Goal: Information Seeking & Learning: Learn about a topic

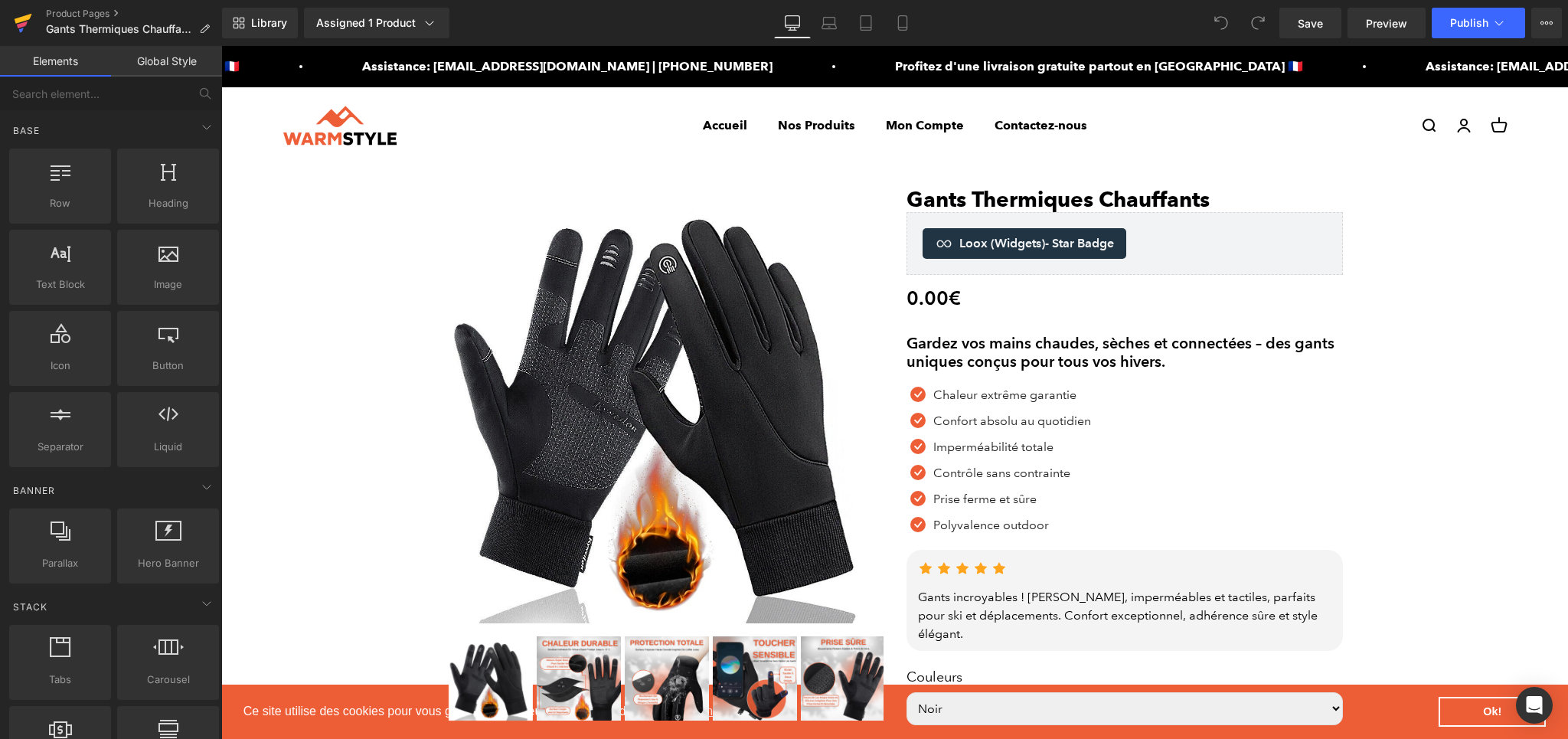
click at [30, 33] on icon at bounding box center [22, 23] width 18 height 38
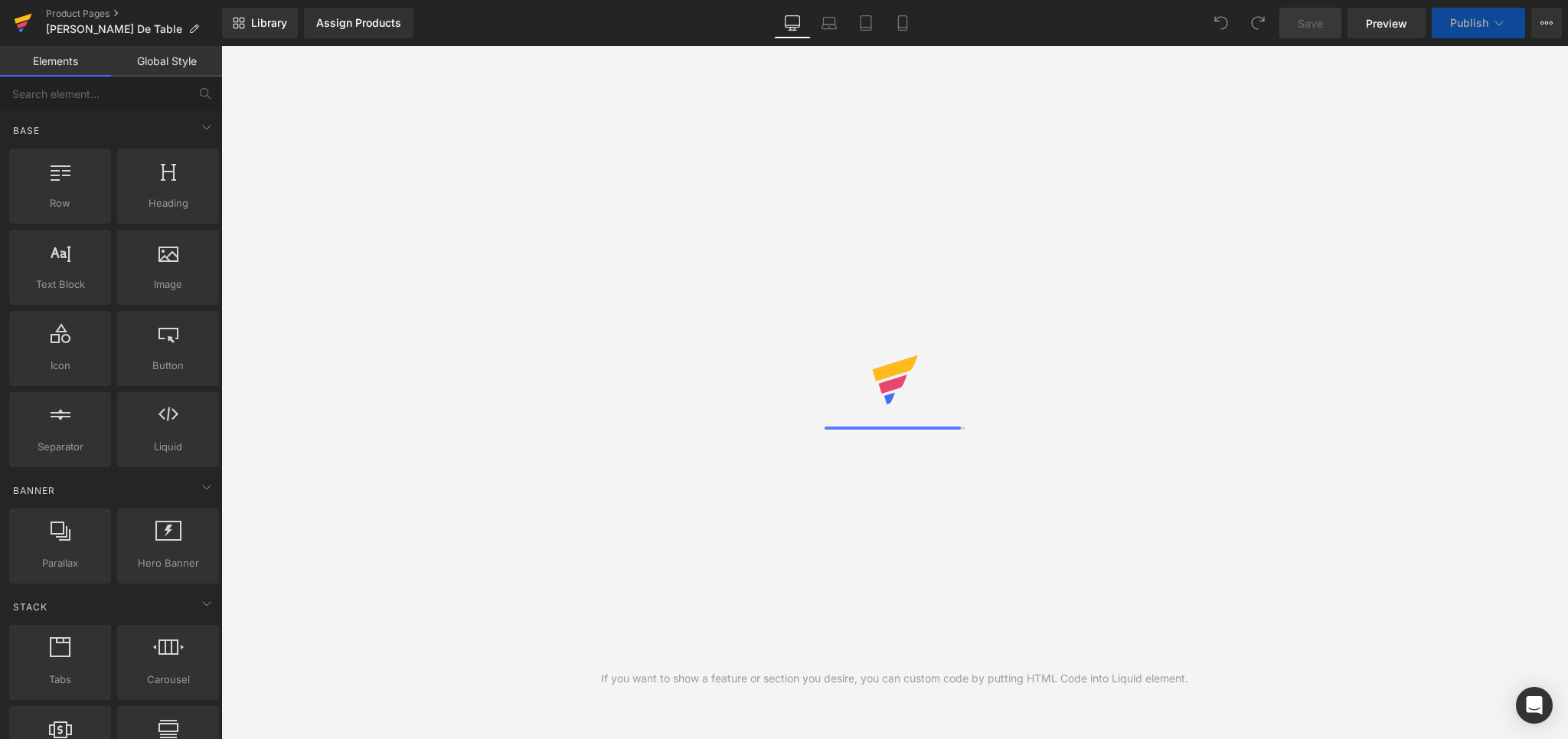
click at [24, 13] on icon at bounding box center [22, 23] width 18 height 38
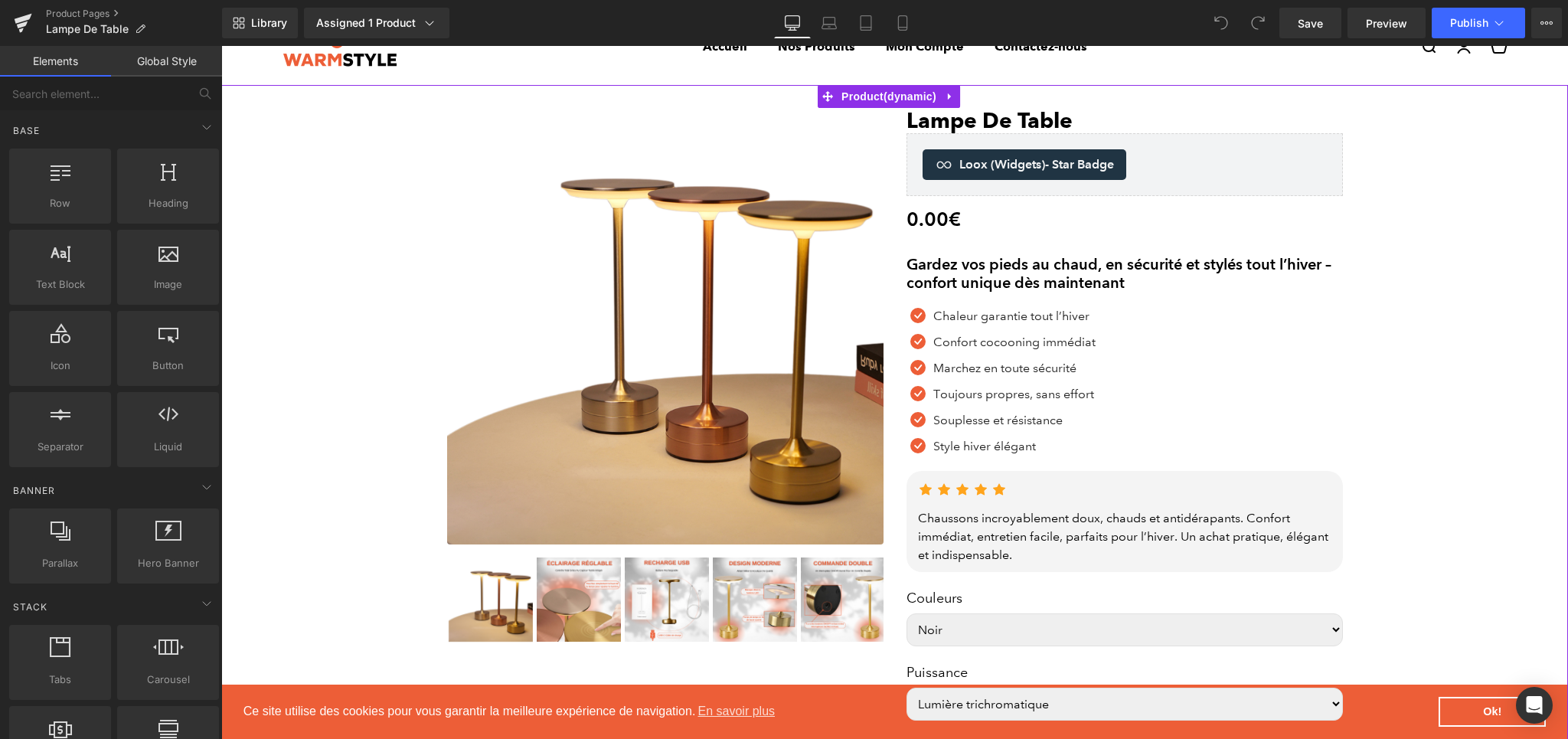
scroll to position [13, 0]
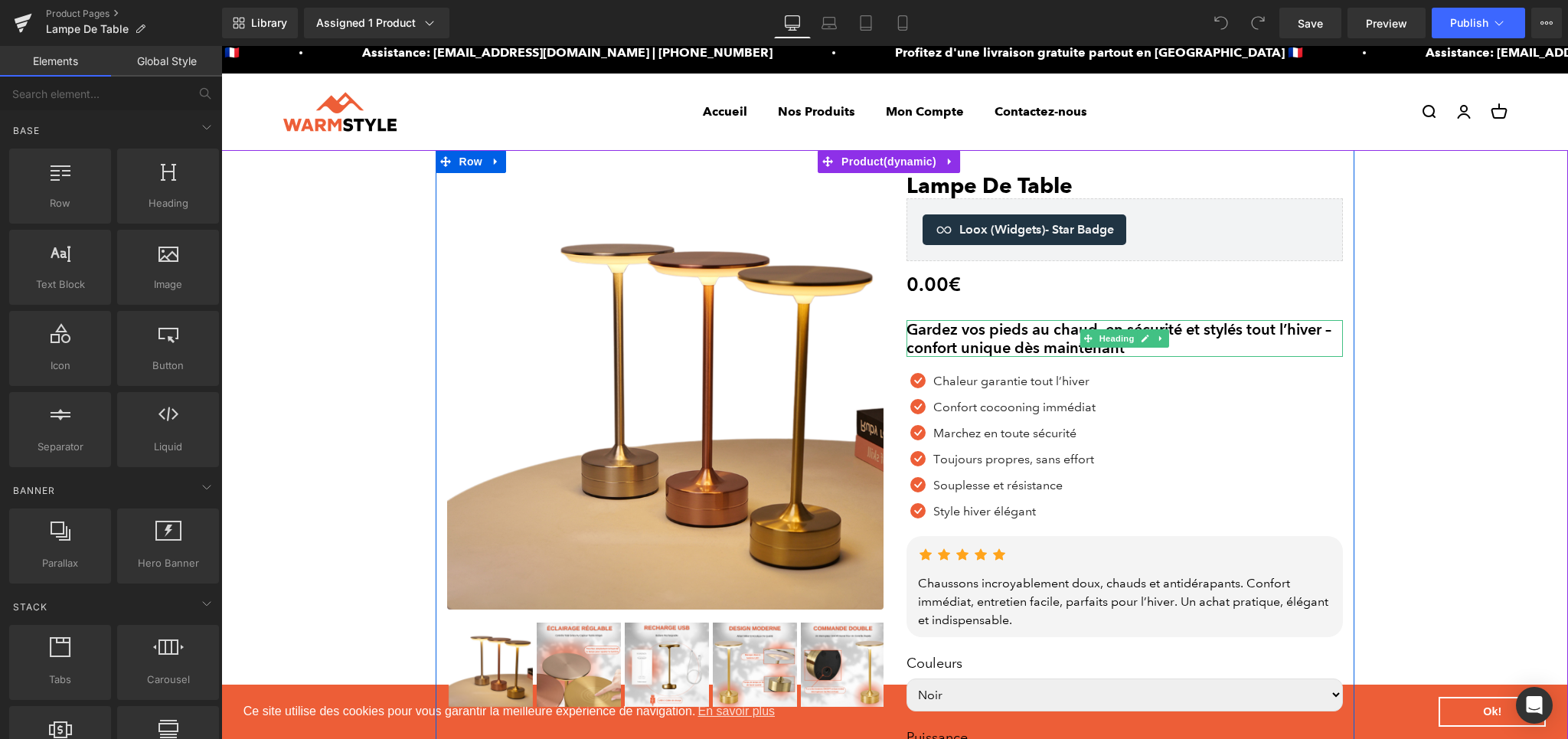
click at [967, 343] on h2 "Gardez vos pieds au chaud, en sécurité et stylés tout l’hiver – confort unique …" at bounding box center [1125, 339] width 437 height 37
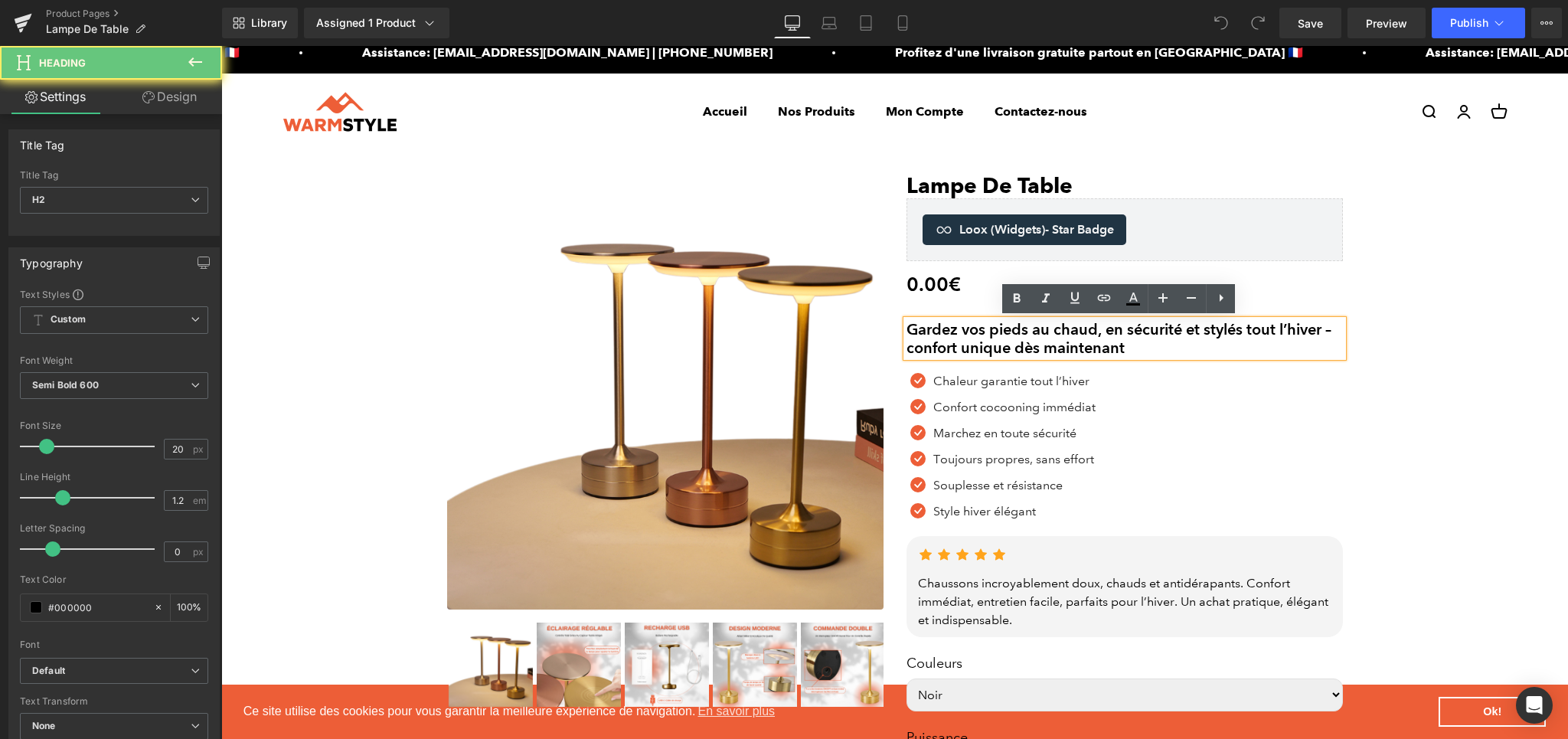
click at [967, 343] on h2 "Gardez vos pieds au chaud, en sécurité et stylés tout l’hiver – confort unique …" at bounding box center [1125, 339] width 437 height 37
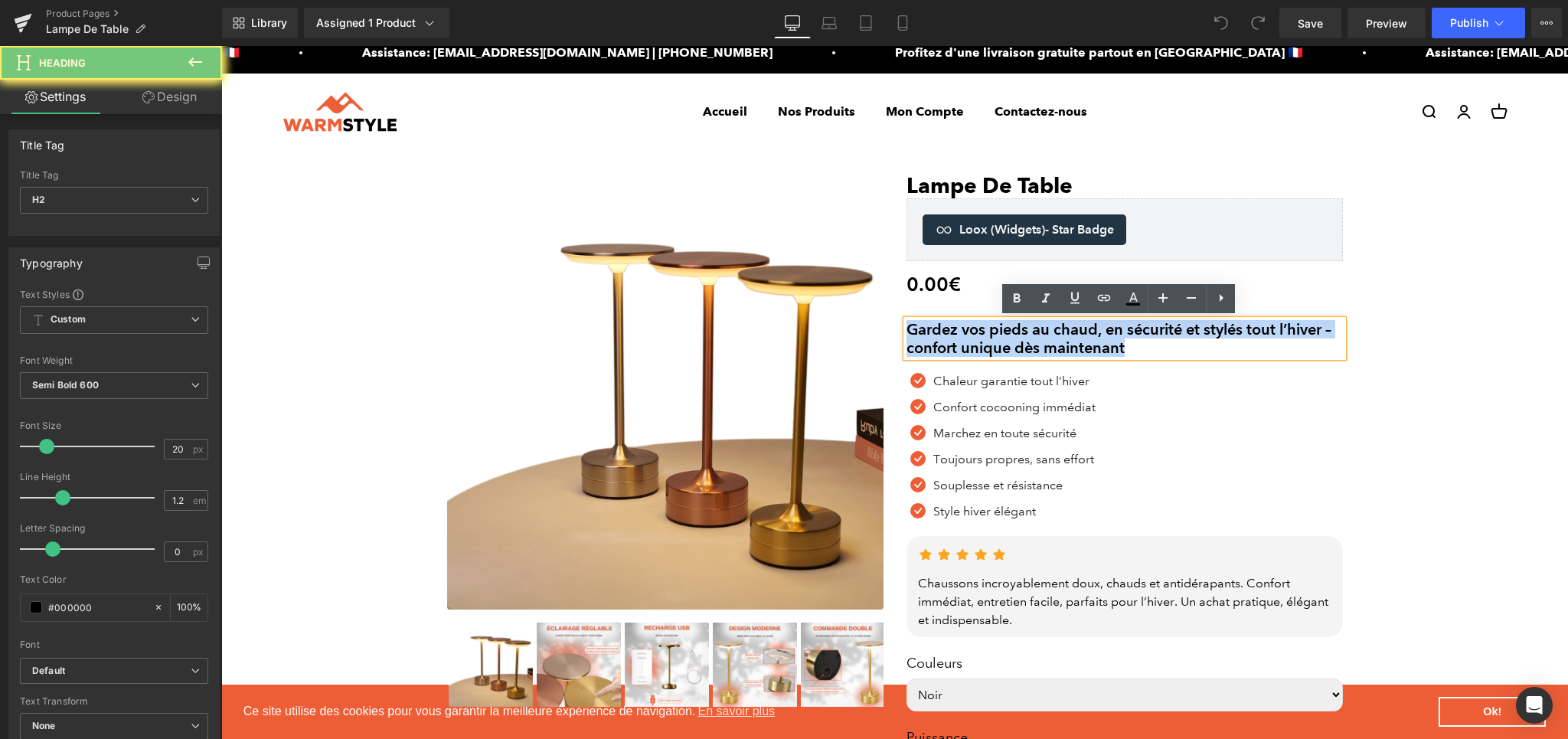
click at [967, 343] on h2 "Gardez vos pieds au chaud, en sécurité et stylés tout l’hiver – confort unique …" at bounding box center [1125, 339] width 437 height 37
paste div
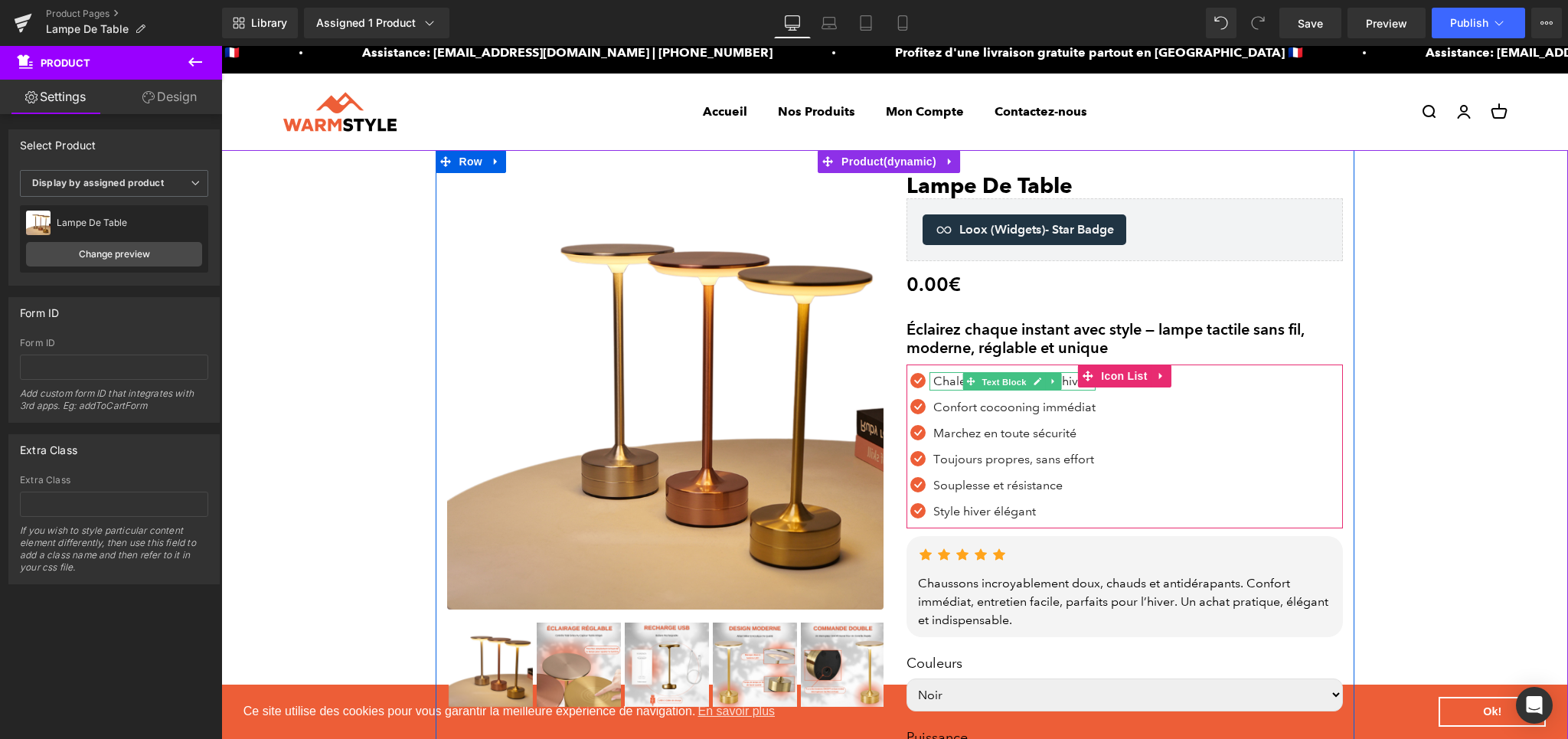
click at [978, 383] on span "Text Block" at bounding box center [1003, 382] width 51 height 18
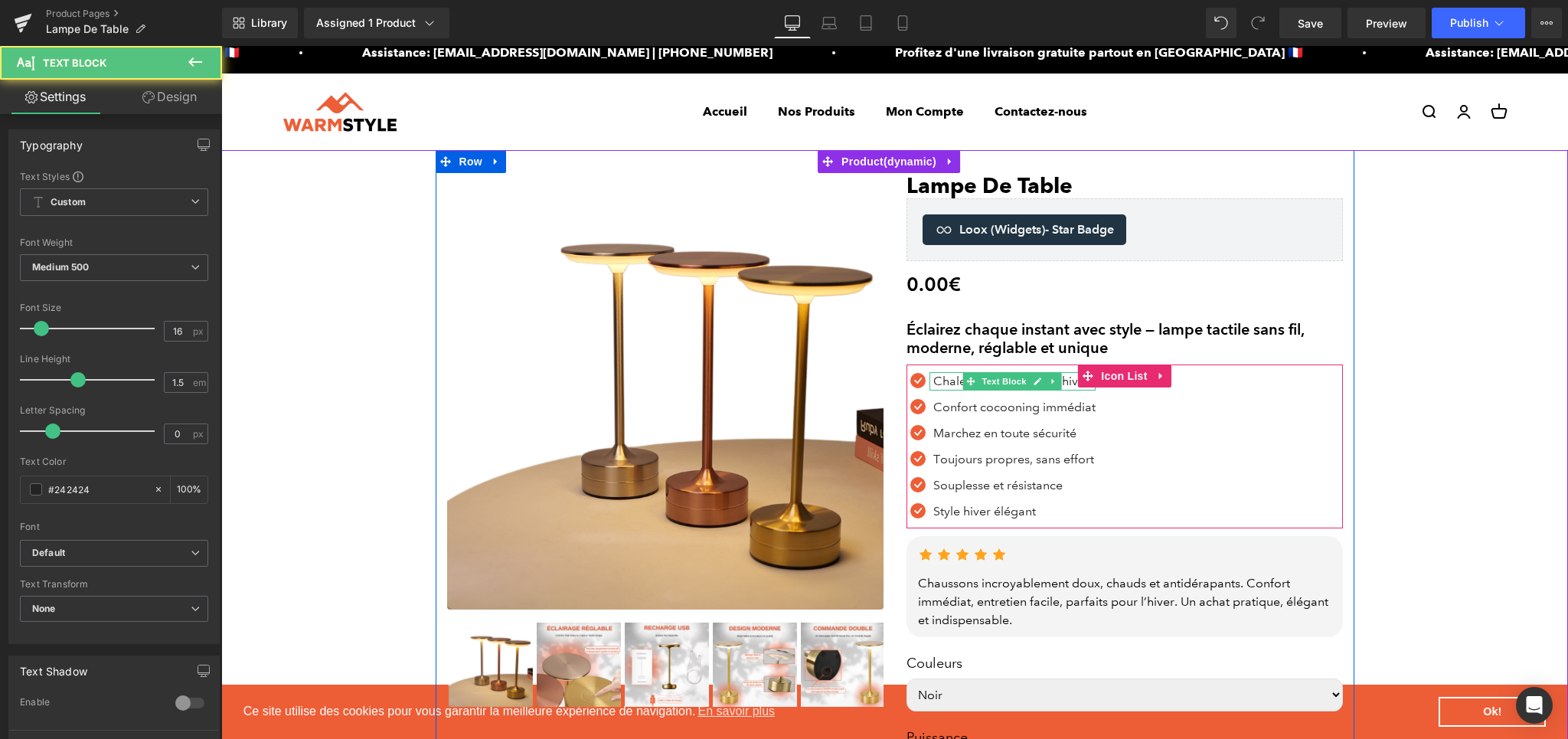
click at [942, 384] on p "Chaleur garantie tout l’hiver" at bounding box center [1014, 381] width 163 height 18
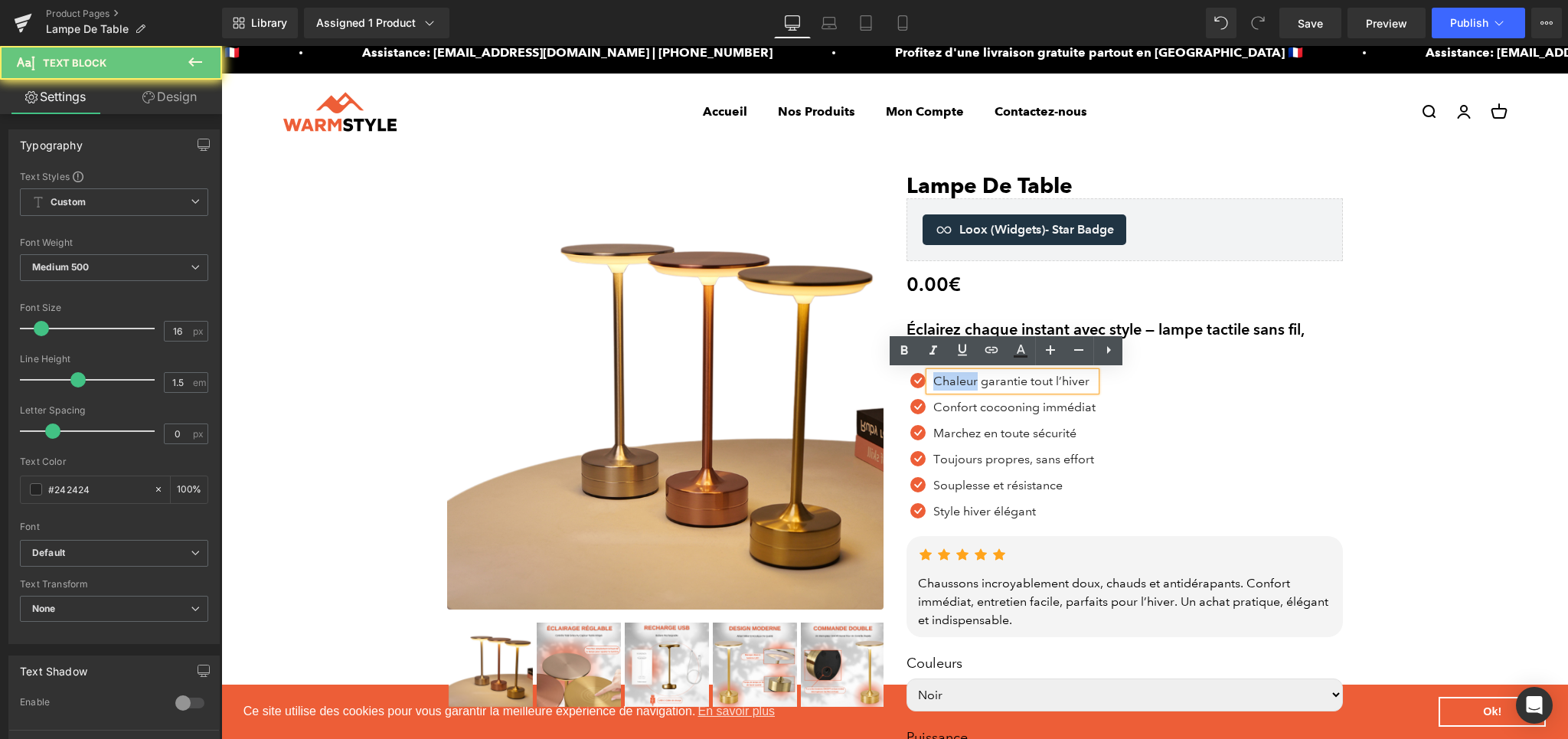
click at [942, 384] on p "Chaleur garantie tout l’hiver" at bounding box center [1014, 381] width 163 height 18
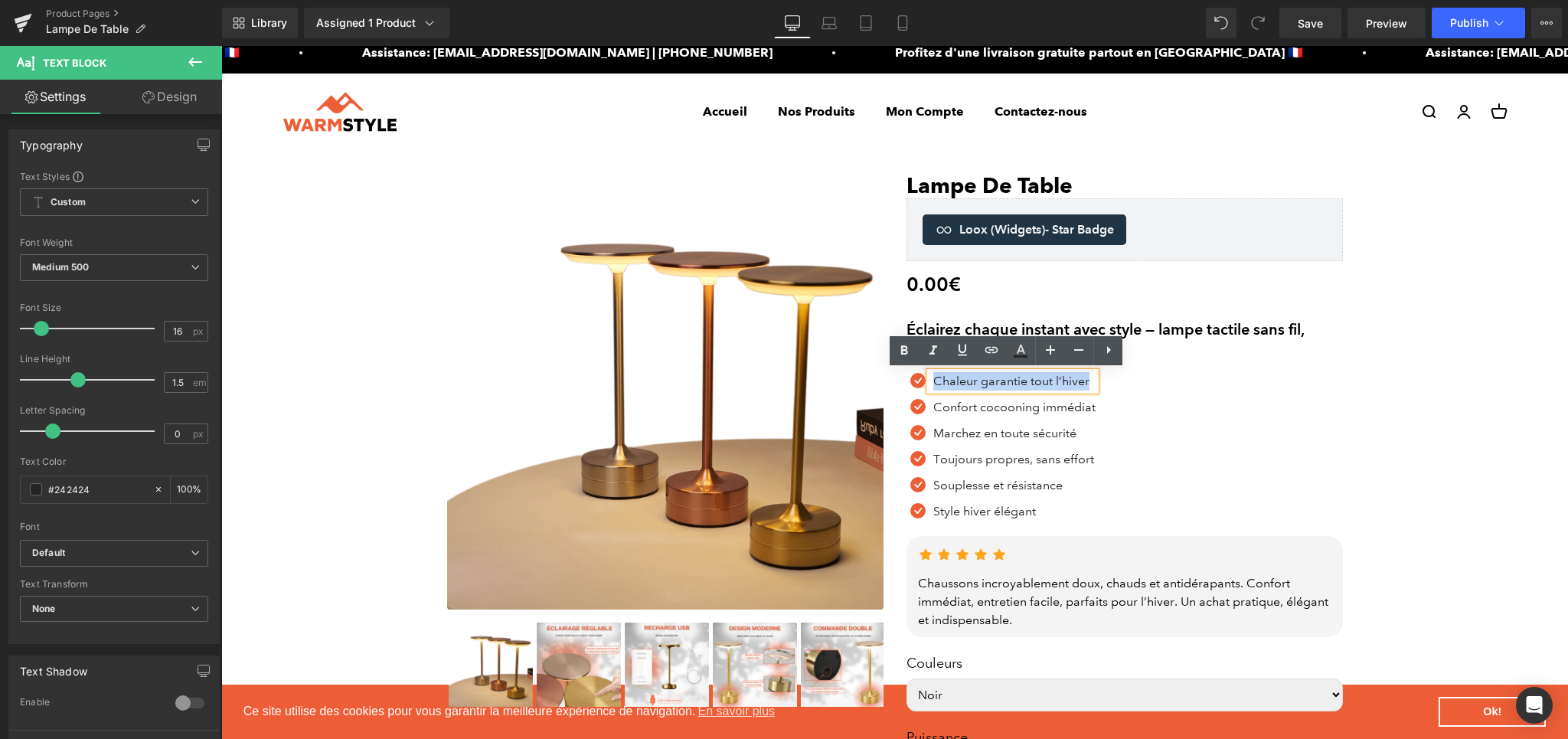
click at [942, 384] on p "Chaleur garantie tout l’hiver" at bounding box center [1014, 381] width 163 height 18
paste div
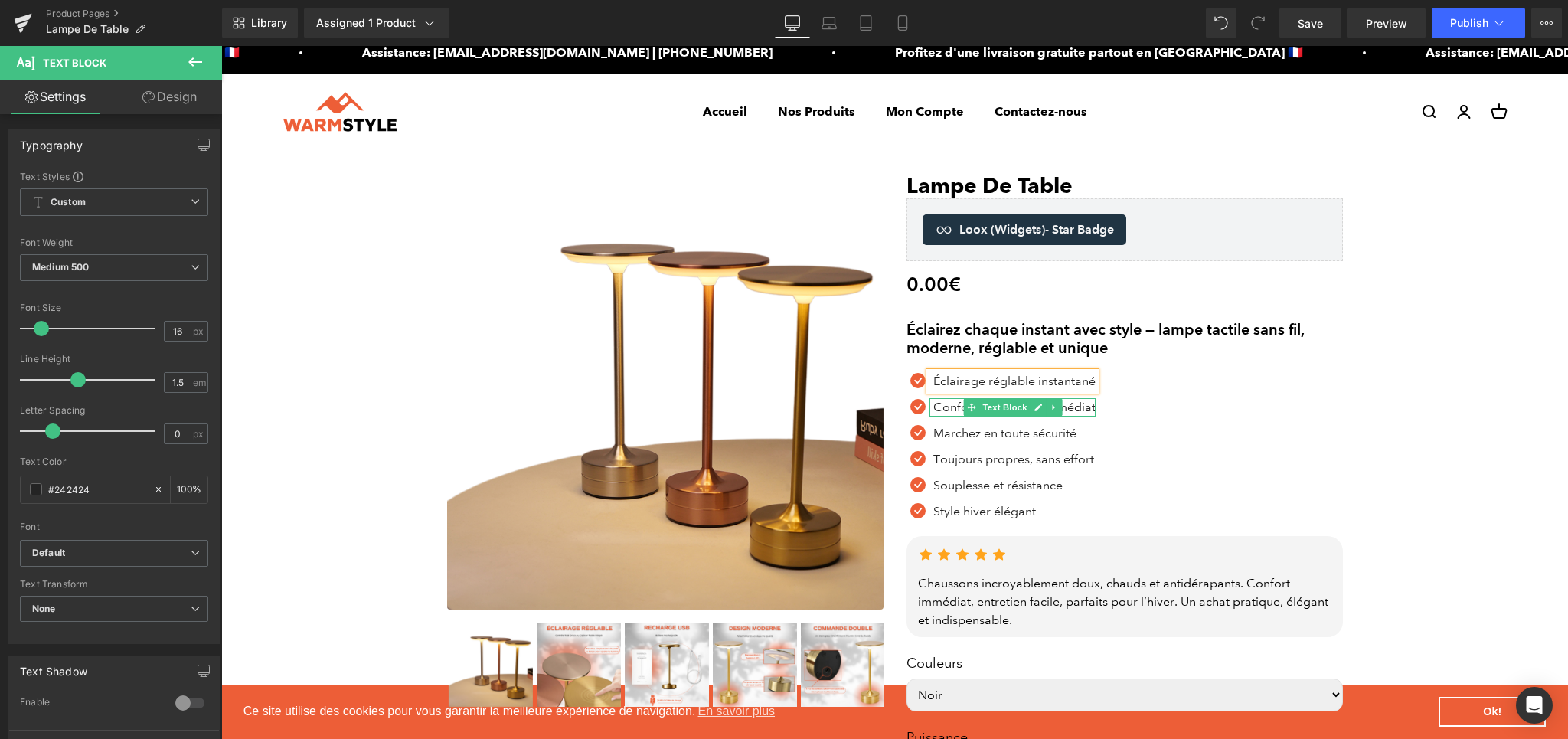
click at [933, 413] on div at bounding box center [1012, 415] width 166 height 4
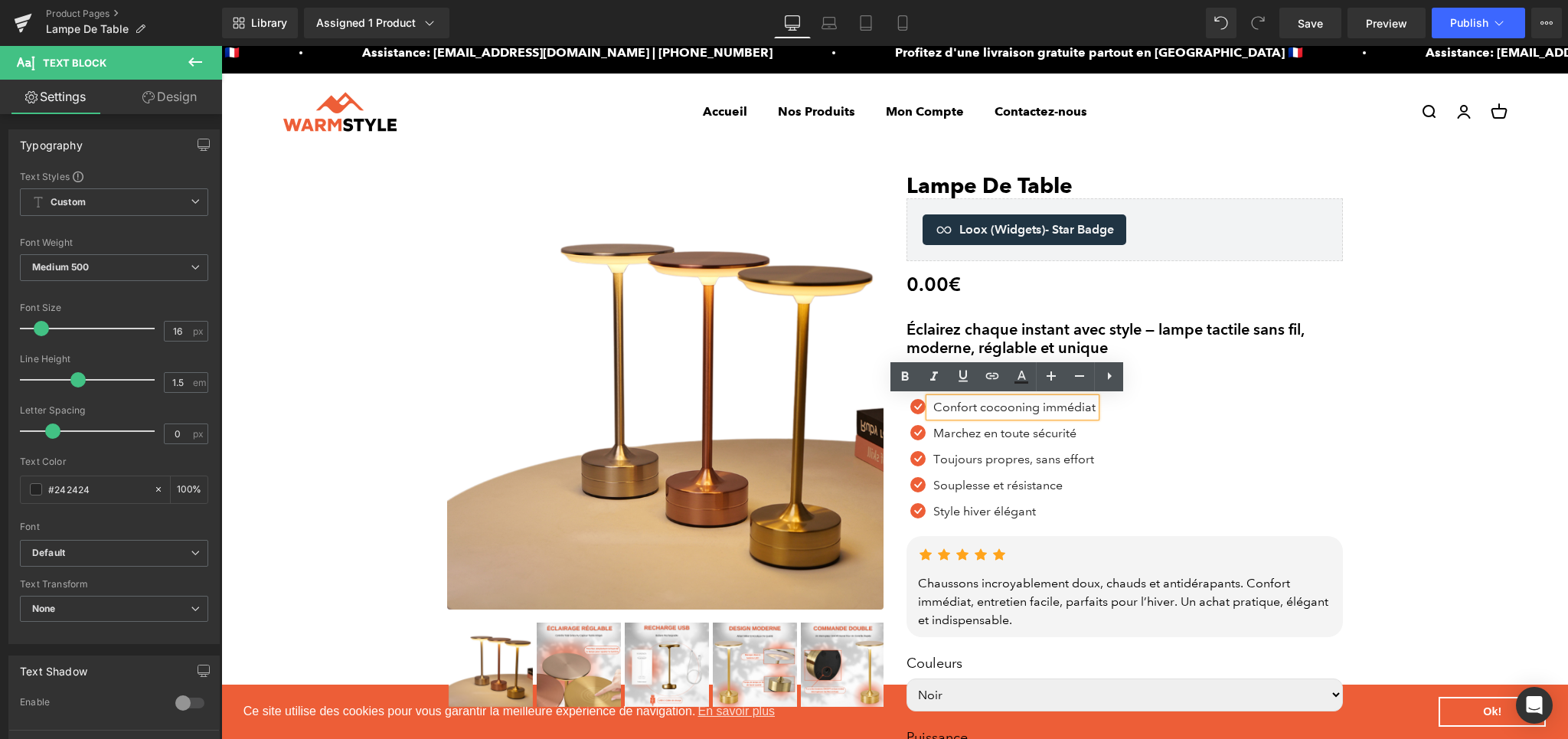
click at [969, 411] on p "​Confort cocooning immédiat" at bounding box center [1014, 407] width 163 height 18
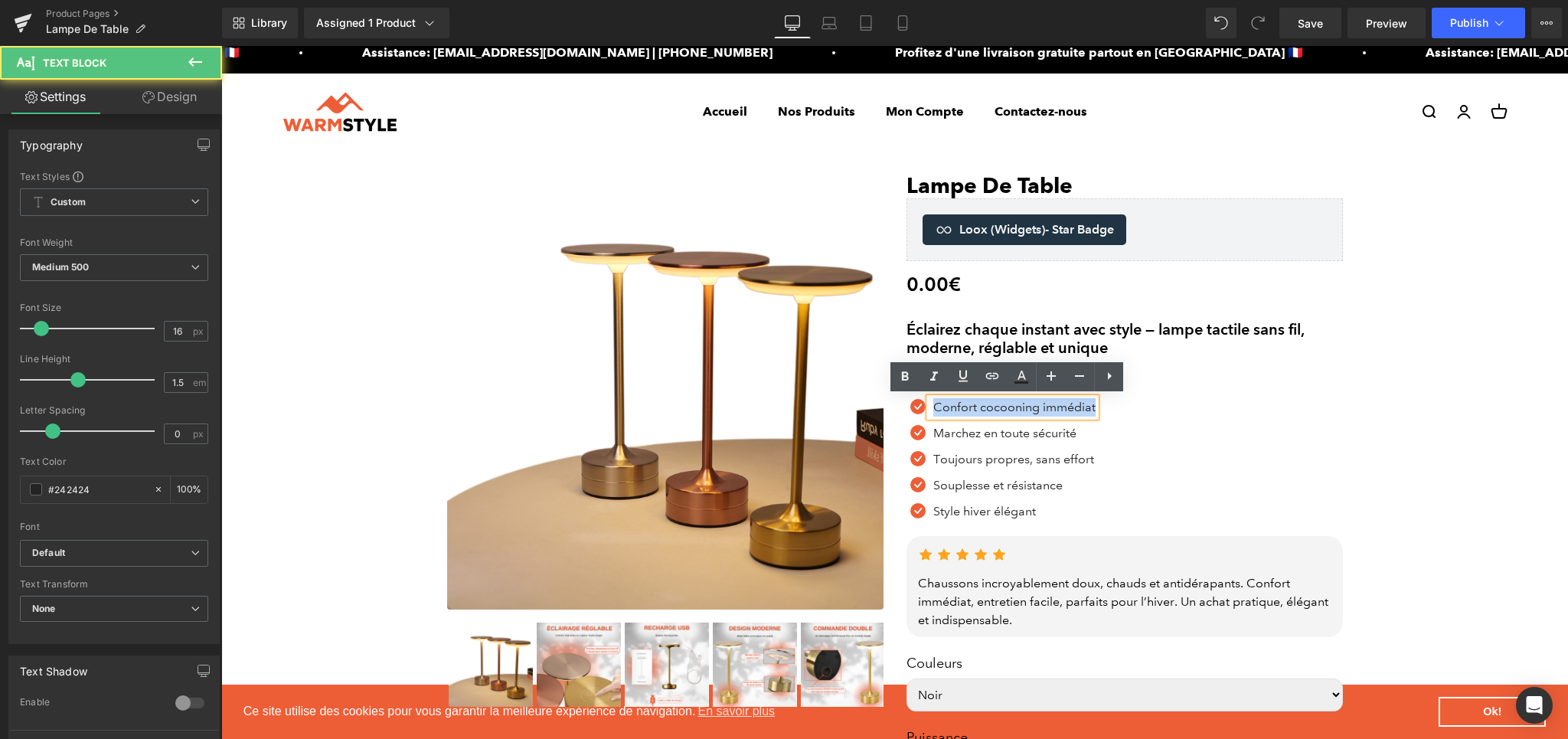
click at [969, 411] on p "​Confort cocooning immédiat" at bounding box center [1014, 407] width 163 height 18
paste div
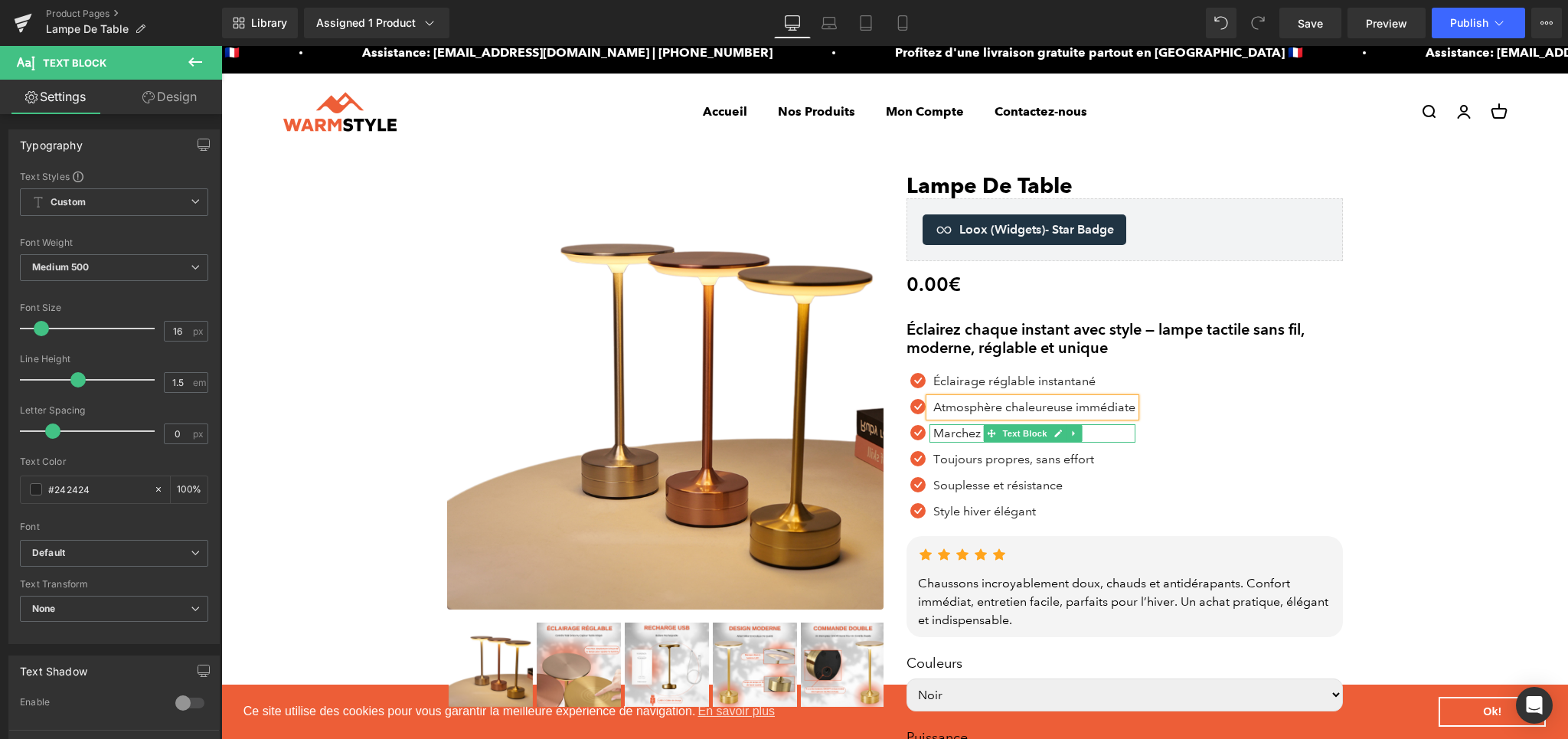
click at [935, 436] on p "Marchez en toute sécurité" at bounding box center [1034, 433] width 202 height 18
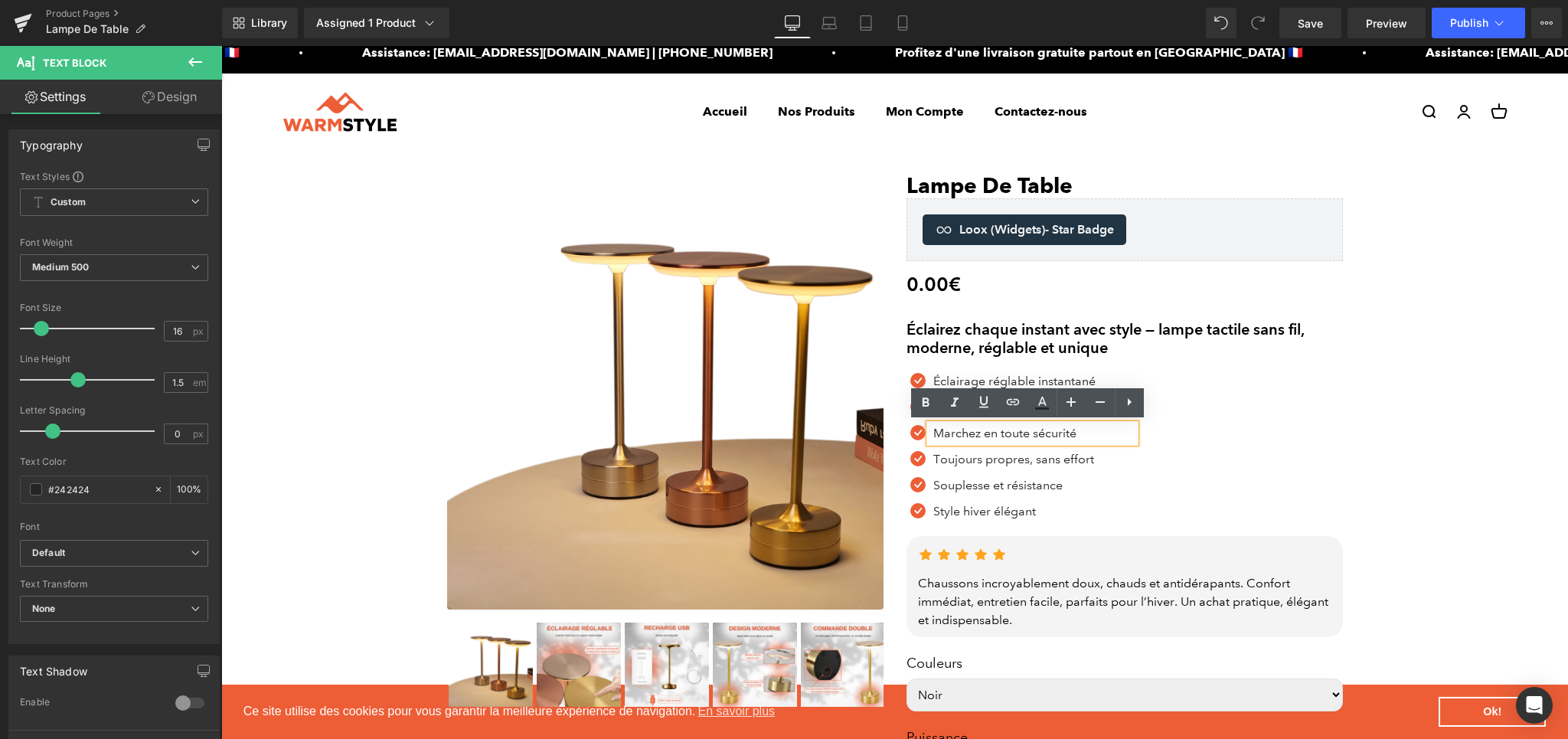
click at [955, 434] on p "Marchez en toute sécurité" at bounding box center [1034, 433] width 202 height 18
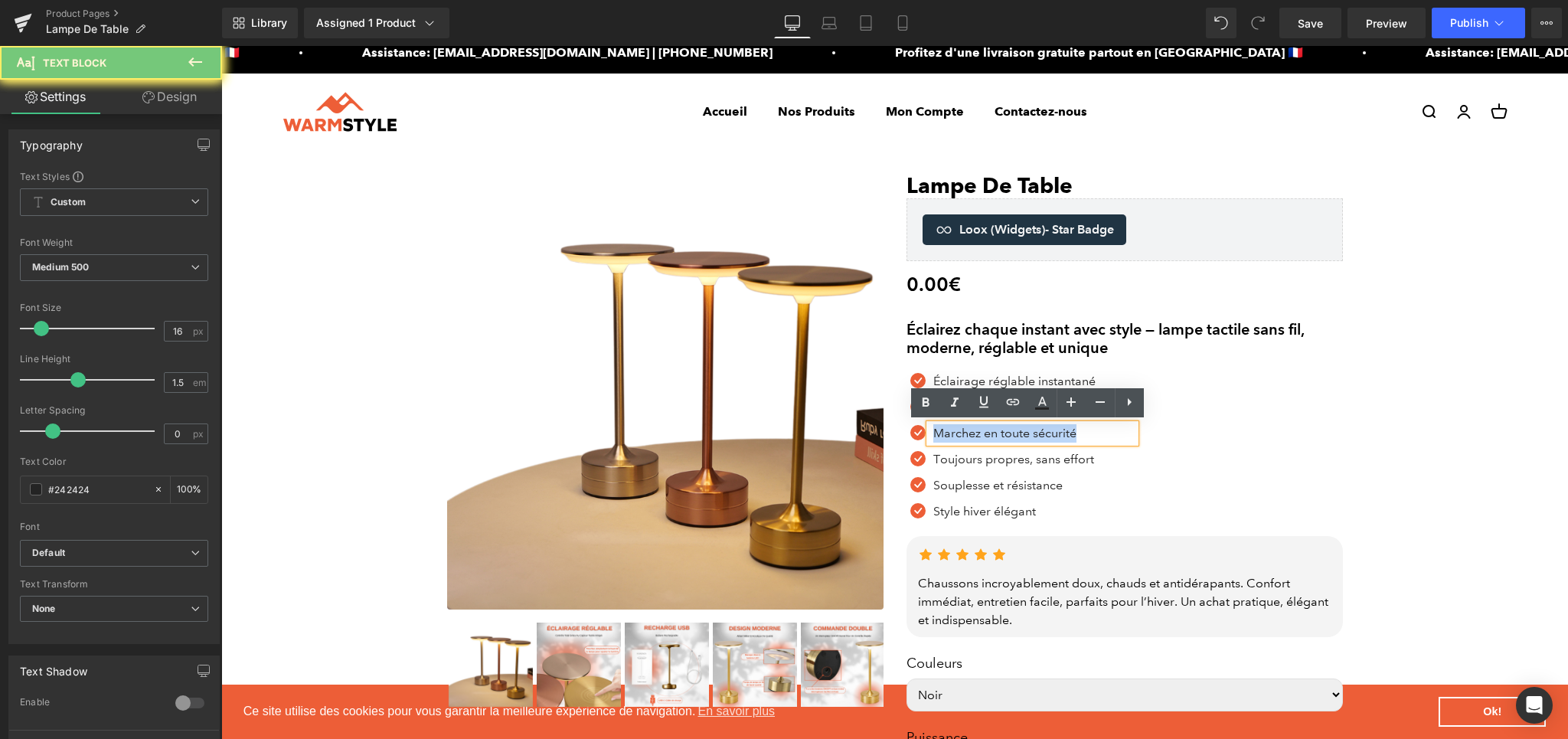
click at [955, 434] on p "Marchez en toute sécurité" at bounding box center [1034, 433] width 202 height 18
paste div
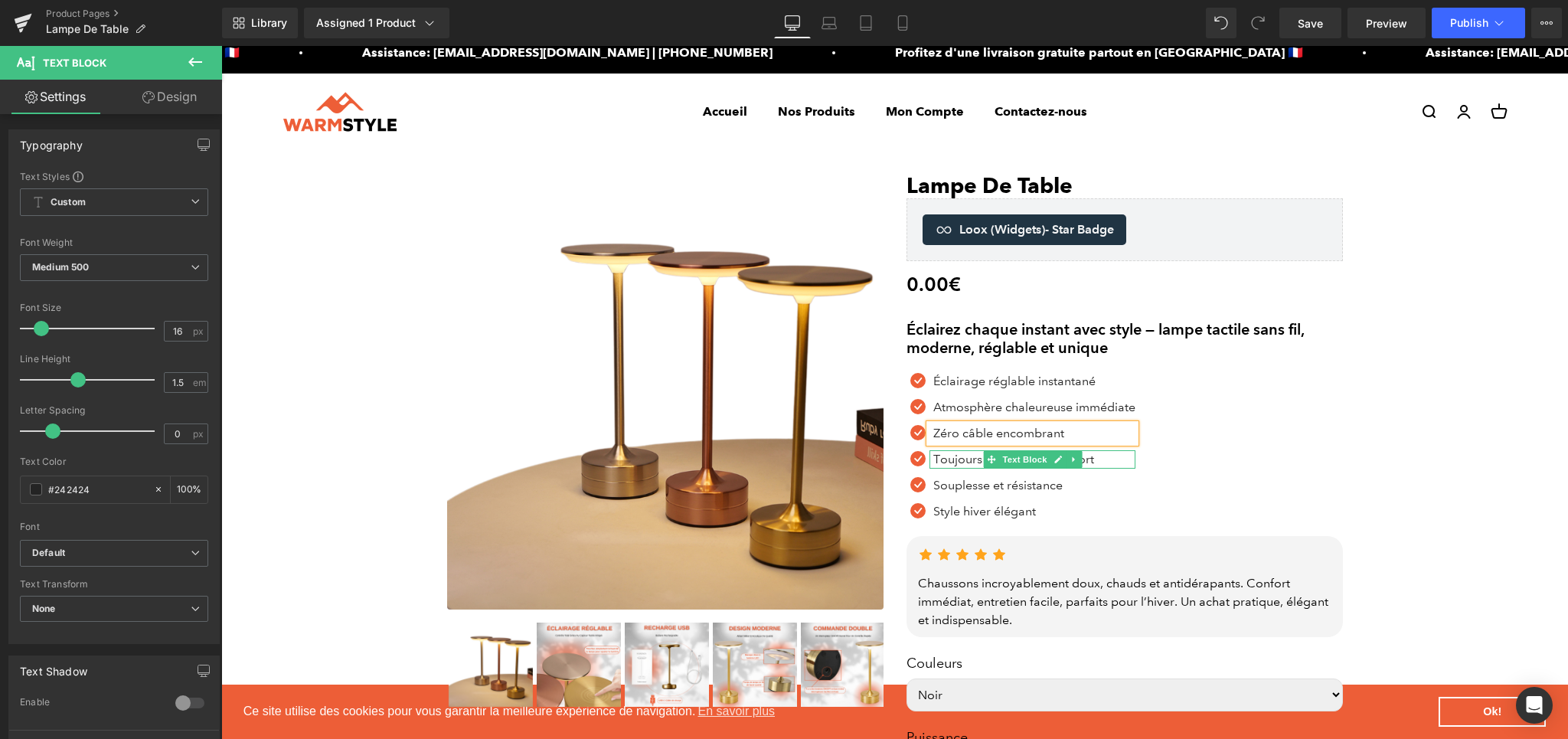
click at [951, 456] on p "Toujours propres, sans effort" at bounding box center [1034, 459] width 202 height 18
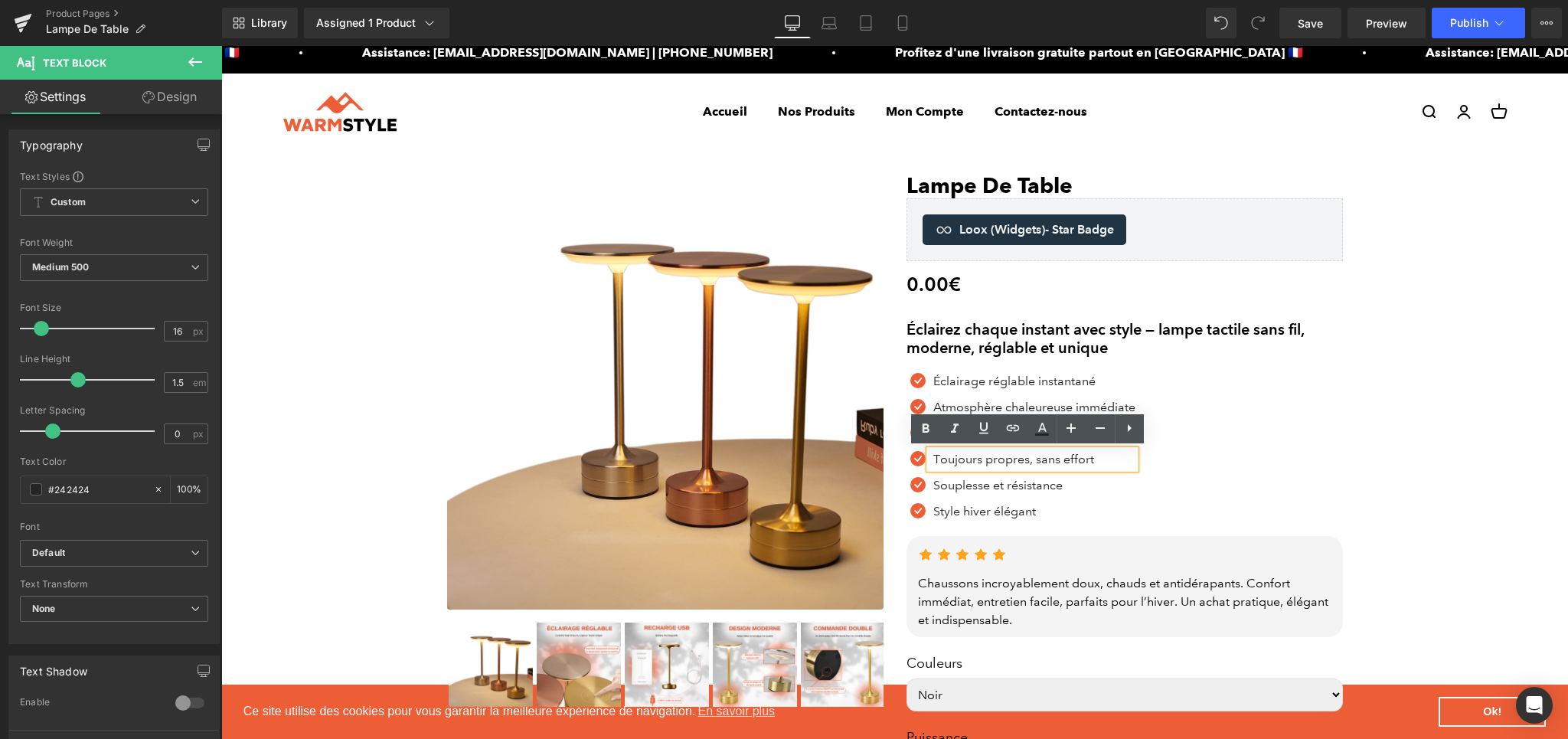
click at [972, 459] on p "Toujours propres, sans effort" at bounding box center [1034, 459] width 202 height 18
paste div
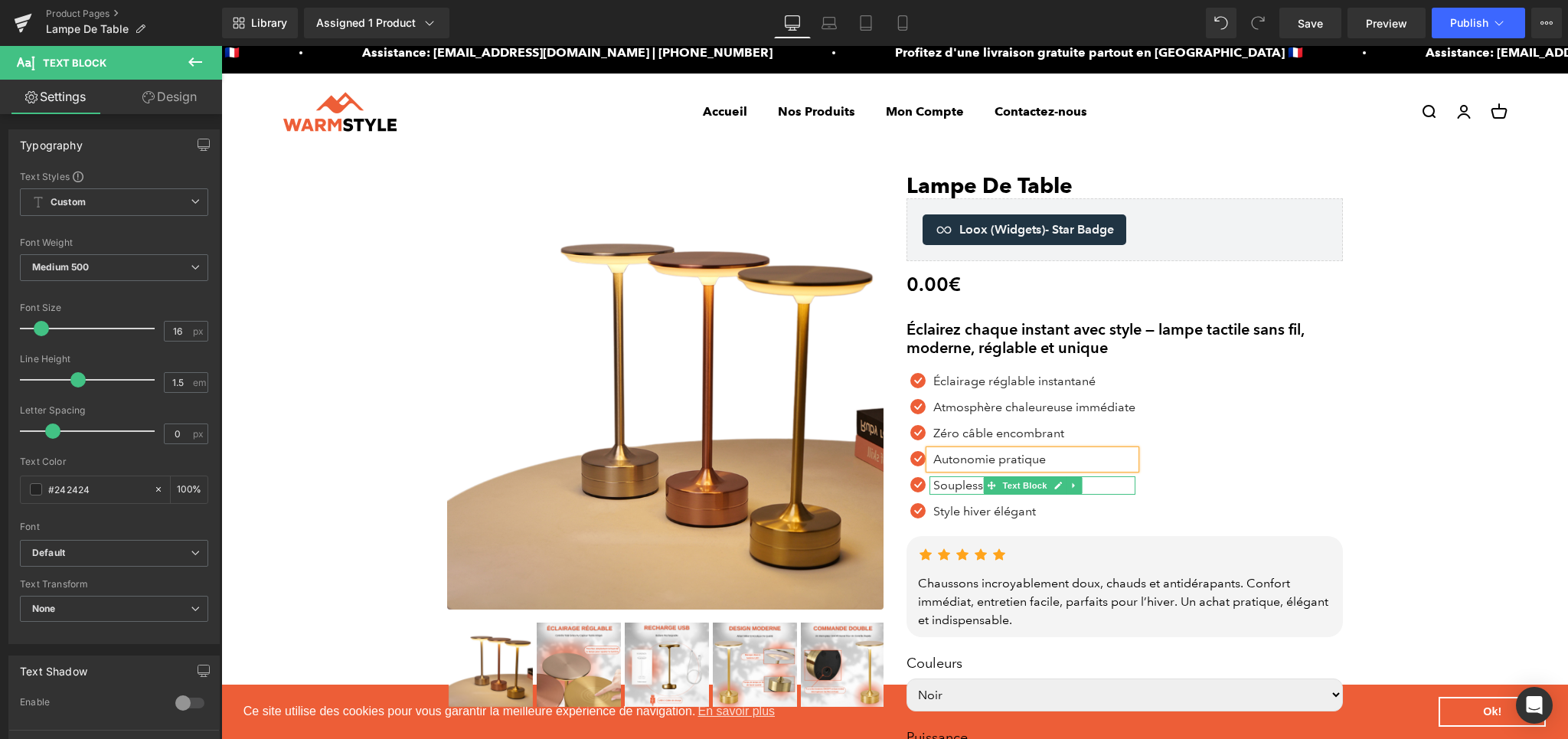
click at [949, 485] on p "Souplesse et résistance" at bounding box center [1034, 485] width 202 height 18
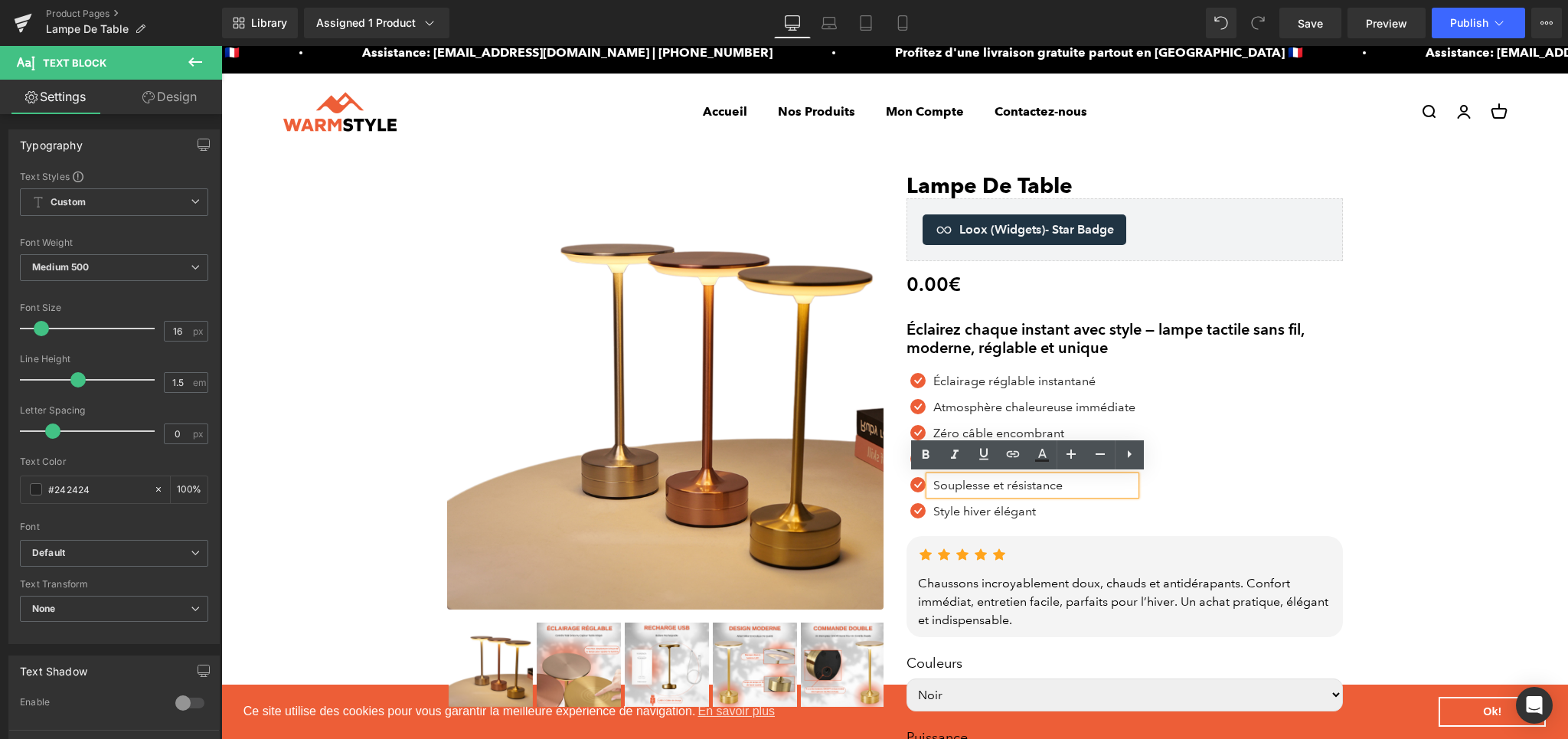
click at [1005, 486] on p "Souplesse et résistance" at bounding box center [1034, 485] width 202 height 18
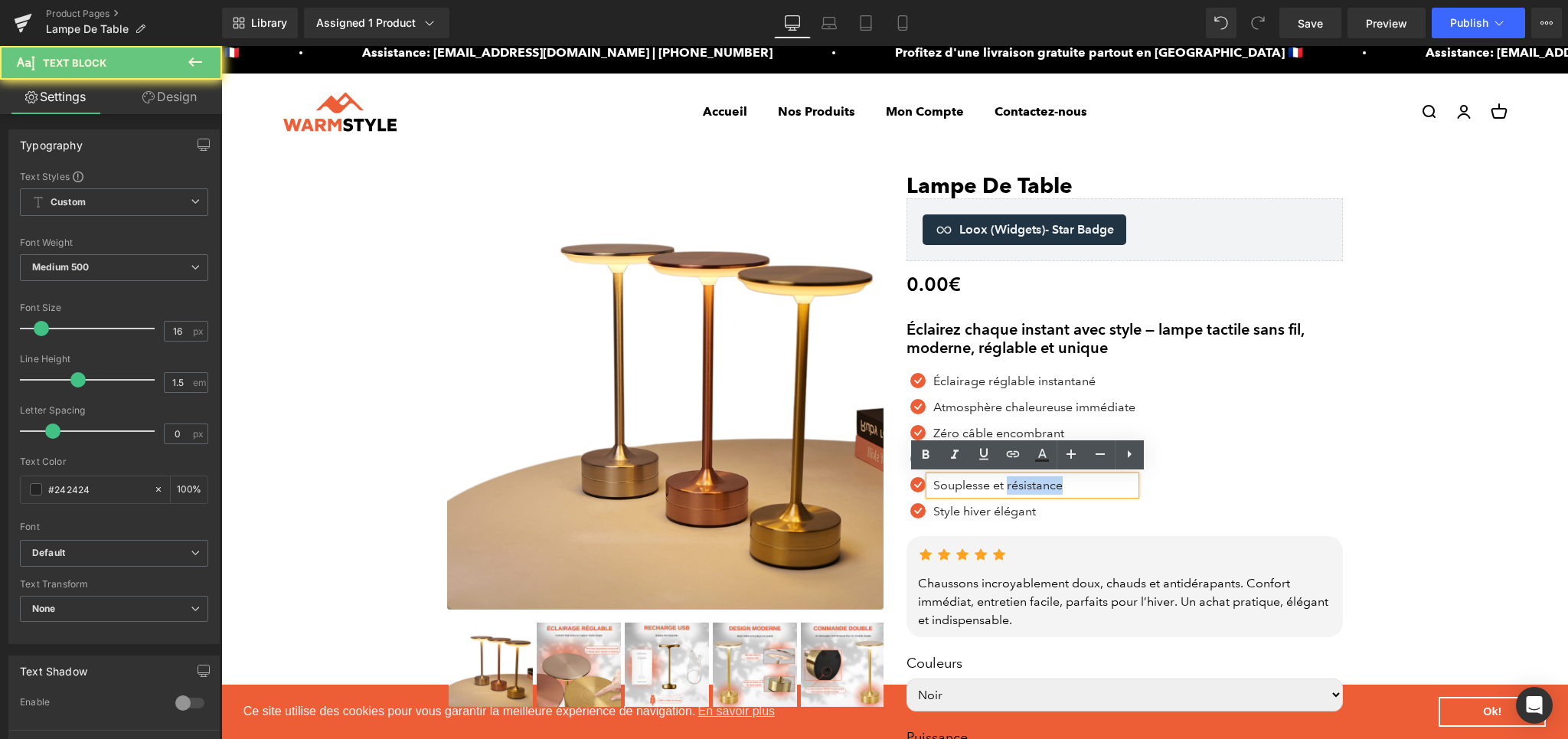
click at [1005, 486] on p "Souplesse et résistance" at bounding box center [1034, 485] width 202 height 18
paste div
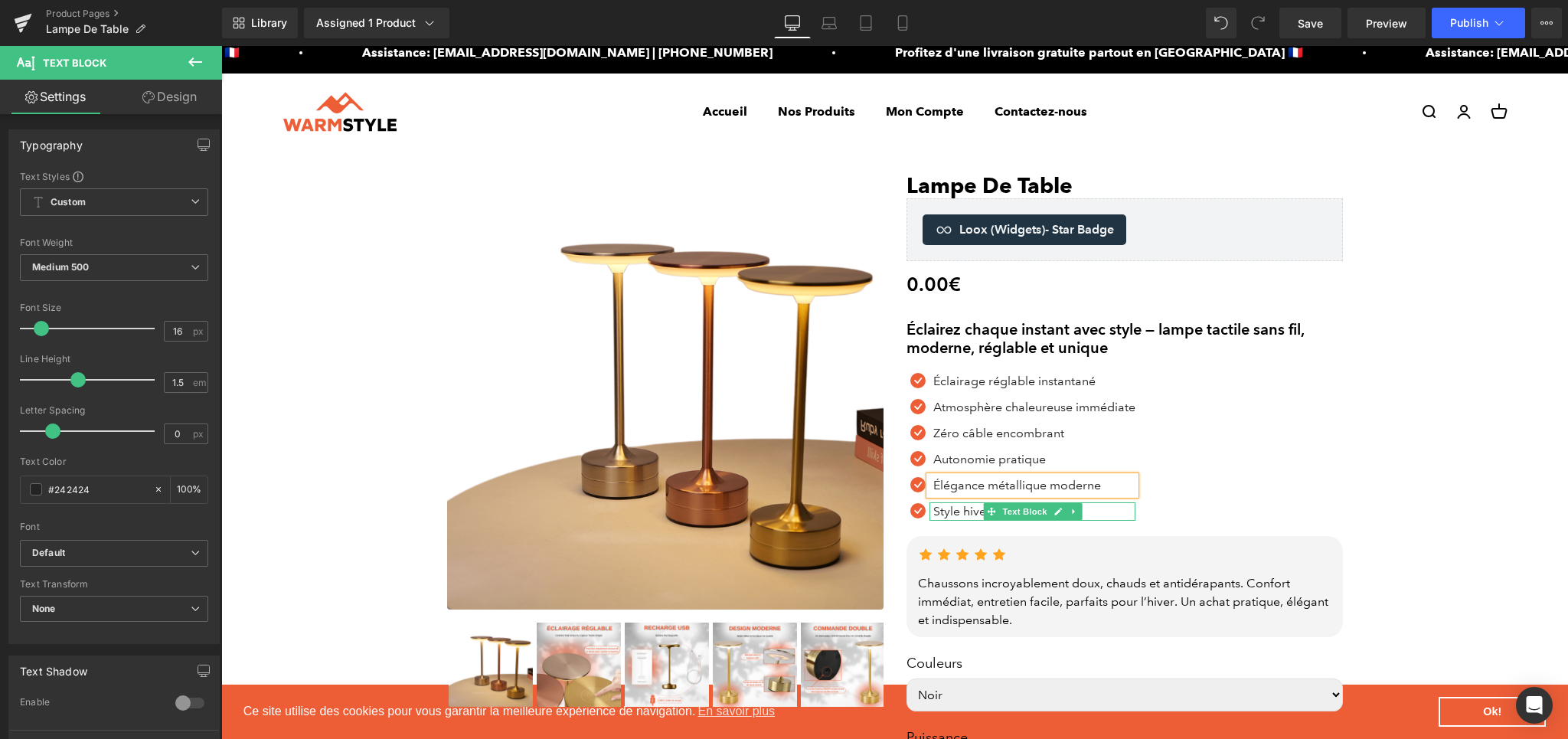
click at [963, 510] on p "Style hiver élégant" at bounding box center [1034, 511] width 202 height 18
click at [958, 516] on p "Style hiver élégant" at bounding box center [1034, 511] width 202 height 18
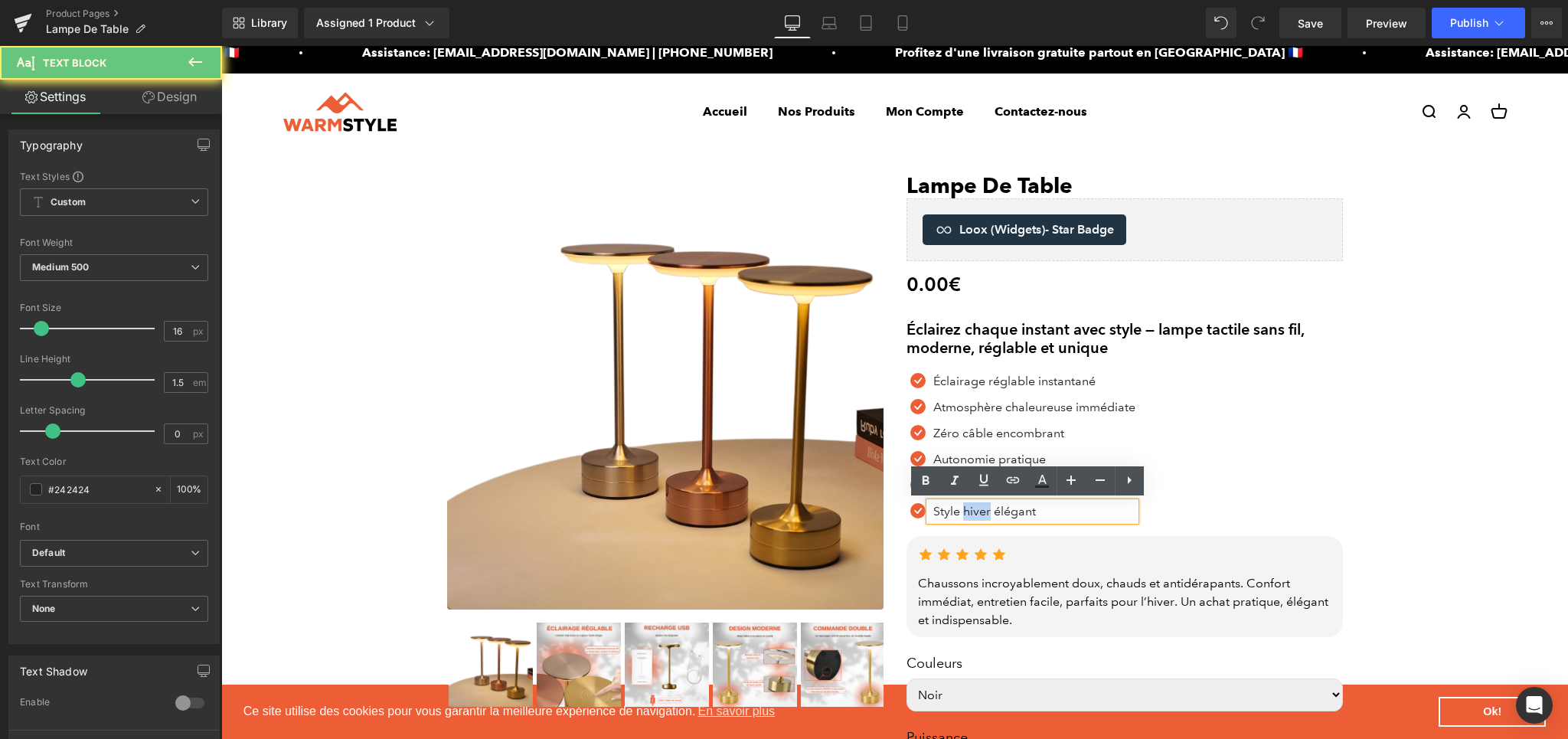
click at [958, 516] on p "Style hiver élégant" at bounding box center [1034, 511] width 202 height 18
paste div
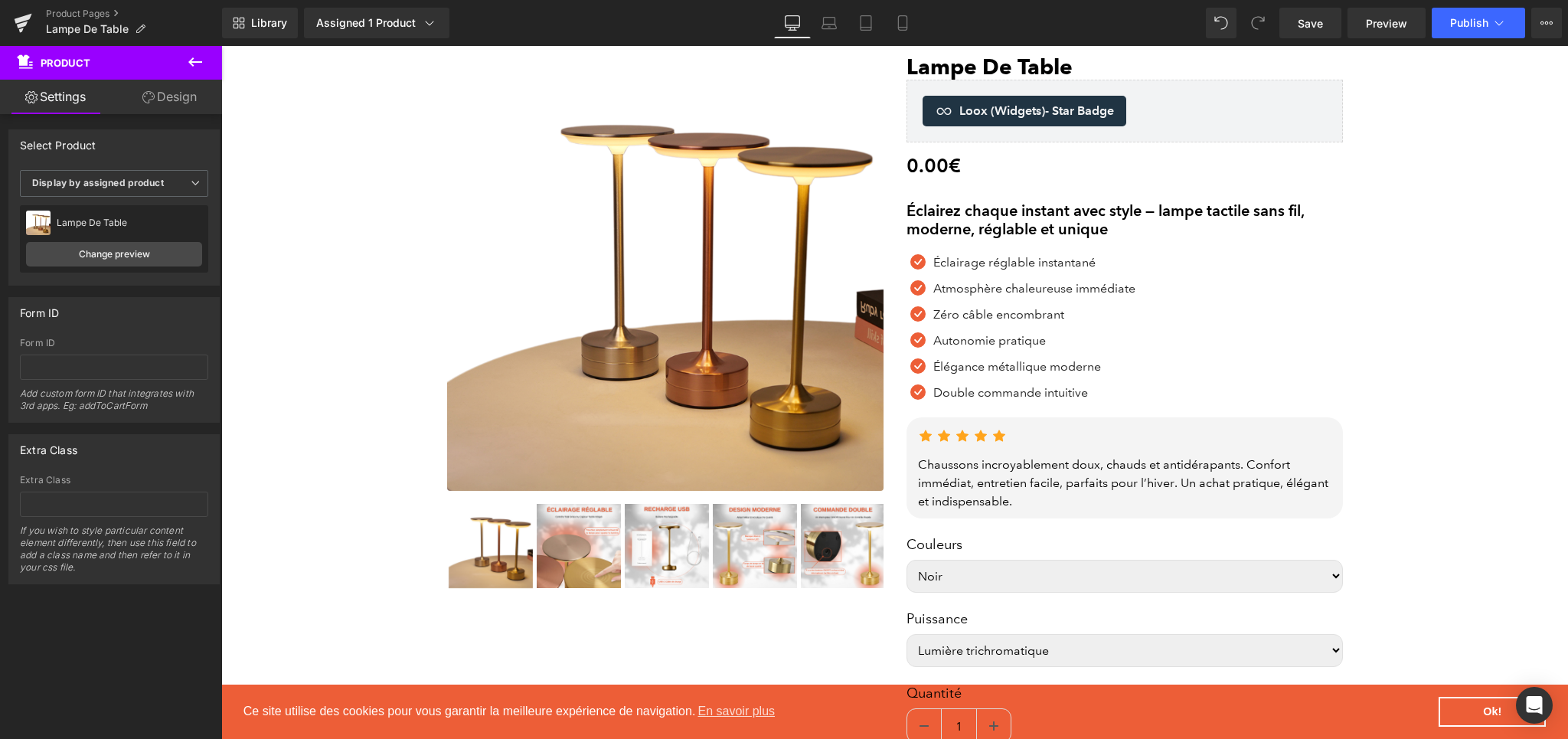
scroll to position [131, 0]
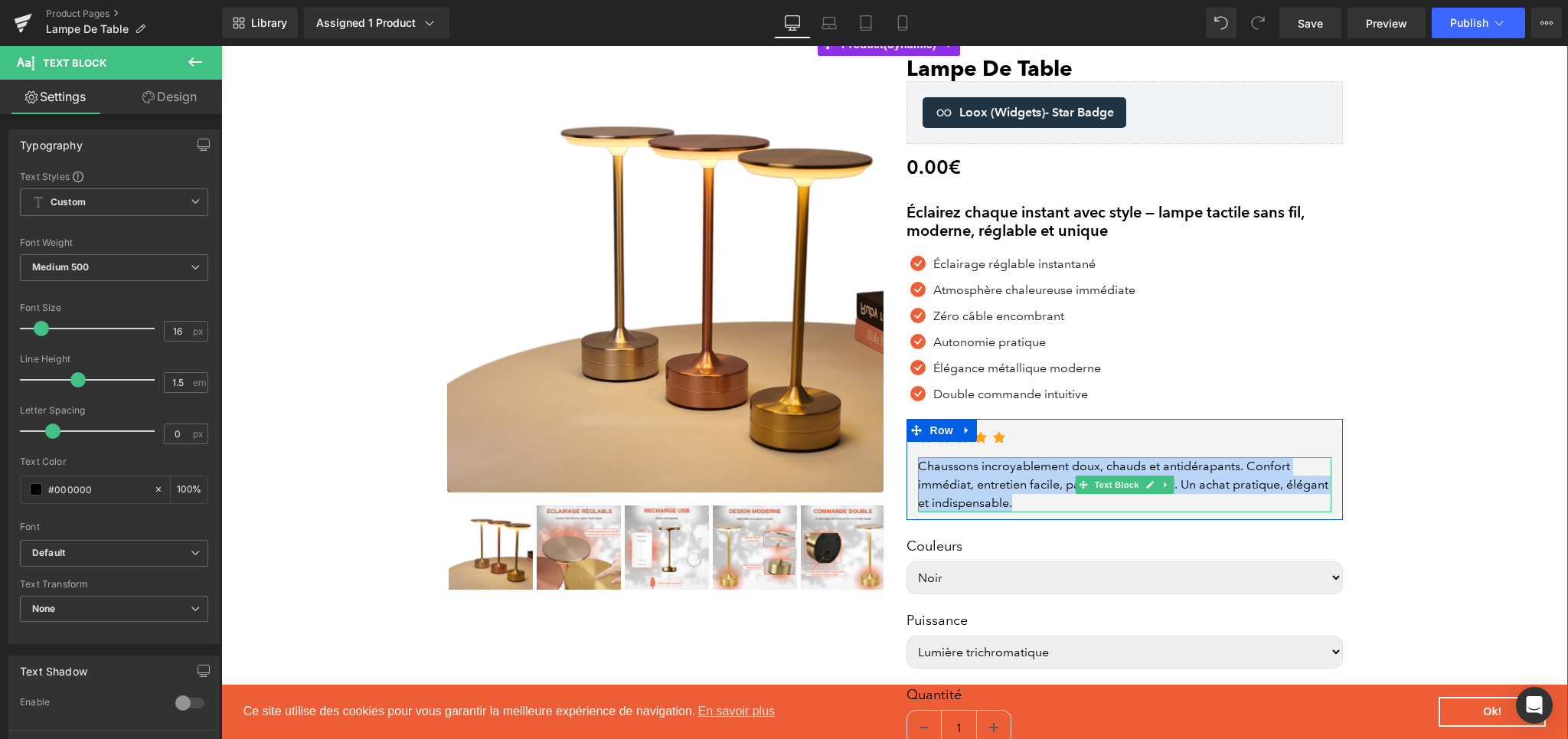
drag, startPoint x: 1010, startPoint y: 502, endPoint x: 916, endPoint y: 472, distance: 98.7
click at [918, 472] on div "Chaussons incroyablement doux, chauds et antidérapants. Confort immédiat, entre…" at bounding box center [1125, 484] width 414 height 55
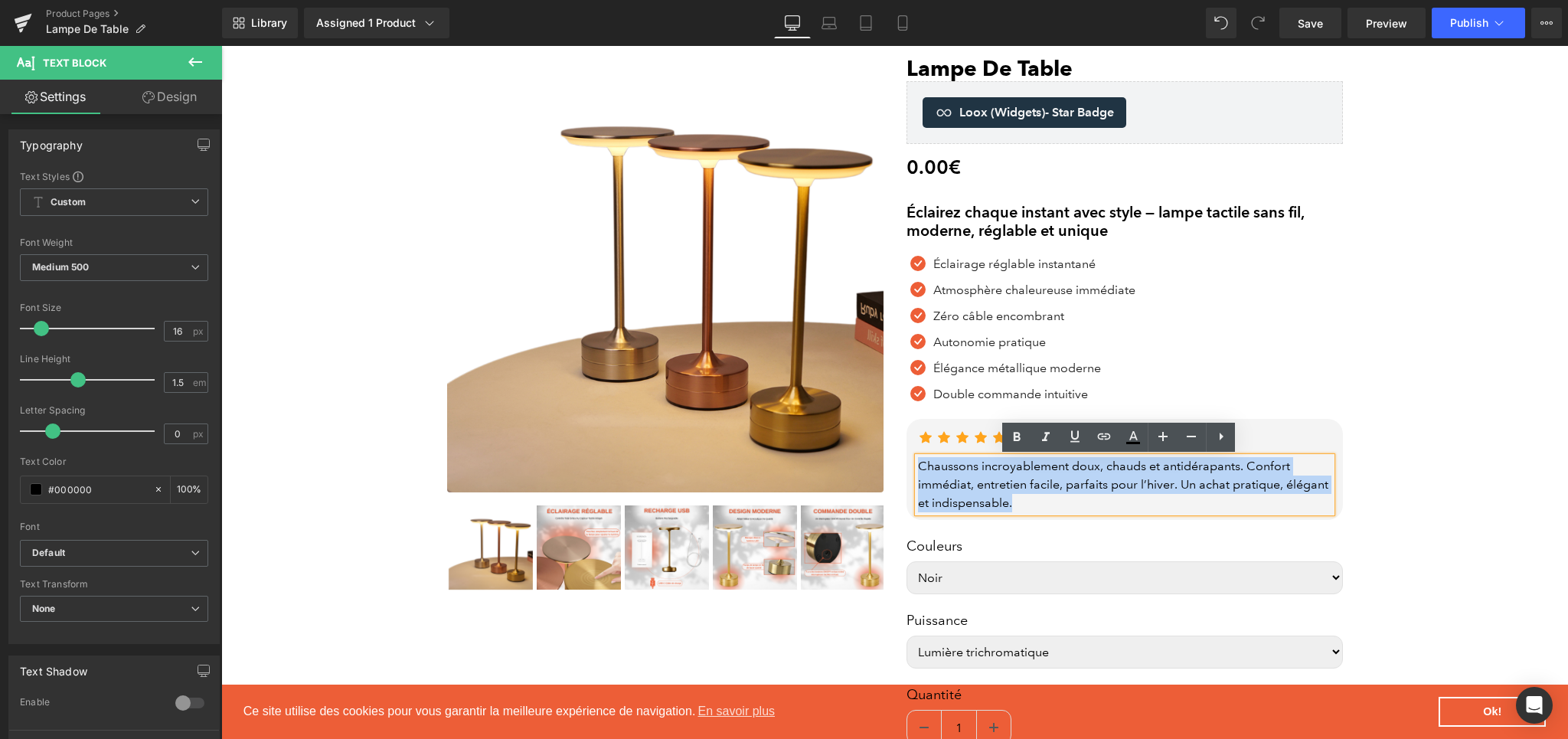
paste div
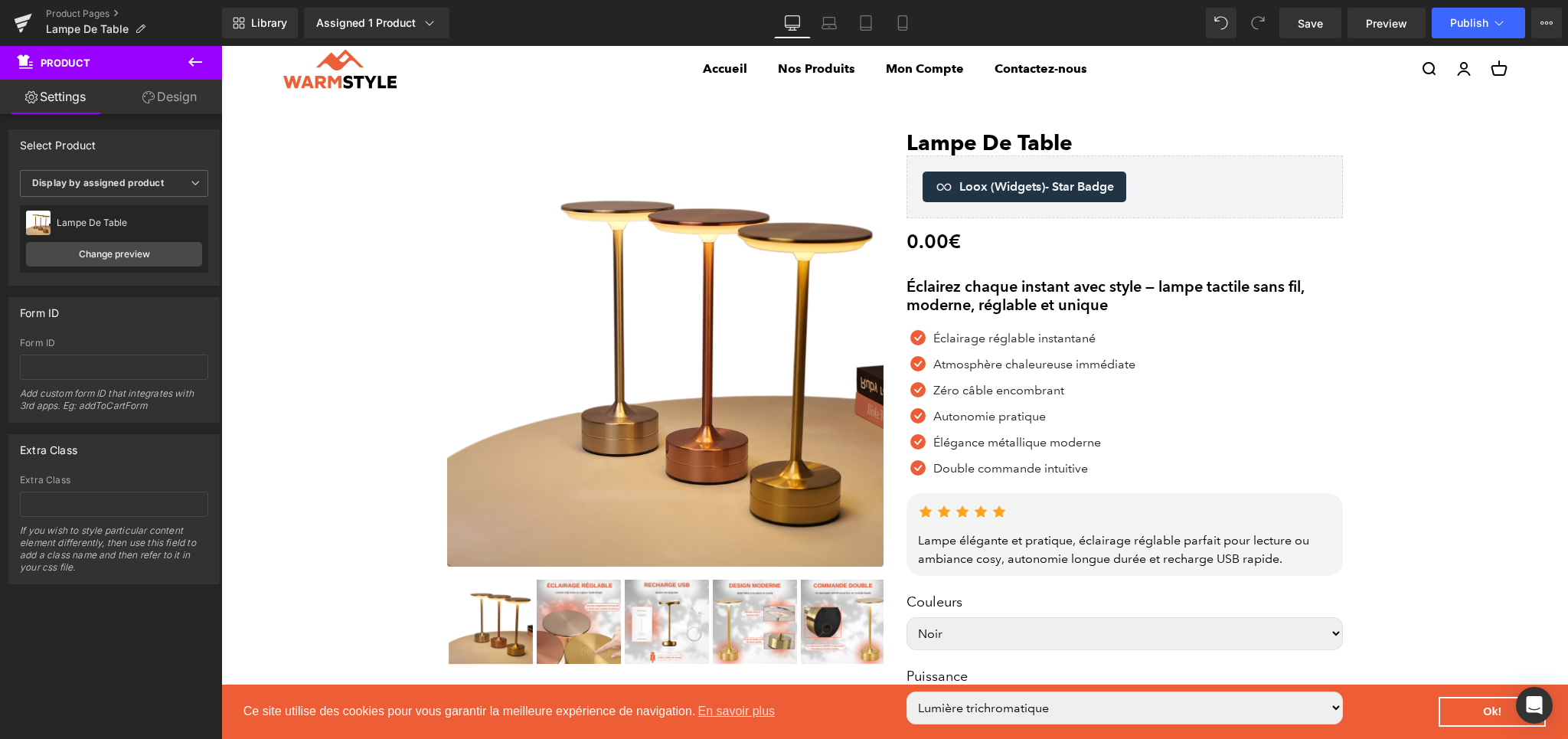
scroll to position [0, 0]
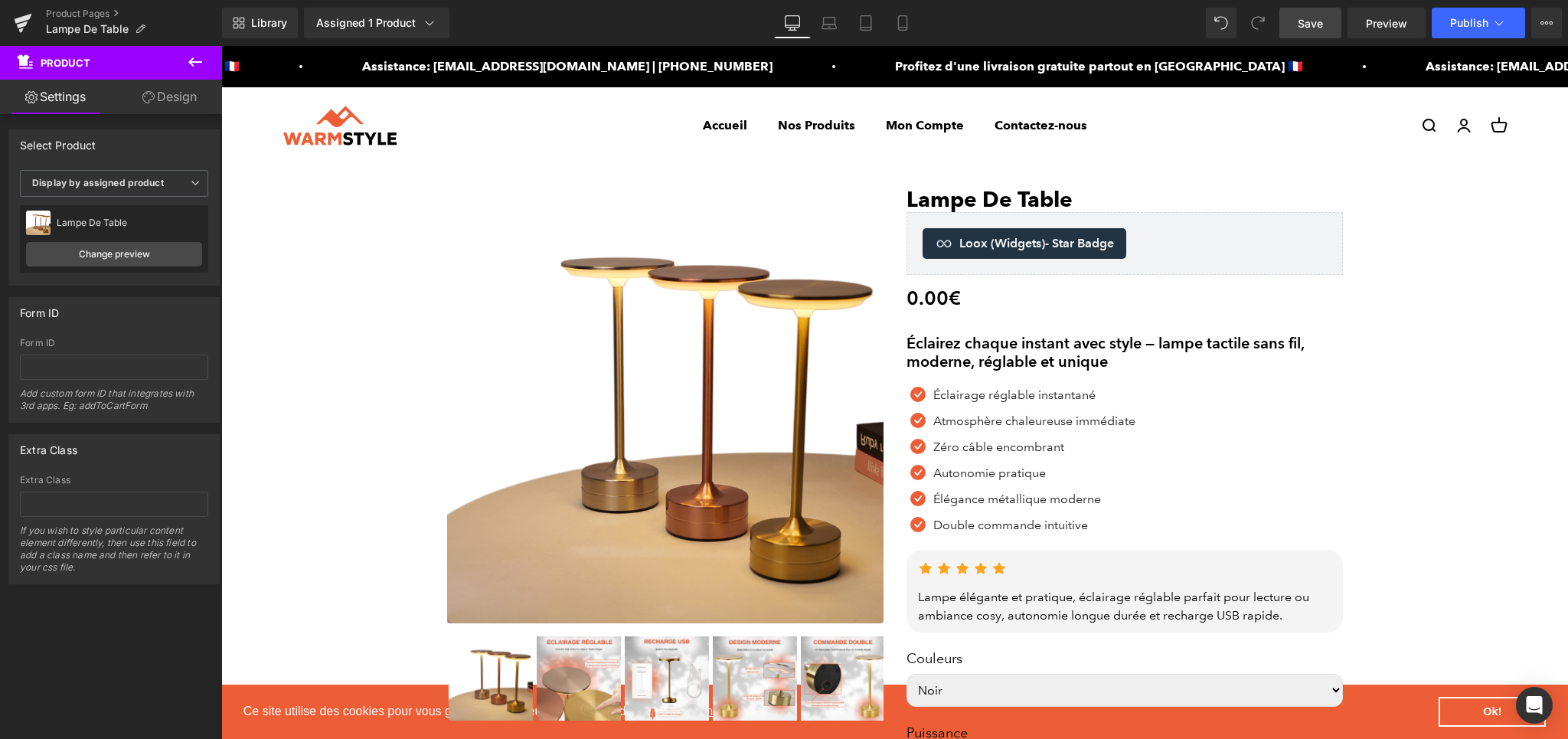
click at [1312, 13] on link "Save" at bounding box center [1310, 23] width 62 height 31
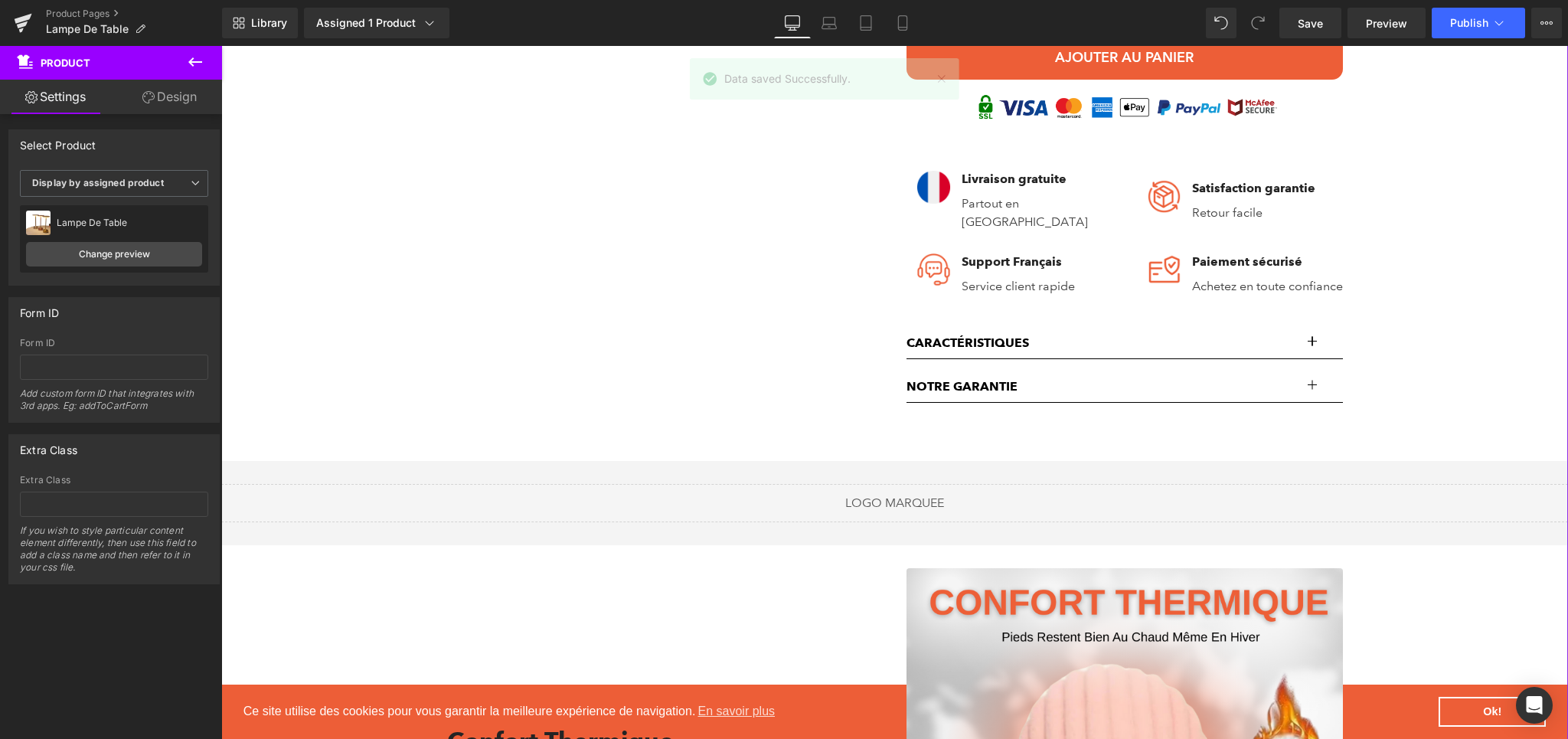
scroll to position [844, 0]
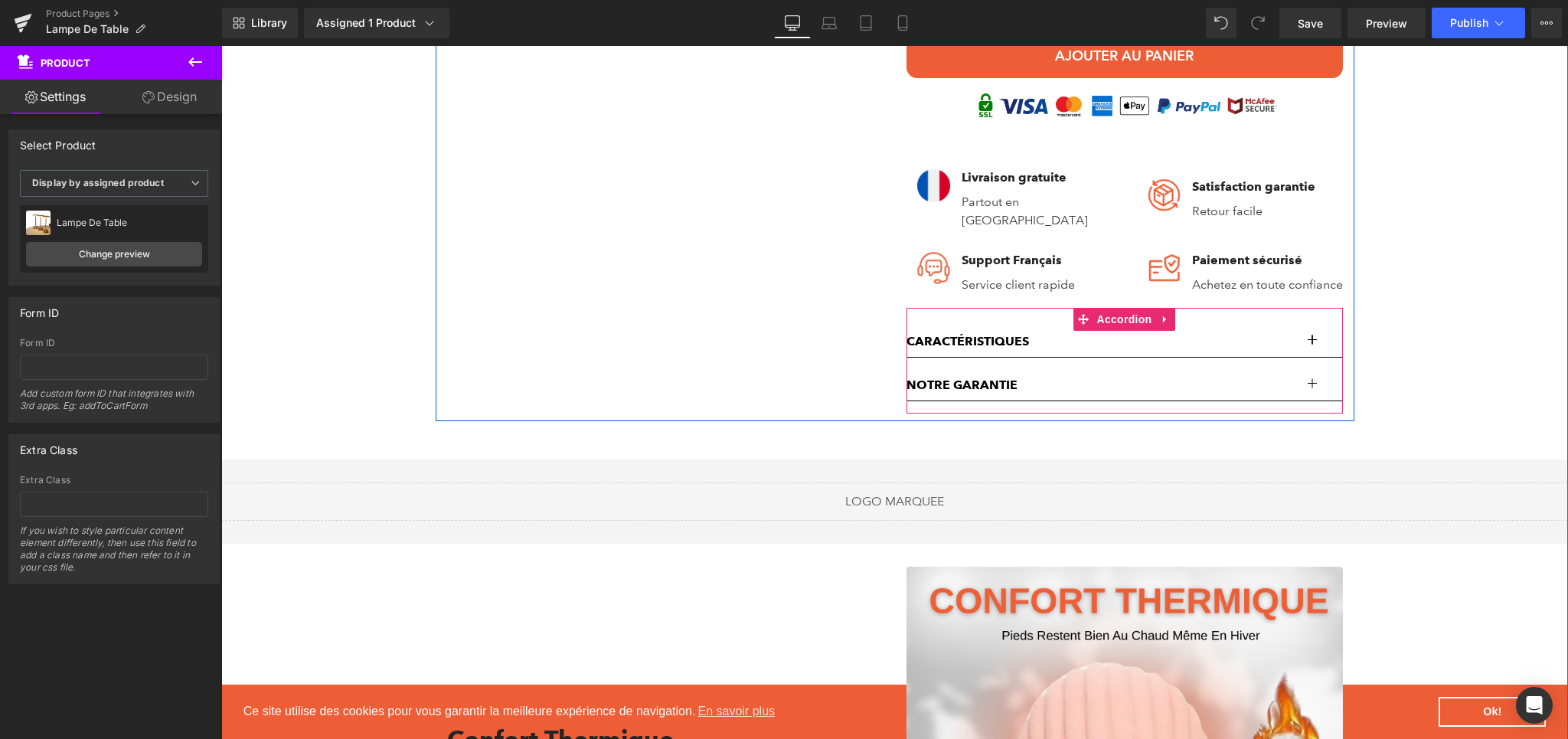
click at [1312, 345] on span "button" at bounding box center [1312, 345] width 0 height 0
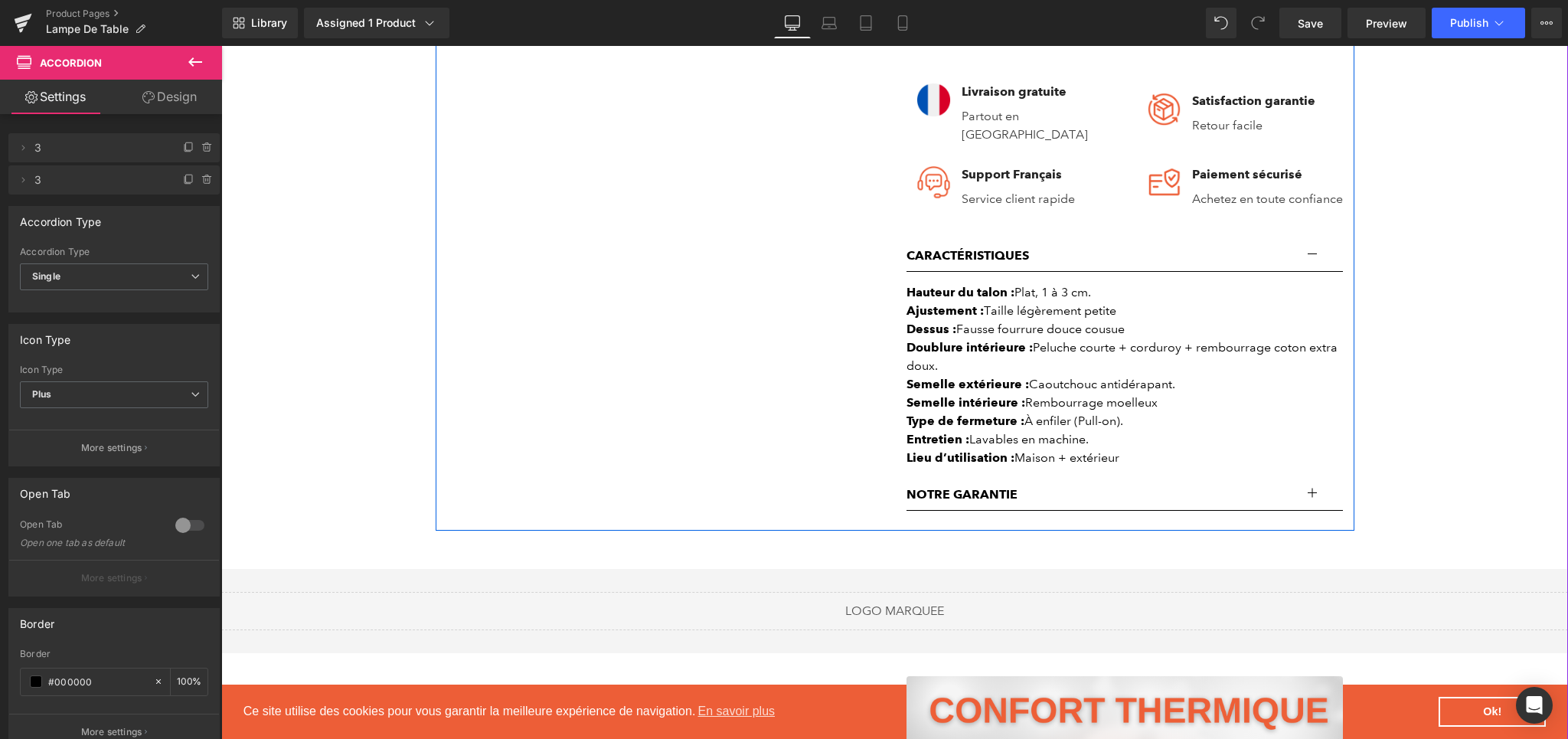
scroll to position [937, 0]
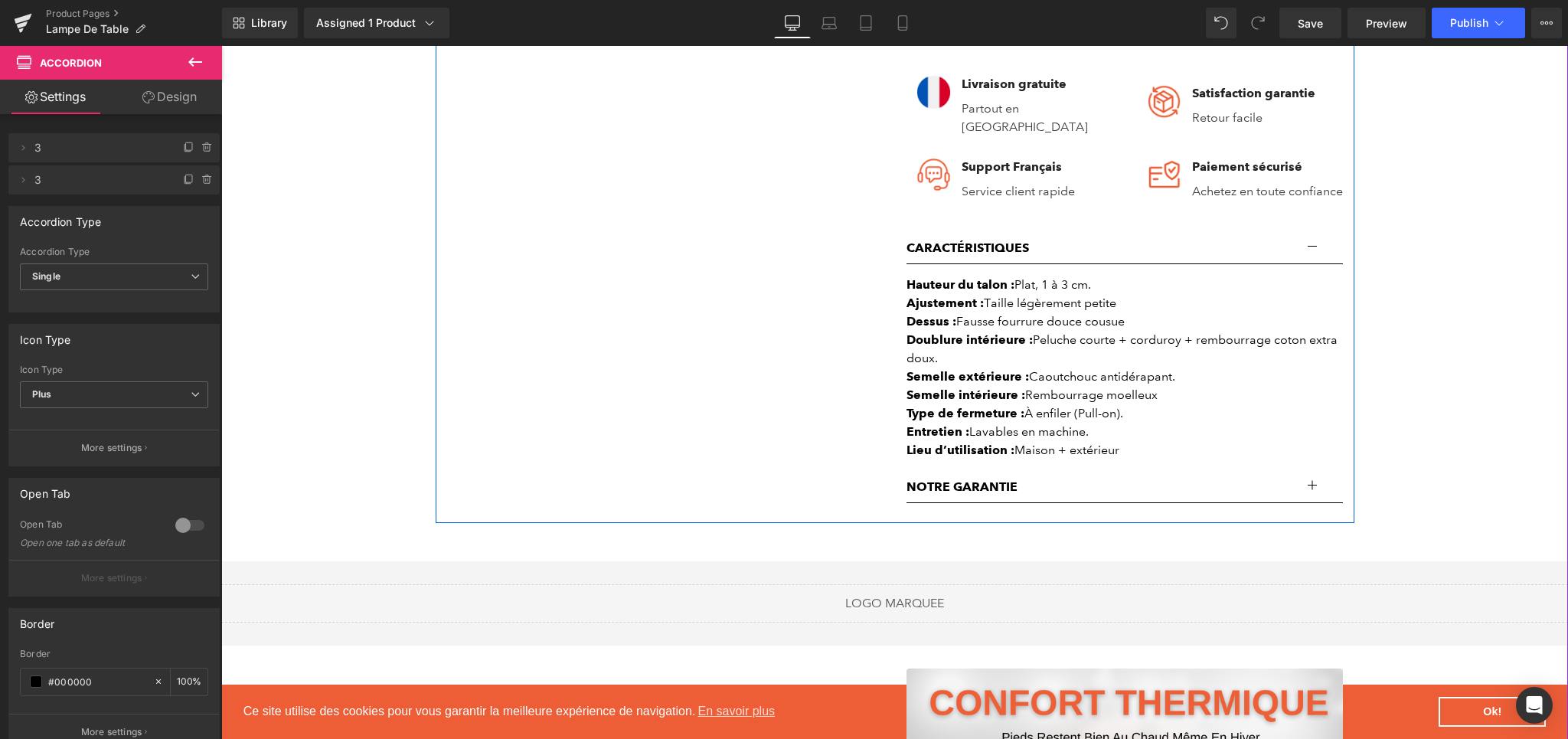
click at [1078, 452] on div "Lieu d’utilisation : Maison + extérieur" at bounding box center [1125, 449] width 437 height 18
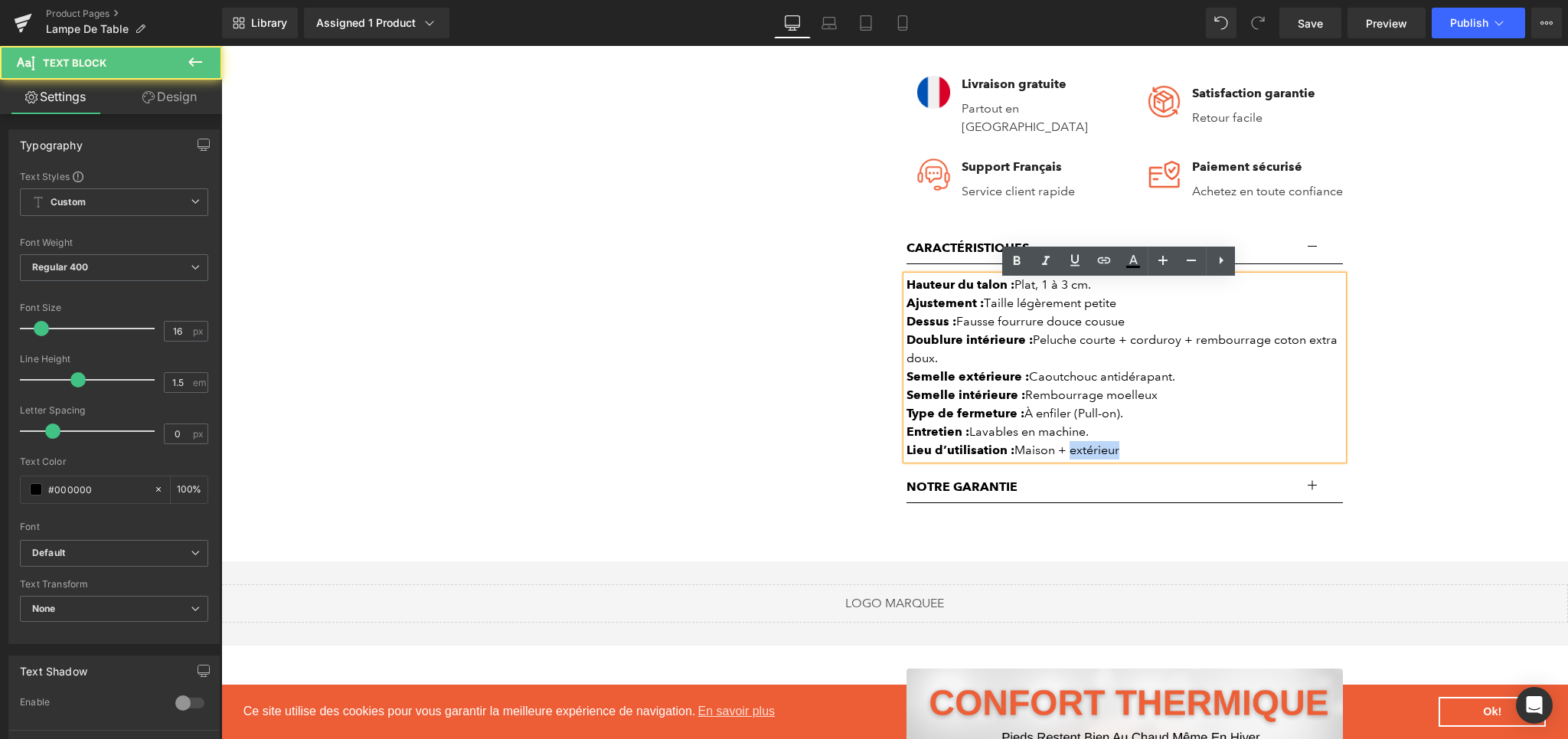
click at [1078, 452] on div "Lieu d’utilisation : Maison + extérieur" at bounding box center [1125, 449] width 437 height 18
click at [1133, 459] on div "Lieu d’utilisation : Maison + extérieur" at bounding box center [1125, 449] width 437 height 18
drag, startPoint x: 1126, startPoint y: 459, endPoint x: 896, endPoint y: 294, distance: 283.1
paste div
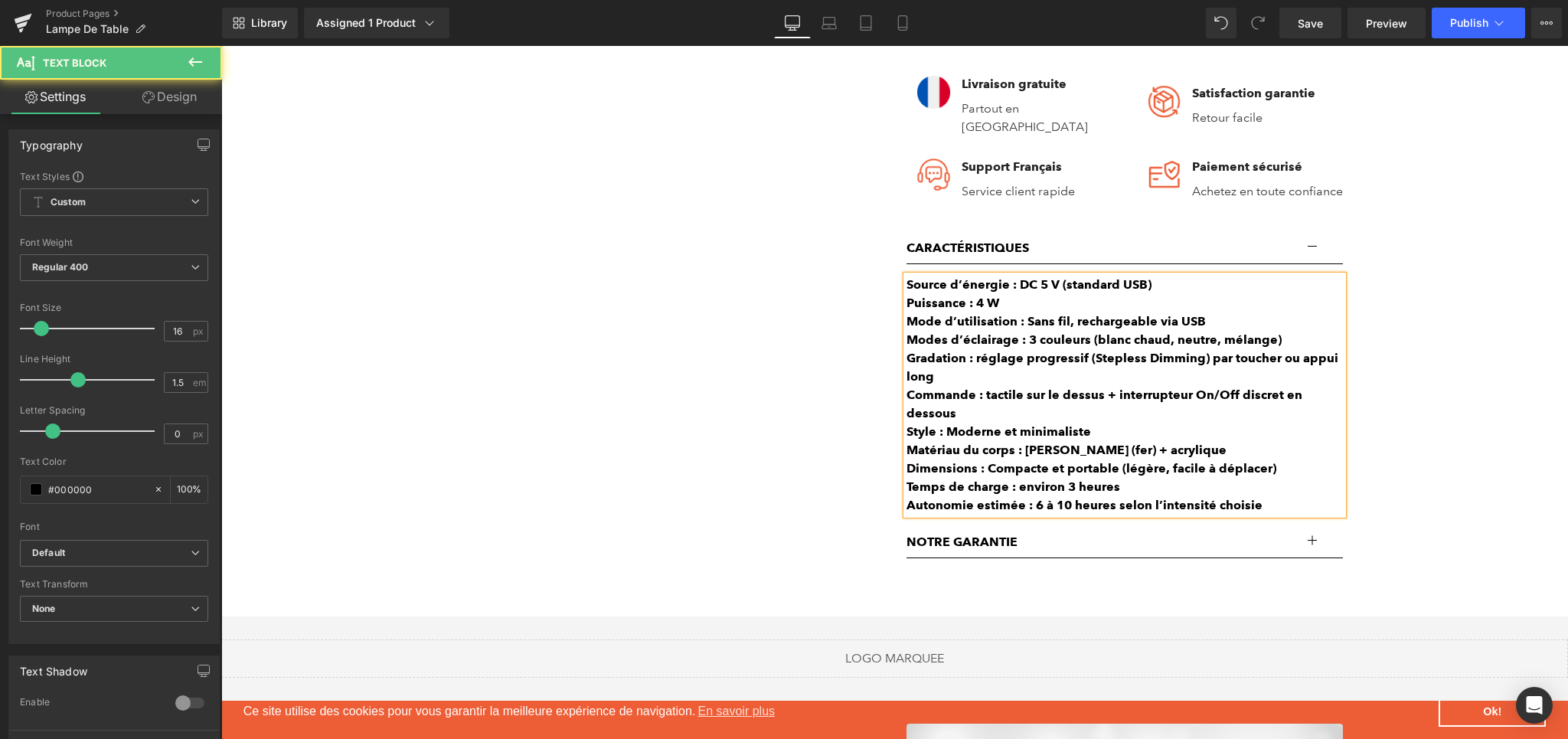
click at [1041, 310] on div "Puissance : 4 W" at bounding box center [1125, 303] width 437 height 18
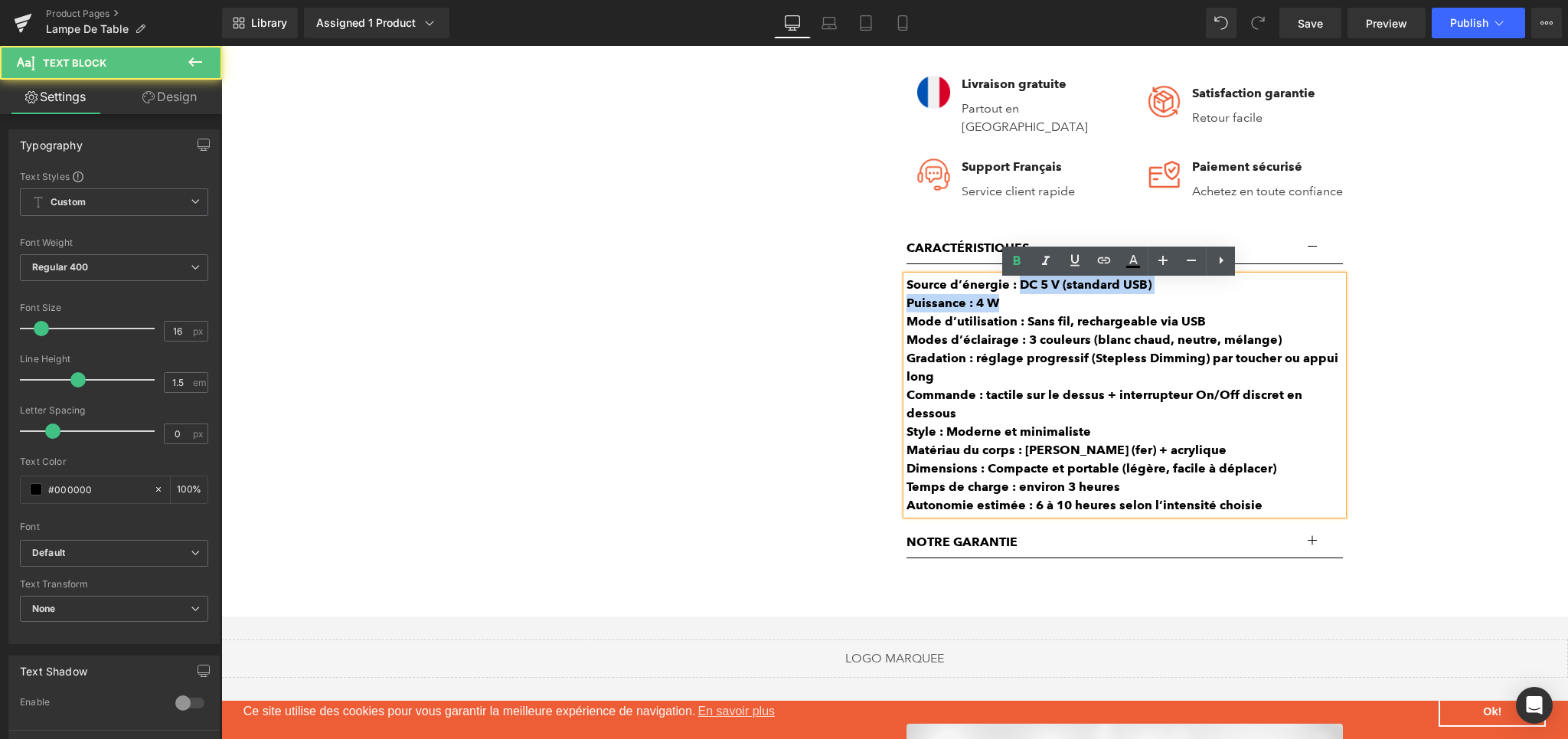
drag, startPoint x: 1013, startPoint y: 294, endPoint x: 1143, endPoint y: 305, distance: 130.5
click at [1143, 305] on div "Source d’énergie : DC 5 V (standard USB) Puissance : 4 W Mode d’utilisation : S…" at bounding box center [1125, 395] width 437 height 239
click at [1143, 305] on div "Puissance : 4 W" at bounding box center [1125, 303] width 437 height 18
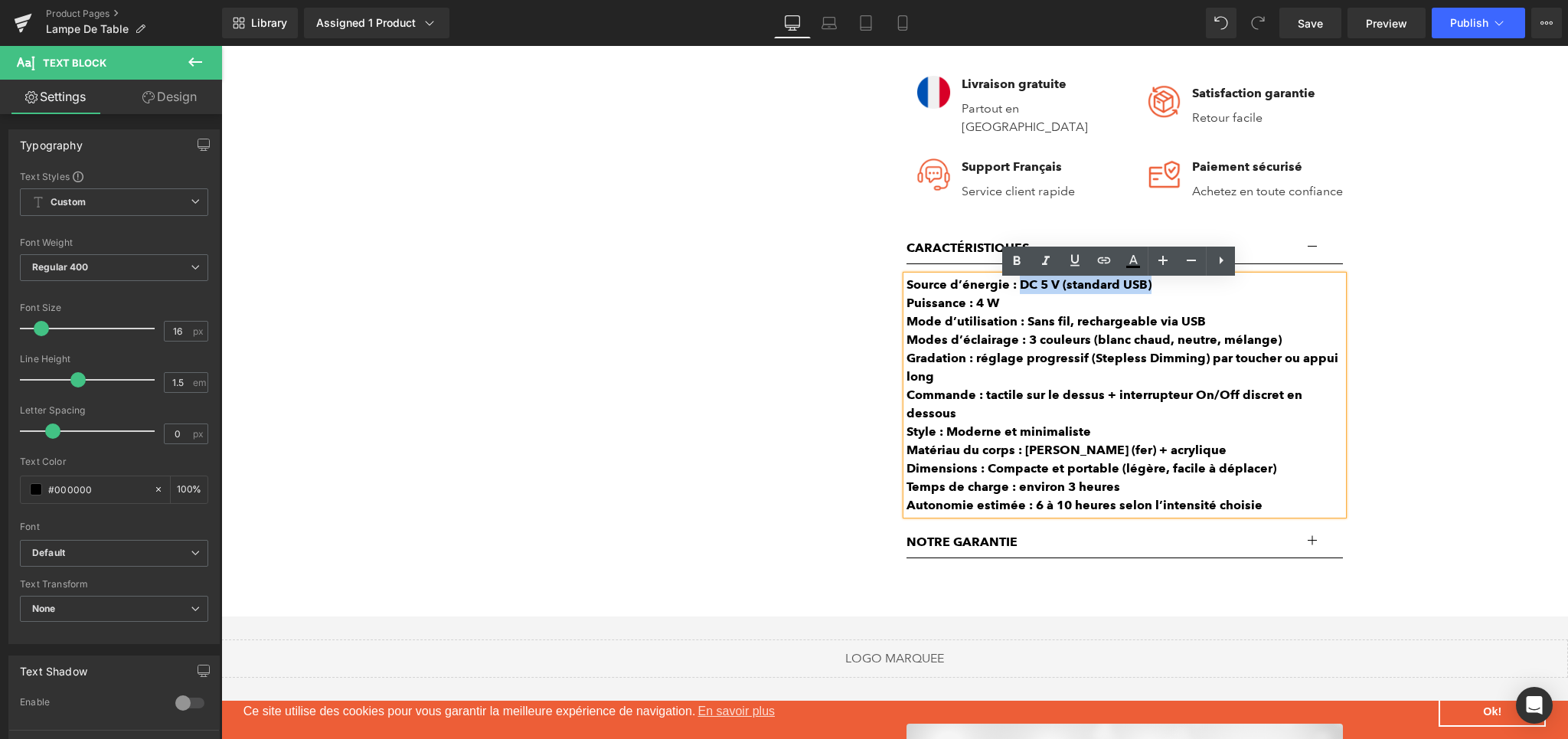
drag, startPoint x: 1143, startPoint y: 292, endPoint x: 1015, endPoint y: 293, distance: 128.0
click at [1015, 293] on div "Source d’énergie : DC 5 V (standard USB)" at bounding box center [1125, 284] width 437 height 18
click at [1010, 265] on icon at bounding box center [1016, 261] width 18 height 18
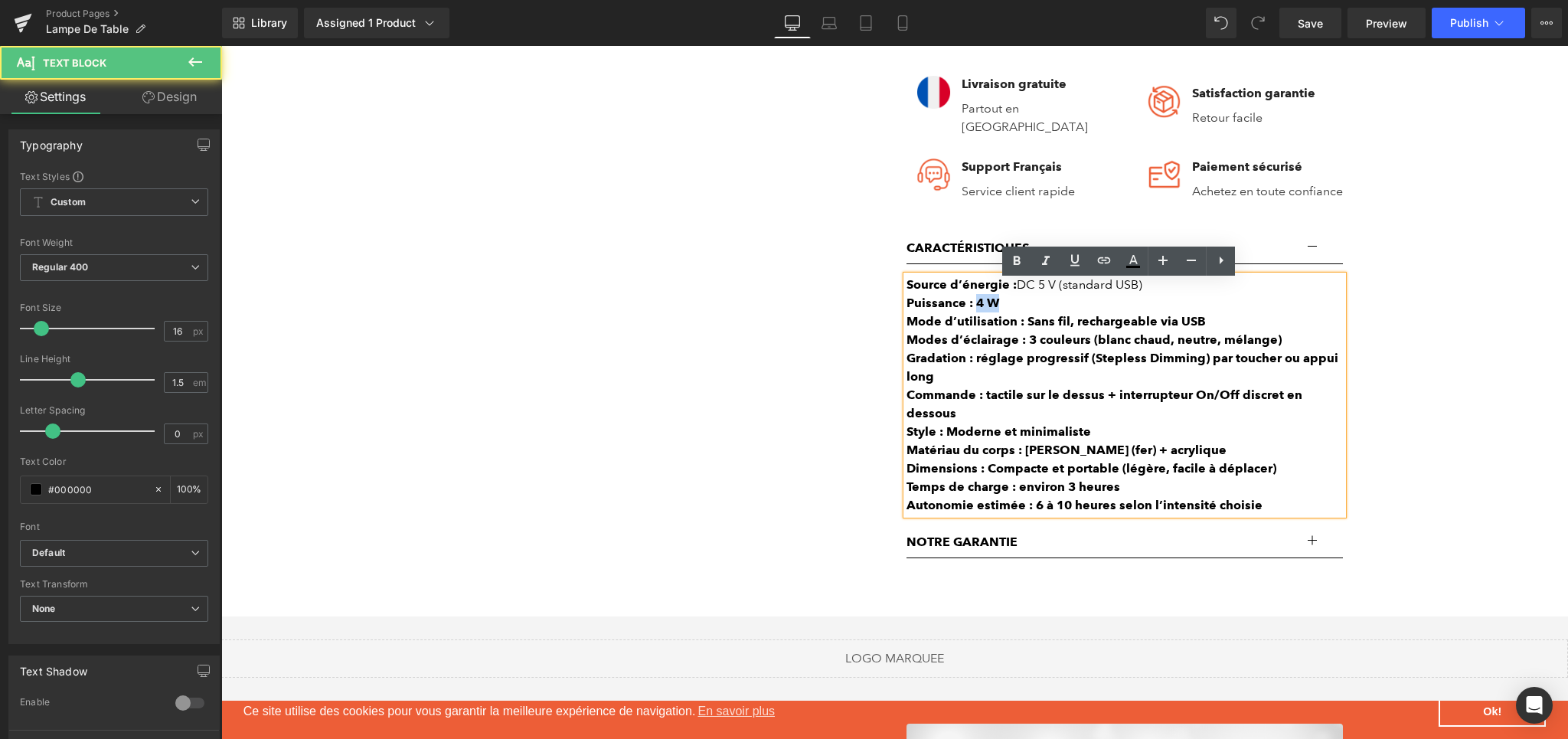
drag, startPoint x: 971, startPoint y: 311, endPoint x: 991, endPoint y: 311, distance: 20.0
click at [991, 310] on b "Puissance : 4 W" at bounding box center [952, 302] width 92 height 14
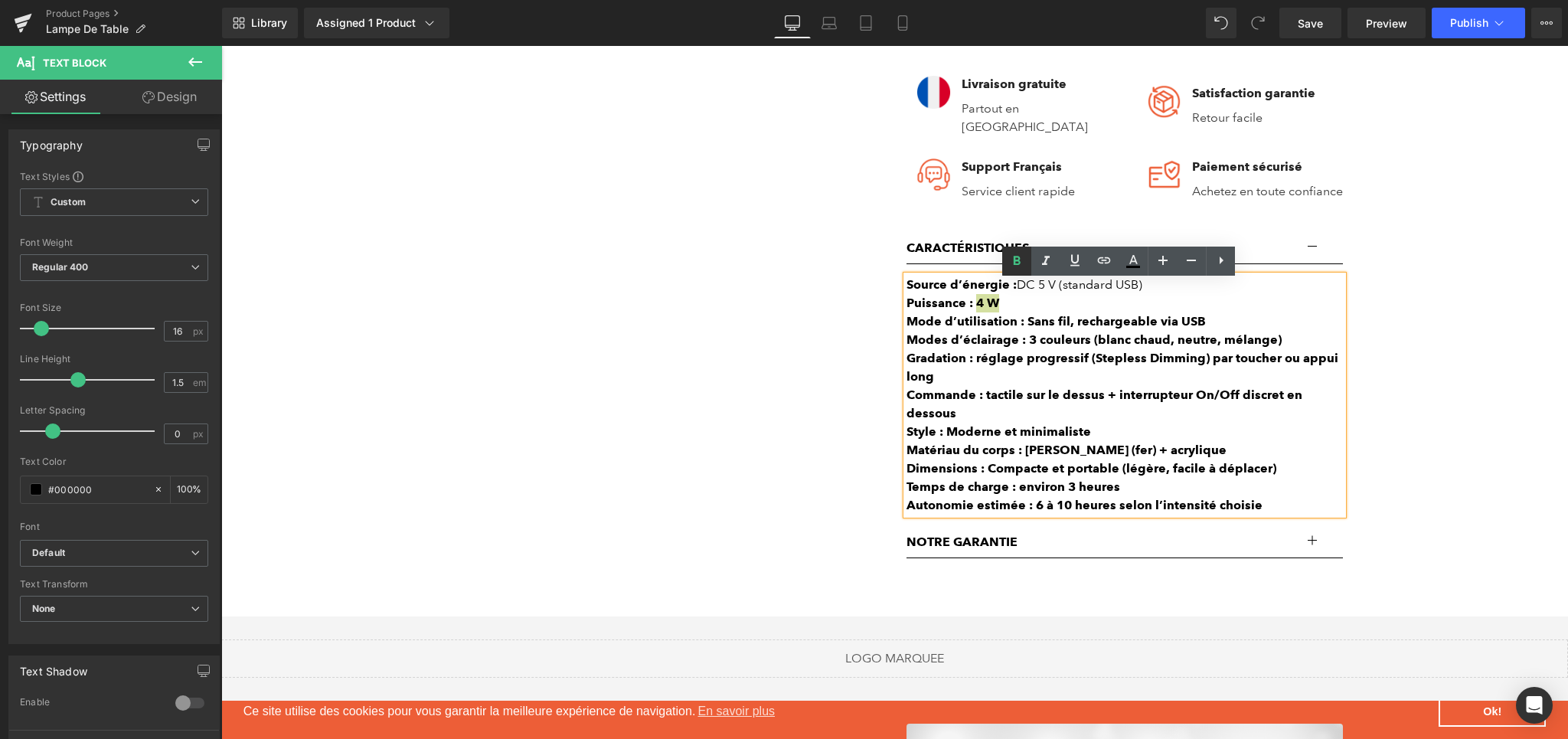
click at [1011, 269] on icon at bounding box center [1016, 261] width 18 height 18
drag, startPoint x: 1021, startPoint y: 330, endPoint x: 1200, endPoint y: 330, distance: 179.0
click at [1200, 330] on div "Mode d’utilisation : Sans fil, rechargeable via USB" at bounding box center [1125, 321] width 437 height 18
click at [1020, 258] on icon at bounding box center [1016, 261] width 18 height 18
drag, startPoint x: 1022, startPoint y: 345, endPoint x: 1267, endPoint y: 349, distance: 245.0
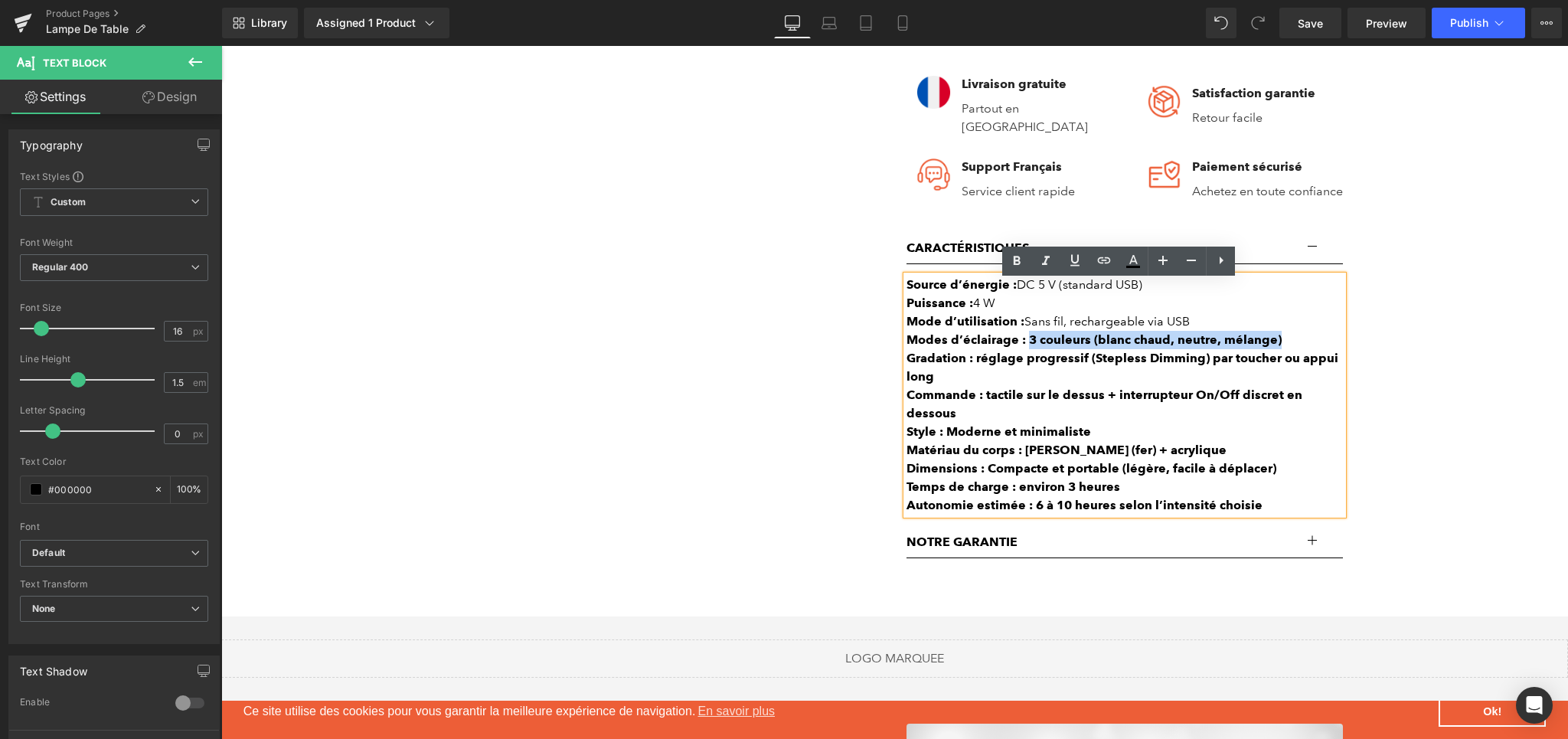
click at [1267, 346] on b "Modes d’éclairage : 3 couleurs (blanc chaud, neutre, mélange)" at bounding box center [1094, 339] width 375 height 14
click at [1018, 260] on icon at bounding box center [1017, 261] width 7 height 10
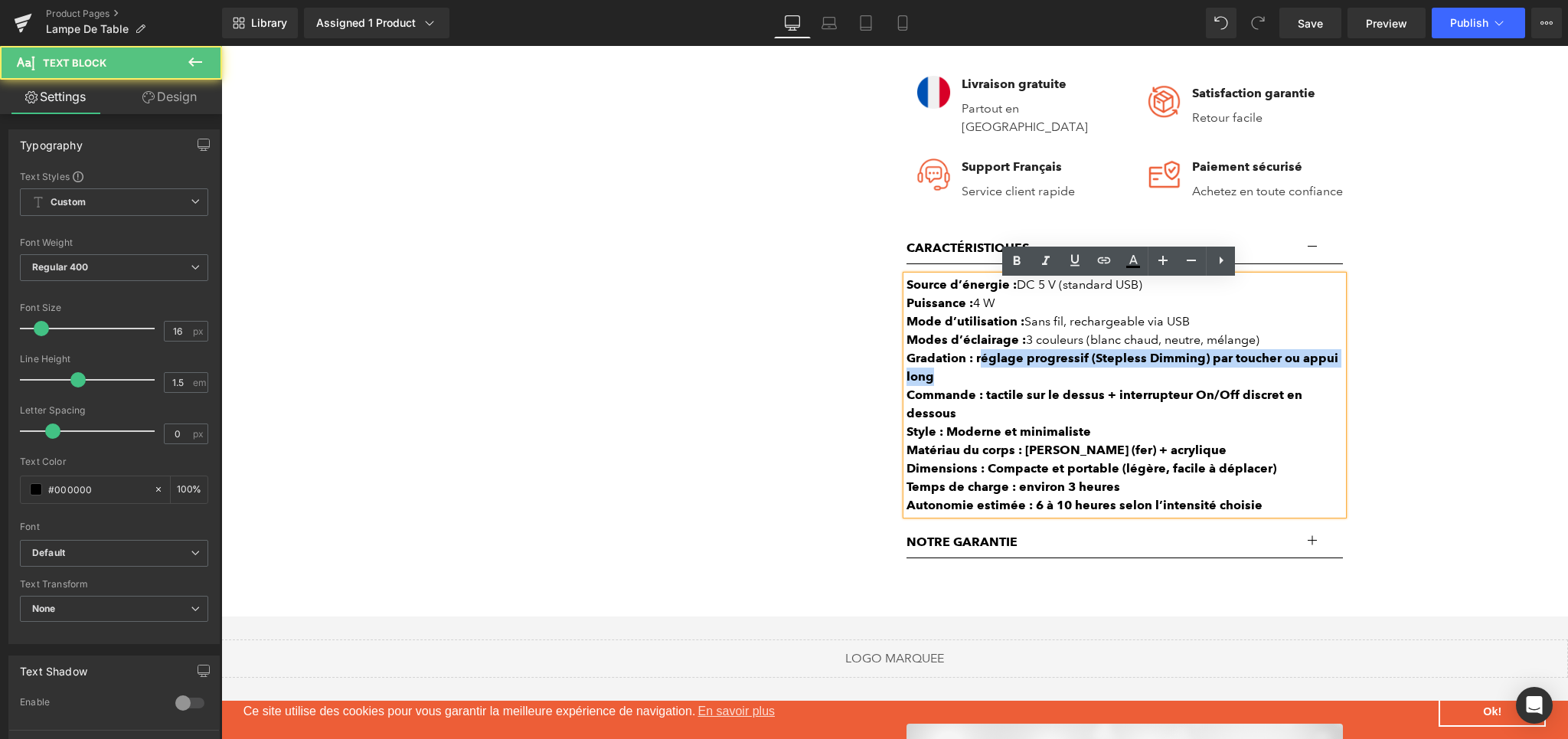
drag, startPoint x: 973, startPoint y: 362, endPoint x: 982, endPoint y: 375, distance: 15.8
click at [982, 375] on div "Gradation : réglage progressif (Stepless Dimming) par toucher ou appui long" at bounding box center [1125, 368] width 437 height 37
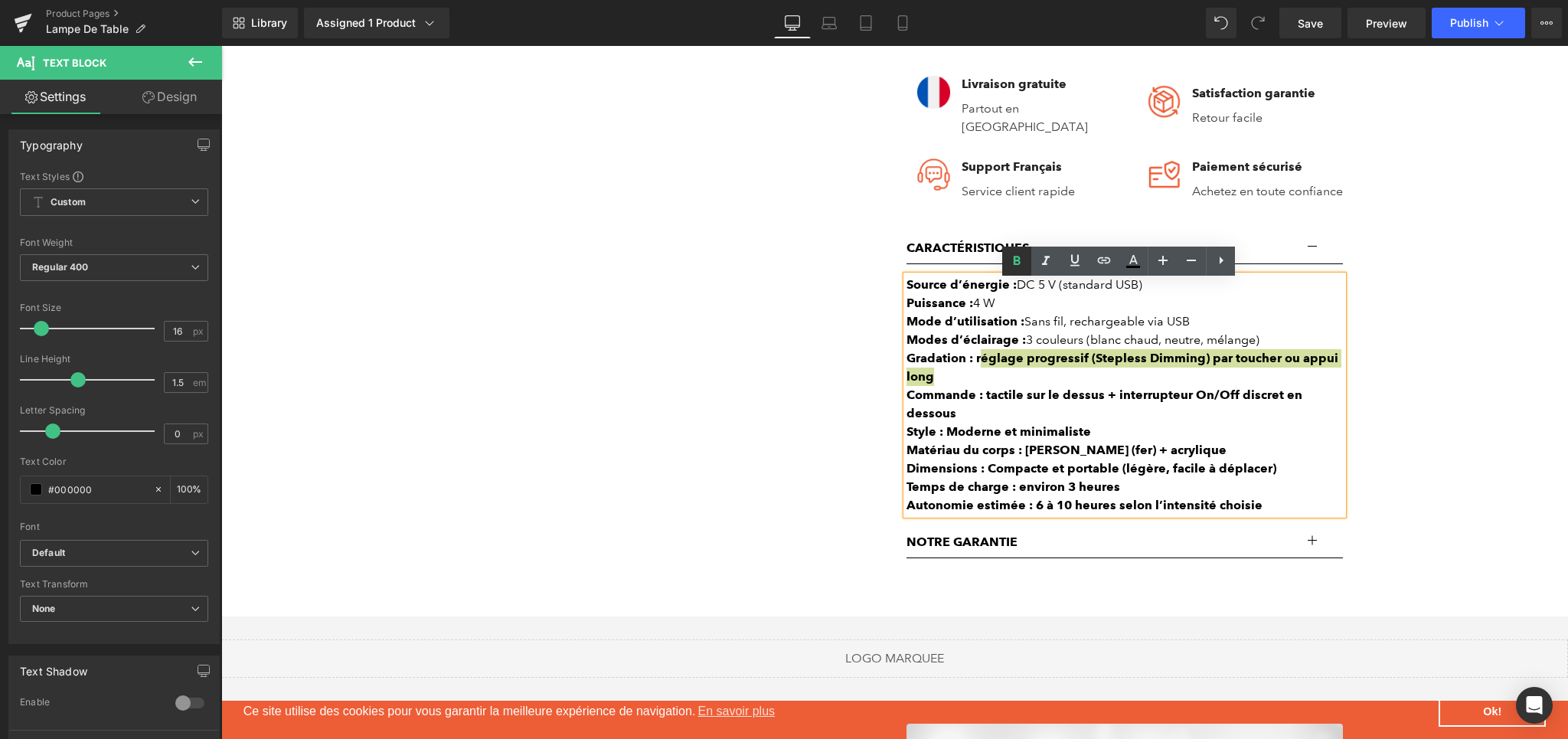
click at [1010, 269] on icon at bounding box center [1016, 261] width 18 height 18
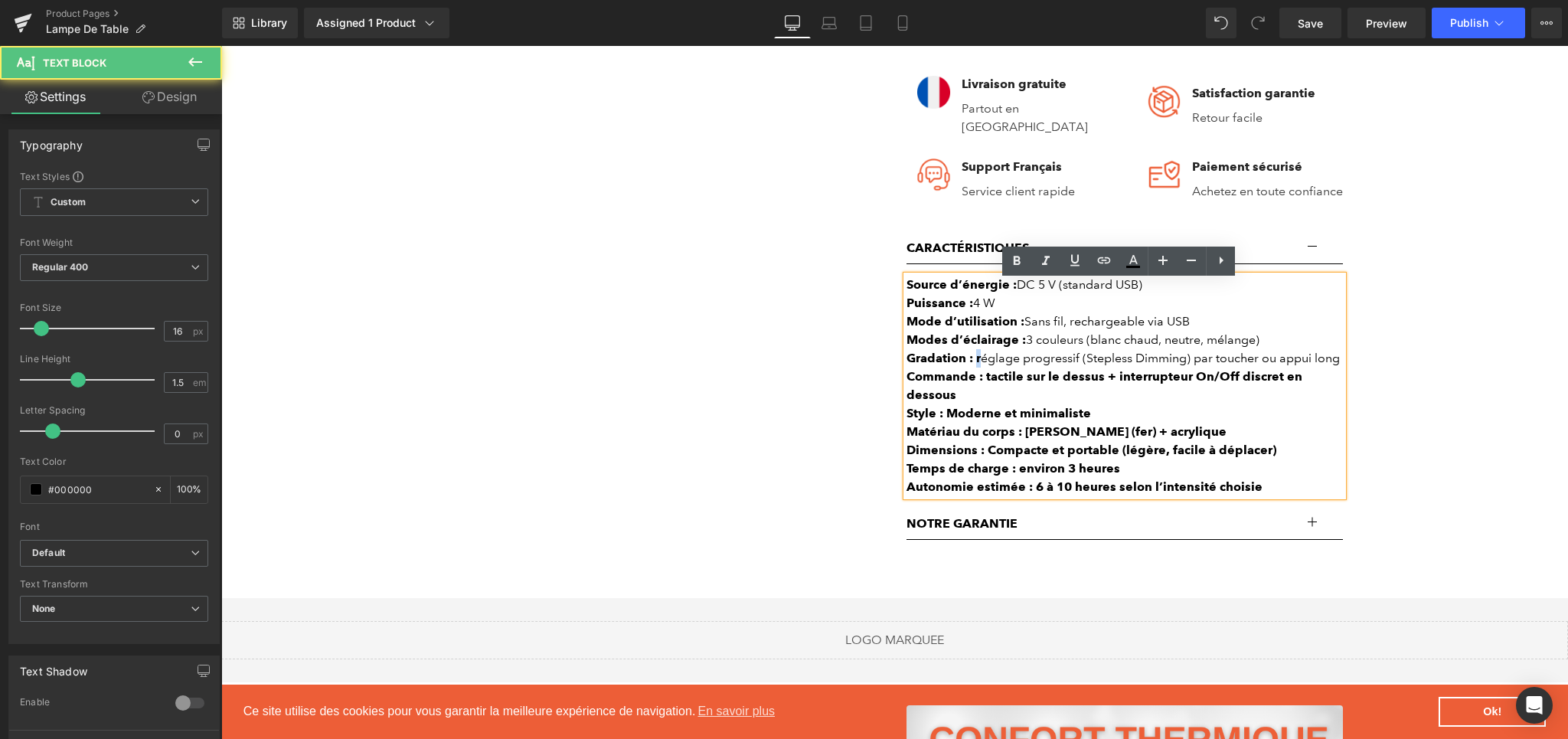
click at [972, 365] on div "Gradation : r églage progressif (Stepless Dimming) par toucher ou appui long" at bounding box center [1125, 358] width 437 height 18
click at [1015, 263] on icon at bounding box center [1017, 261] width 7 height 10
drag, startPoint x: 978, startPoint y: 388, endPoint x: 991, endPoint y: 401, distance: 18.4
click at [991, 401] on div "Commande : tactile sur le dessus + interrupteur On/Off discret en dessous" at bounding box center [1125, 386] width 437 height 37
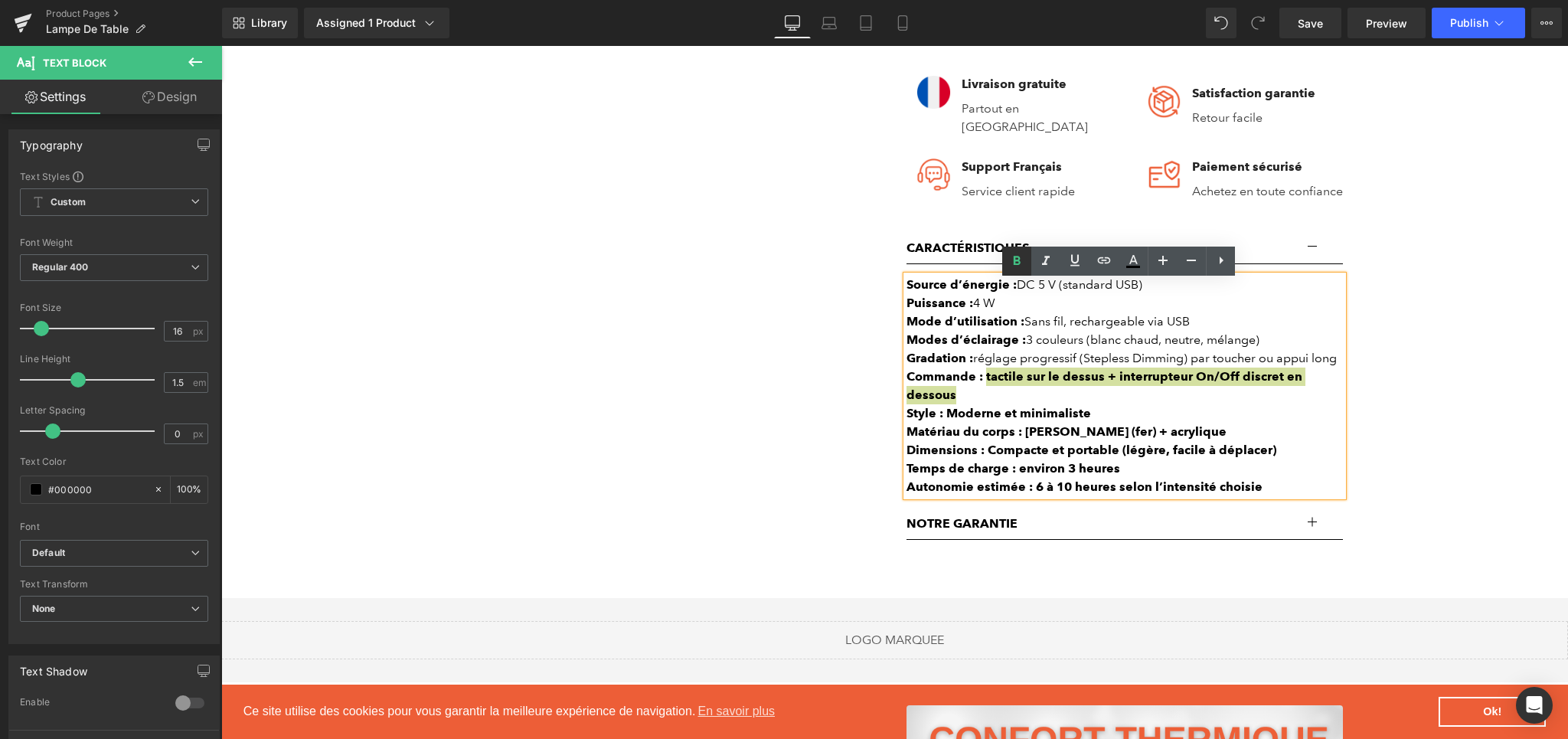
click at [1021, 259] on icon at bounding box center [1016, 261] width 18 height 18
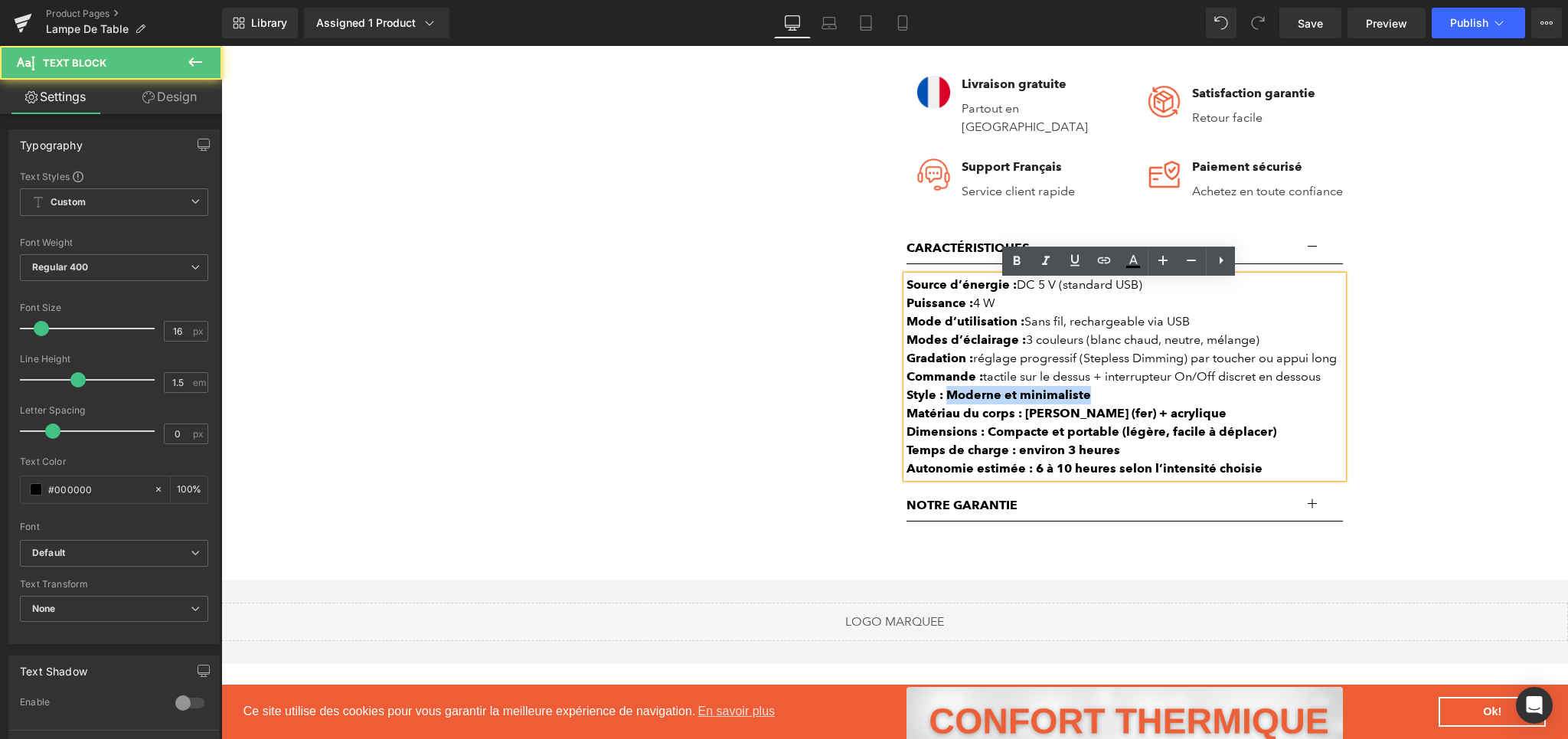
drag, startPoint x: 943, startPoint y: 399, endPoint x: 1087, endPoint y: 406, distance: 144.2
click at [1087, 404] on div "Style : Moderne et minimaliste" at bounding box center [1125, 395] width 437 height 18
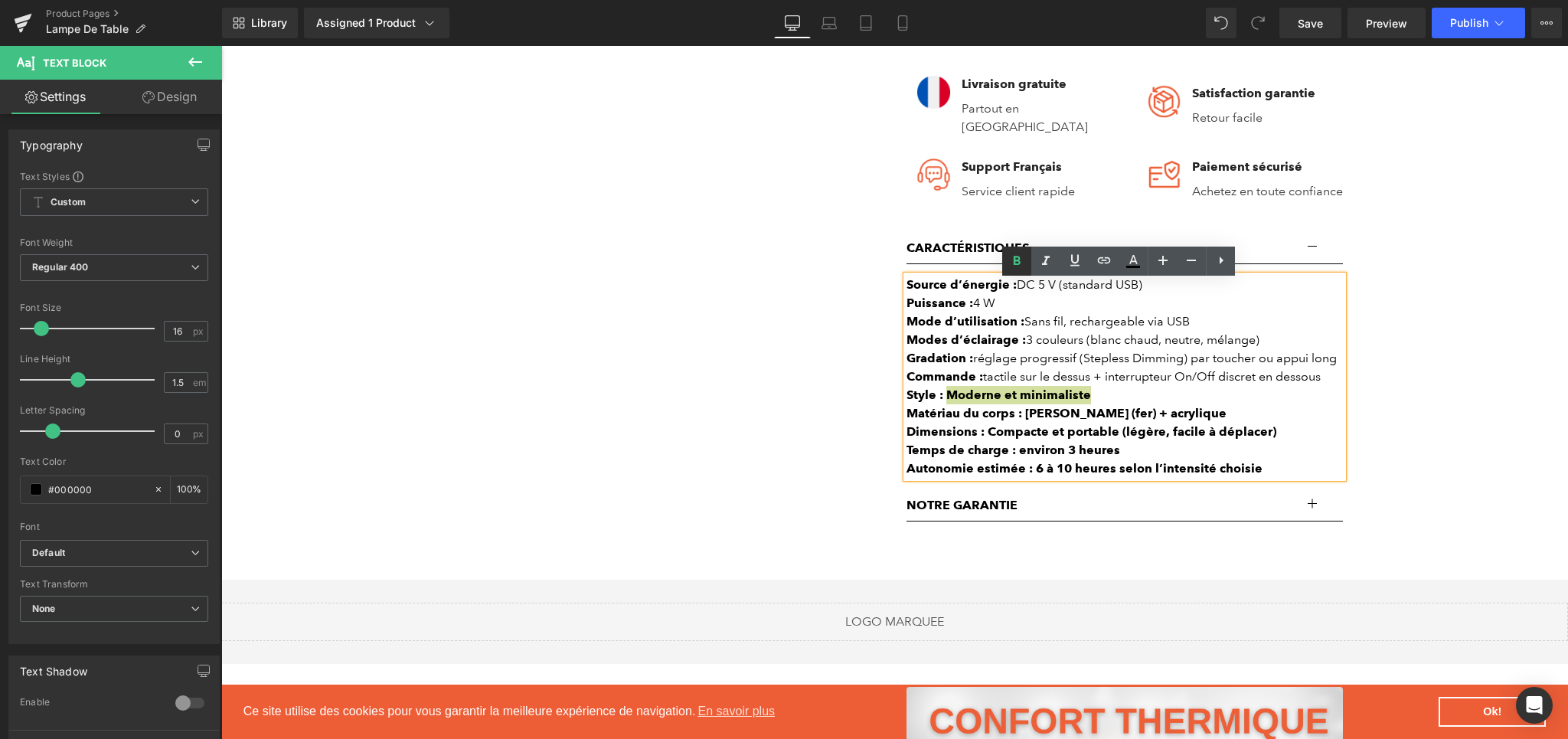
click at [1020, 268] on icon at bounding box center [1016, 261] width 18 height 18
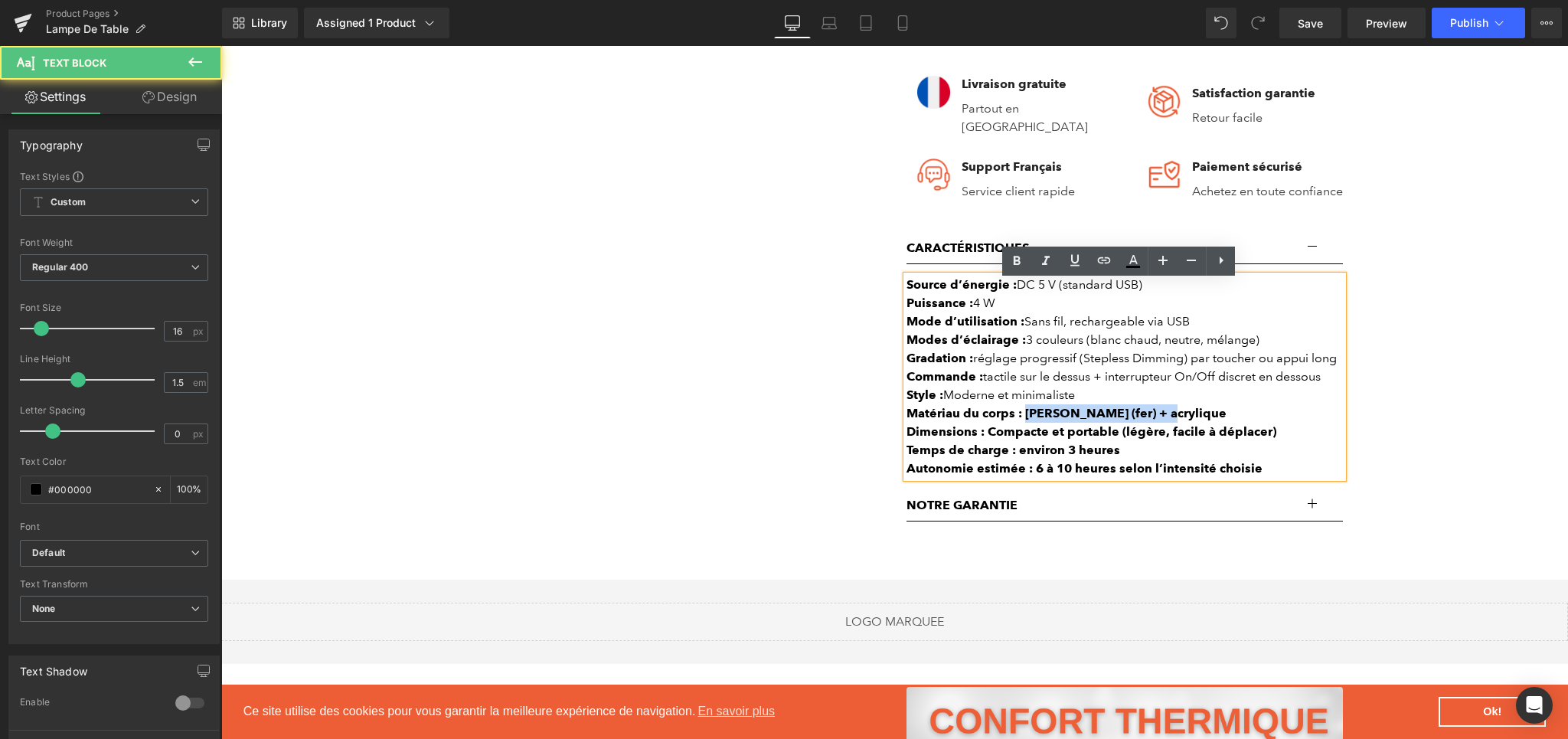
drag, startPoint x: 1017, startPoint y: 417, endPoint x: 1150, endPoint y: 421, distance: 133.1
click at [1150, 421] on div "Matériau du corps : [PERSON_NAME] (fer) + acrylique" at bounding box center [1125, 413] width 437 height 18
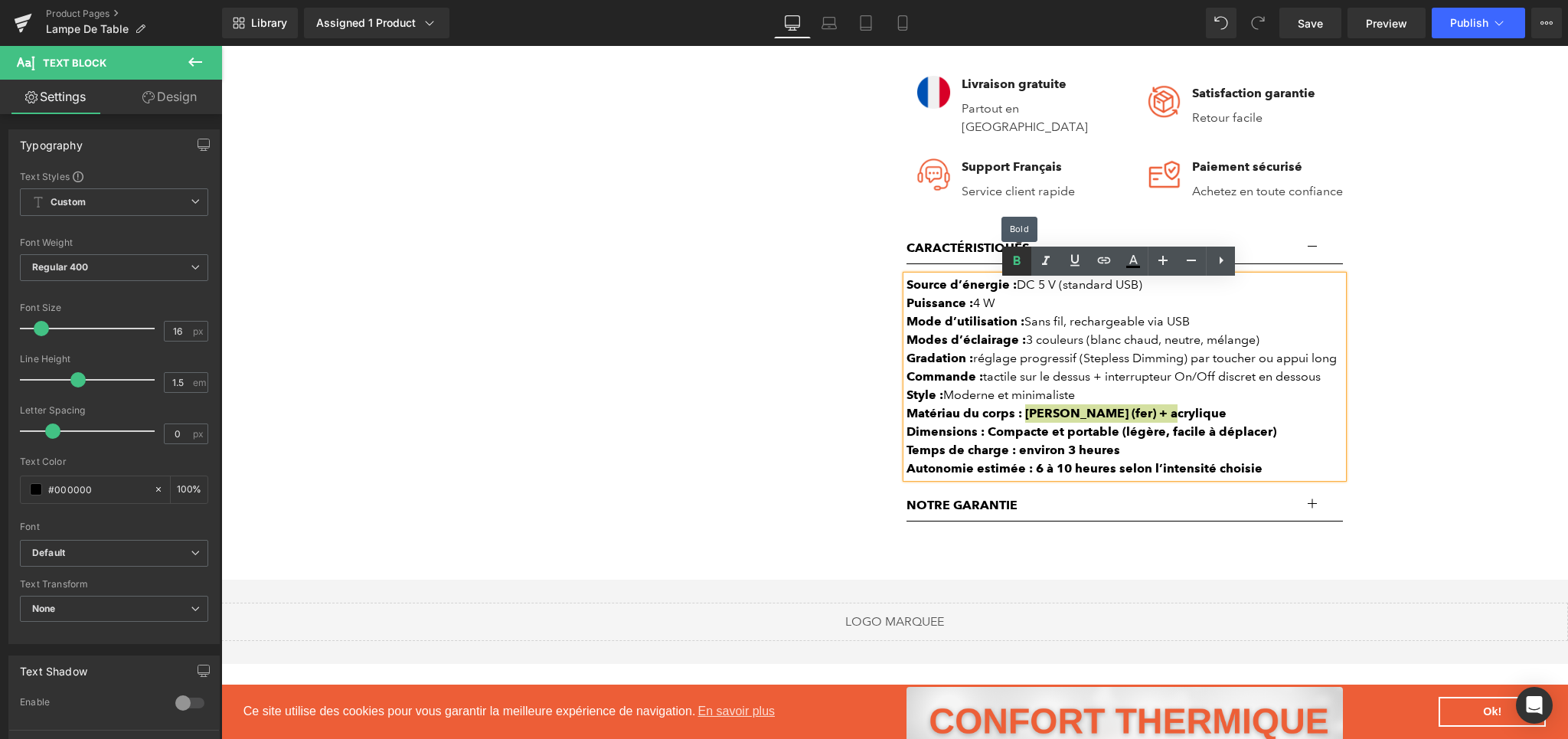
click at [1014, 261] on icon at bounding box center [1017, 261] width 7 height 10
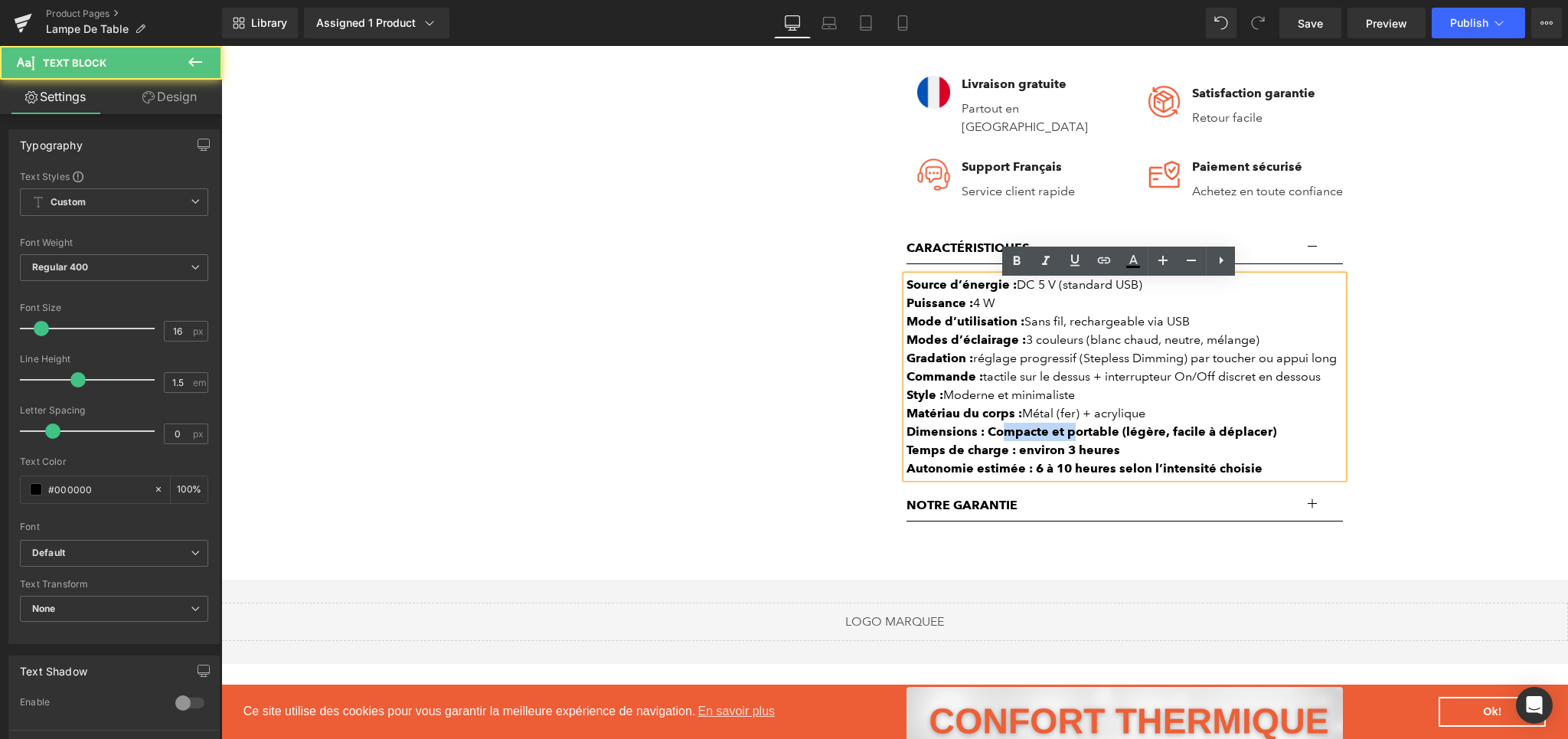
drag, startPoint x: 1021, startPoint y: 435, endPoint x: 1067, endPoint y: 434, distance: 46.0
click at [1067, 434] on b "Dimensions : Compacte et portable (légère, facile à déplacer)" at bounding box center [1091, 431] width 369 height 14
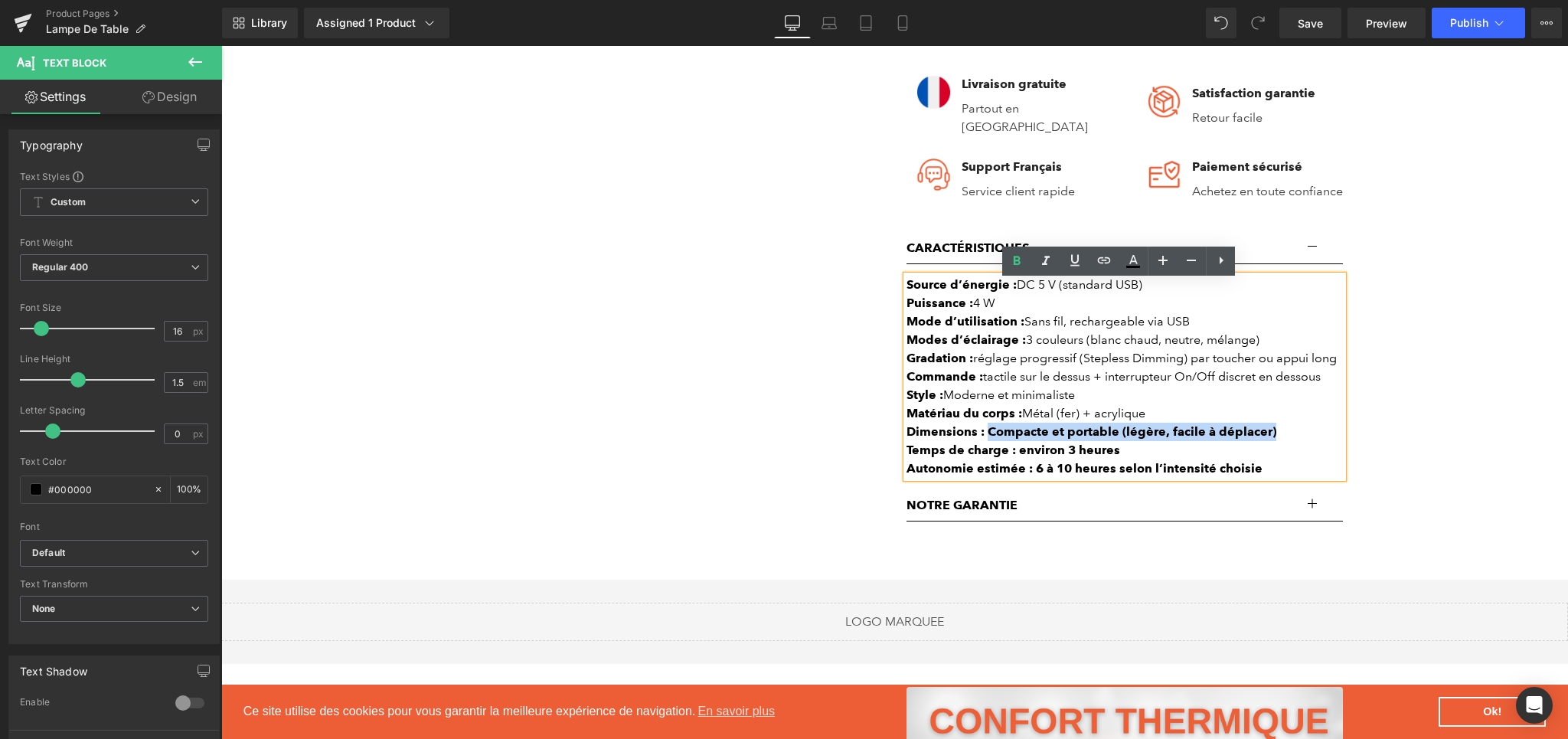
drag, startPoint x: 981, startPoint y: 435, endPoint x: 1263, endPoint y: 437, distance: 282.0
click at [1263, 437] on div "Dimensions : Compacte et portable (légère, facile à déplacer)" at bounding box center [1125, 431] width 437 height 18
click at [1014, 259] on icon at bounding box center [1017, 261] width 7 height 10
drag, startPoint x: 1012, startPoint y: 458, endPoint x: 1111, endPoint y: 459, distance: 99.0
click at [1111, 459] on div "Temps de charge : environ 3 heures" at bounding box center [1125, 449] width 437 height 18
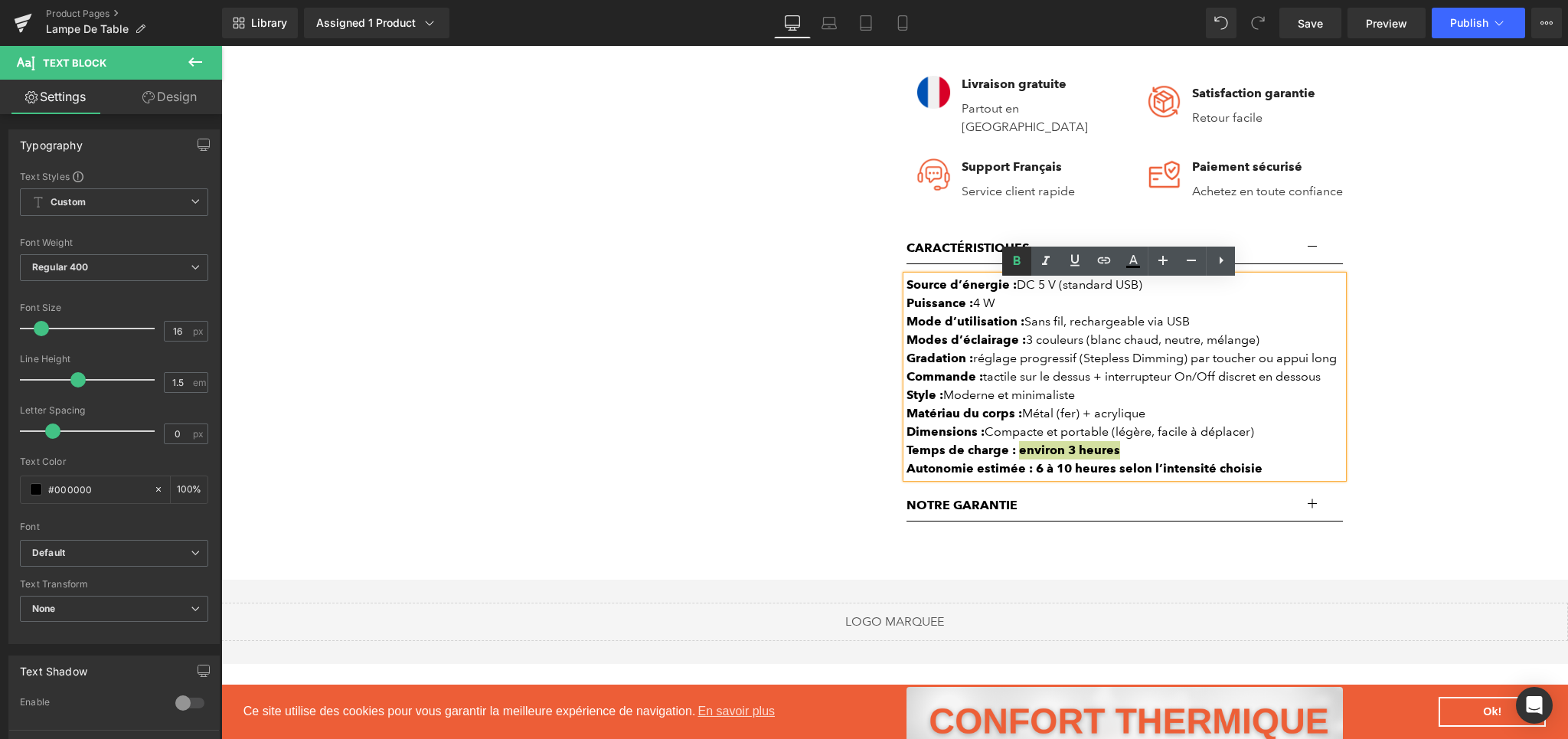
click at [1026, 269] on link at bounding box center [1017, 261] width 29 height 29
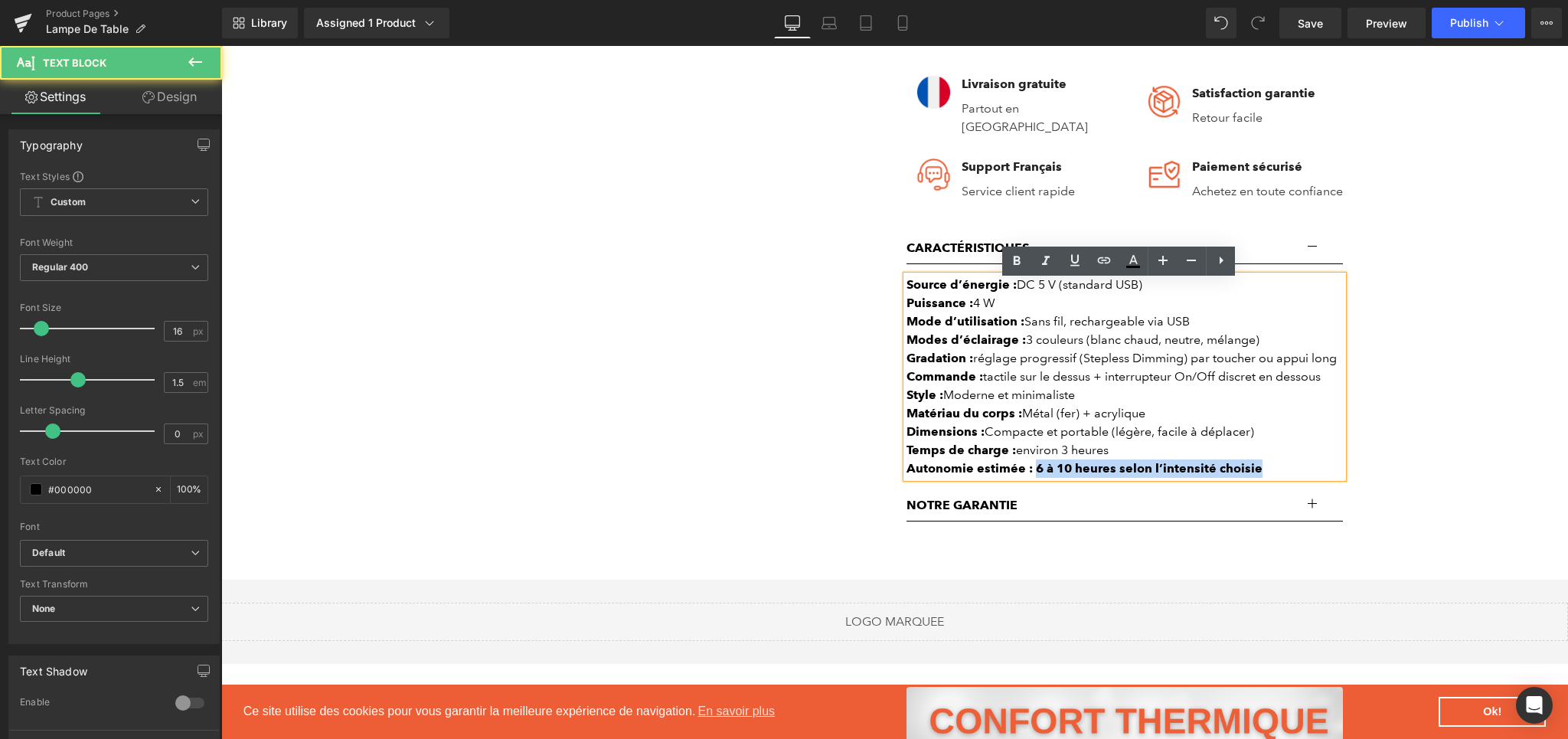
drag, startPoint x: 1025, startPoint y: 473, endPoint x: 1240, endPoint y: 492, distance: 215.8
click at [1240, 490] on div "Caractéristiques Text Block Source d’énergie : DC 5 V (standard USB) Puissance …" at bounding box center [1125, 361] width 437 height 257
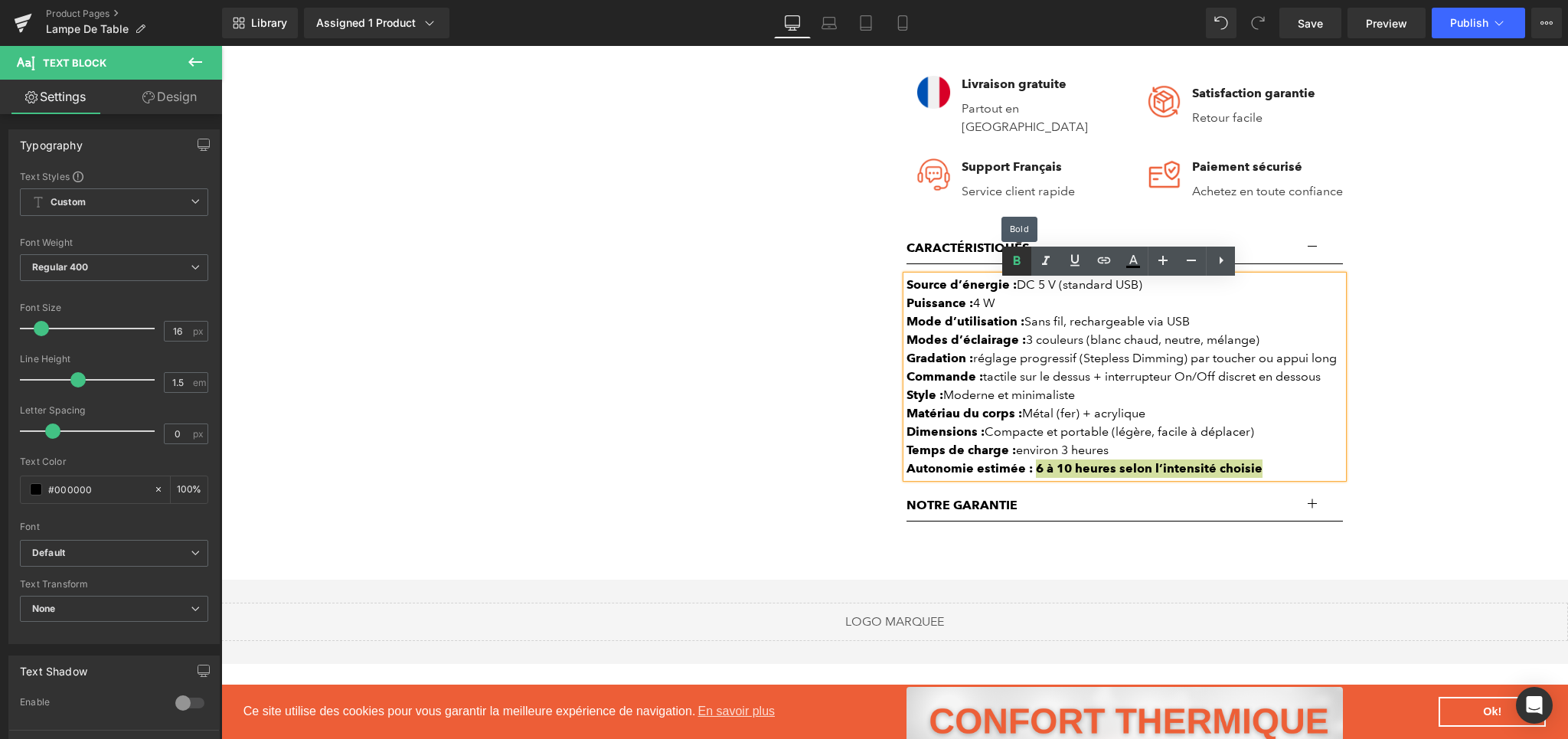
click at [1024, 264] on icon at bounding box center [1016, 261] width 18 height 18
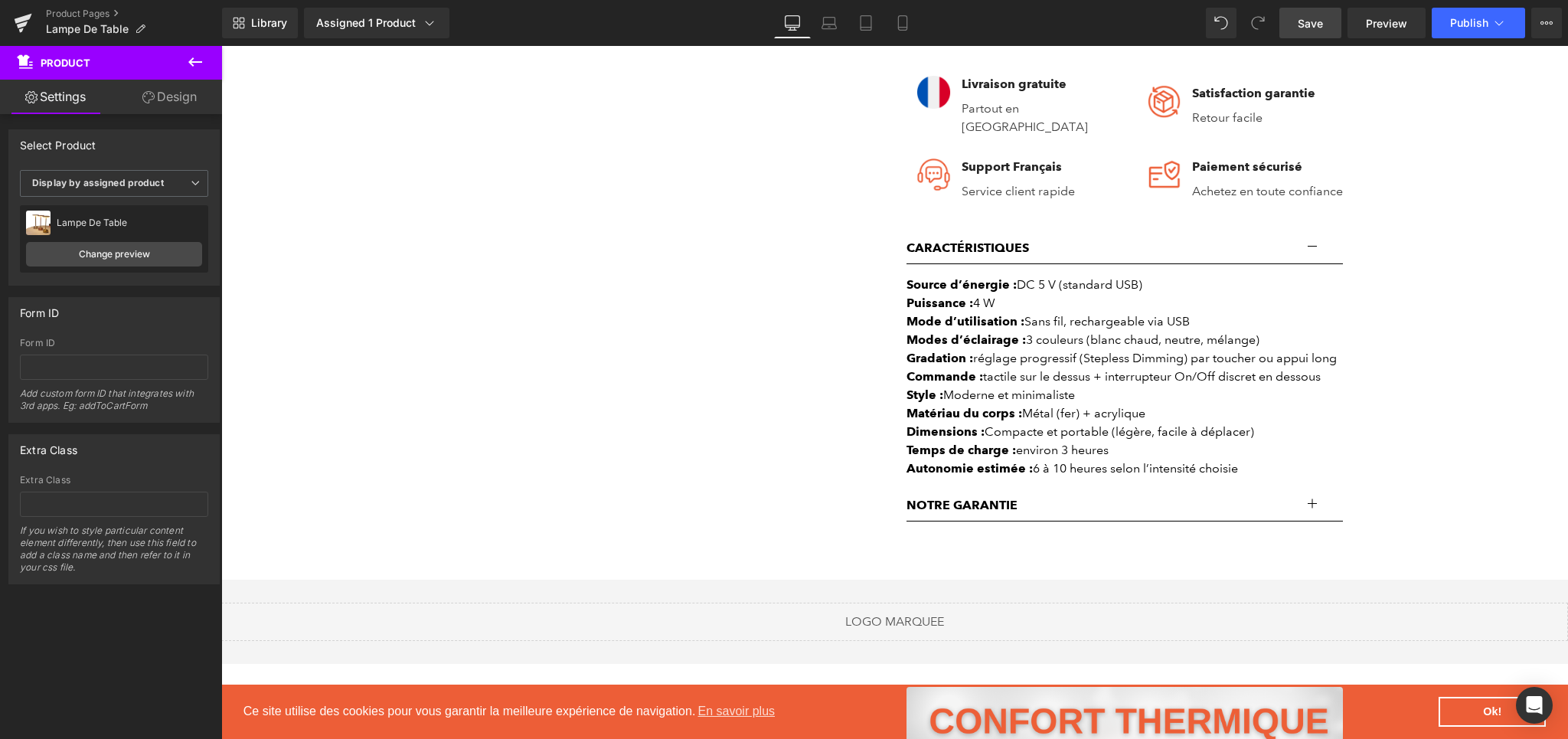
click at [1327, 23] on link "Save" at bounding box center [1310, 23] width 62 height 31
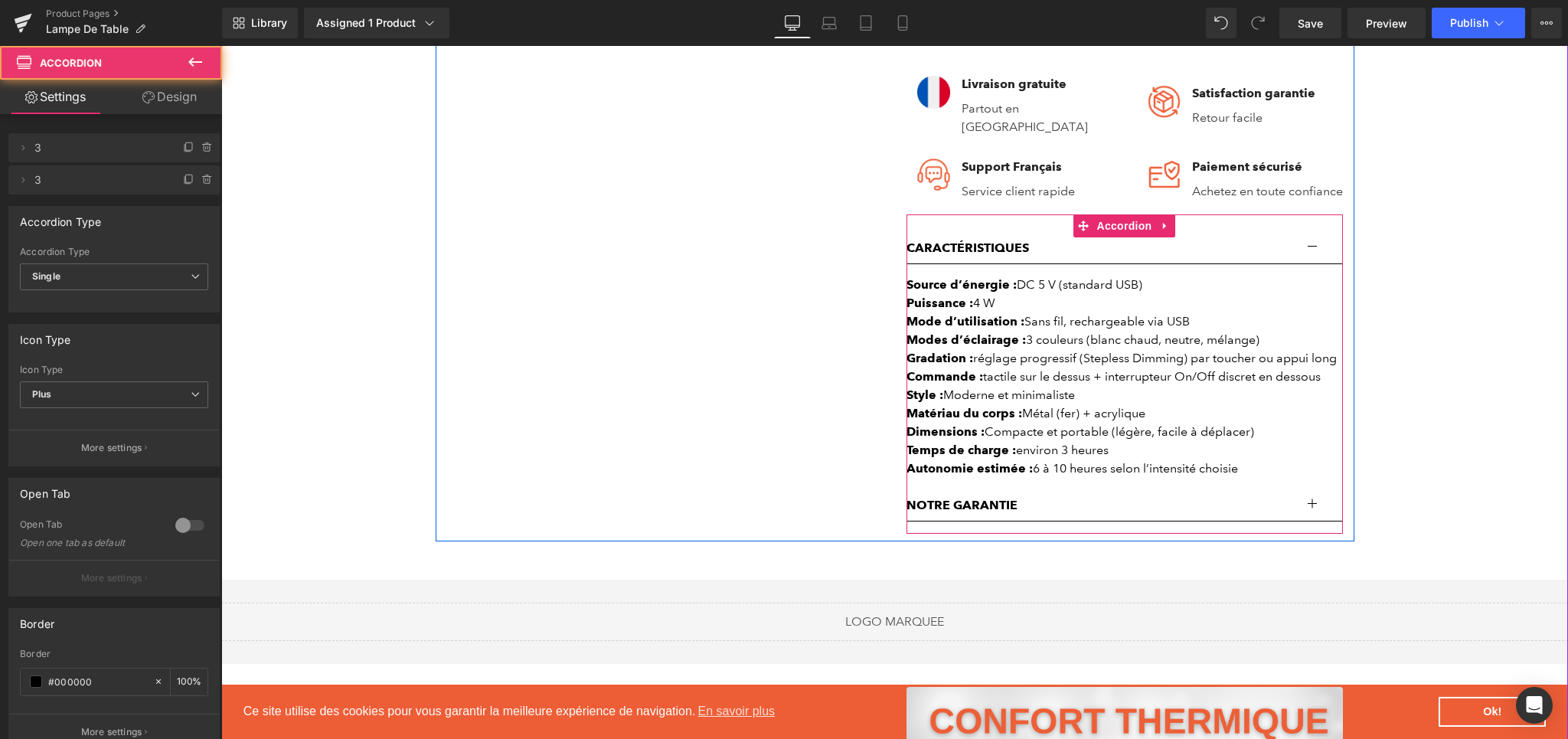
click at [1312, 250] on button "button" at bounding box center [1328, 248] width 31 height 31
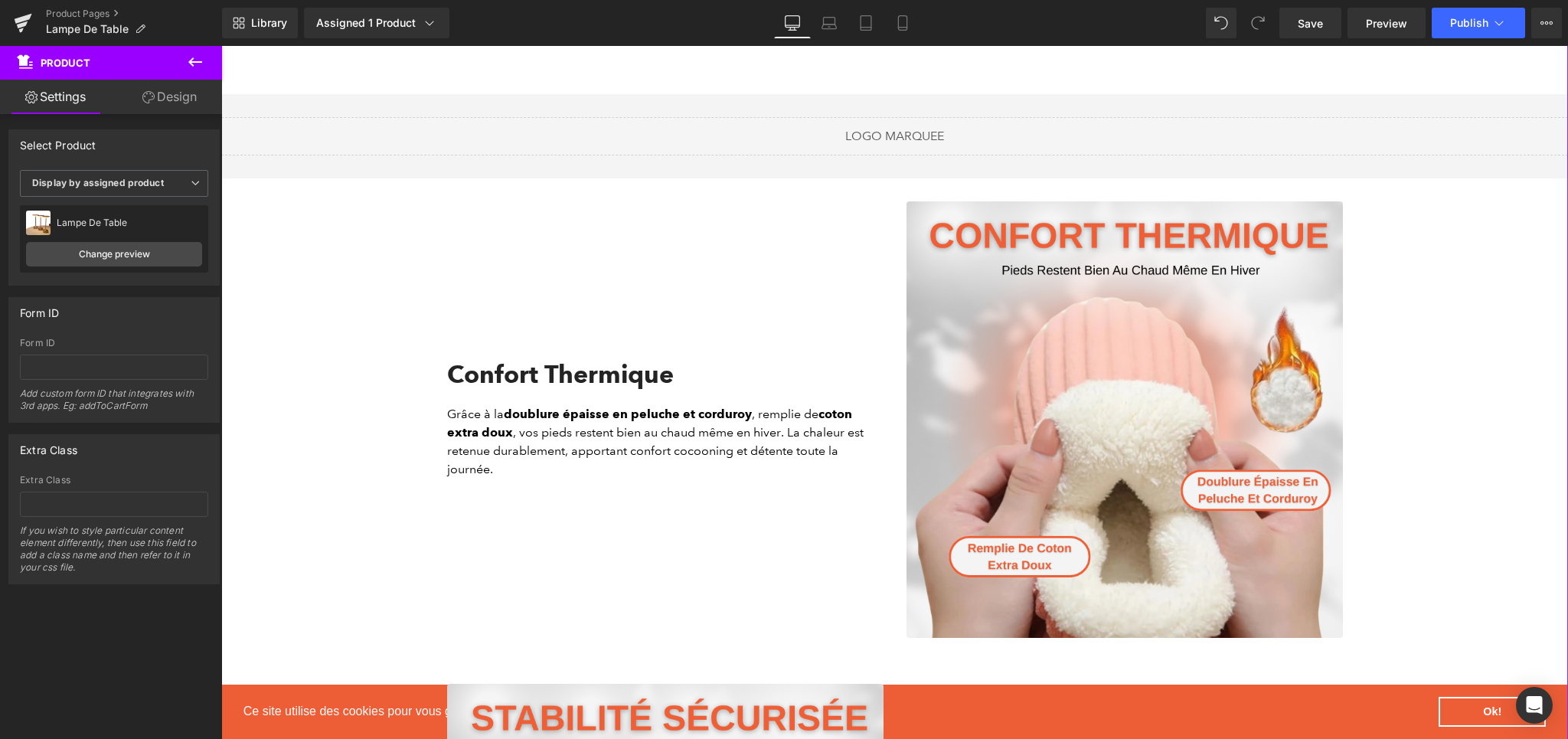
scroll to position [1285, 0]
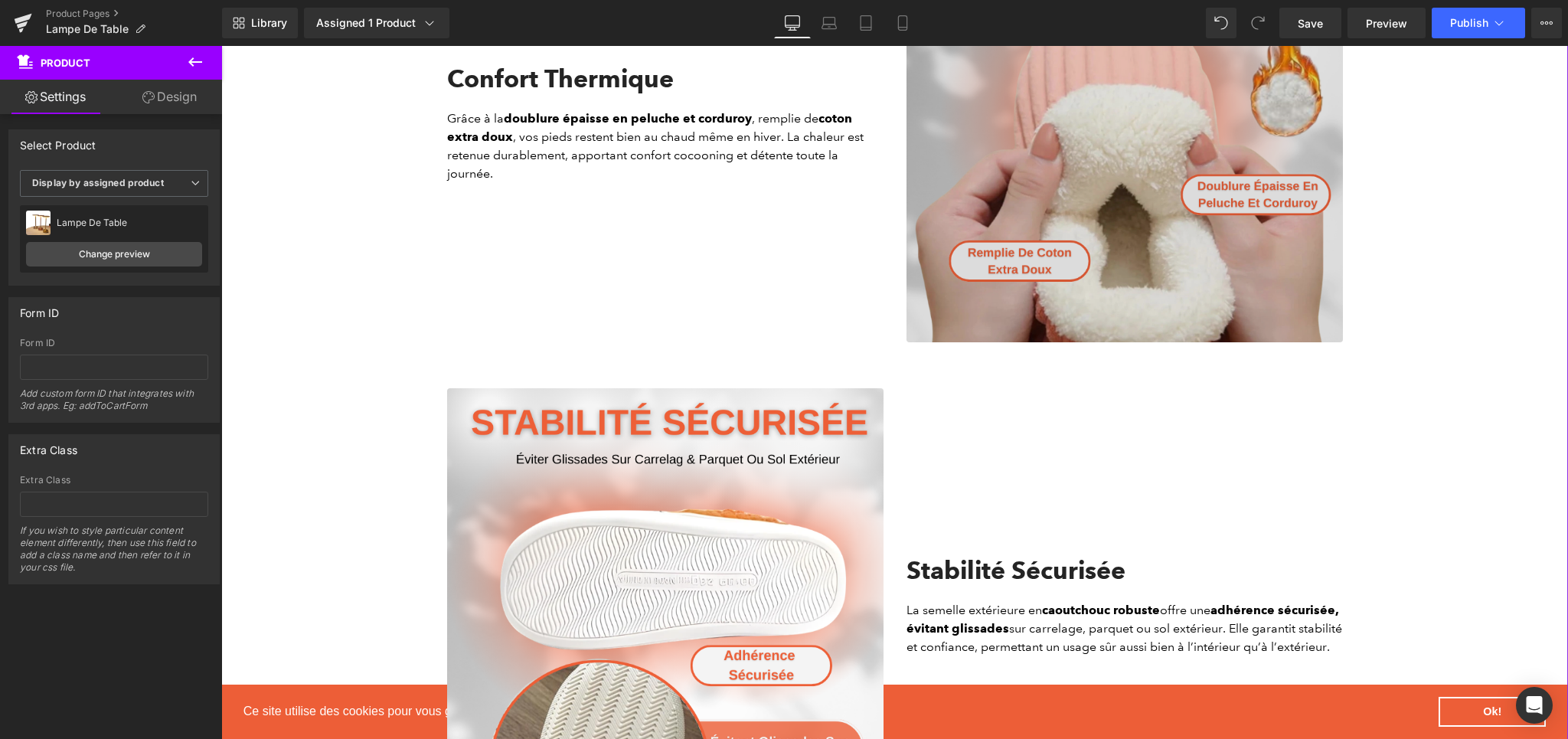
click at [1066, 236] on img at bounding box center [1125, 124] width 437 height 437
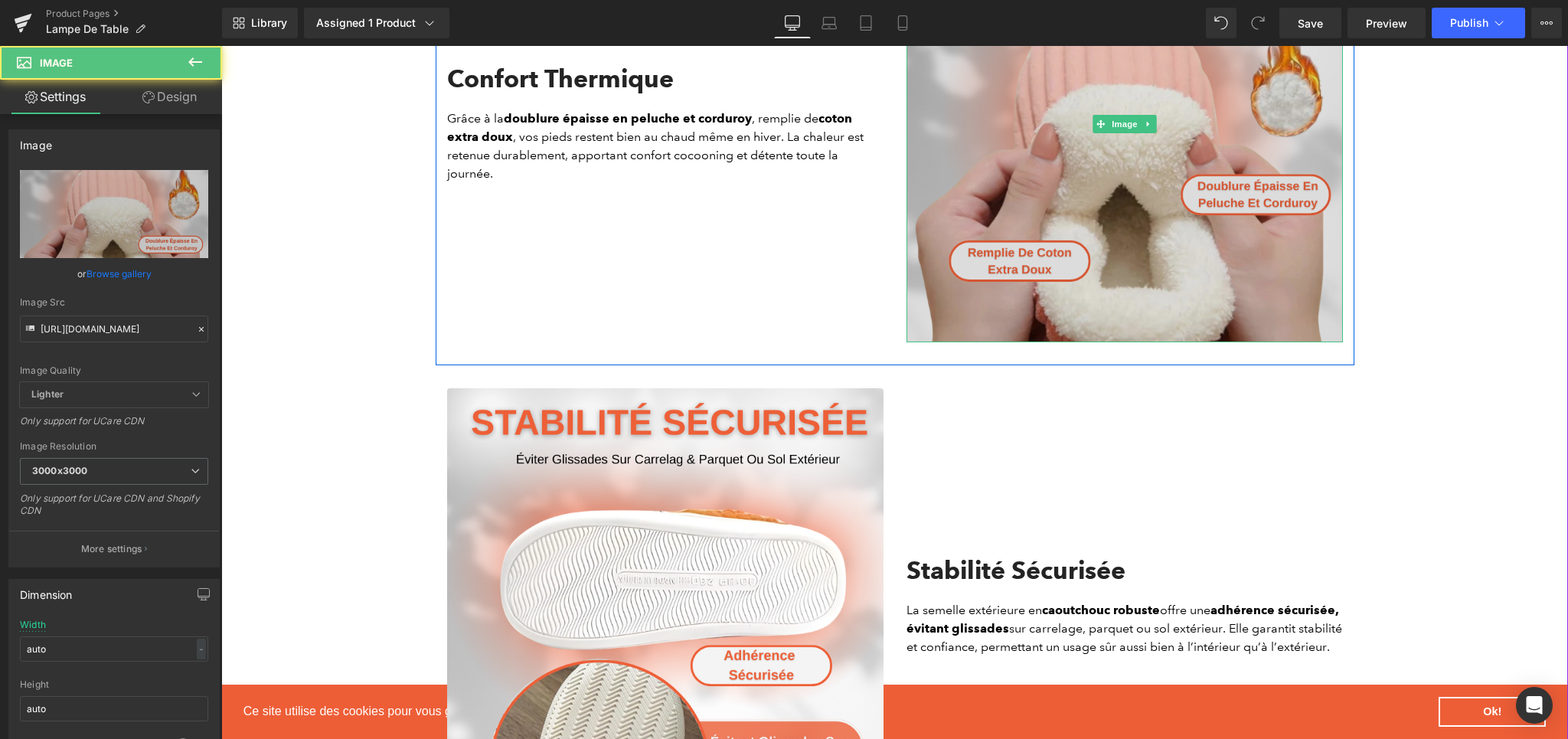
scroll to position [1375, 0]
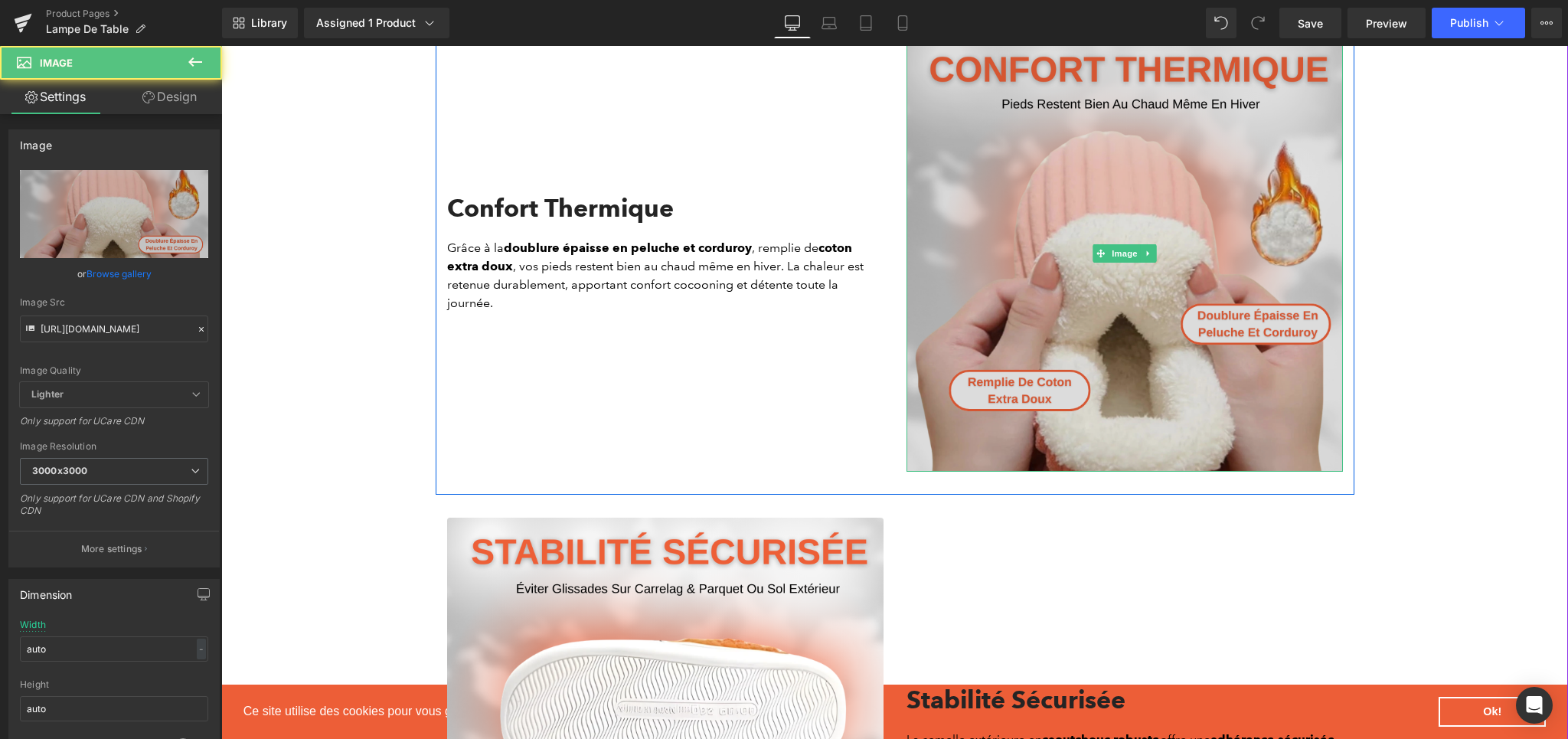
click at [1152, 310] on img at bounding box center [1125, 254] width 437 height 437
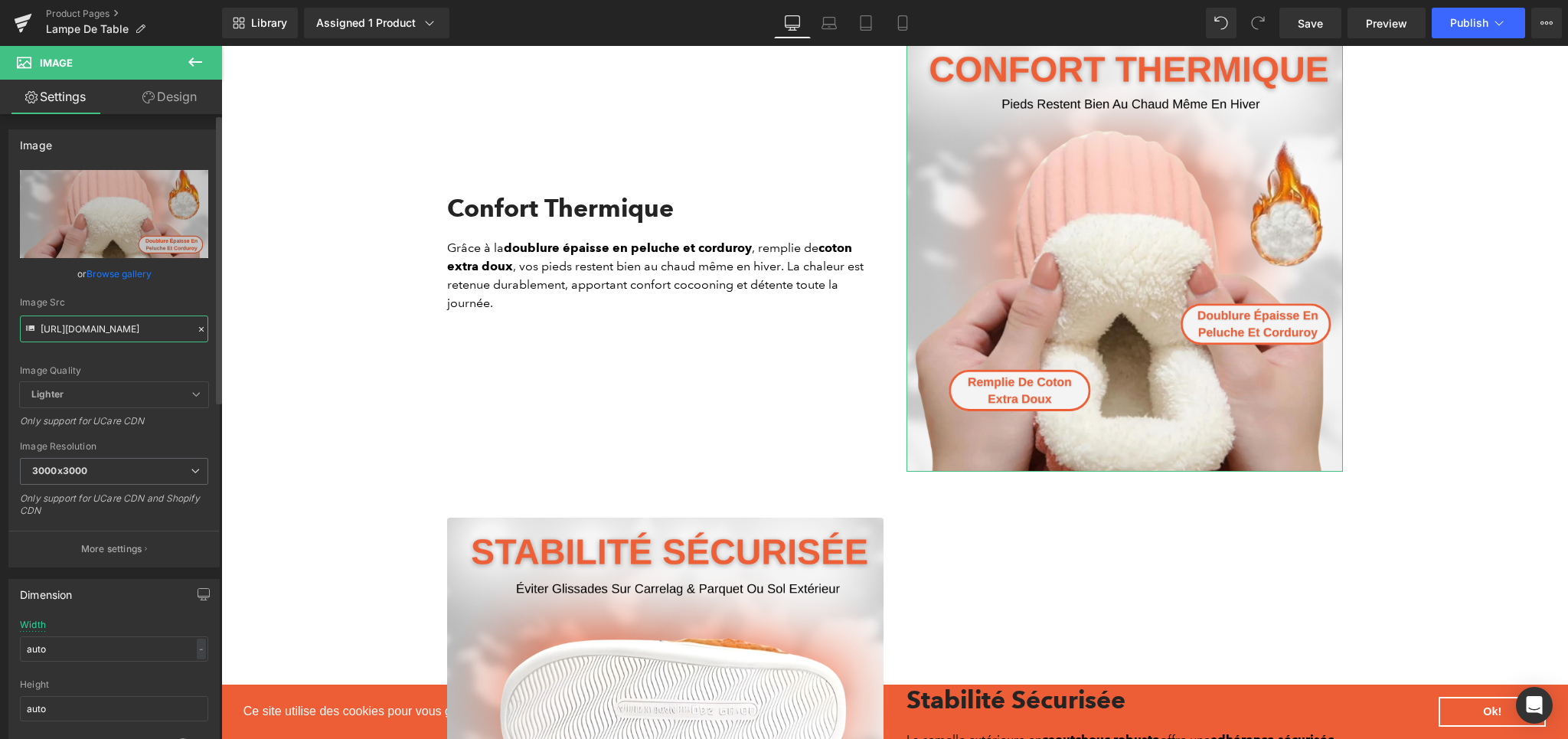
click at [97, 332] on input "[URL][DOMAIN_NAME]" at bounding box center [114, 329] width 189 height 27
paste input "cf45e4a7-4d38-4849-a97a-545918549e78.png?v=1757694479"
type input "[URL][DOMAIN_NAME]"
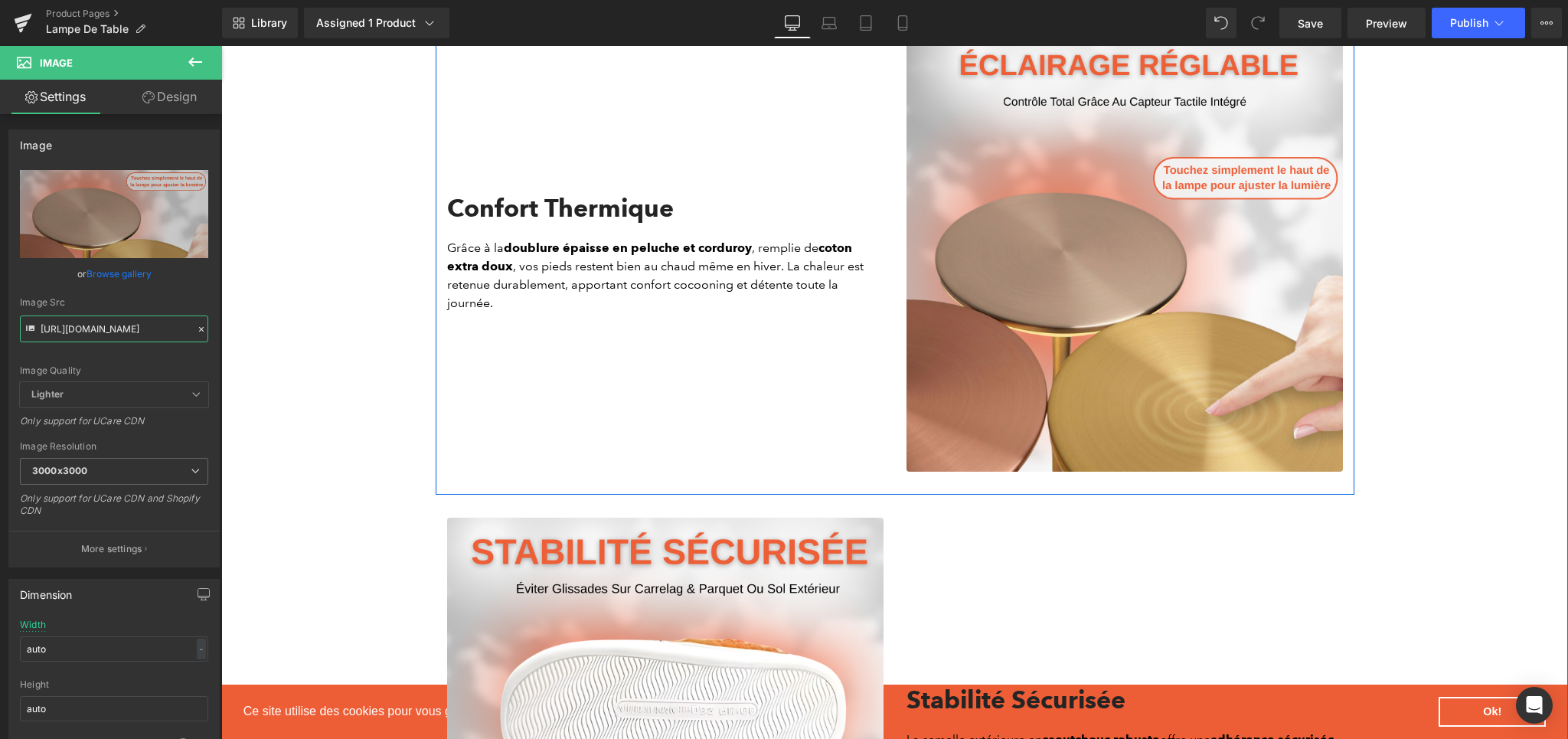
scroll to position [1634, 0]
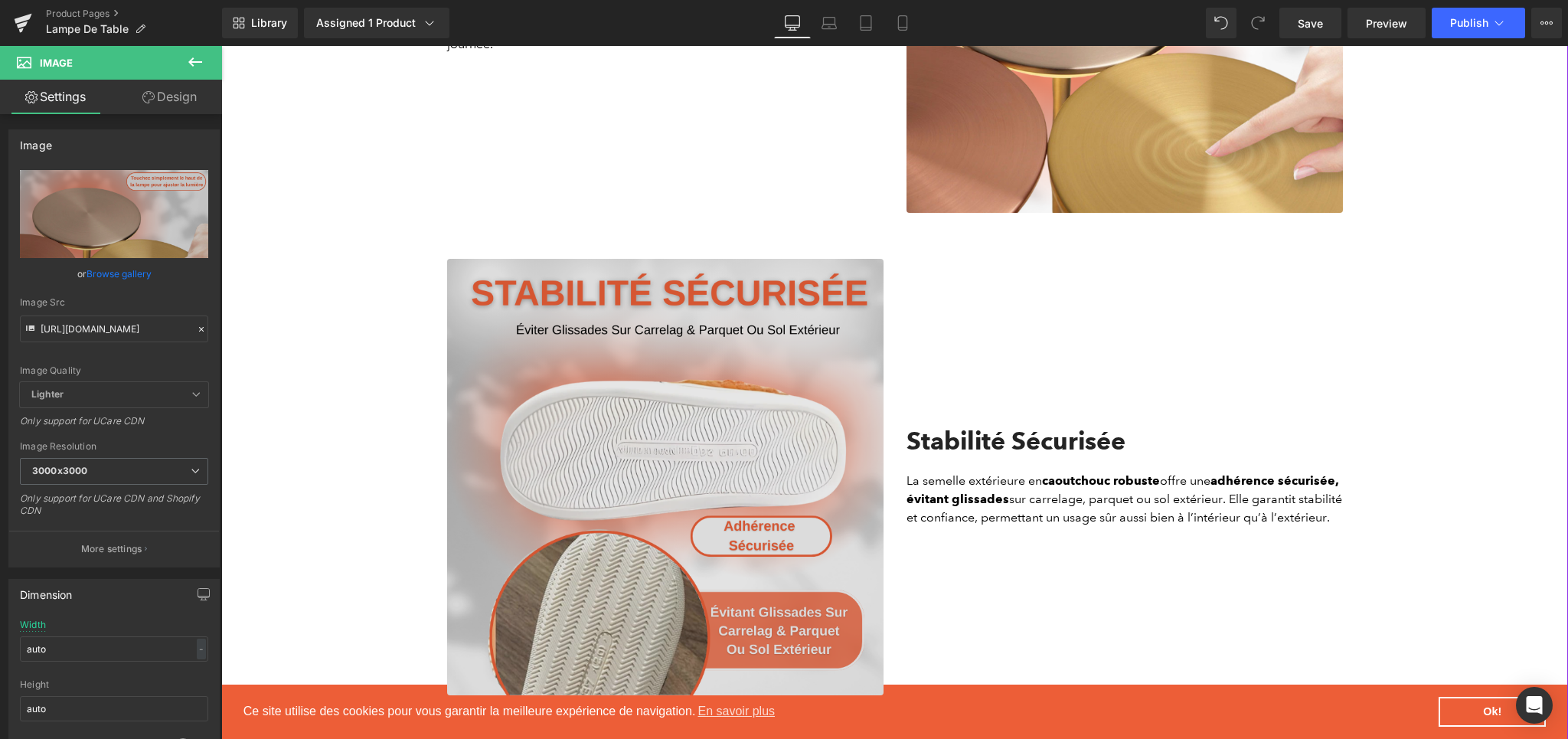
click at [573, 384] on img at bounding box center [666, 477] width 437 height 437
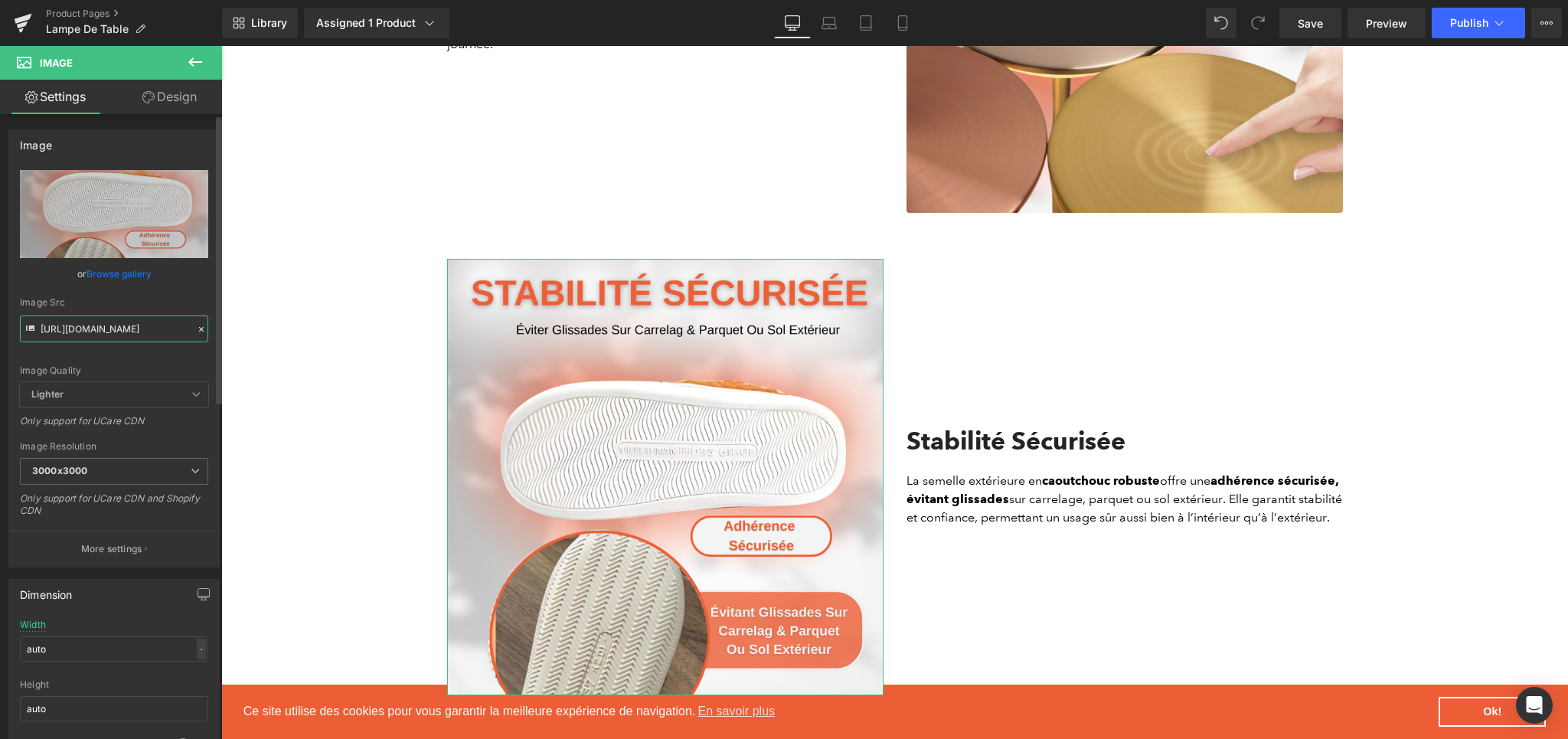
click at [88, 331] on input "[URL][DOMAIN_NAME]" at bounding box center [114, 329] width 189 height 27
paste input "f5319229-8f8a-4209-b57c-af18d2ac0d34.png?v=1757694479"
type input "[URL][DOMAIN_NAME]"
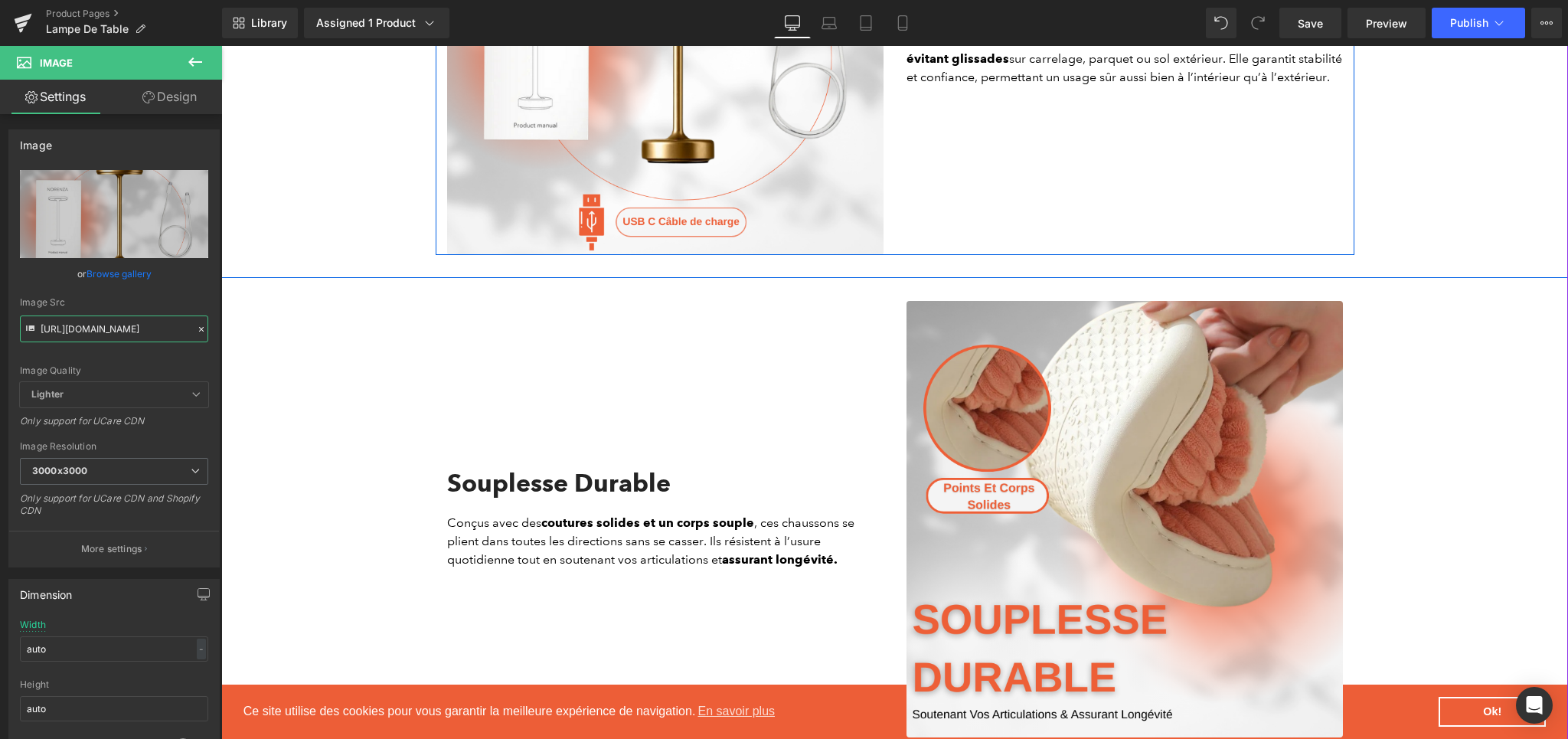
scroll to position [2343, 0]
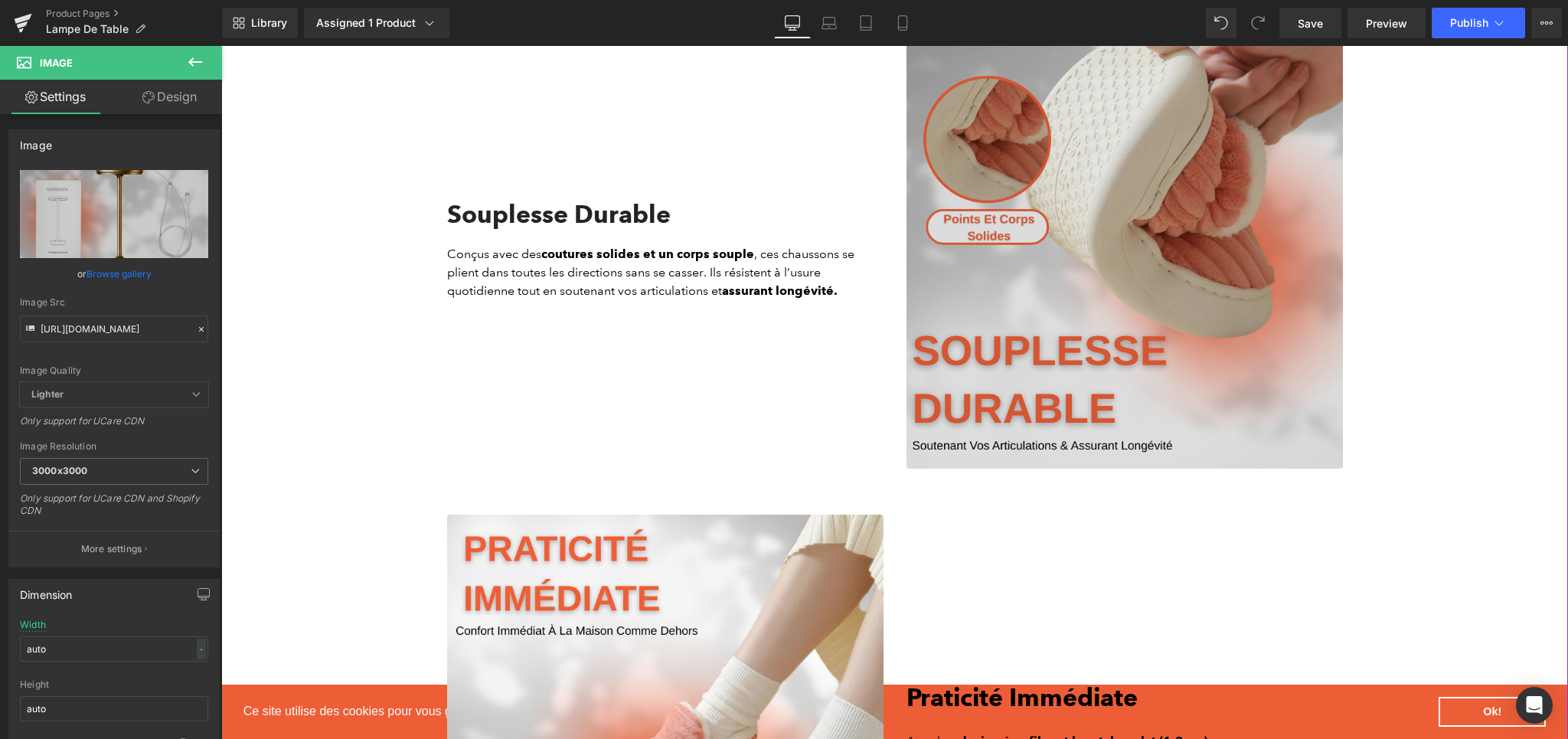
click at [1075, 255] on img at bounding box center [1125, 250] width 437 height 437
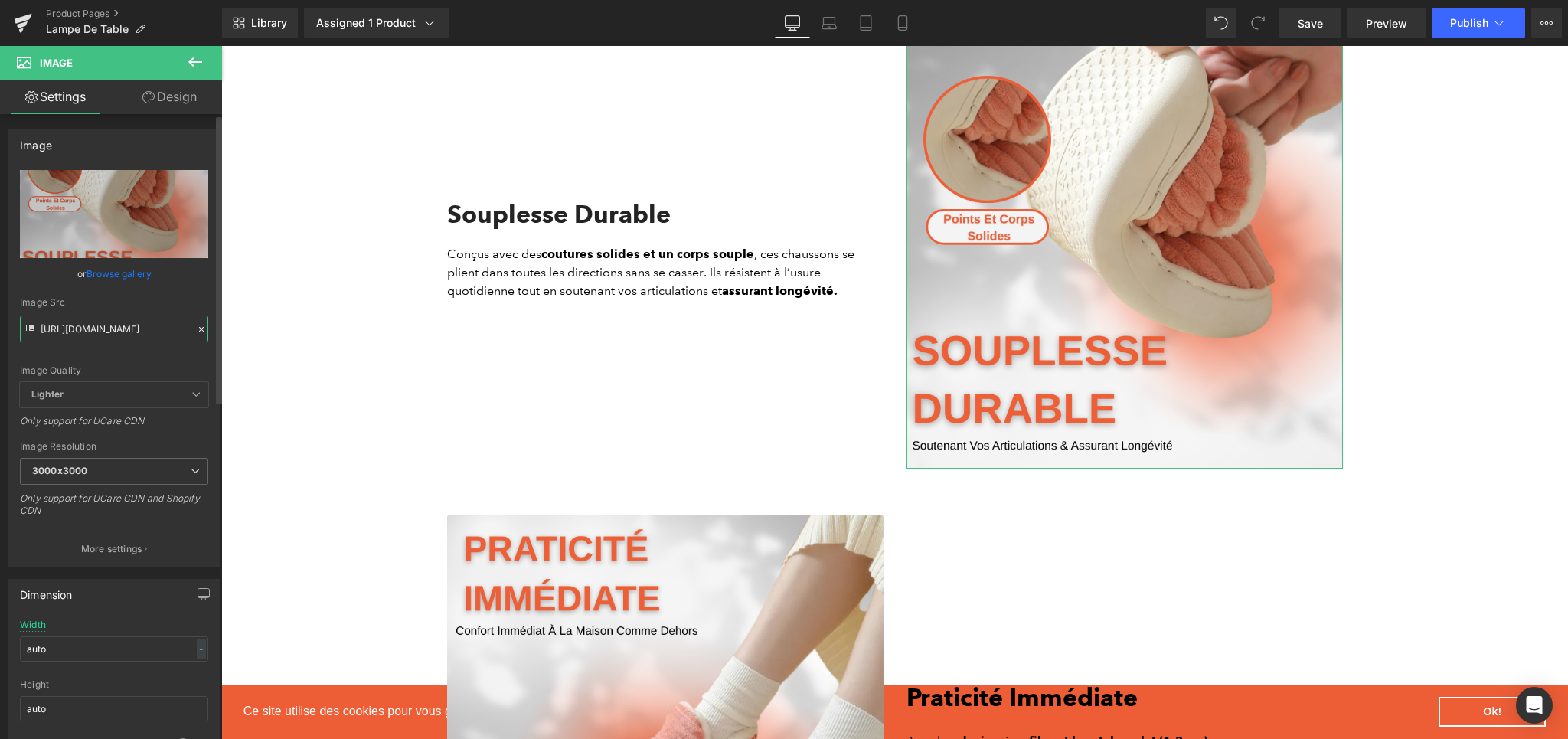
click at [65, 322] on input "[URL][DOMAIN_NAME]" at bounding box center [114, 329] width 189 height 27
click at [67, 324] on input "[URL][DOMAIN_NAME]" at bounding box center [114, 329] width 189 height 27
click at [85, 329] on input "[URL][DOMAIN_NAME]" at bounding box center [114, 329] width 189 height 27
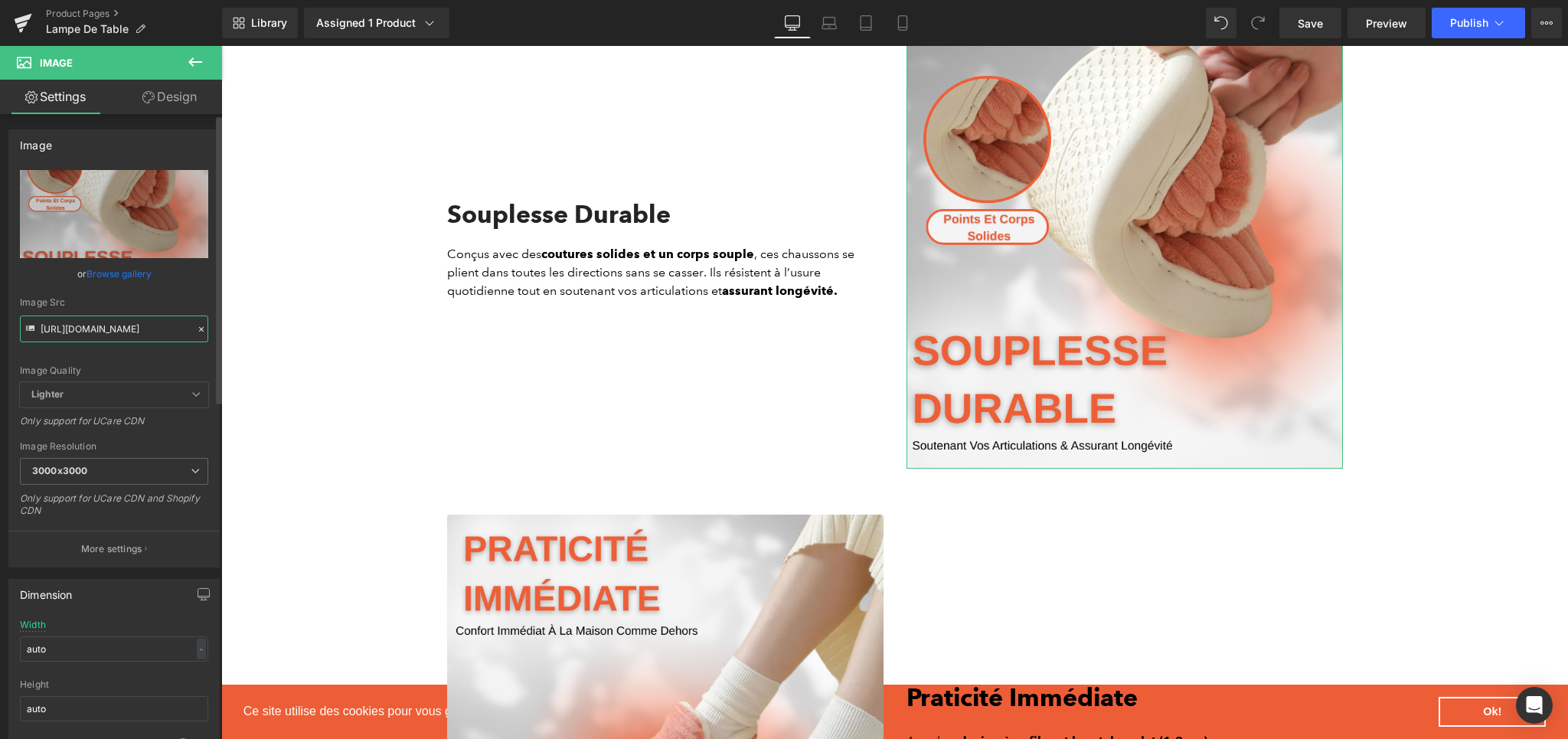
click at [85, 329] on input "[URL][DOMAIN_NAME]" at bounding box center [114, 329] width 189 height 27
paste input "fb43c71b-a859-4d39-92ca-9f6b9dc18f3f.png?v=1757694479"
type input "[URL][DOMAIN_NAME]"
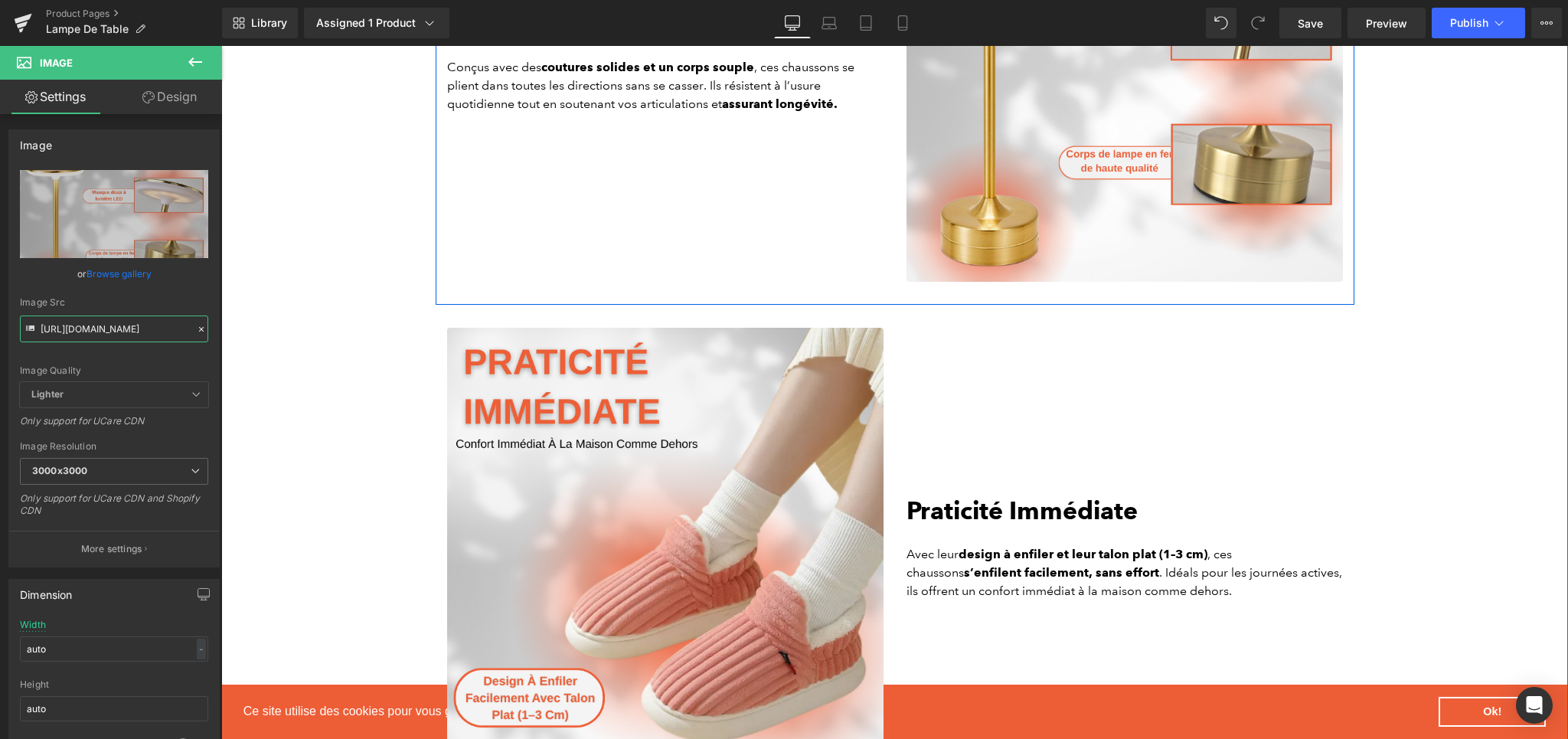
scroll to position [2664, 0]
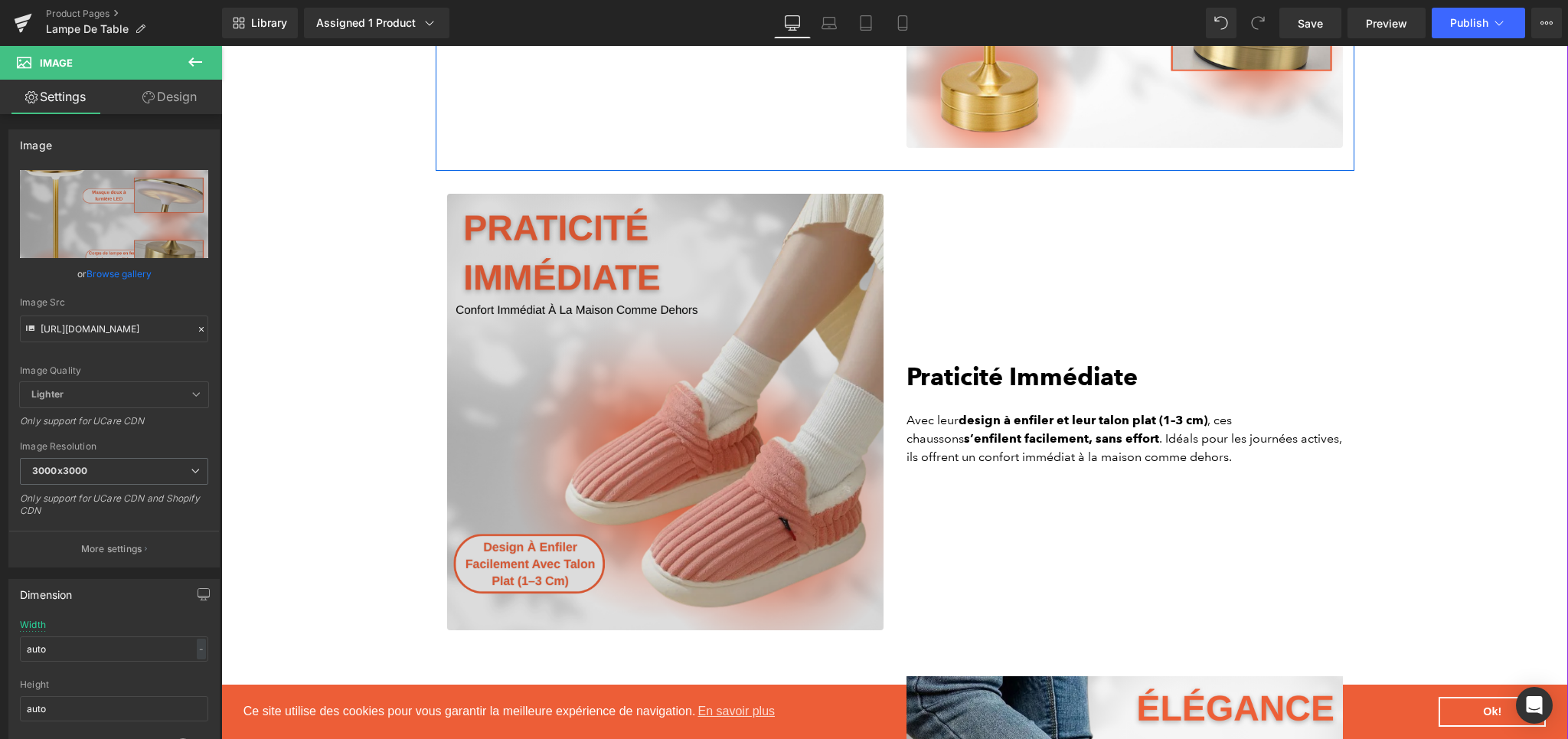
click at [670, 361] on img at bounding box center [666, 412] width 437 height 437
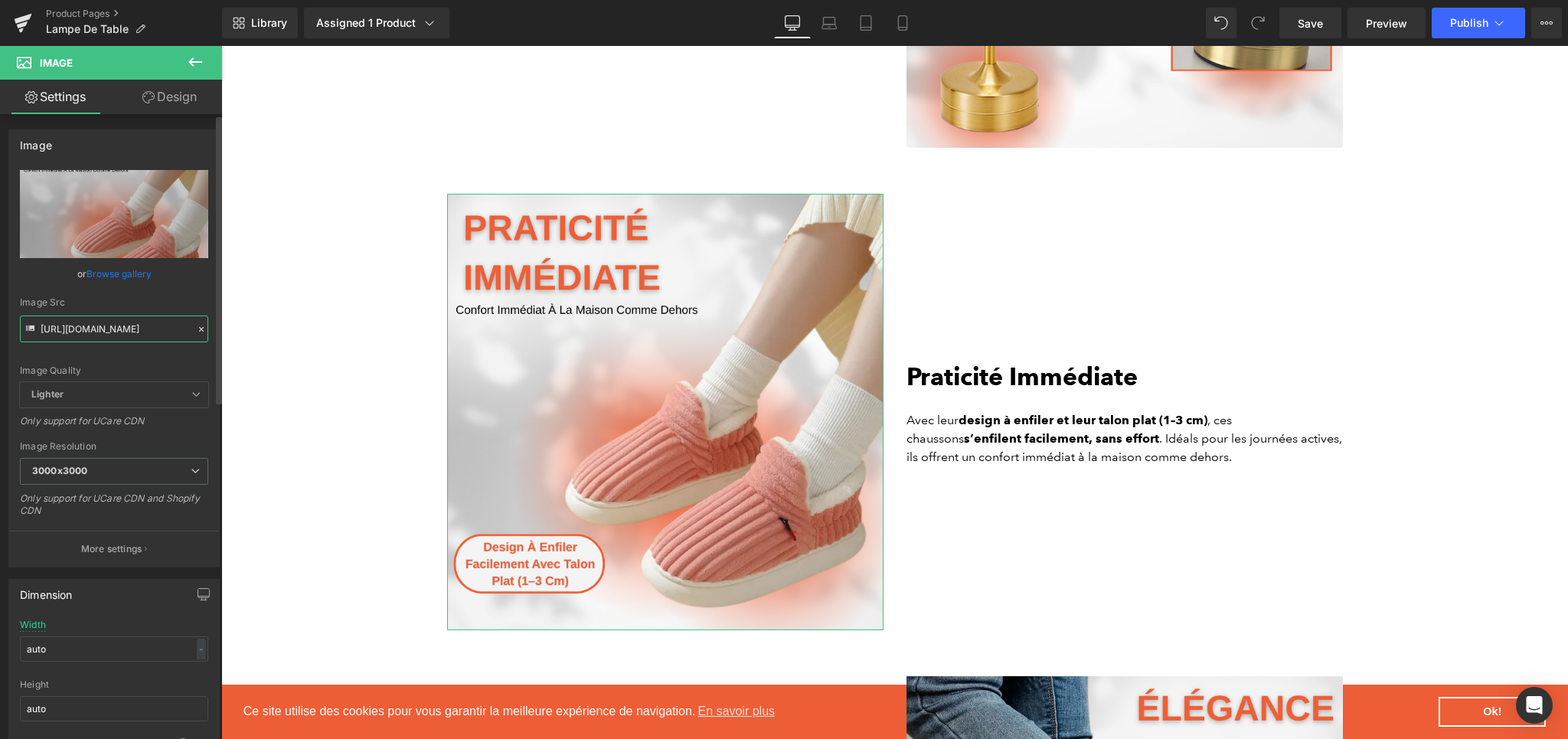
click at [73, 326] on input "[URL][DOMAIN_NAME]" at bounding box center [114, 329] width 189 height 27
paste input "ddcc2ba6-fe62-45df-a2bd-c5947102ad72.png?v=1757694479"
type input "[URL][DOMAIN_NAME]"
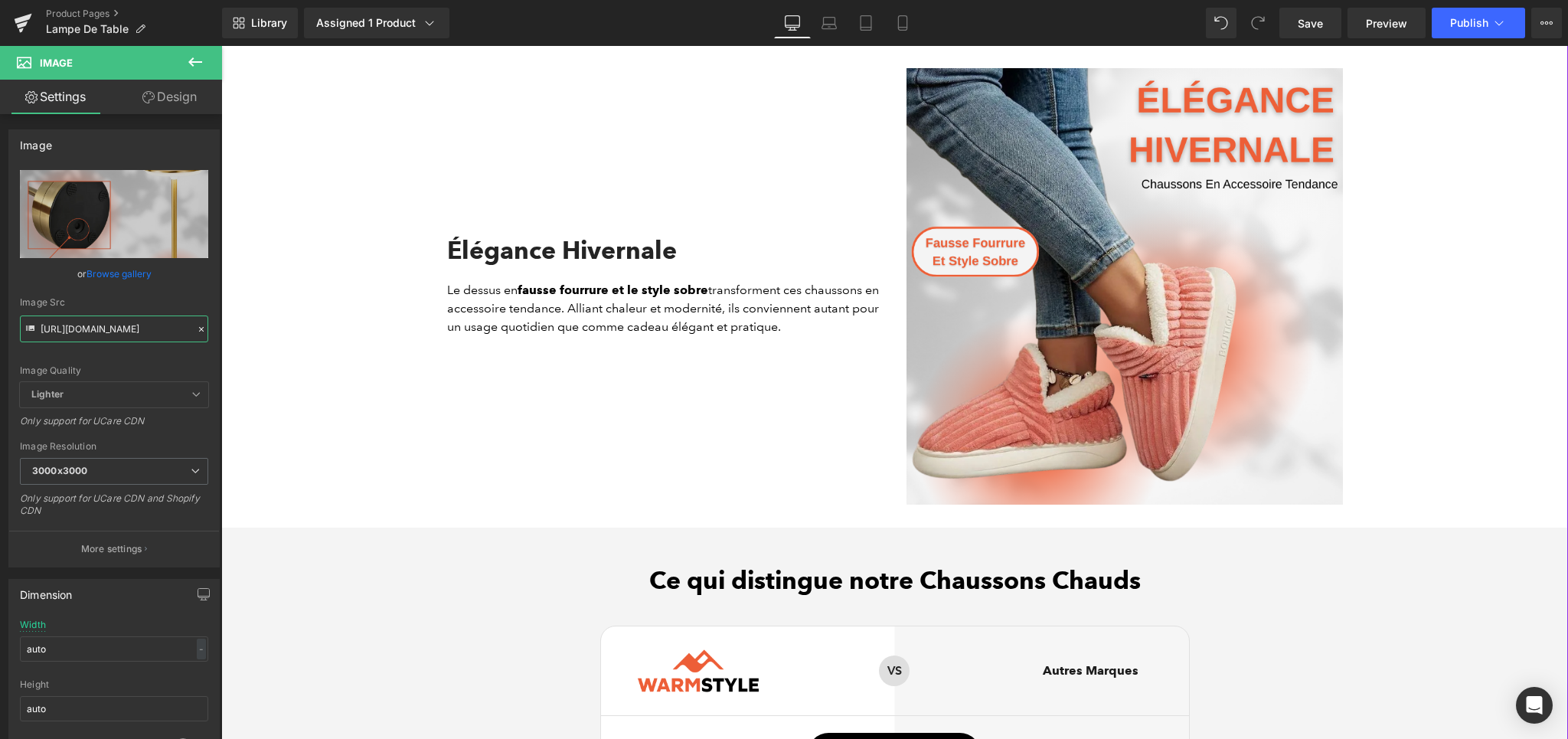
scroll to position [3273, 0]
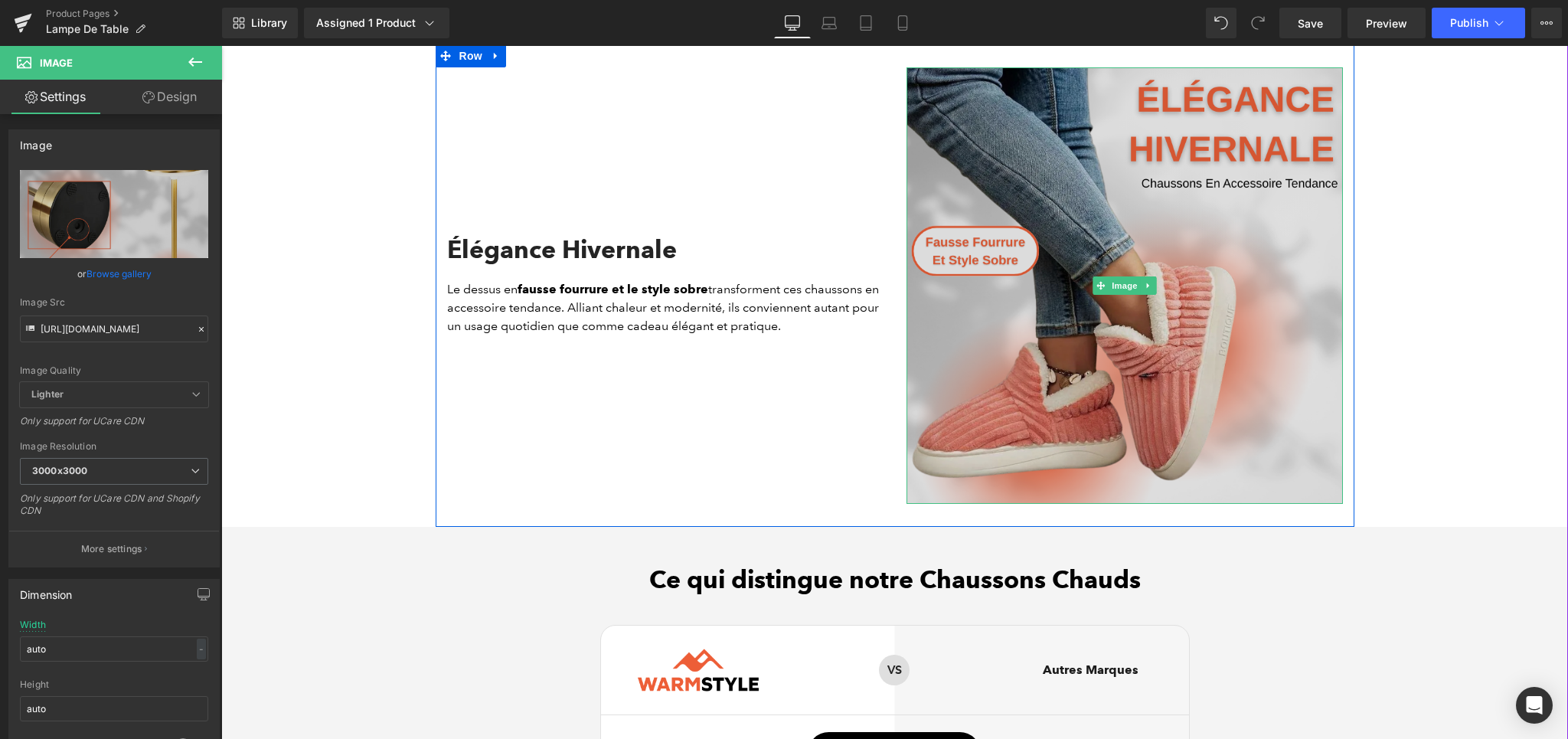
click at [1012, 350] on img at bounding box center [1125, 286] width 437 height 437
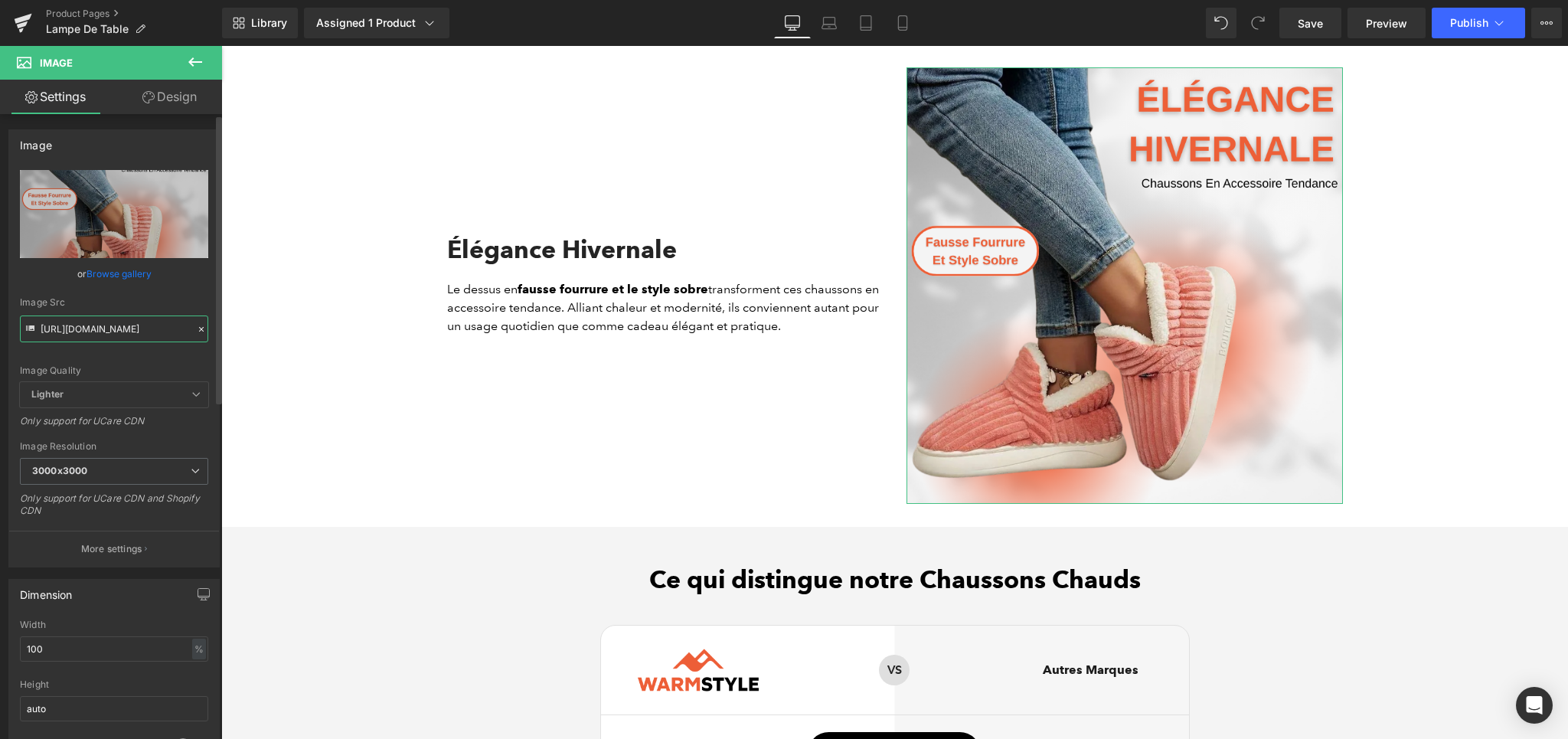
click at [91, 325] on input "[URL][DOMAIN_NAME]" at bounding box center [114, 329] width 189 height 27
paste input "6936432f-6b2b-46af-8b2b-3ff434f48bf3.png?v=1757694479"
type input "[URL][DOMAIN_NAME]"
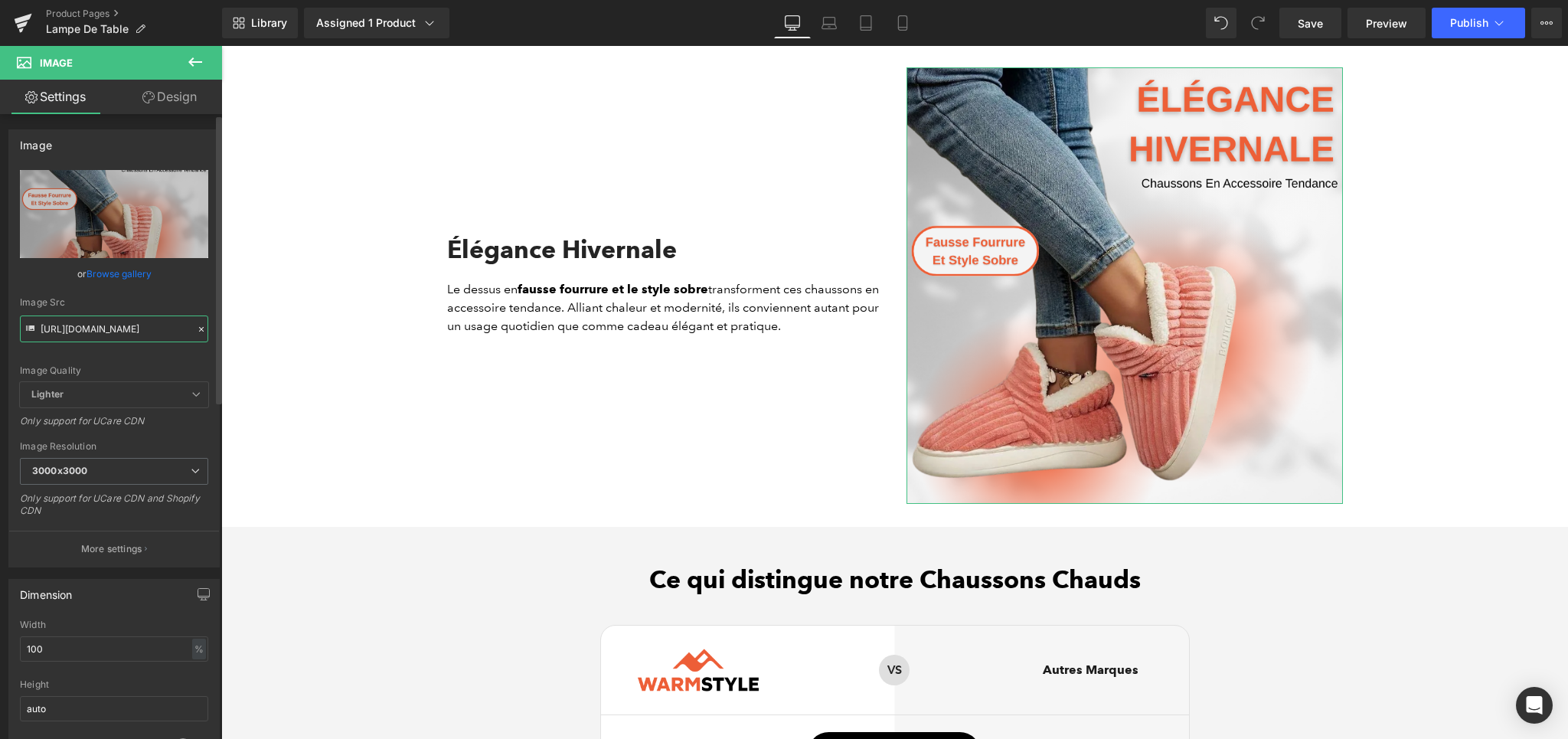
scroll to position [0, 374]
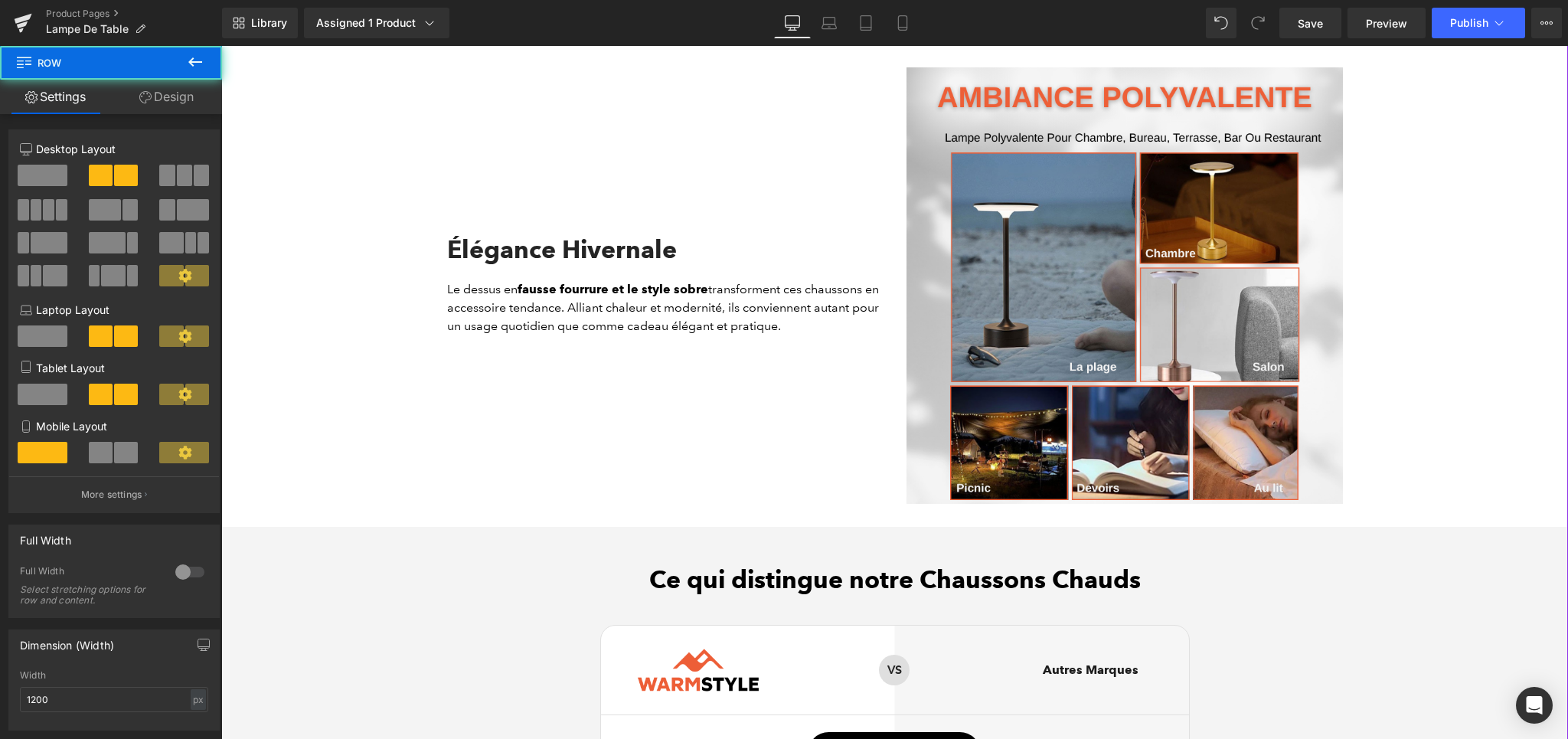
click at [437, 451] on div "Élégance Hivernale Heading Le dessus en fausse fourrure et le style sobre trans…" at bounding box center [665, 286] width 459 height 437
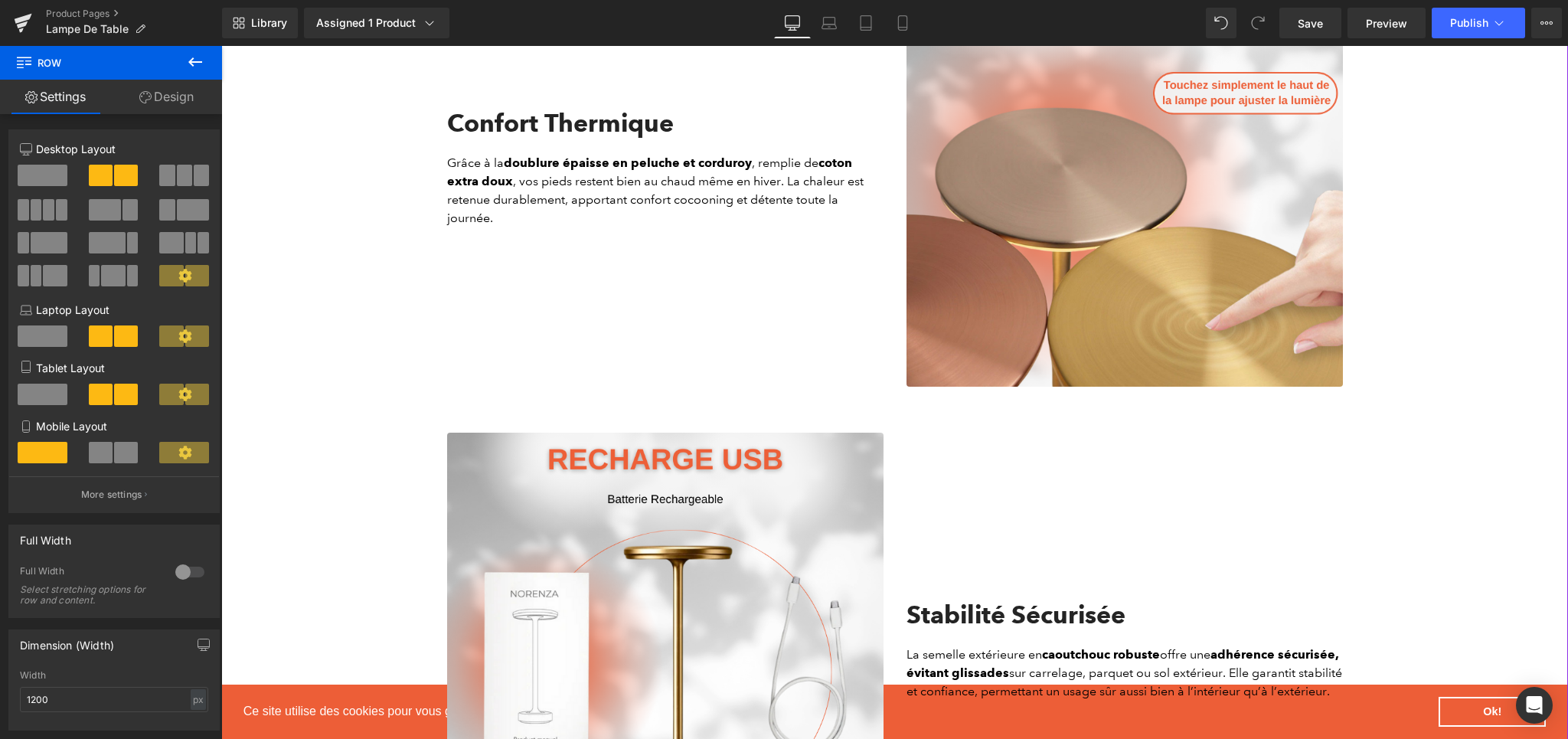
scroll to position [1385, 0]
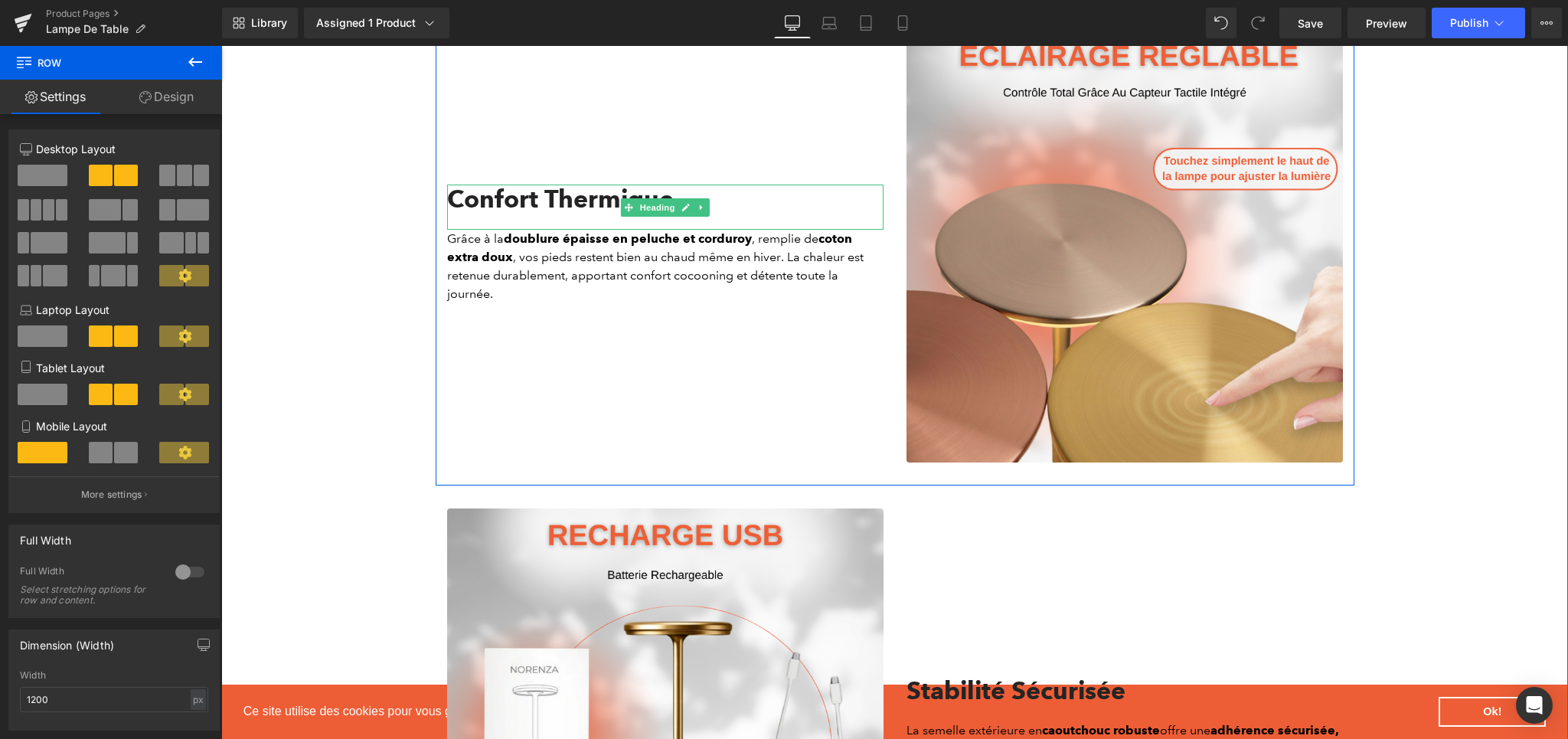
click at [488, 205] on div "Confort Thermique" at bounding box center [666, 207] width 437 height 44
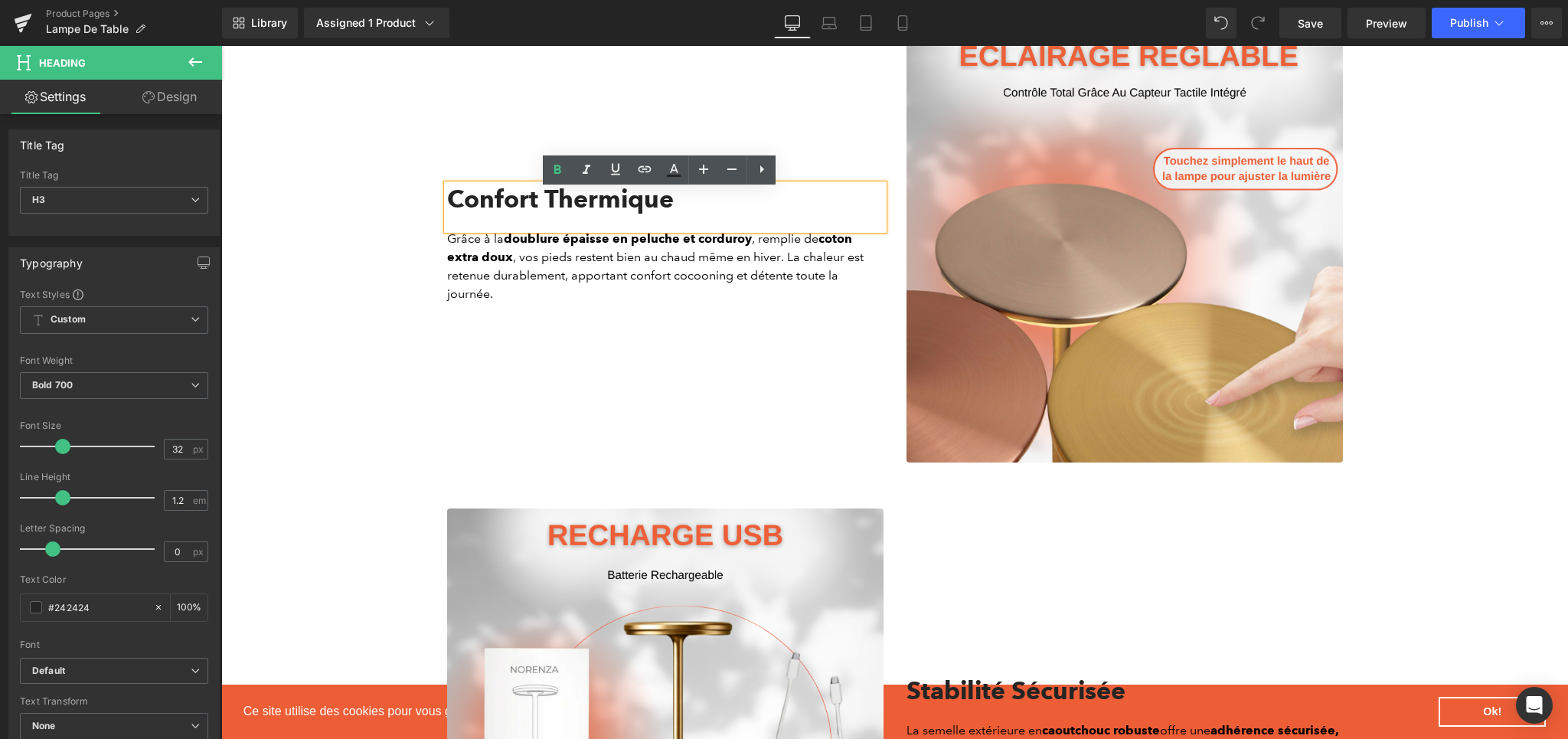
click at [508, 205] on div "Confort Thermique" at bounding box center [666, 207] width 437 height 44
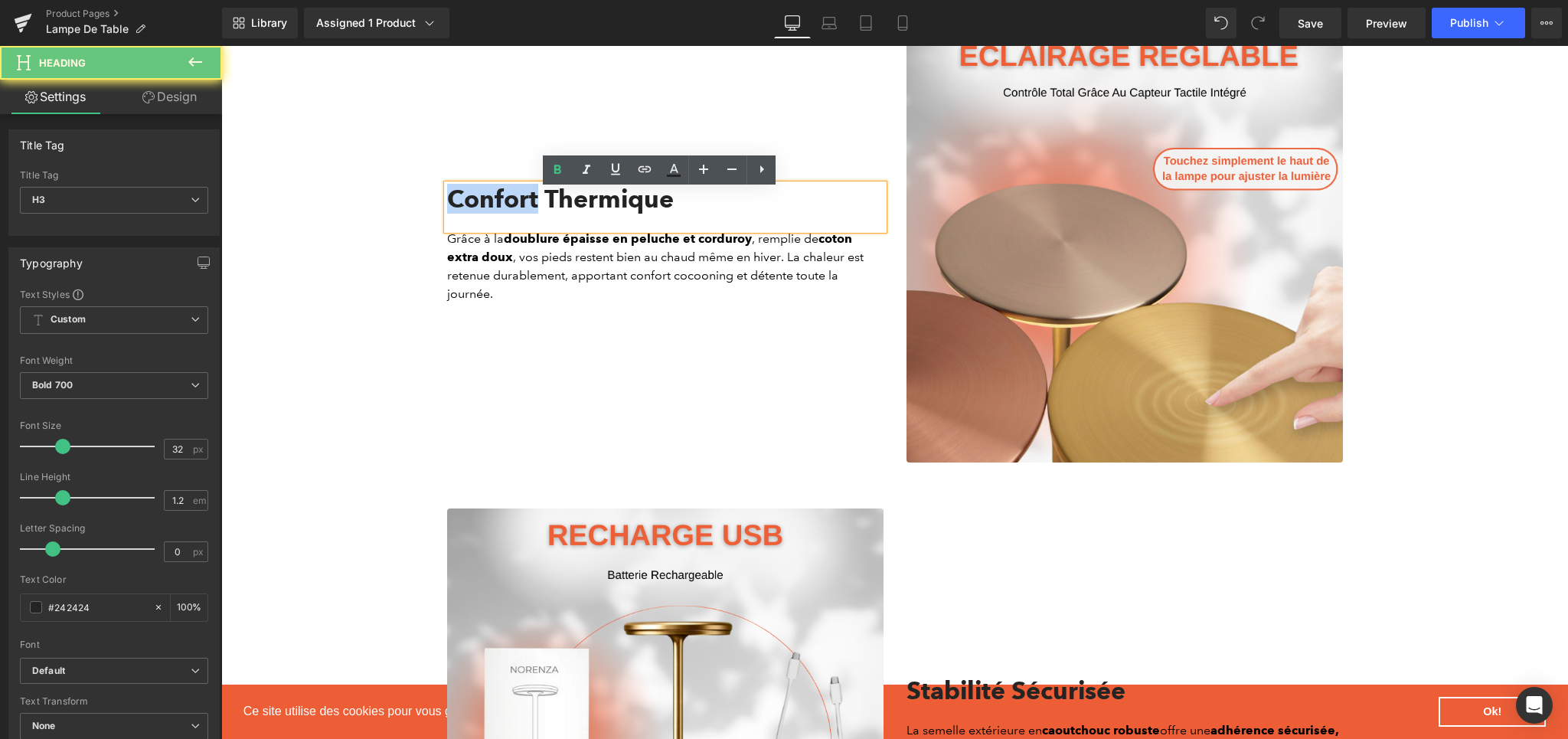
click at [508, 205] on div "Confort Thermique" at bounding box center [666, 207] width 437 height 44
paste div
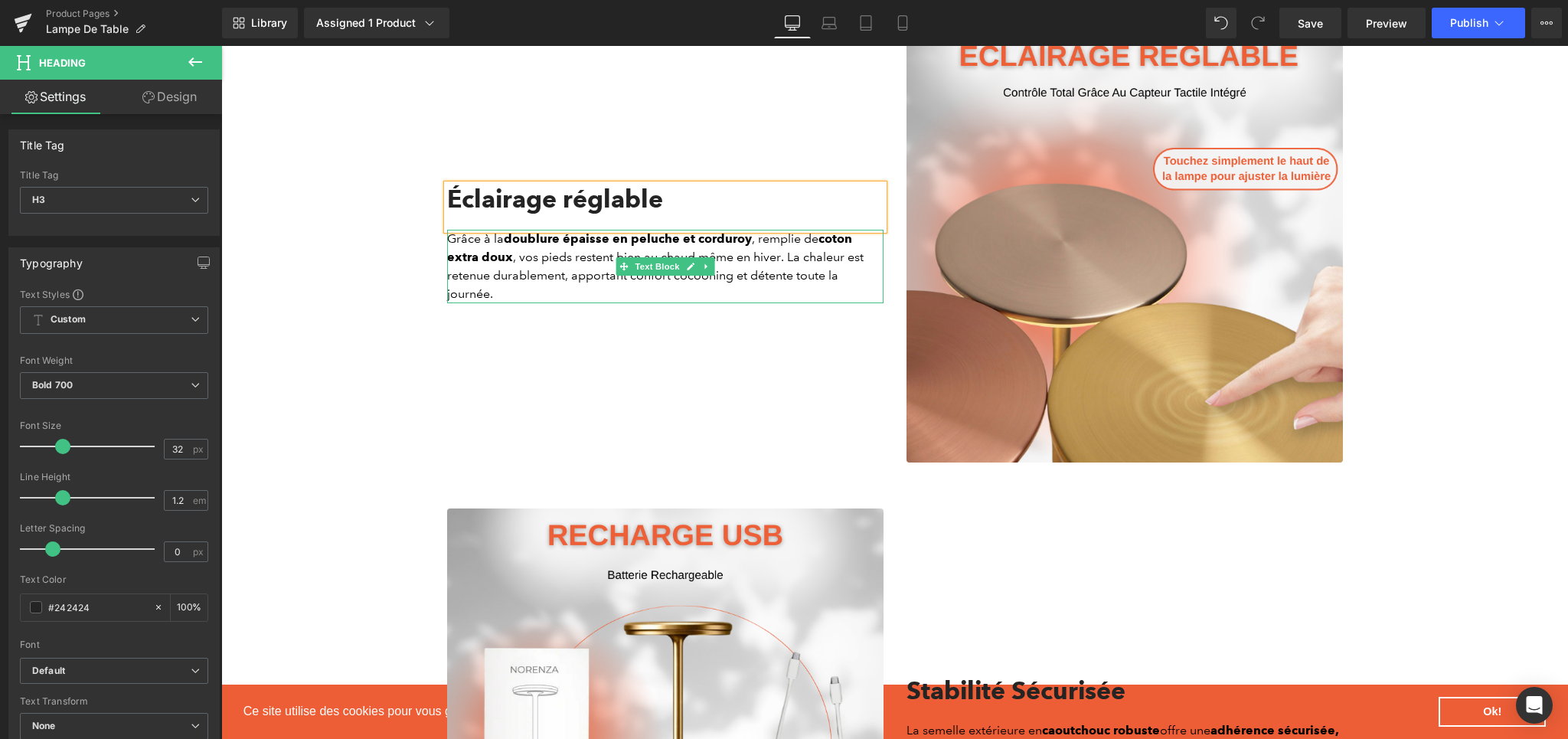
click at [539, 269] on p "Grâce à la doublure épaisse en peluche et corduroy , remplie de coton extra dou…" at bounding box center [666, 267] width 437 height 73
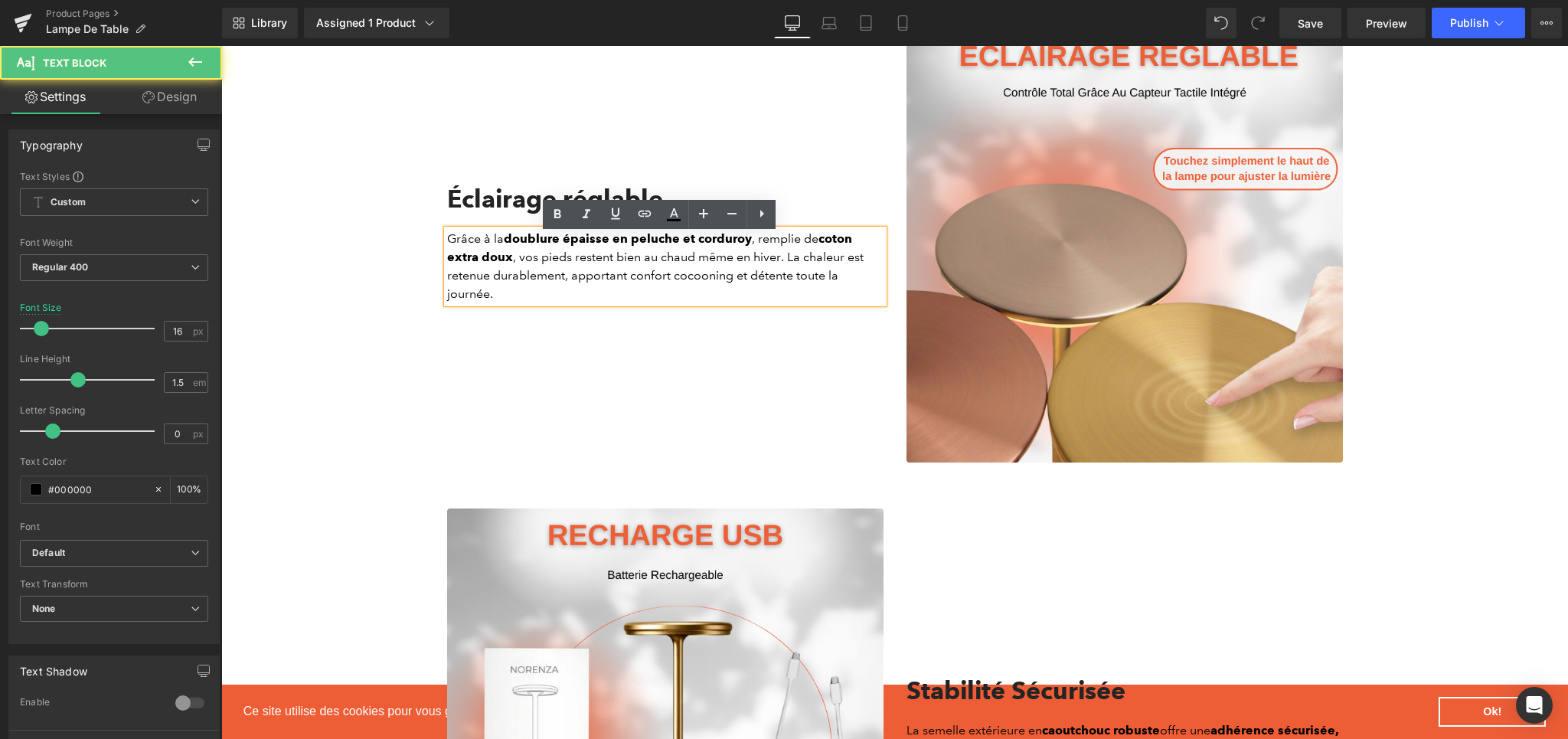
click at [538, 268] on p "Grâce à la doublure épaisse en peluche et corduroy , remplie de coton extra dou…" at bounding box center [666, 267] width 437 height 73
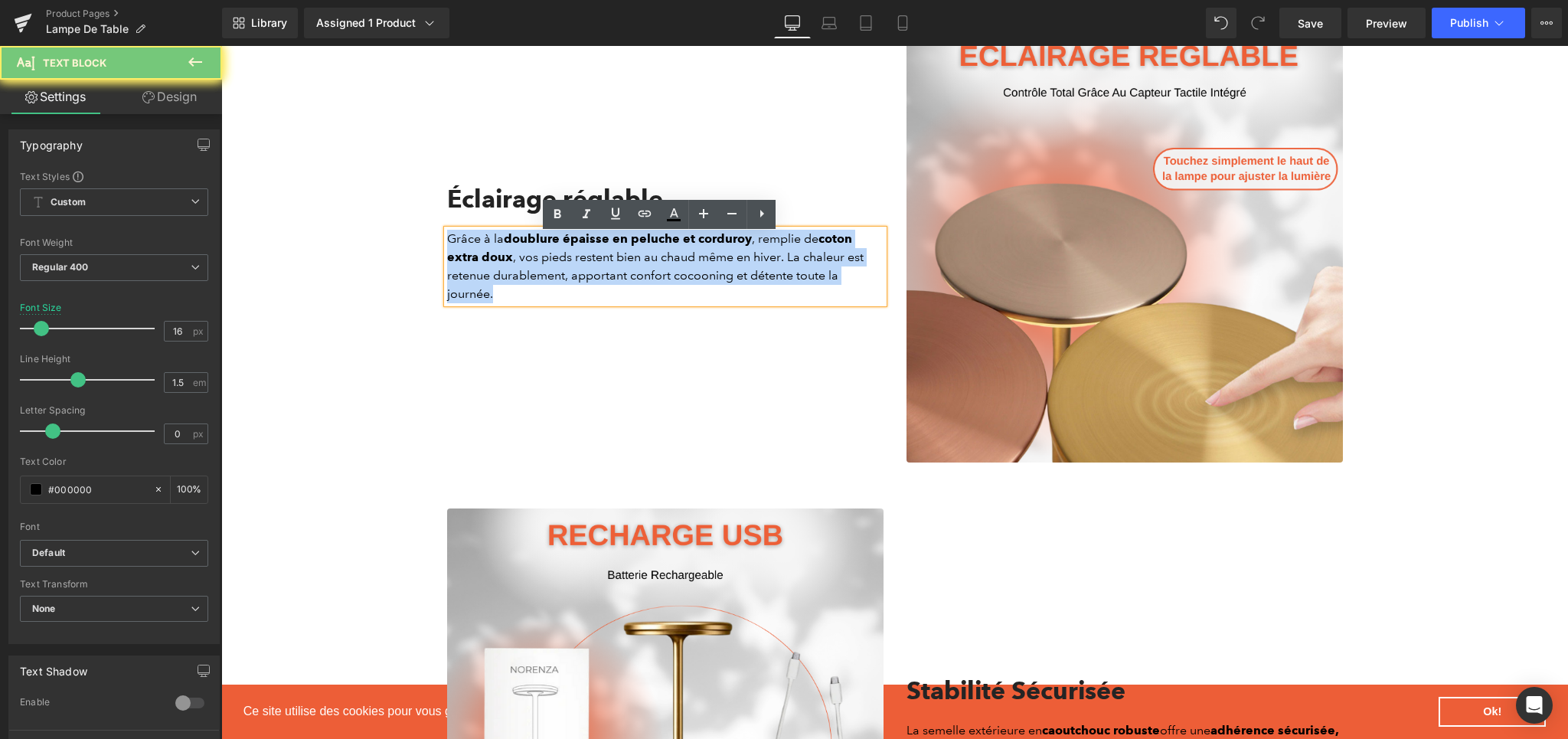
click at [538, 268] on p "Grâce à la doublure épaisse en peluche et corduroy , remplie de coton extra dou…" at bounding box center [666, 267] width 437 height 73
paste div
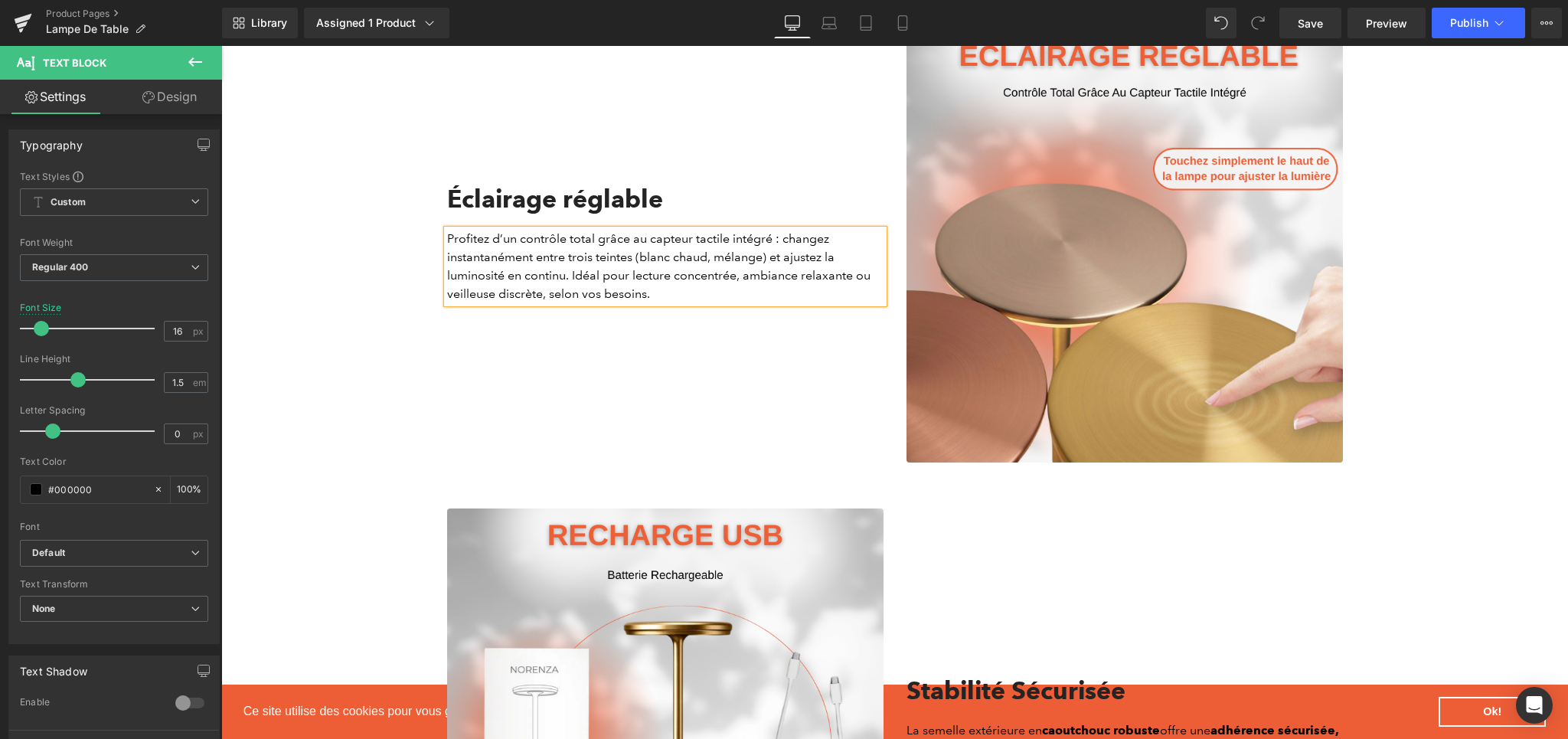
click at [645, 365] on div "Éclairage réglable Heading Profitez d’un contrôle total grâce au capteur tactil…" at bounding box center [665, 244] width 459 height 437
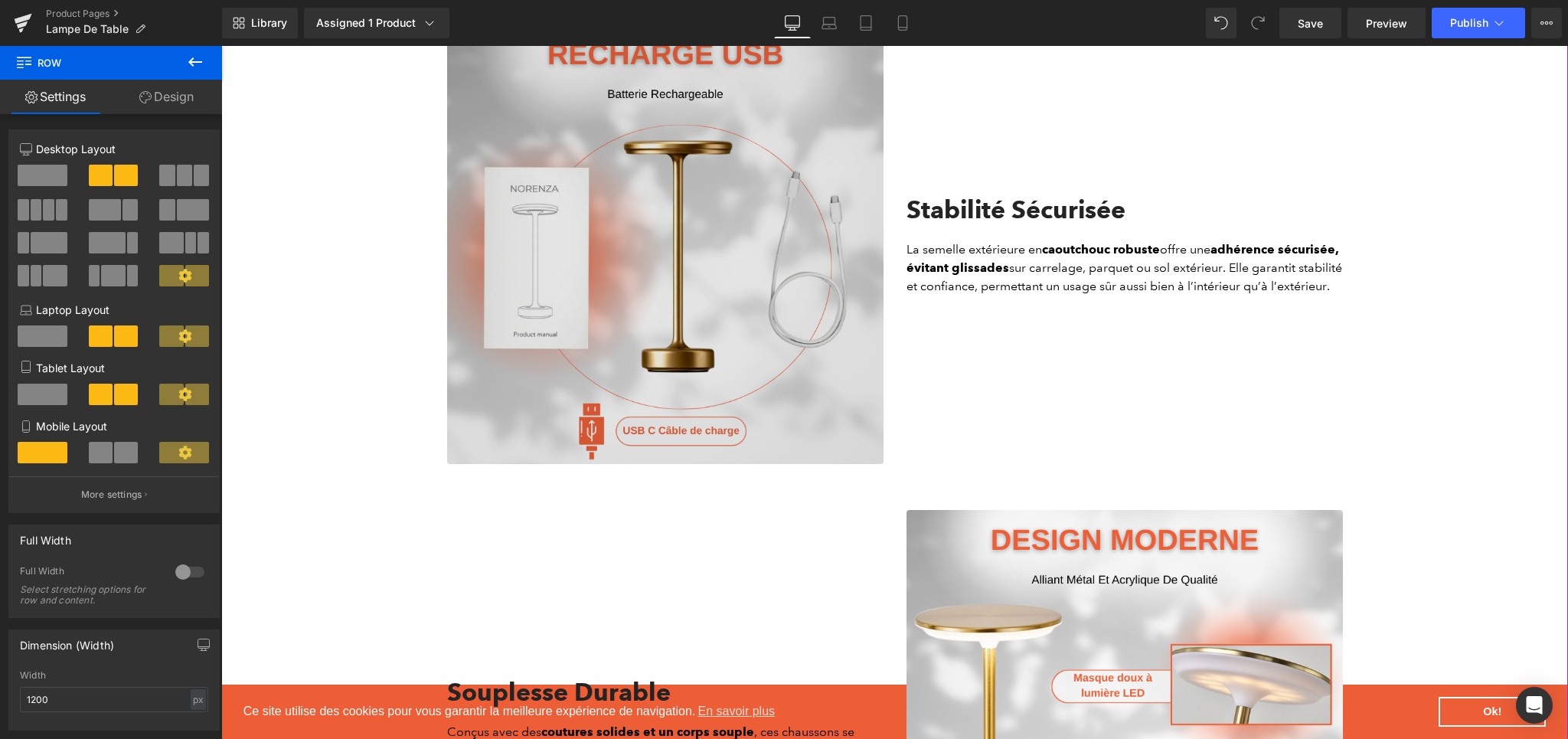
scroll to position [1878, 0]
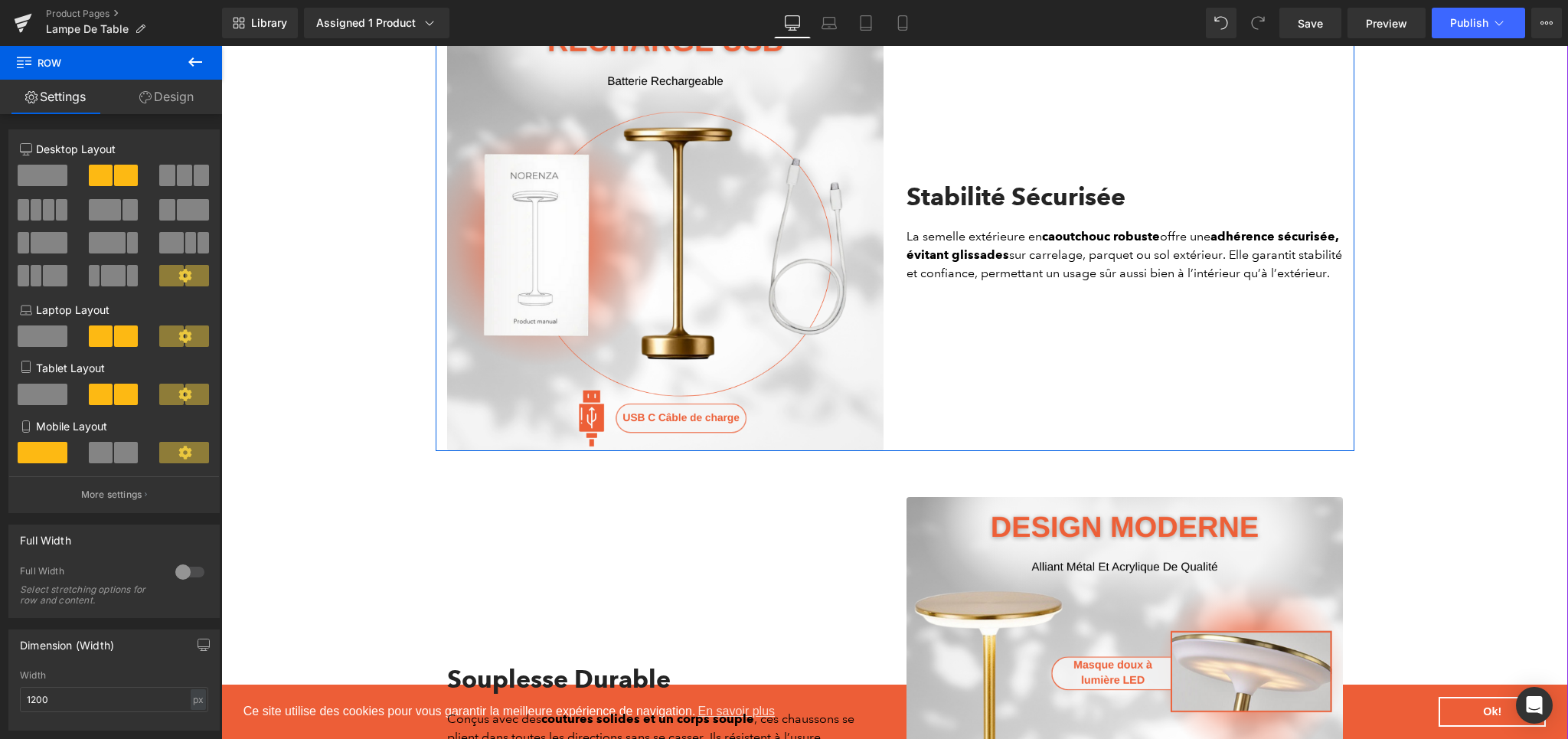
click at [1006, 195] on h2 "Stabilité Sécurisée" at bounding box center [1125, 196] width 437 height 29
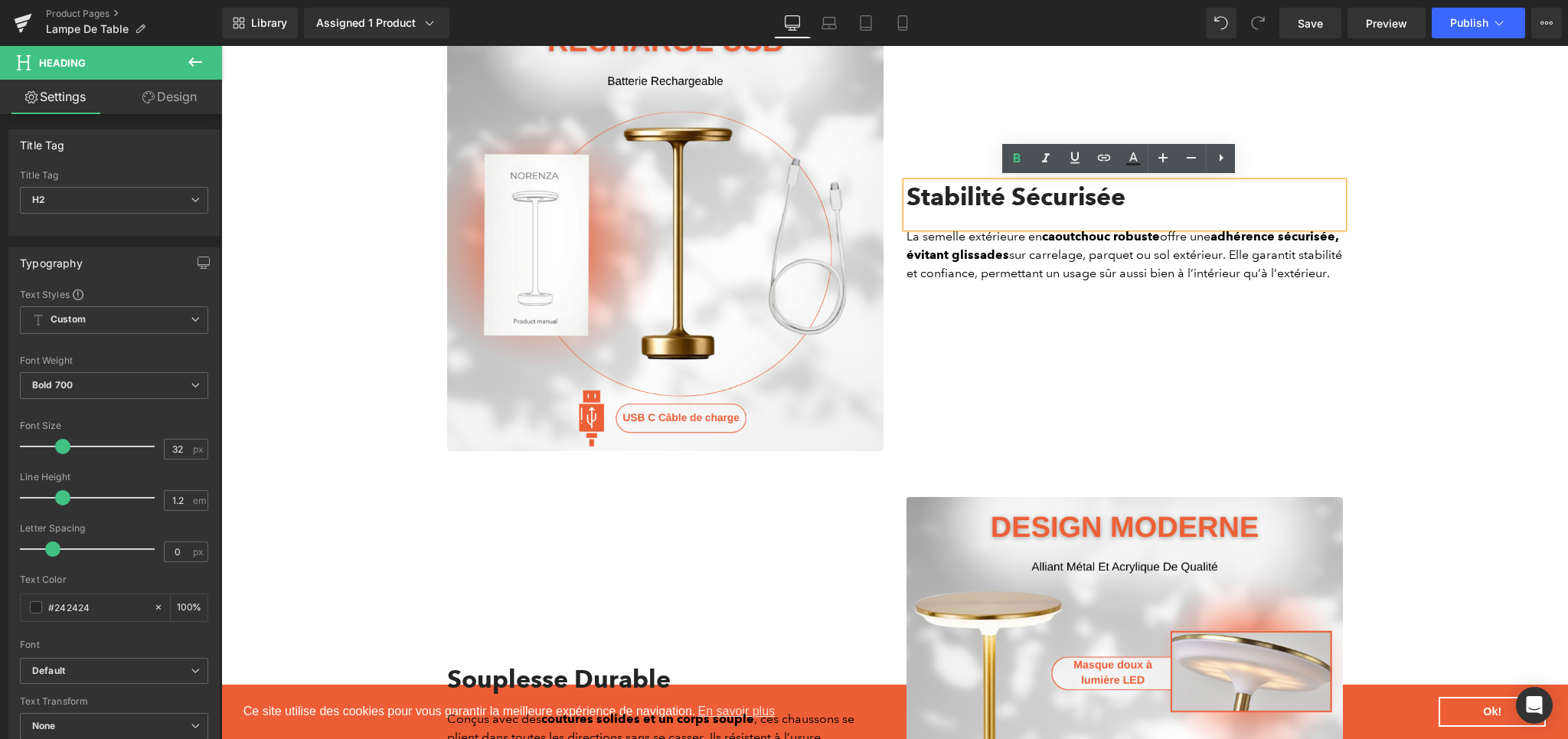
click at [955, 204] on h2 "Stabilité Sécurisée" at bounding box center [1125, 196] width 437 height 29
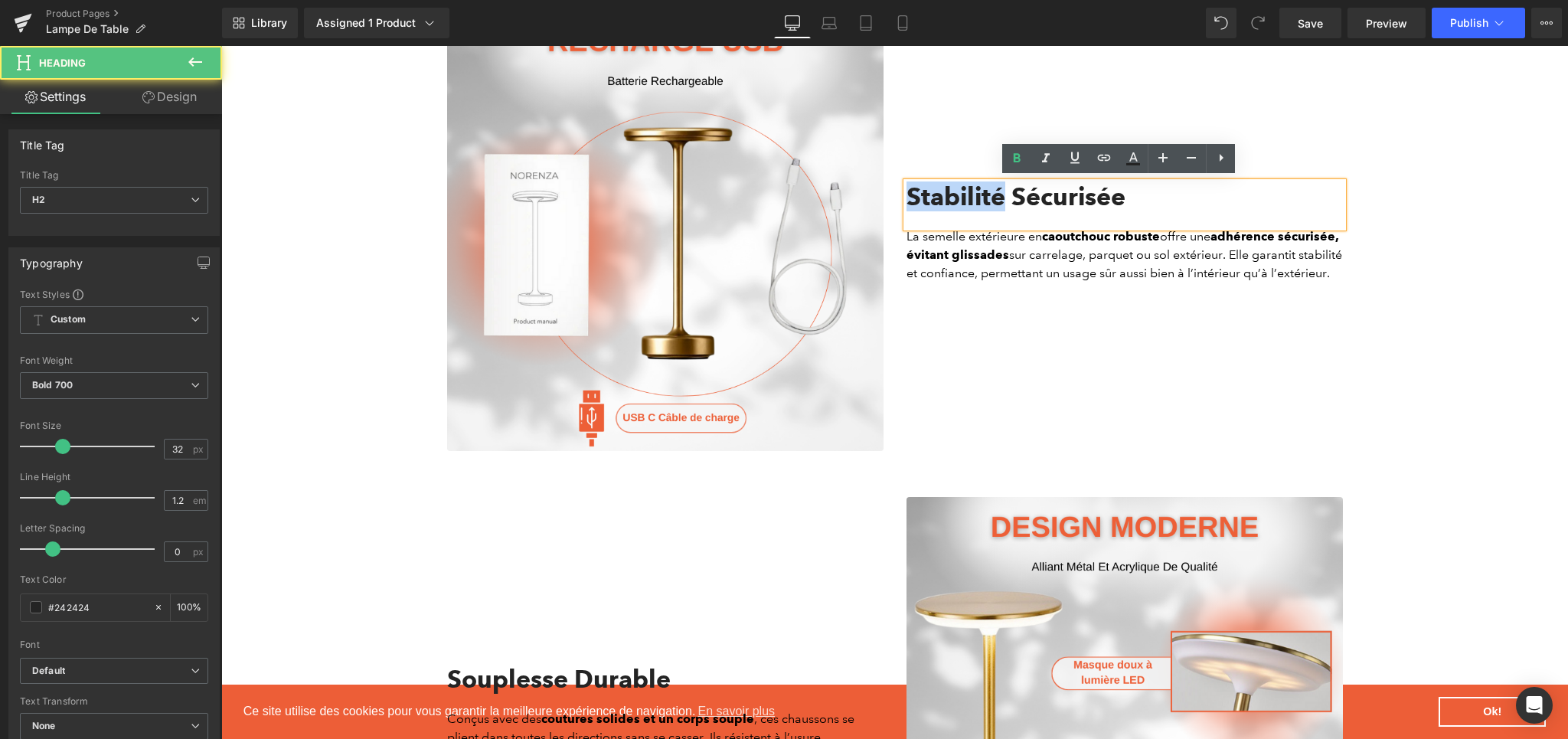
click at [955, 204] on h2 "Stabilité Sécurisée" at bounding box center [1125, 196] width 437 height 29
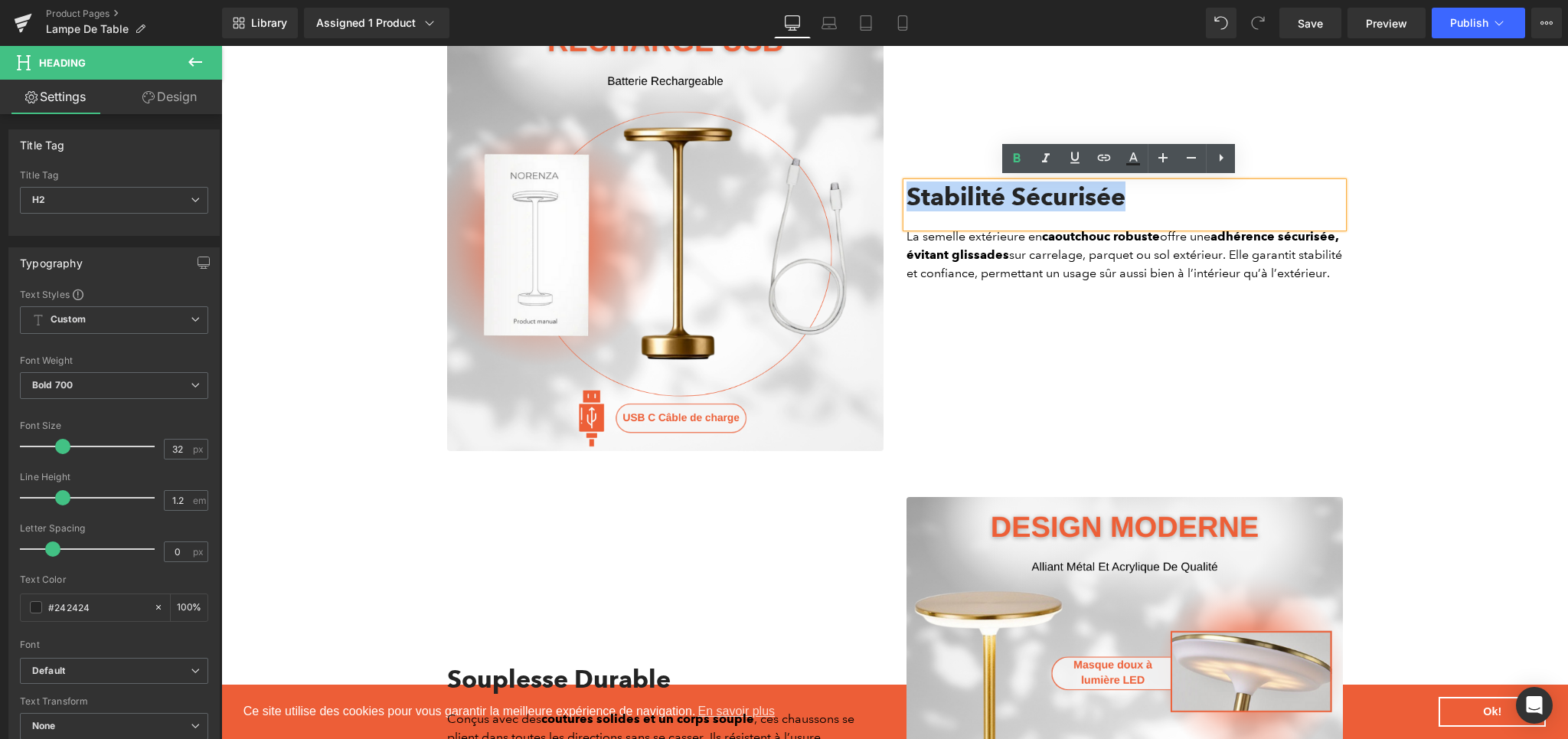
paste div
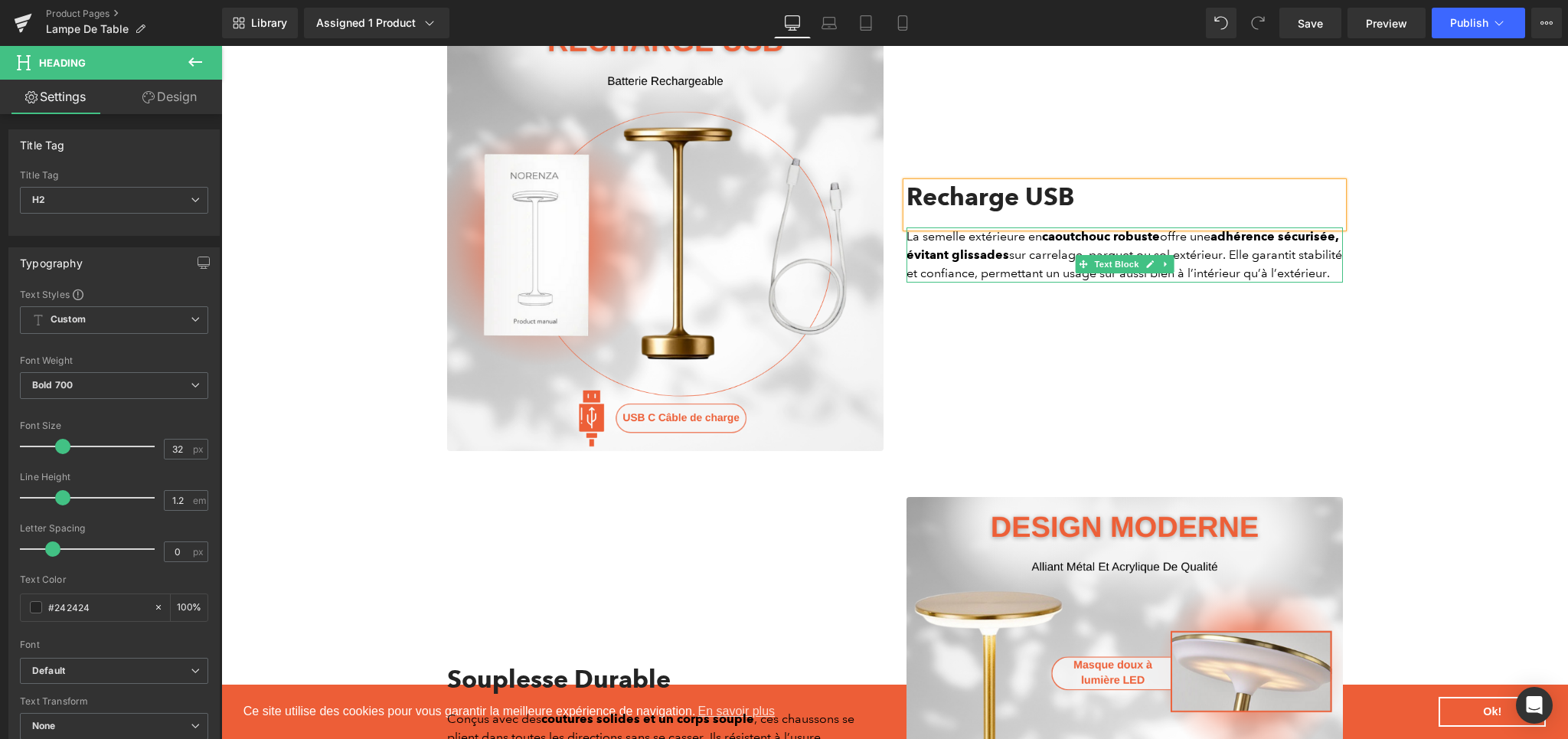
click at [959, 278] on p "La semelle extérieure en caoutchouc robuste offre une adhérence sécurisée, évit…" at bounding box center [1125, 254] width 437 height 55
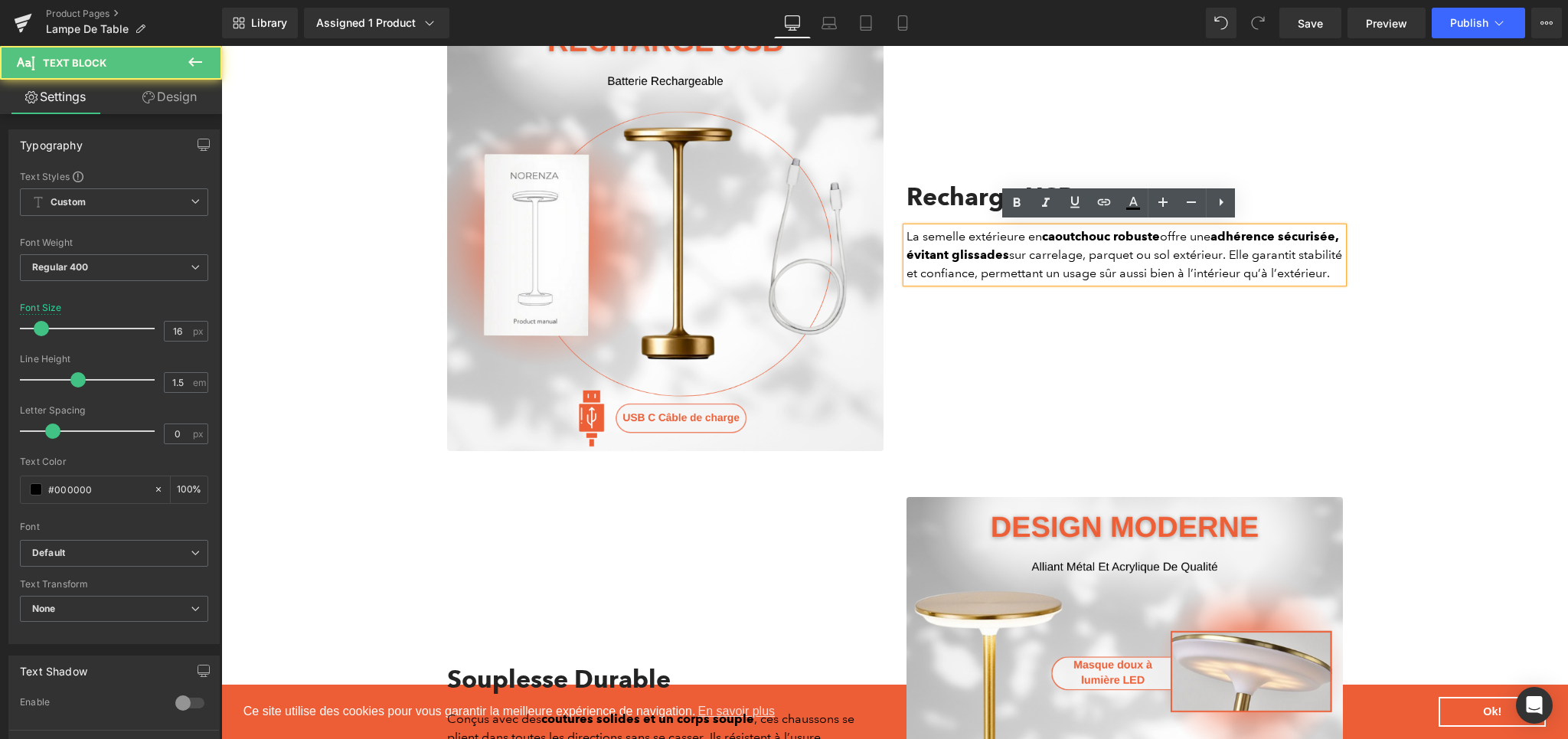
click at [962, 274] on p "La semelle extérieure en caoutchouc robuste offre une adhérence sécurisée, évit…" at bounding box center [1125, 254] width 437 height 55
paste div
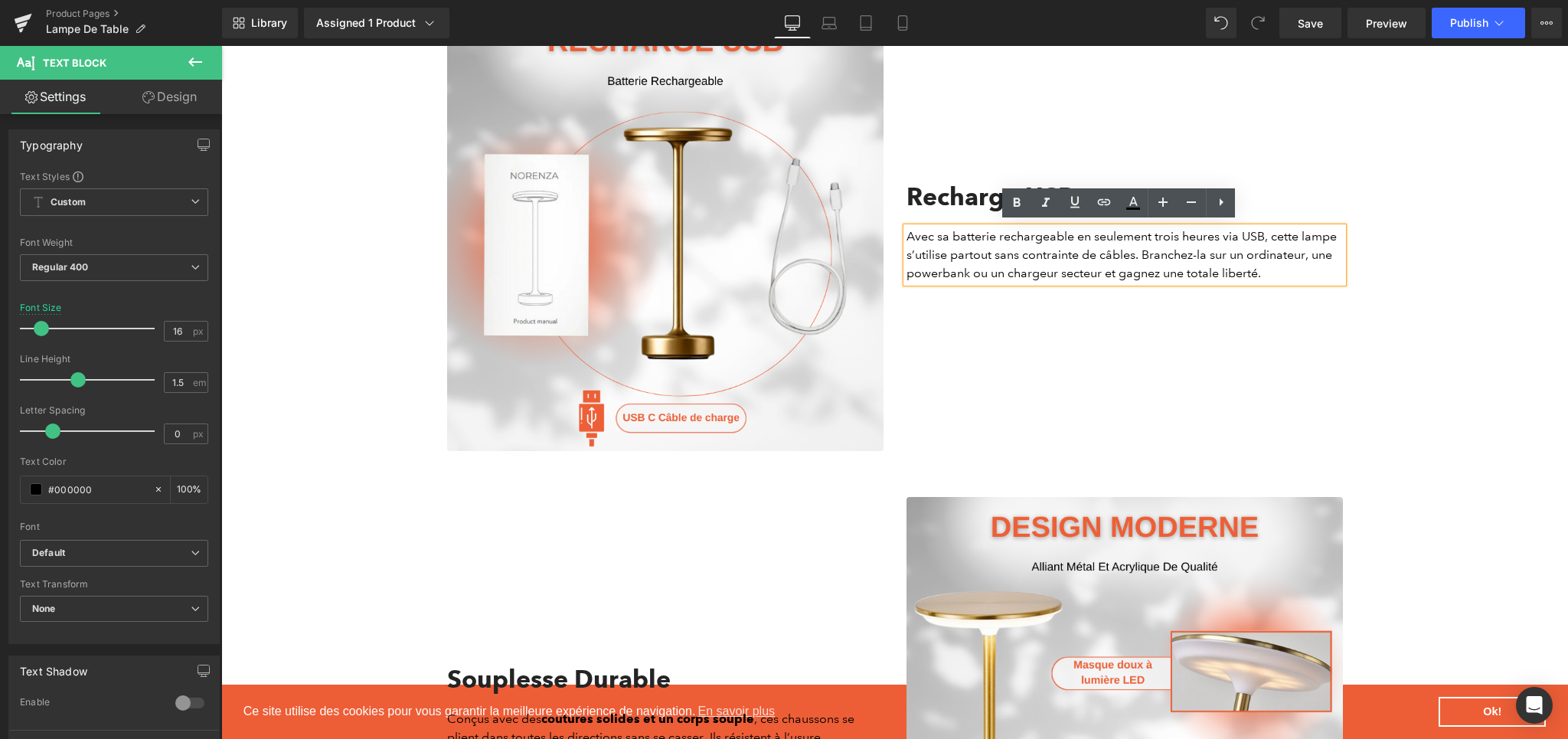
scroll to position [1888, 0]
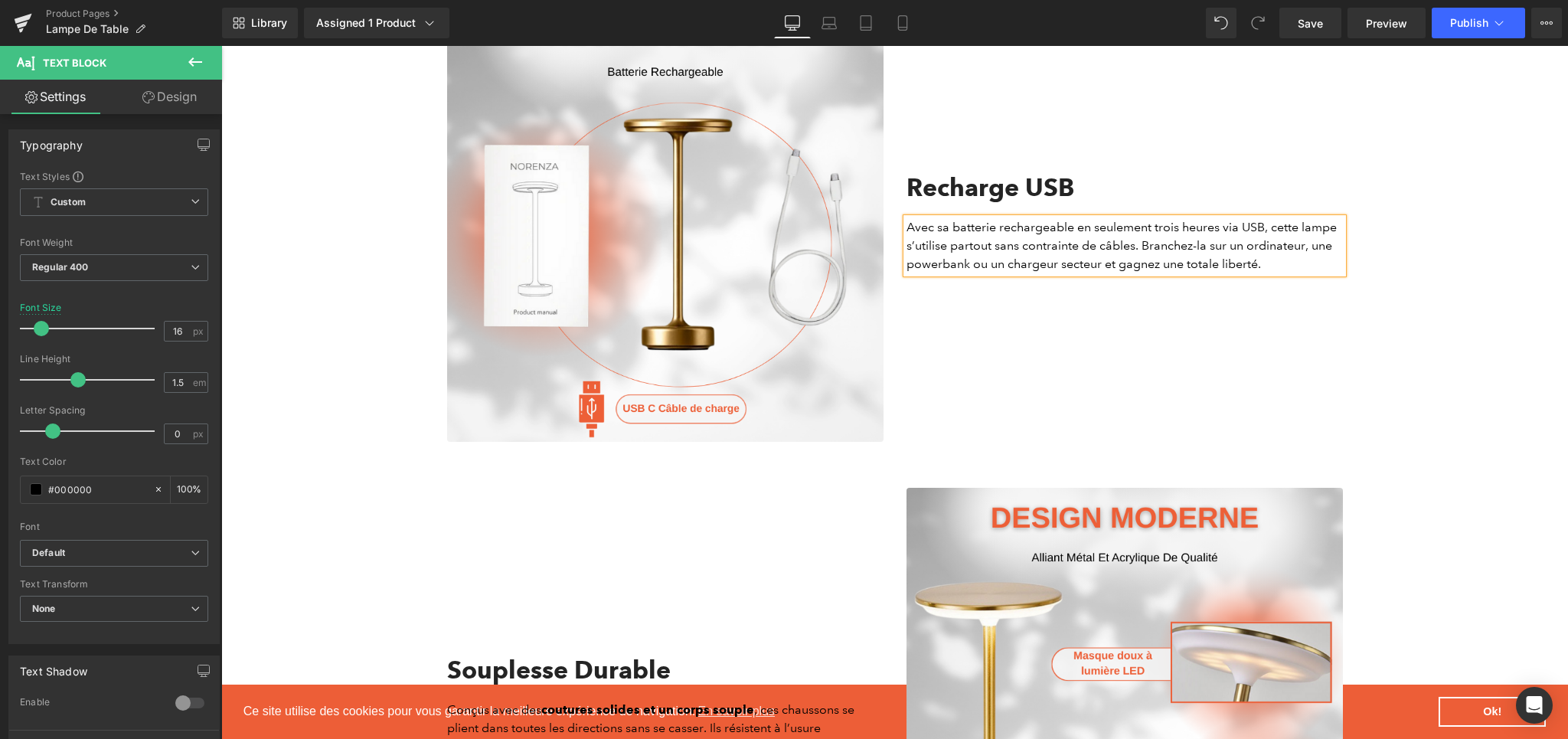
click at [993, 358] on div "Recharge USB Heading Avec sa batterie rechargeable en seulement trois heures vi…" at bounding box center [1124, 224] width 459 height 437
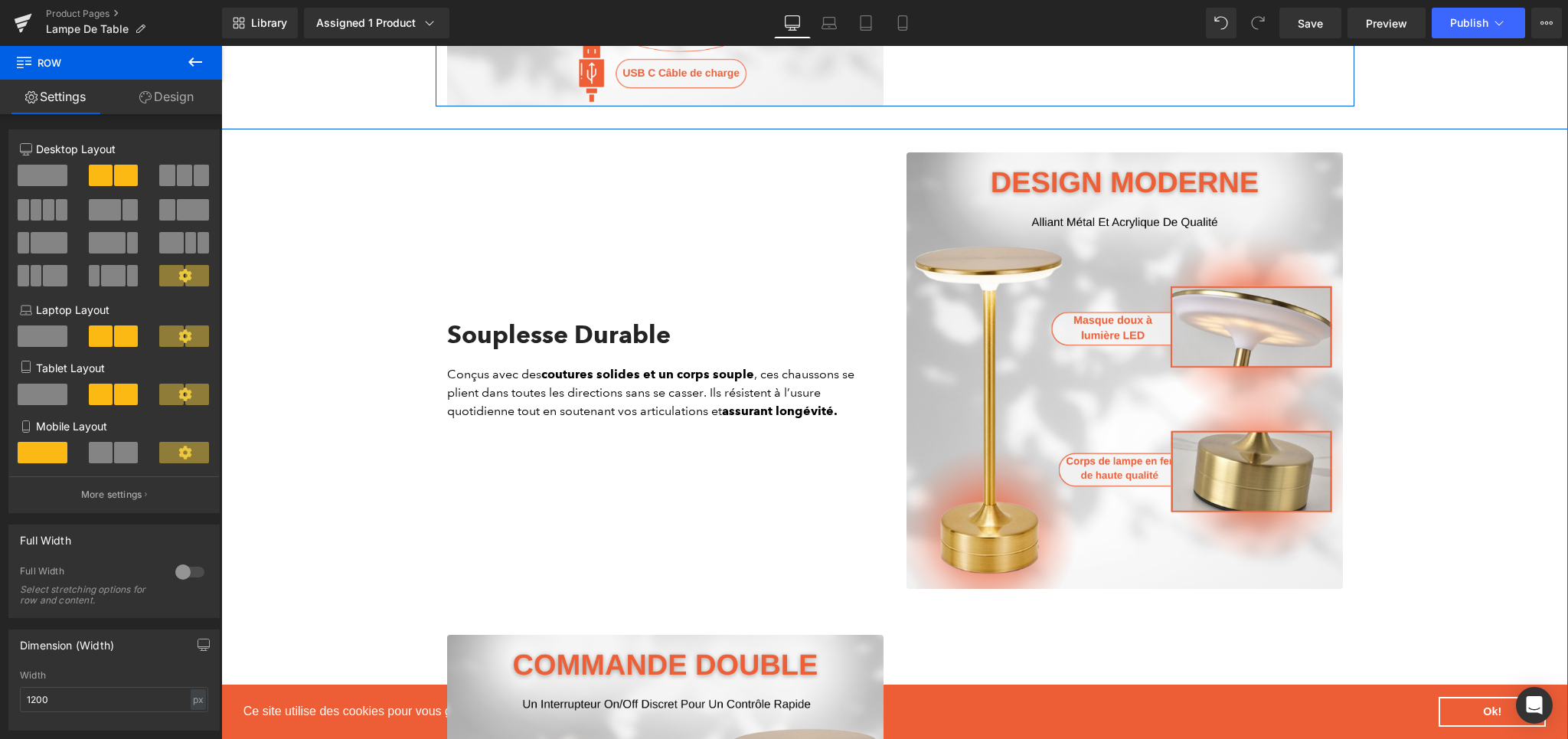
scroll to position [2265, 0]
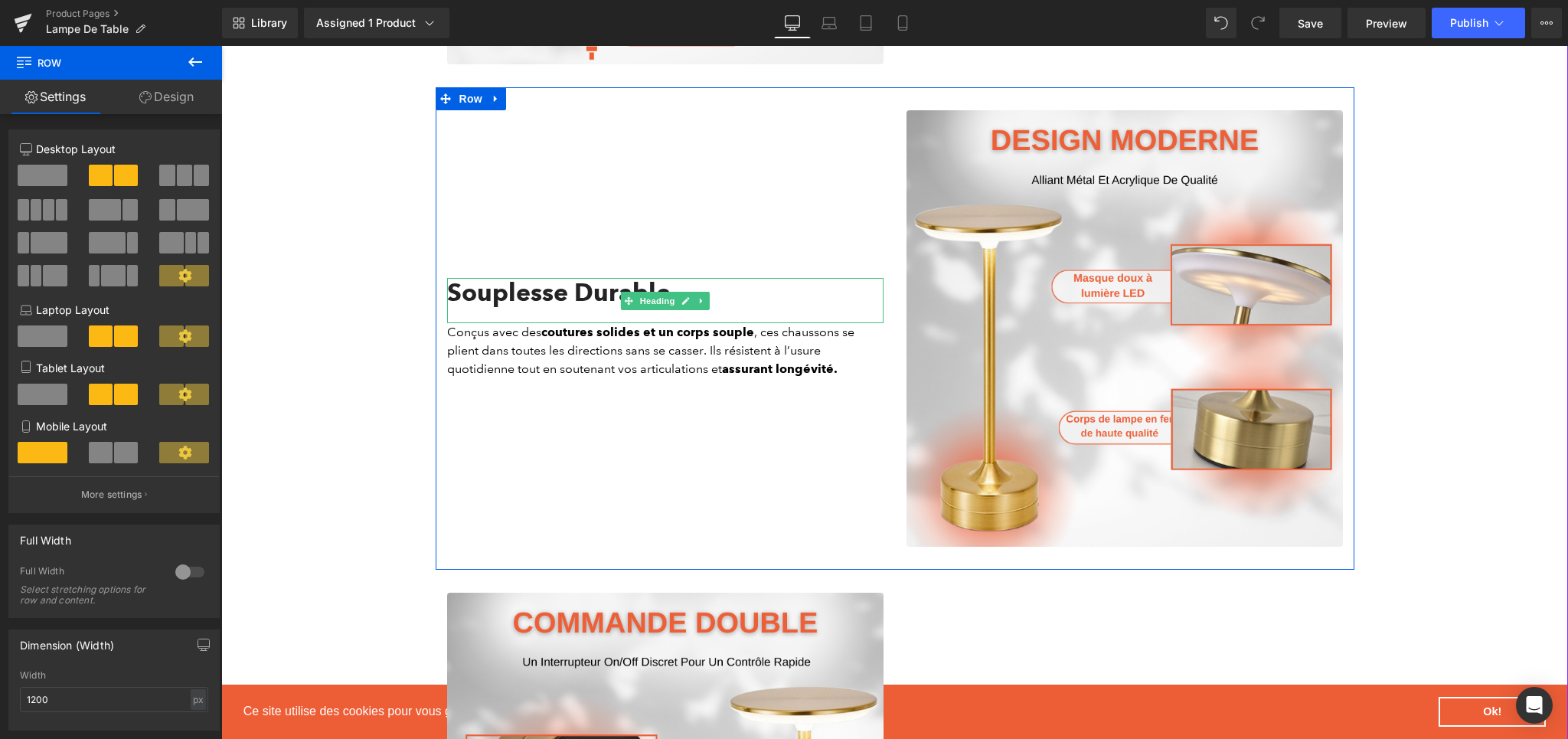
click at [554, 300] on h2 "Souplesse Durable" at bounding box center [666, 293] width 437 height 29
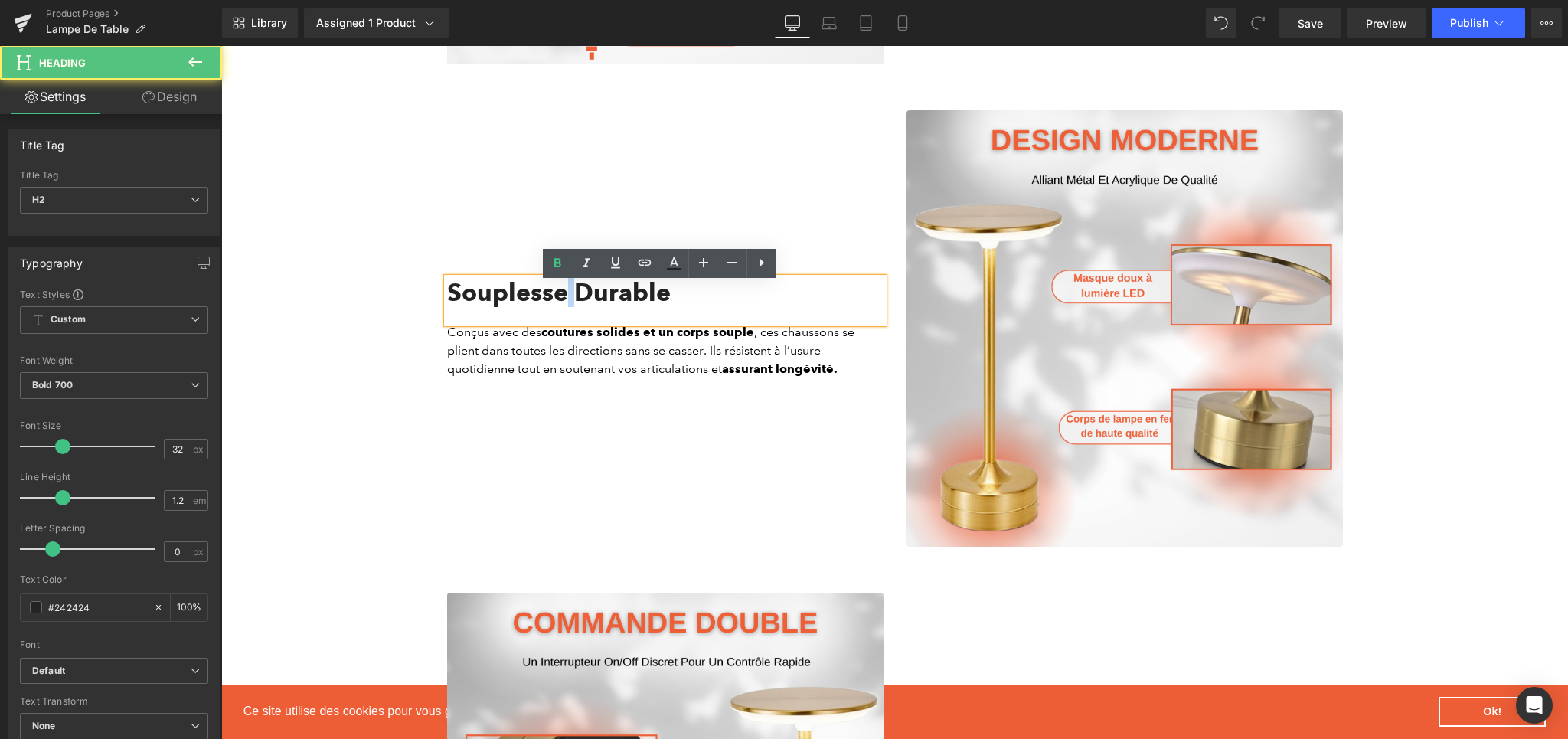
click at [554, 300] on h2 "Souplesse Durable" at bounding box center [666, 293] width 437 height 29
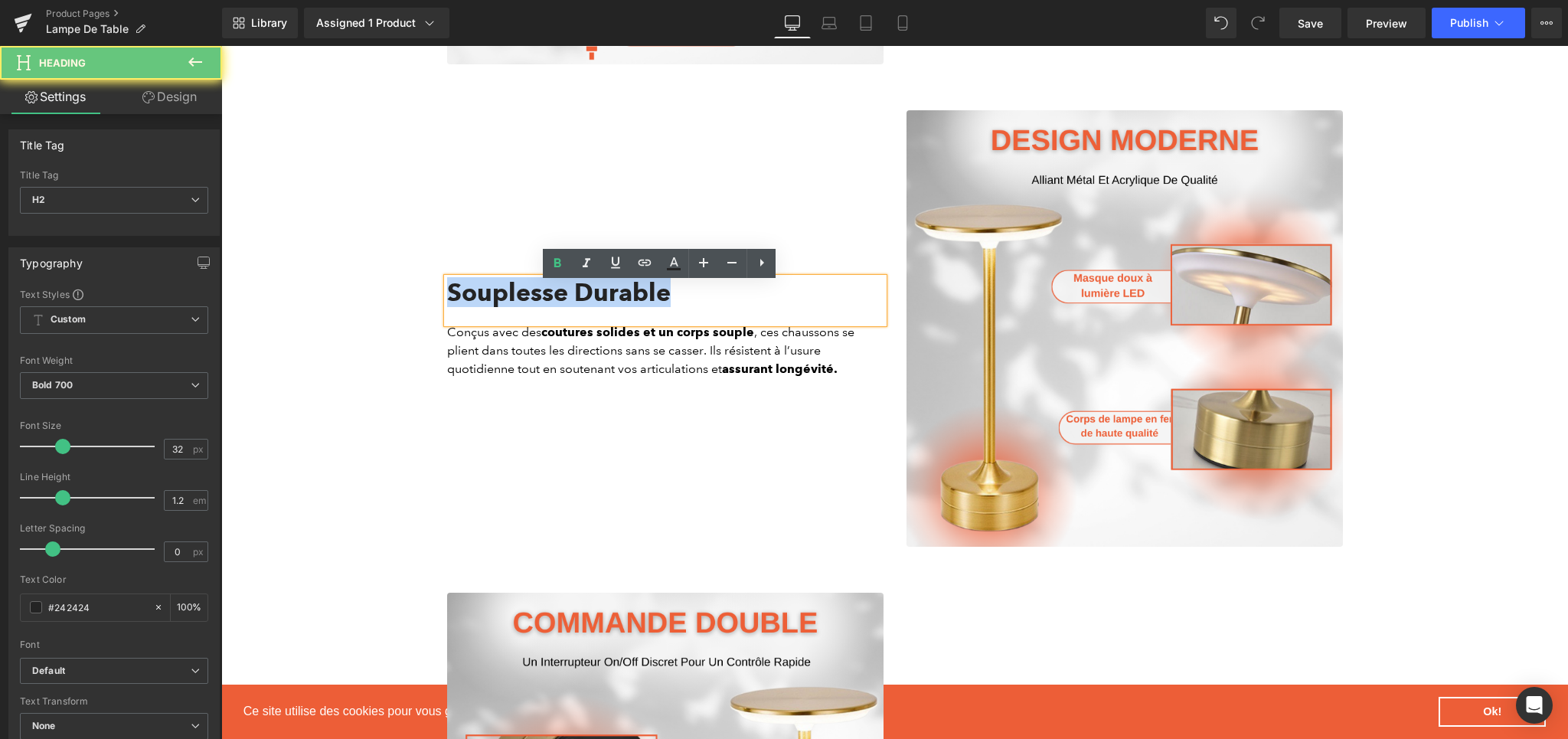
click at [554, 300] on h2 "Souplesse Durable" at bounding box center [666, 293] width 437 height 29
paste div
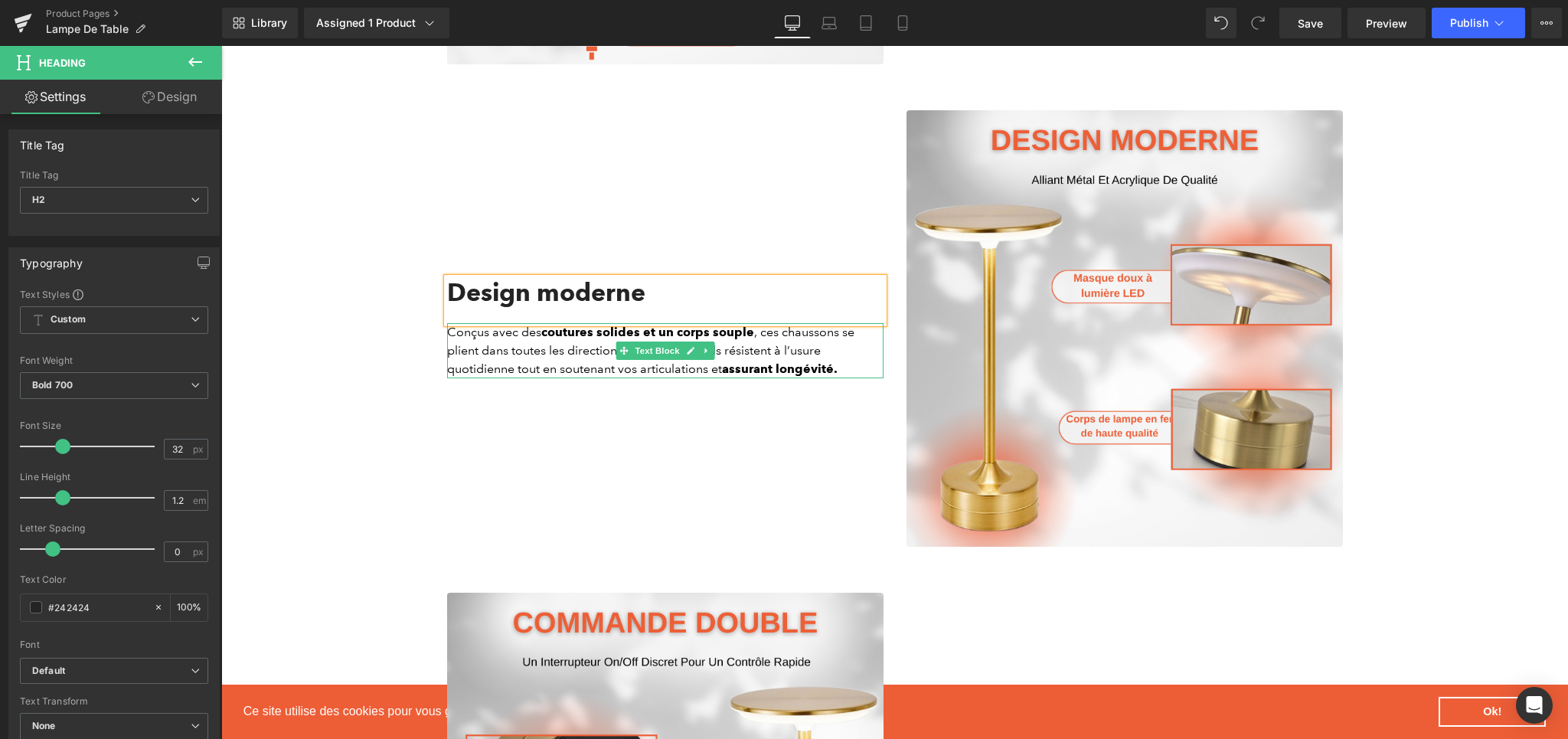
click at [559, 354] on p "Conçus avec des coutures solides et un corps souple , ces chaussons se plient d…" at bounding box center [666, 350] width 437 height 55
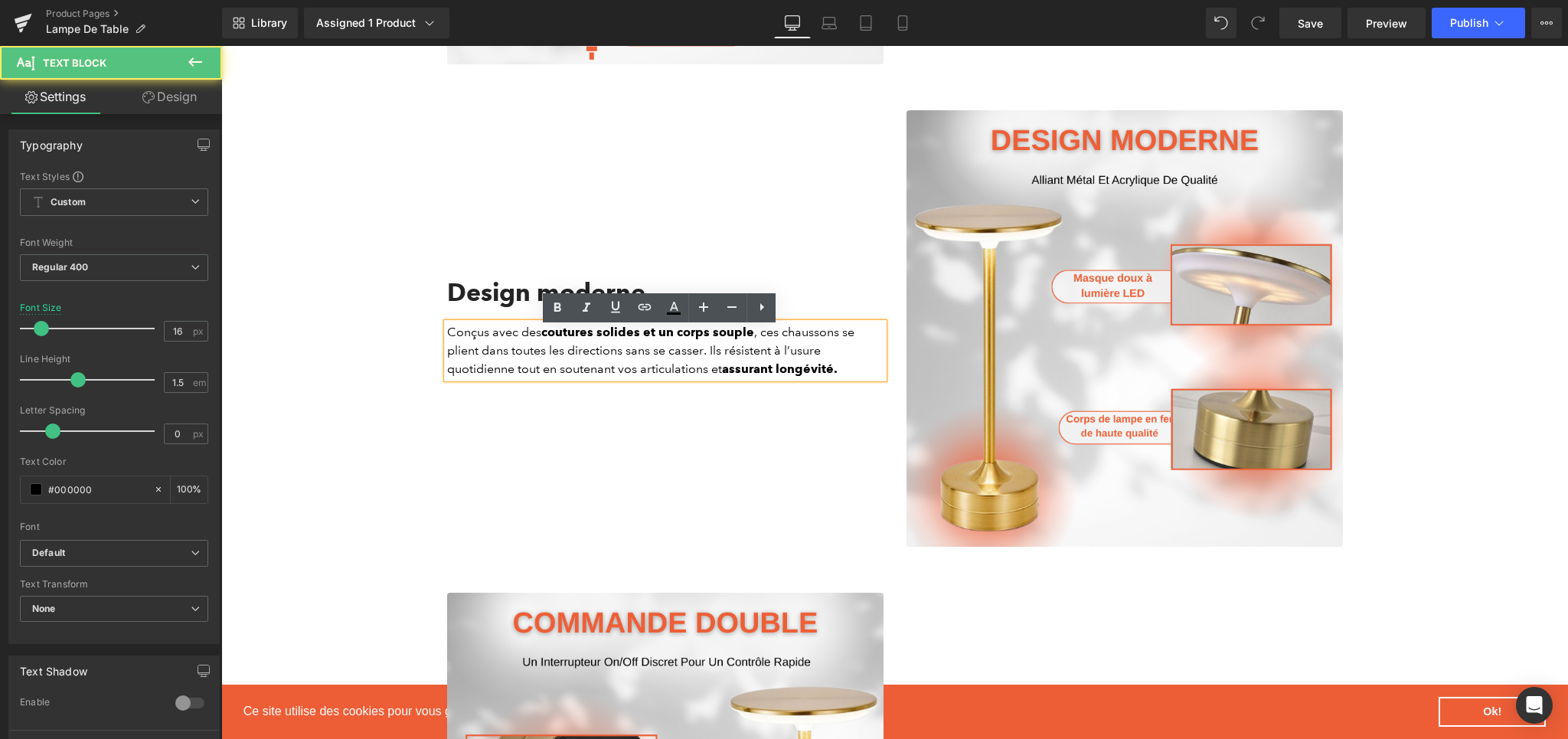
click at [474, 359] on p "Conçus avec des coutures solides et un corps souple , ces chaussons se plient d…" at bounding box center [666, 350] width 437 height 55
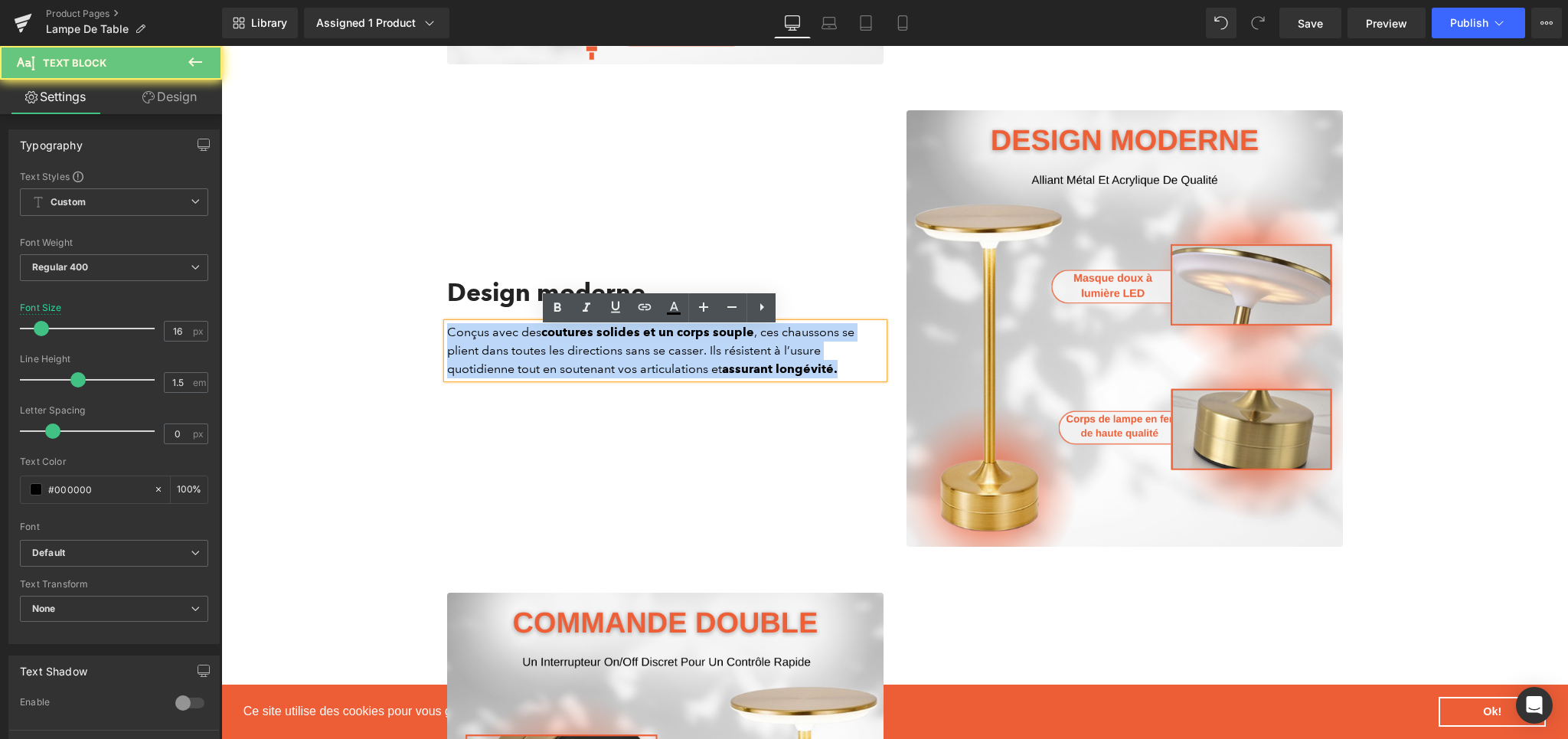
click at [474, 359] on p "Conçus avec des coutures solides et un corps souple , ces chaussons se plient d…" at bounding box center [666, 350] width 437 height 55
paste div
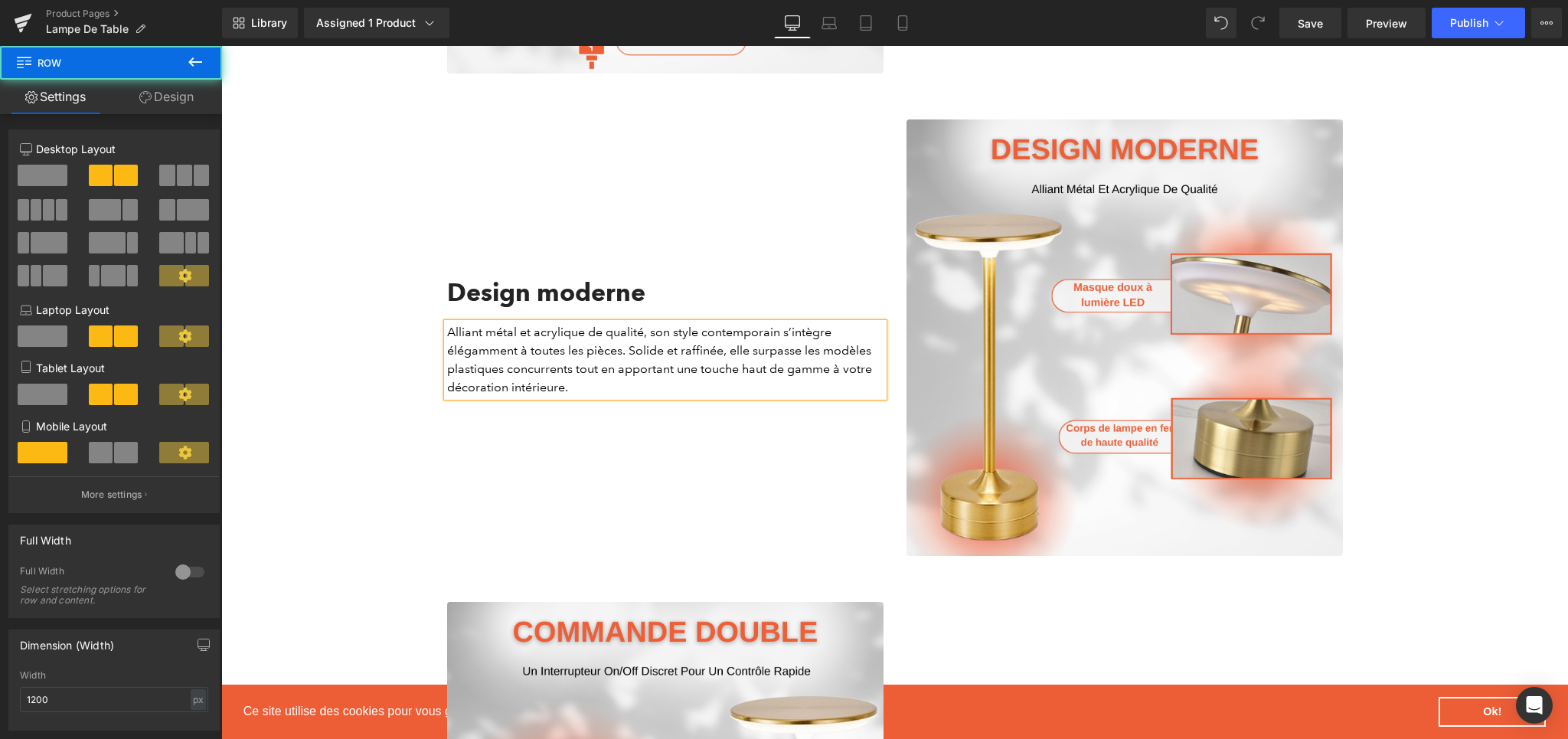
click at [654, 463] on div "Design moderne Heading Alliant métal et acrylique de qualité, son style contemp…" at bounding box center [665, 338] width 459 height 437
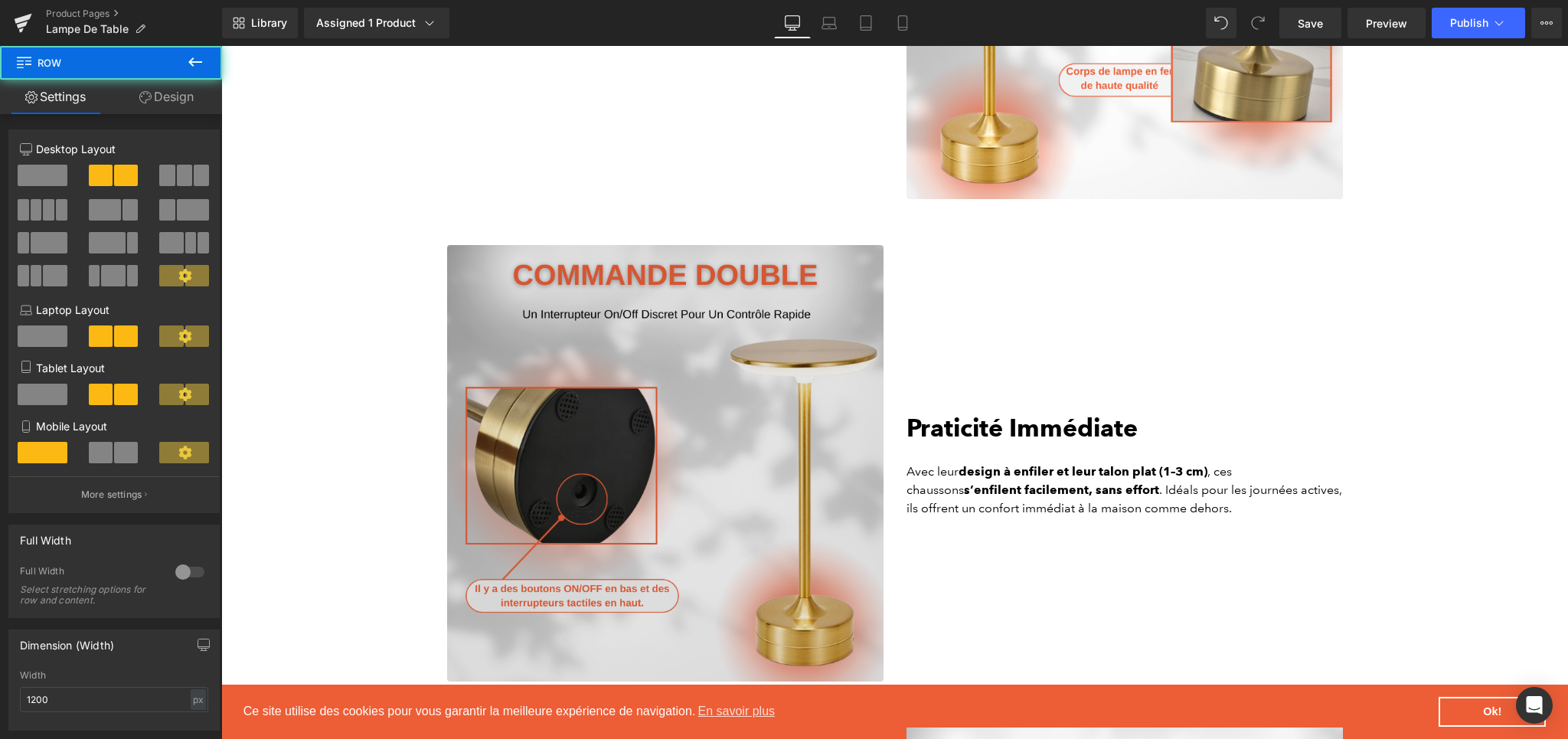
scroll to position [2806, 0]
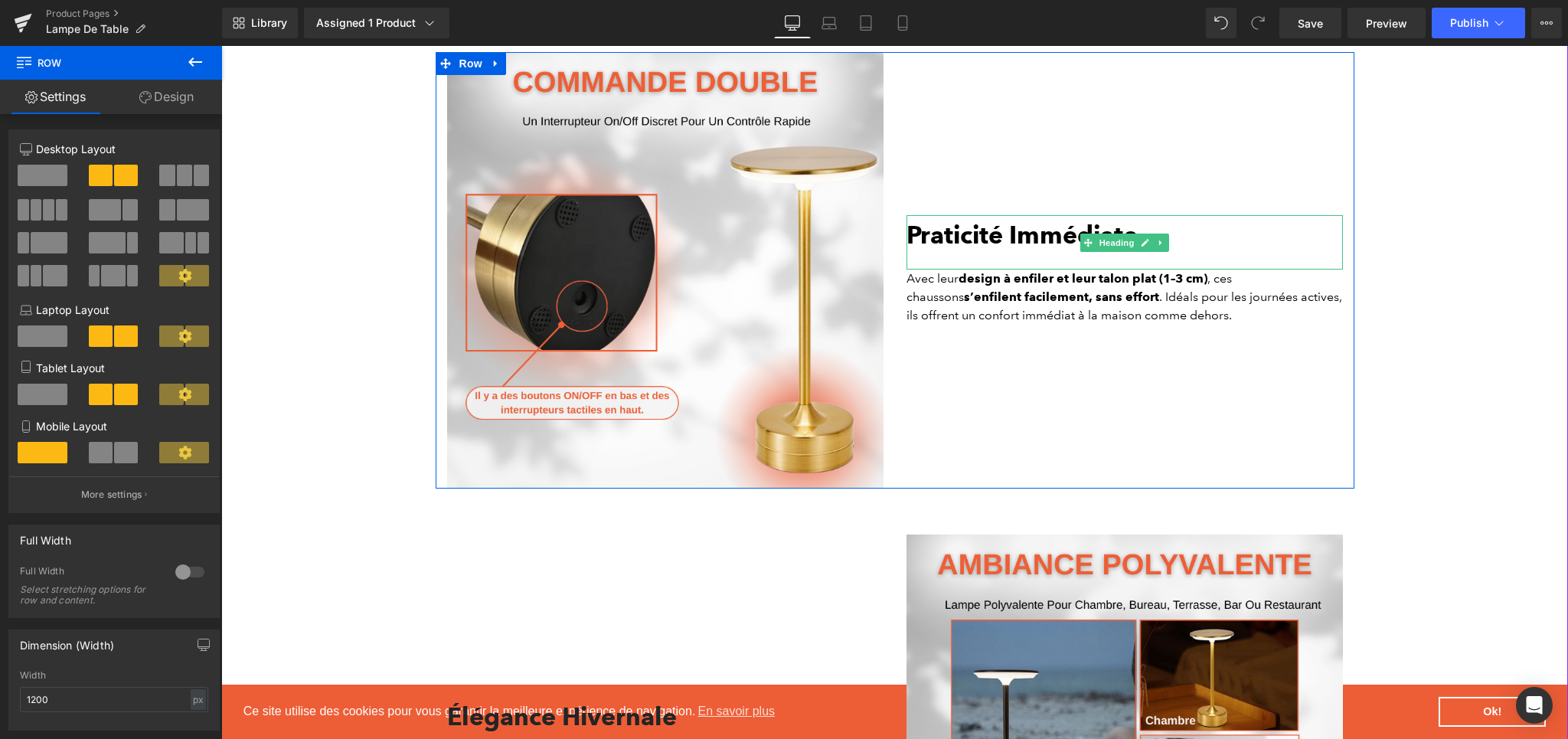
click at [937, 249] on b "Praticité Immédiate" at bounding box center [1022, 234] width 231 height 30
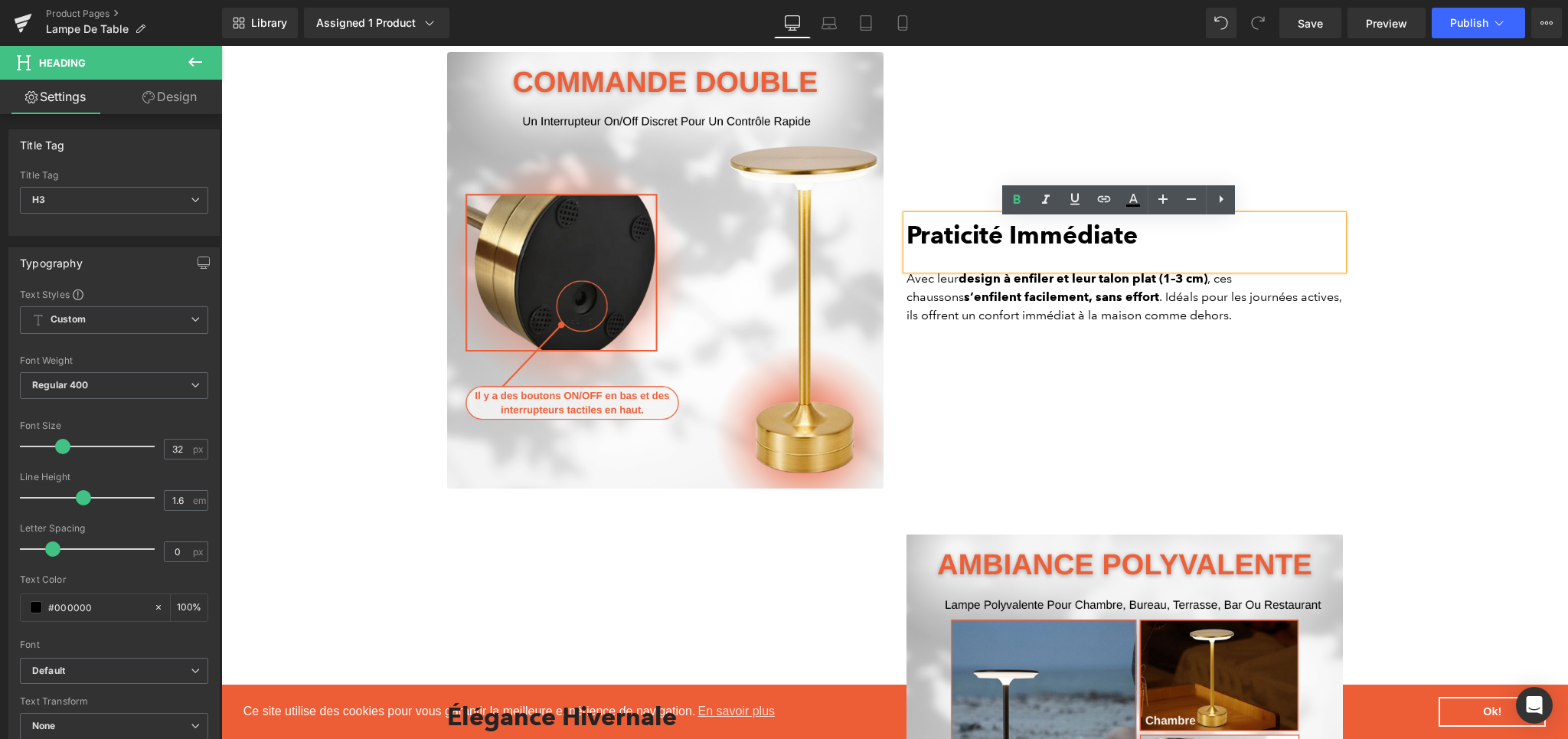
click at [993, 242] on b "Praticité Immédiate" at bounding box center [1022, 234] width 231 height 30
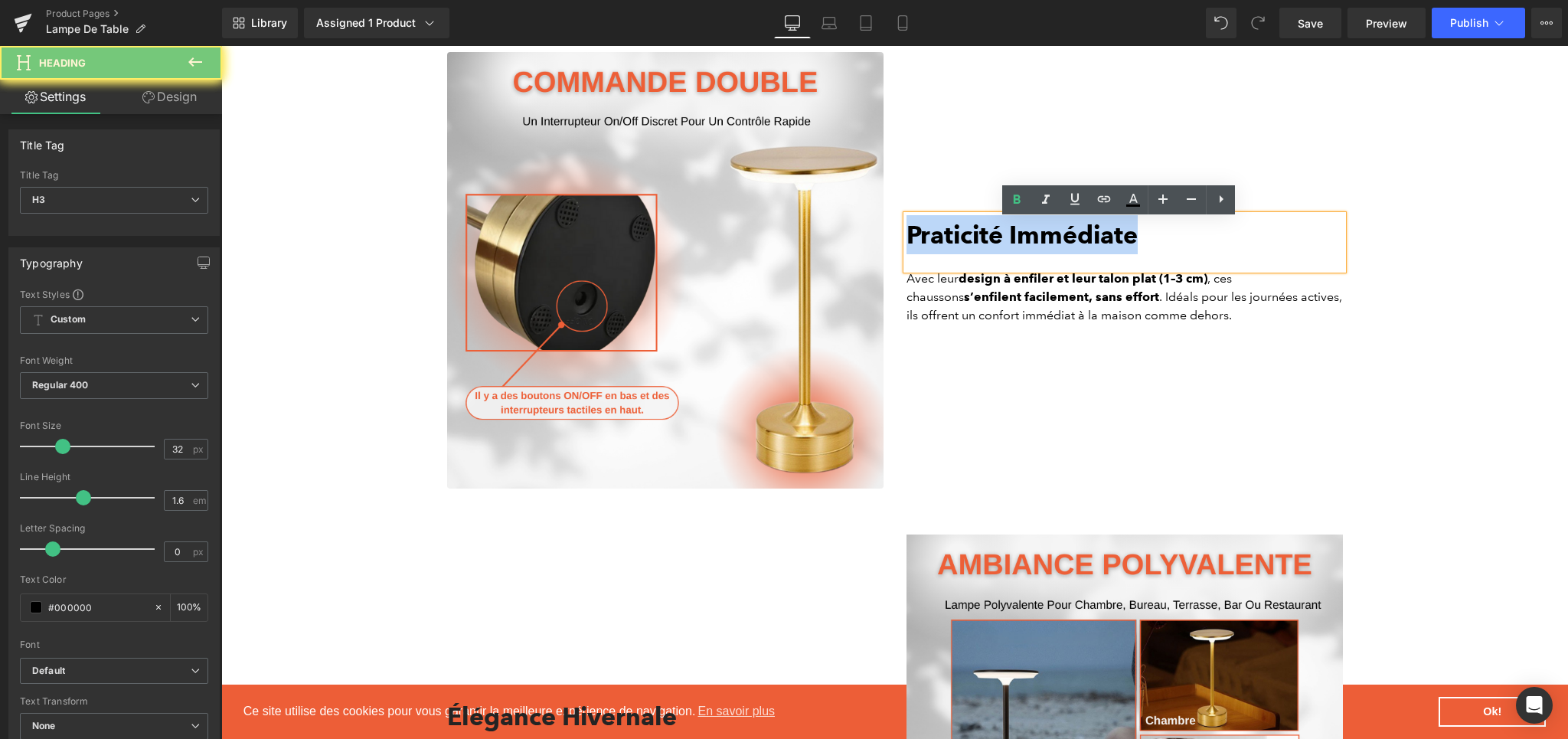
click at [993, 242] on b "Praticité Immédiate" at bounding box center [1022, 234] width 231 height 30
paste div
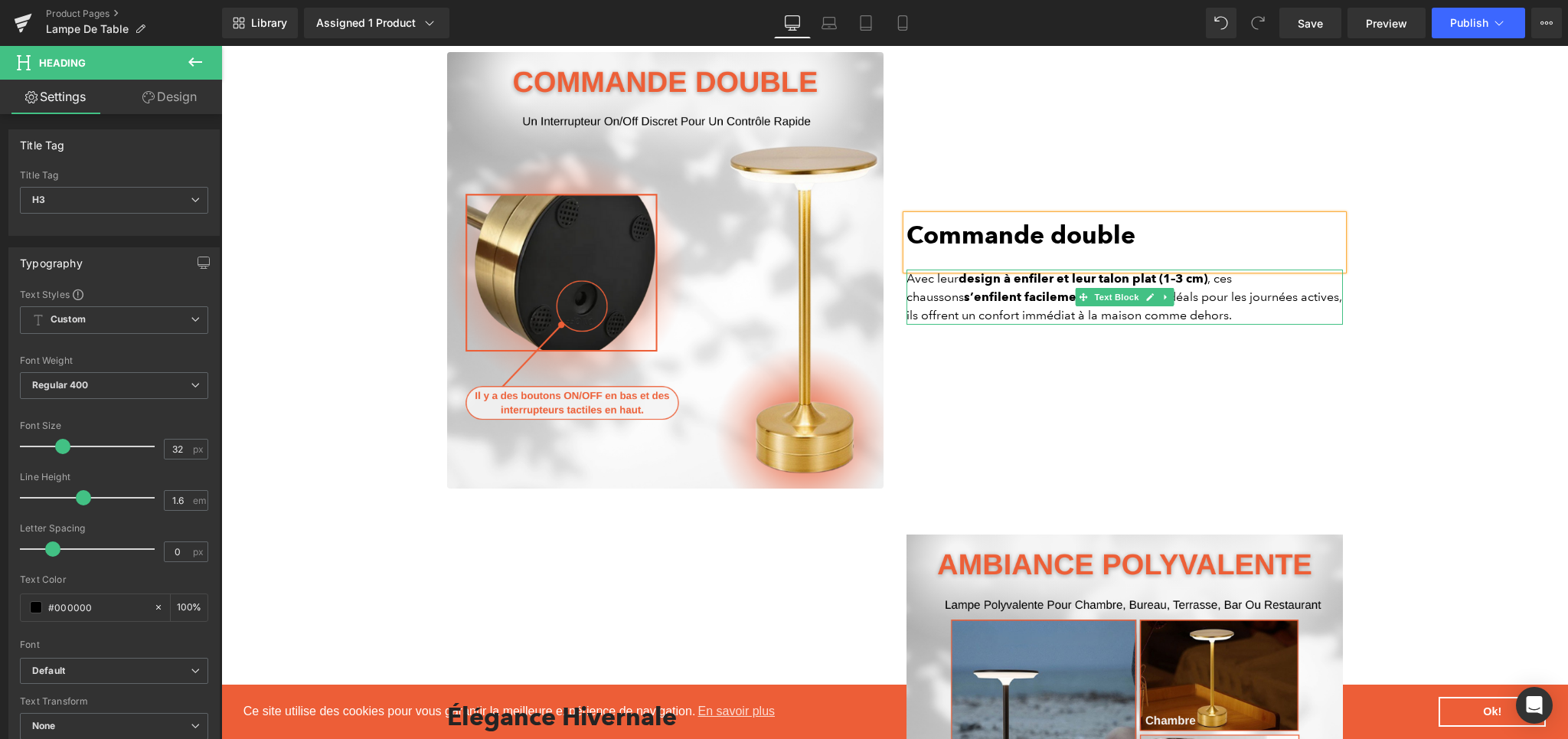
click at [938, 288] on p "Avec leur design à enfiler et leur talon plat (1–3 cm) , ces chaussons s’enfile…" at bounding box center [1125, 296] width 437 height 55
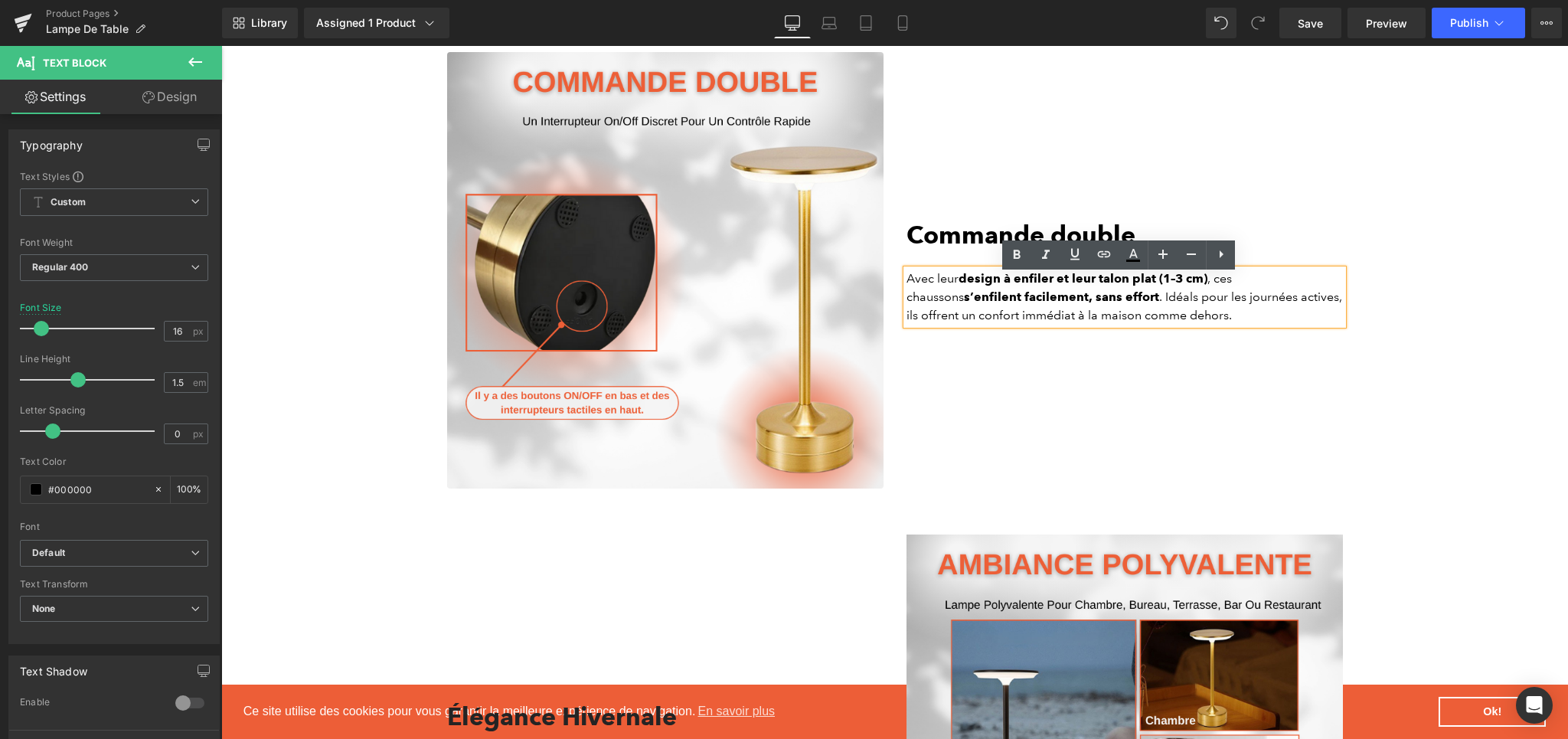
click at [1224, 306] on p "Avec leur design à enfiler et leur talon plat (1–3 cm) , ces chaussons s’enfile…" at bounding box center [1125, 296] width 437 height 55
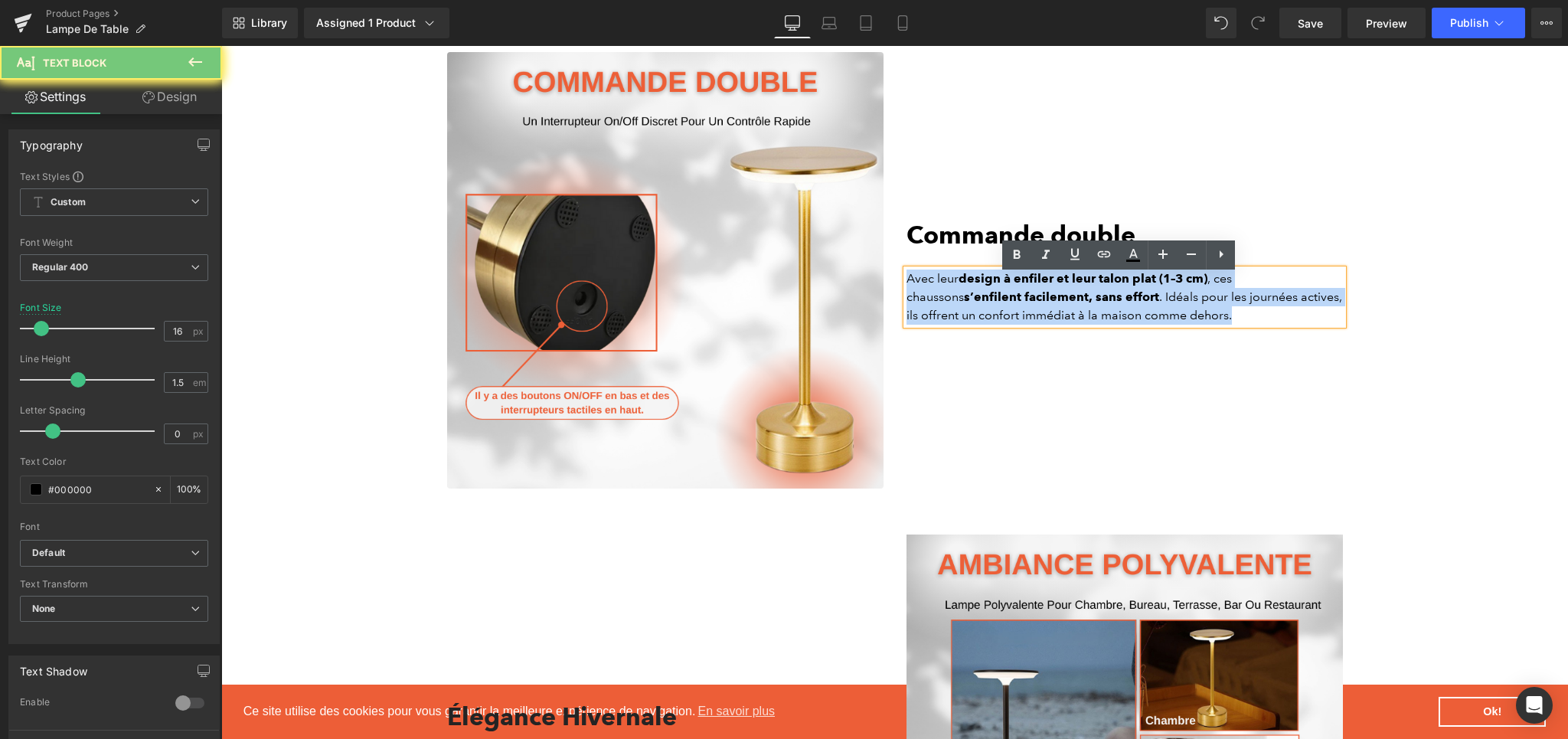
click at [1224, 306] on p "Avec leur design à enfiler et leur talon plat (1–3 cm) , ces chaussons s’enfile…" at bounding box center [1125, 296] width 437 height 55
paste div
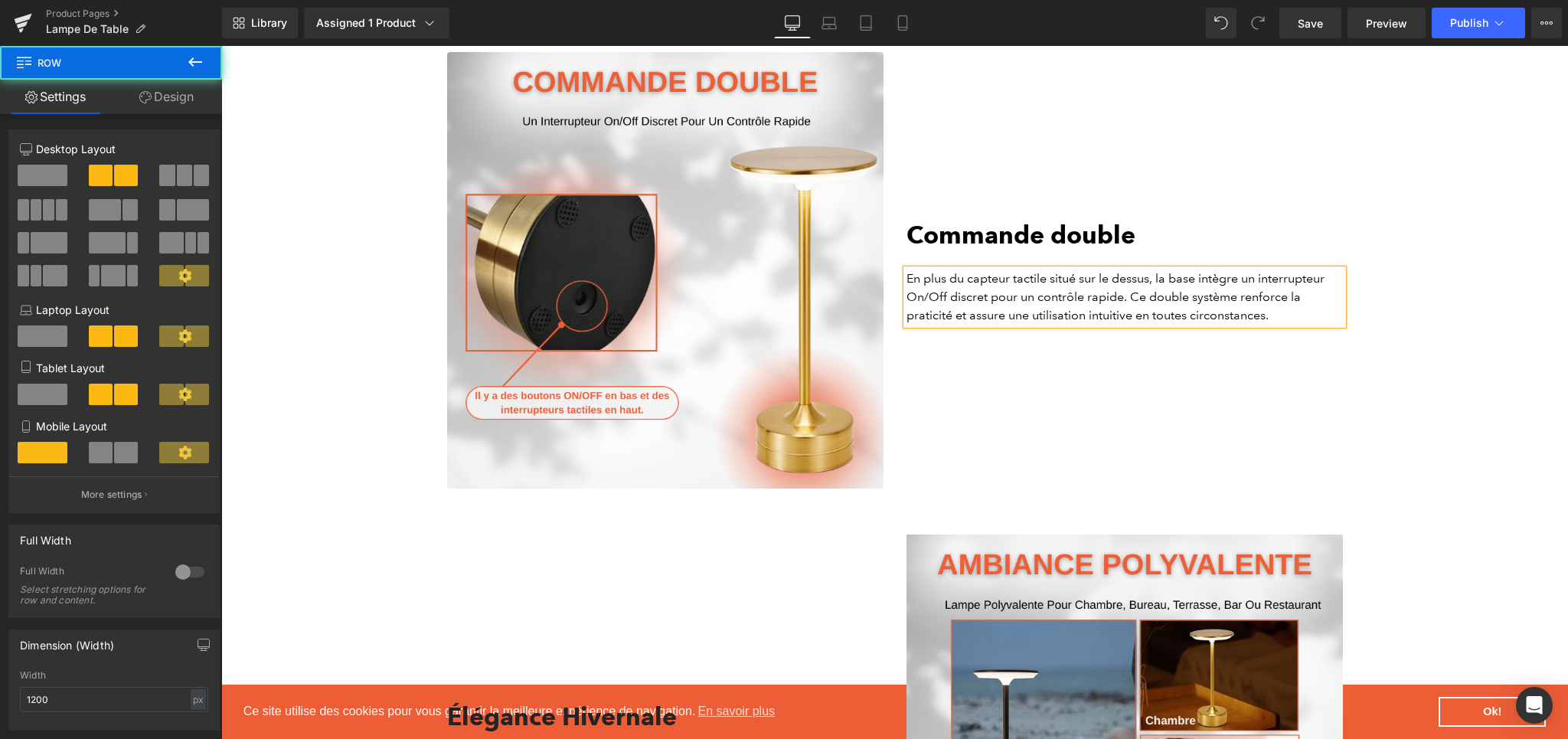
click at [1202, 385] on div "Commande double Heading En plus du capteur tactile situé sur le dessus, la base…" at bounding box center [1124, 270] width 459 height 437
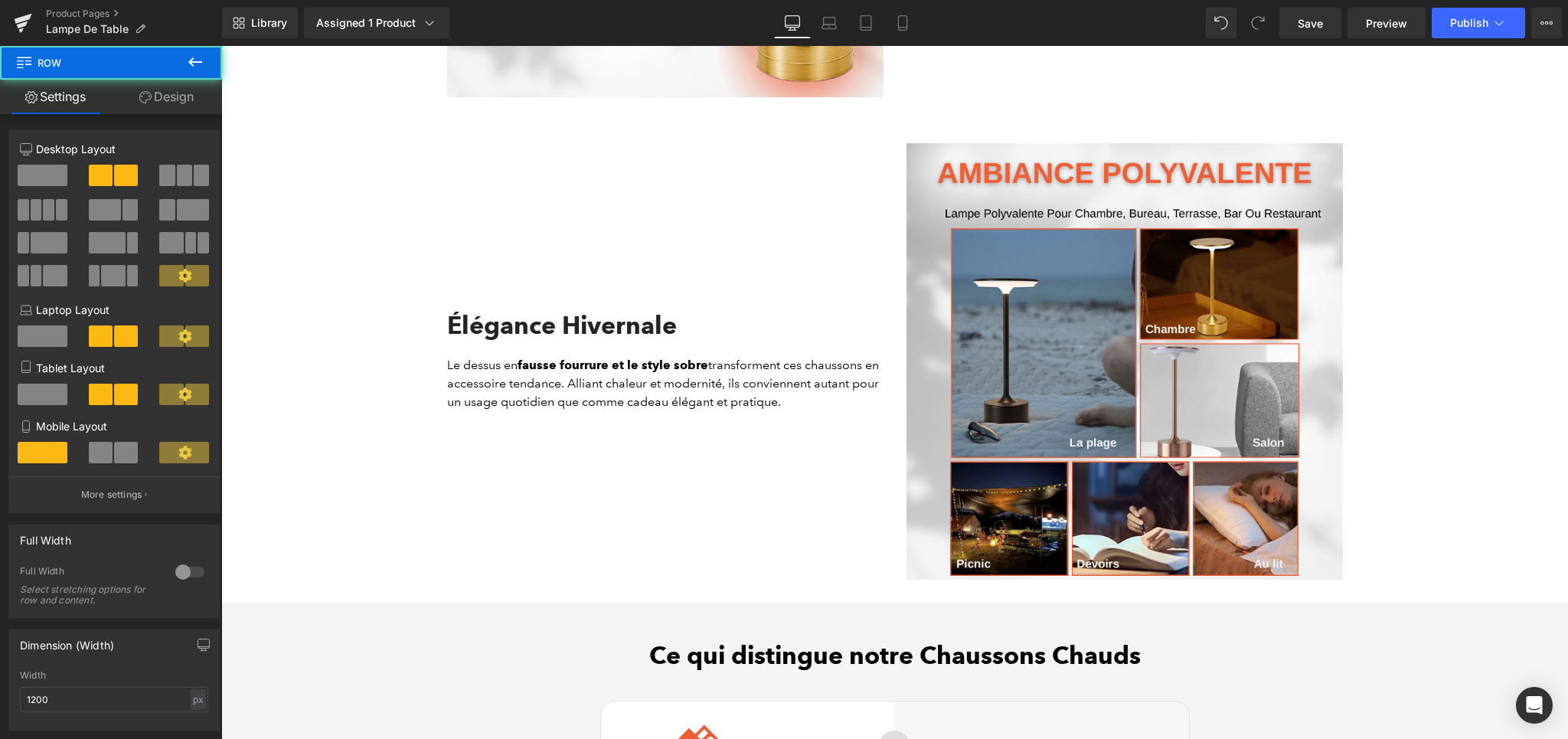
scroll to position [3208, 0]
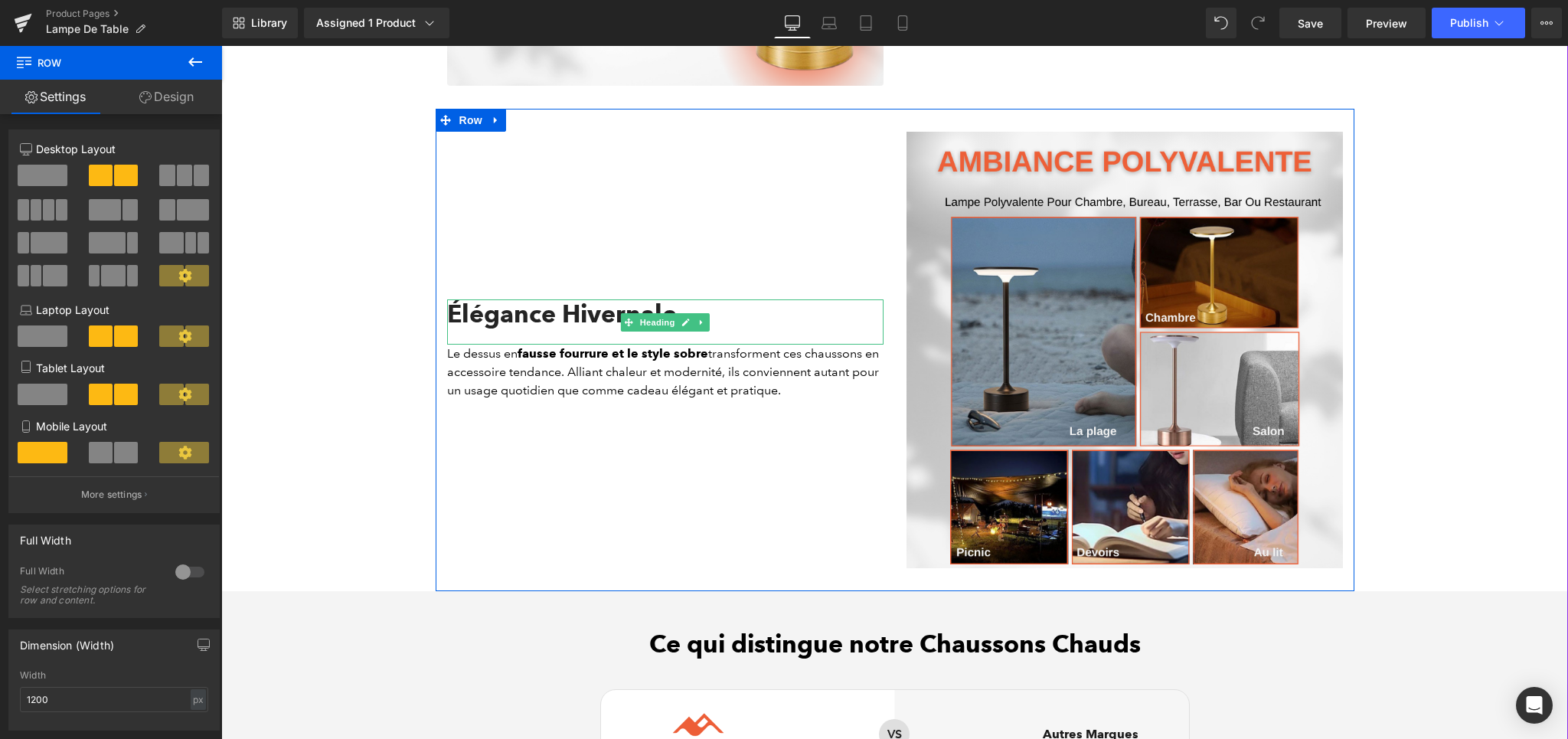
click at [566, 324] on h2 "Élégance Hivernale" at bounding box center [666, 314] width 437 height 29
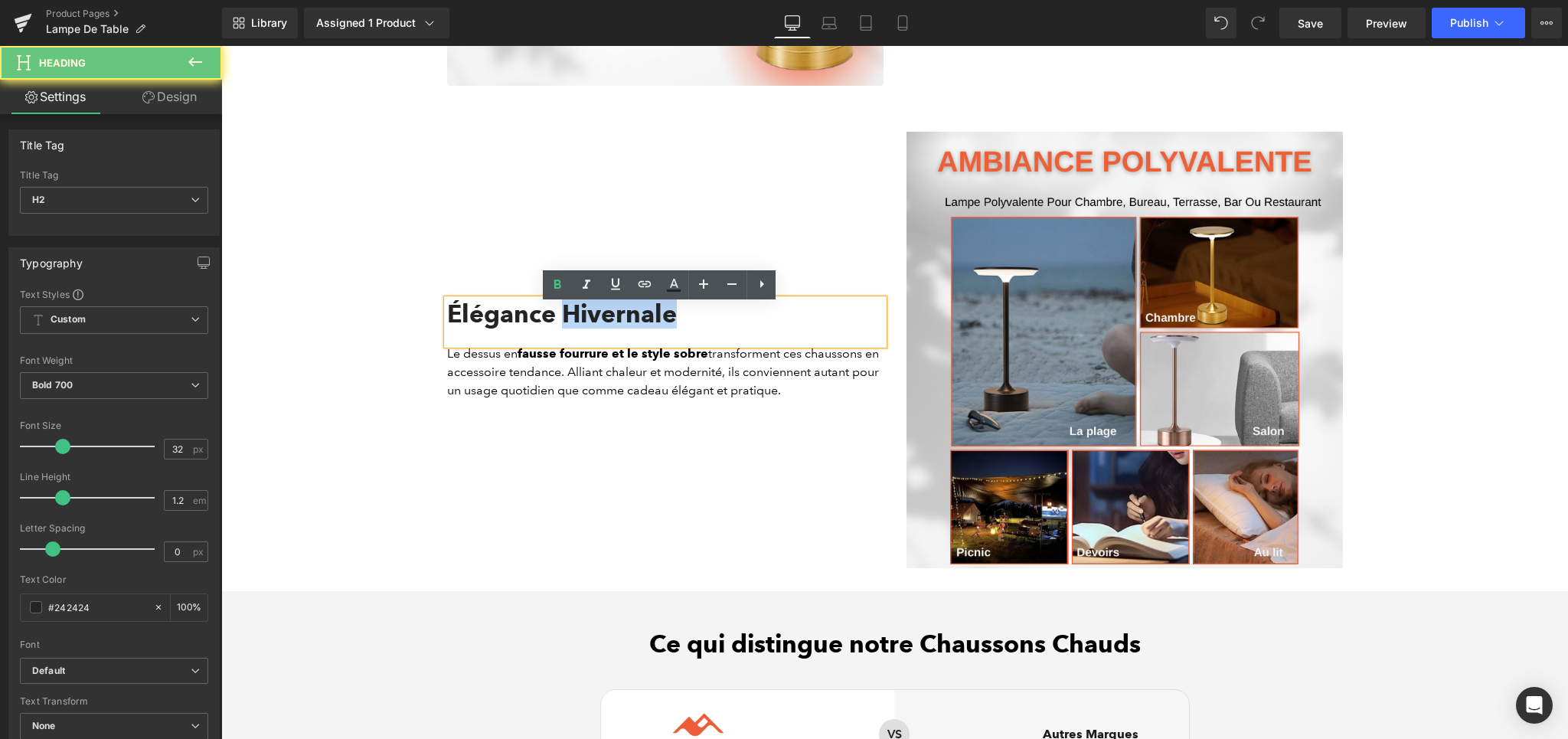
click at [566, 324] on h2 "Élégance Hivernale" at bounding box center [666, 314] width 437 height 29
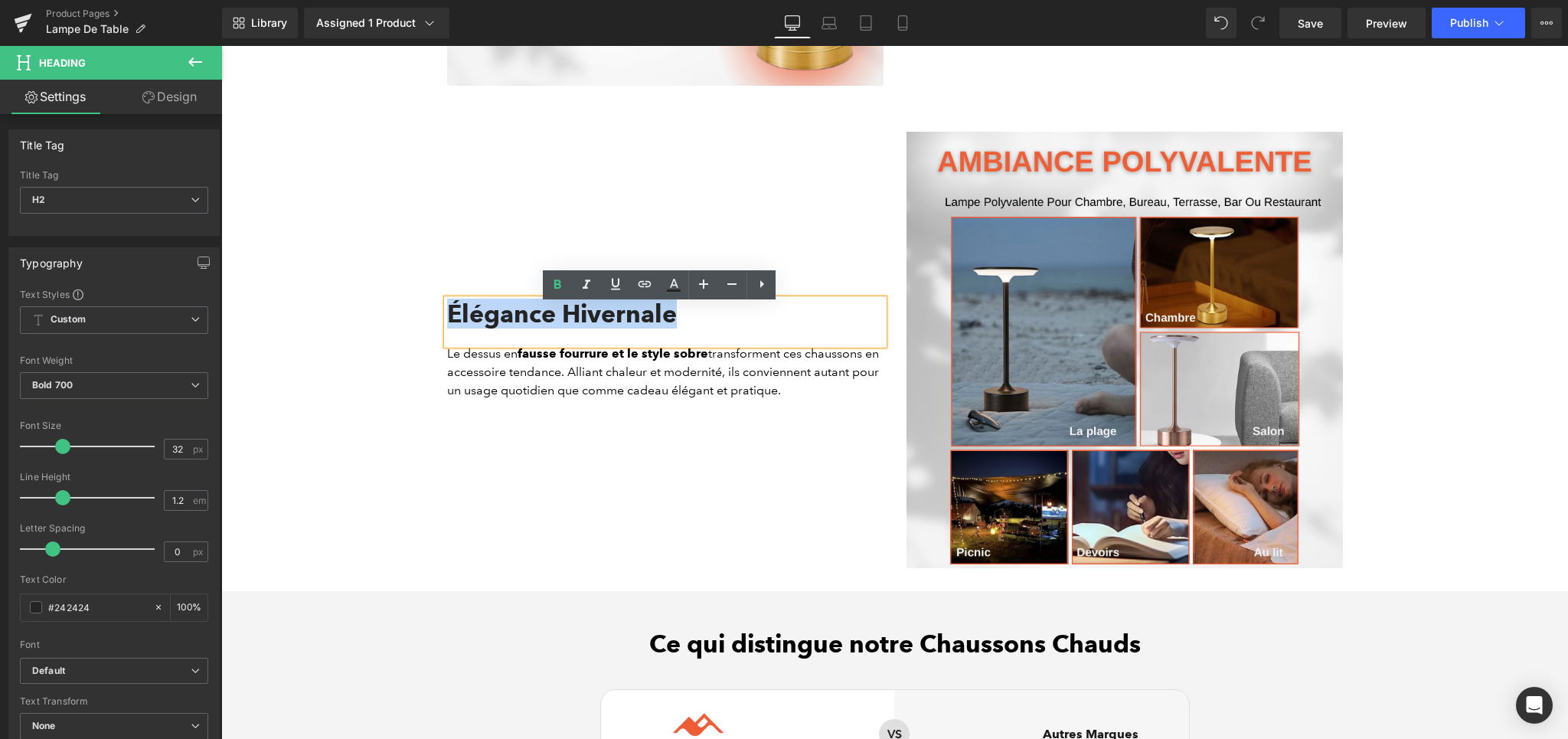
paste div
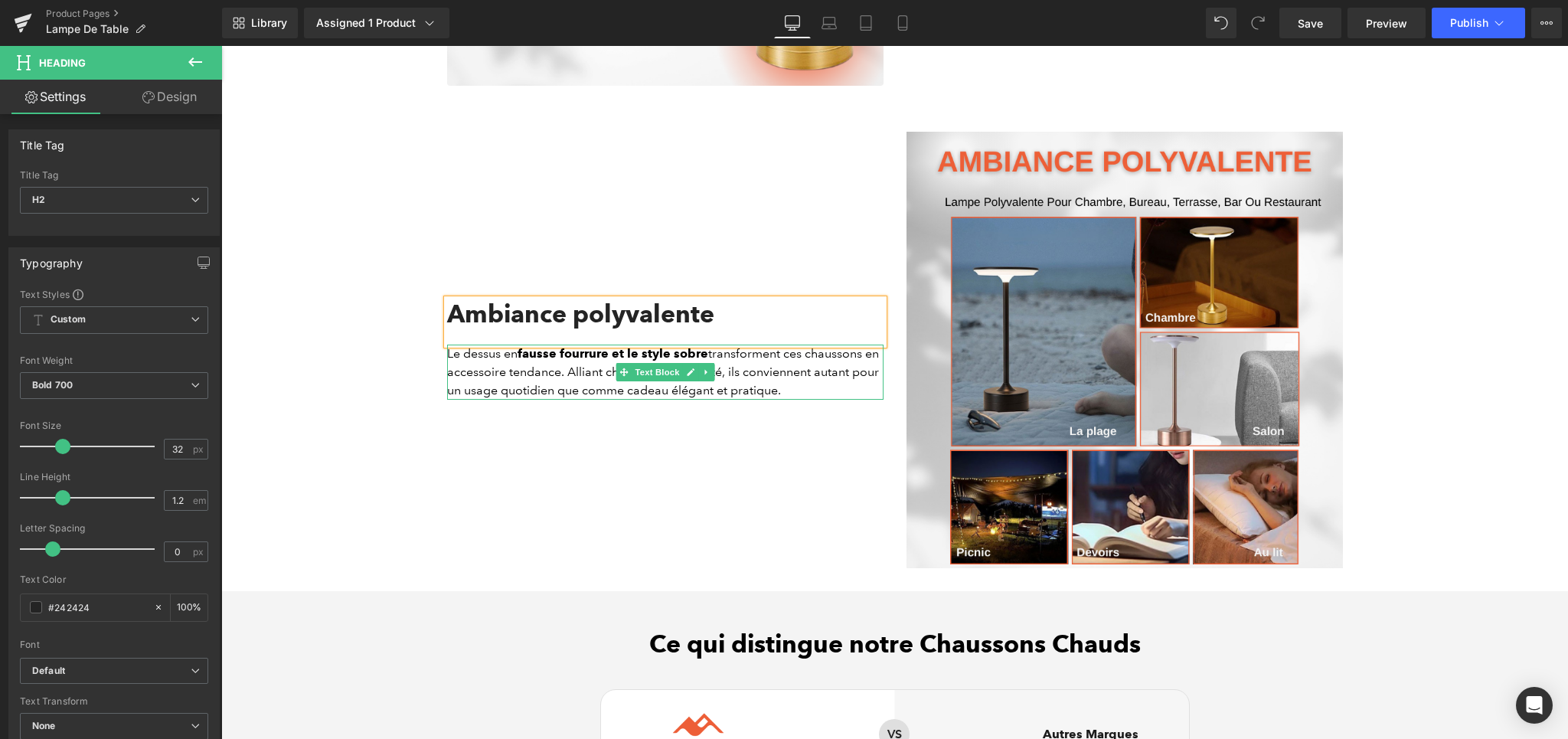
click at [502, 381] on p "Le dessus en fausse fourrure et le style sobre transforment ces chaussons en ac…" at bounding box center [666, 371] width 437 height 55
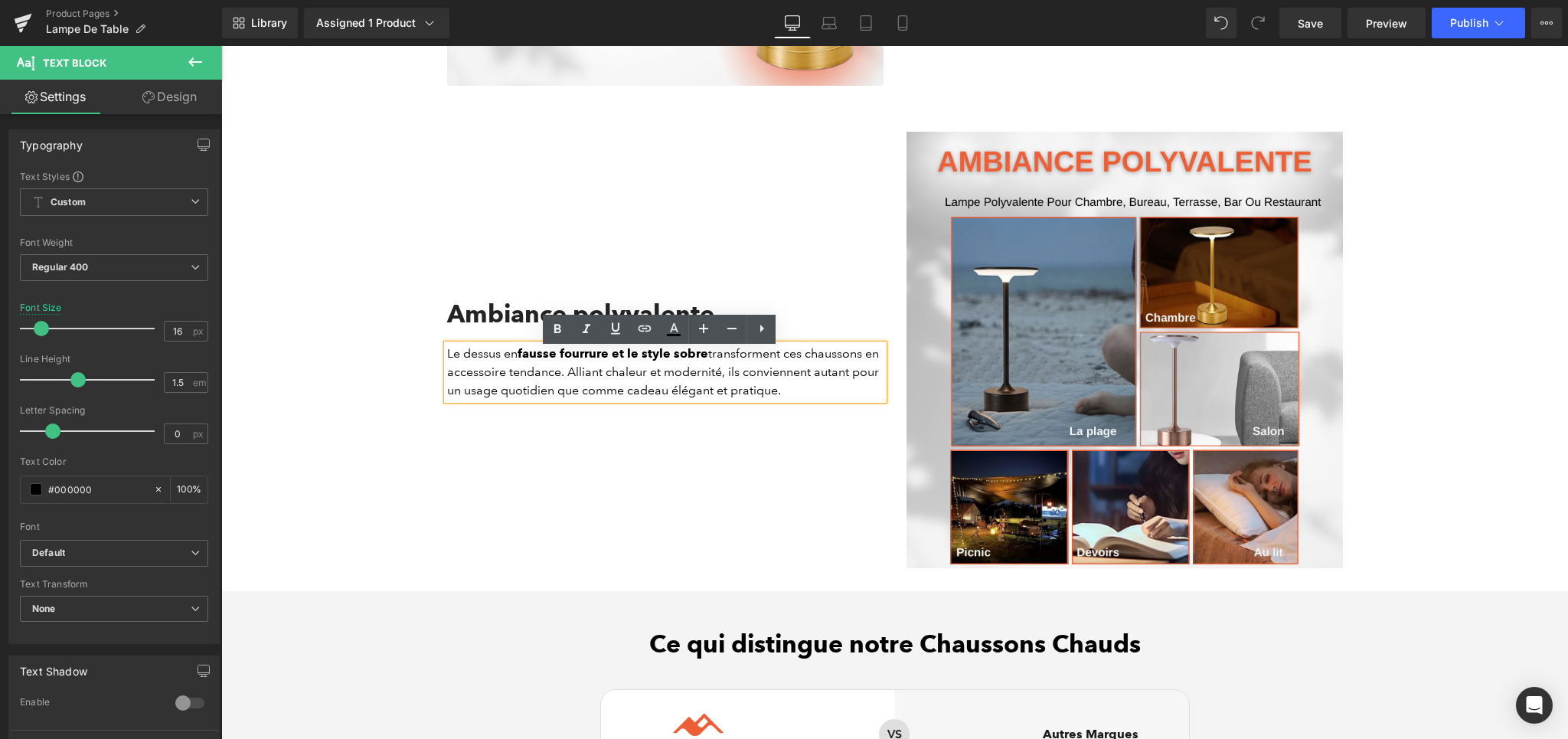
click at [550, 390] on p "Le dessus en fausse fourrure et le style sobre transforment ces chaussons en ac…" at bounding box center [666, 371] width 437 height 55
paste div
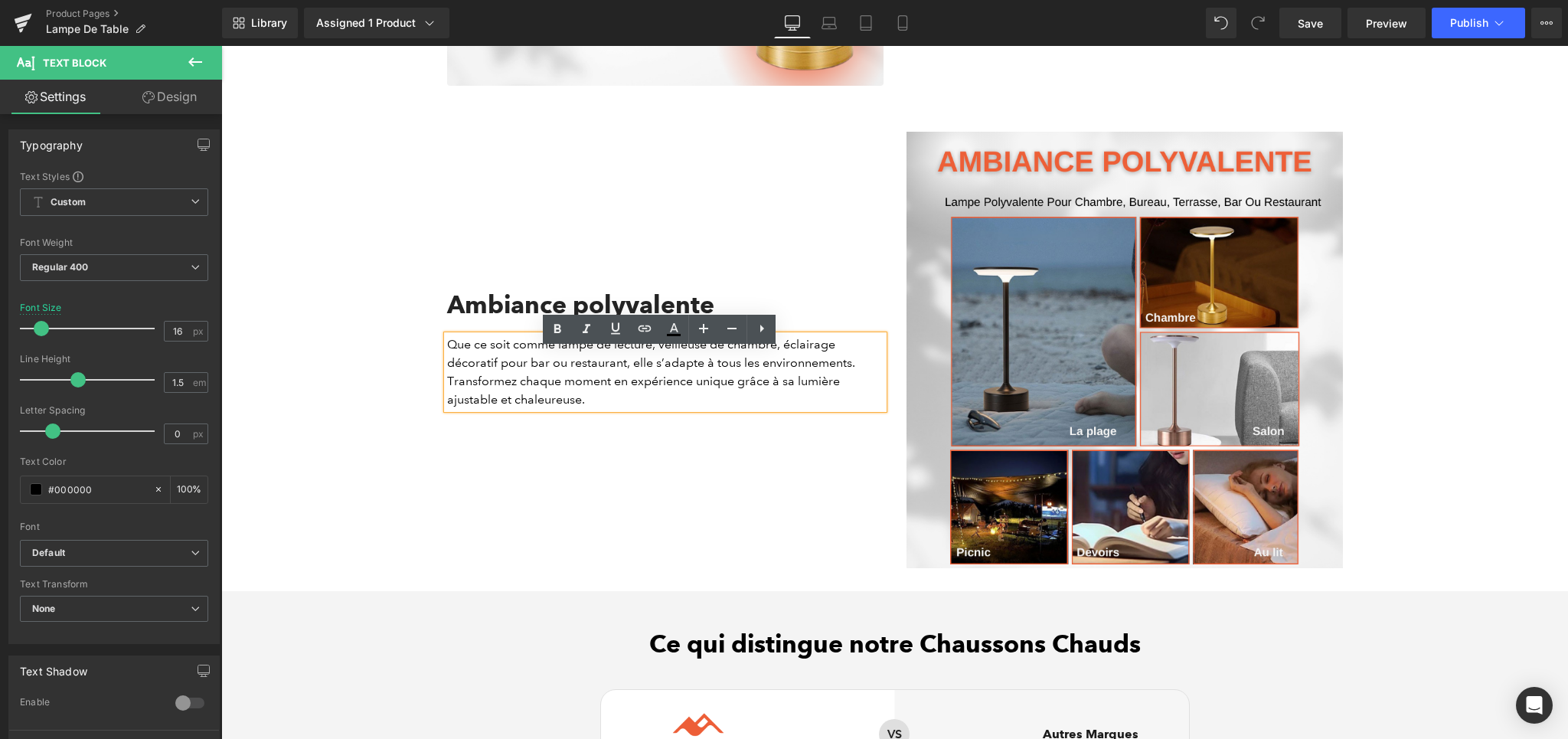
scroll to position [3199, 0]
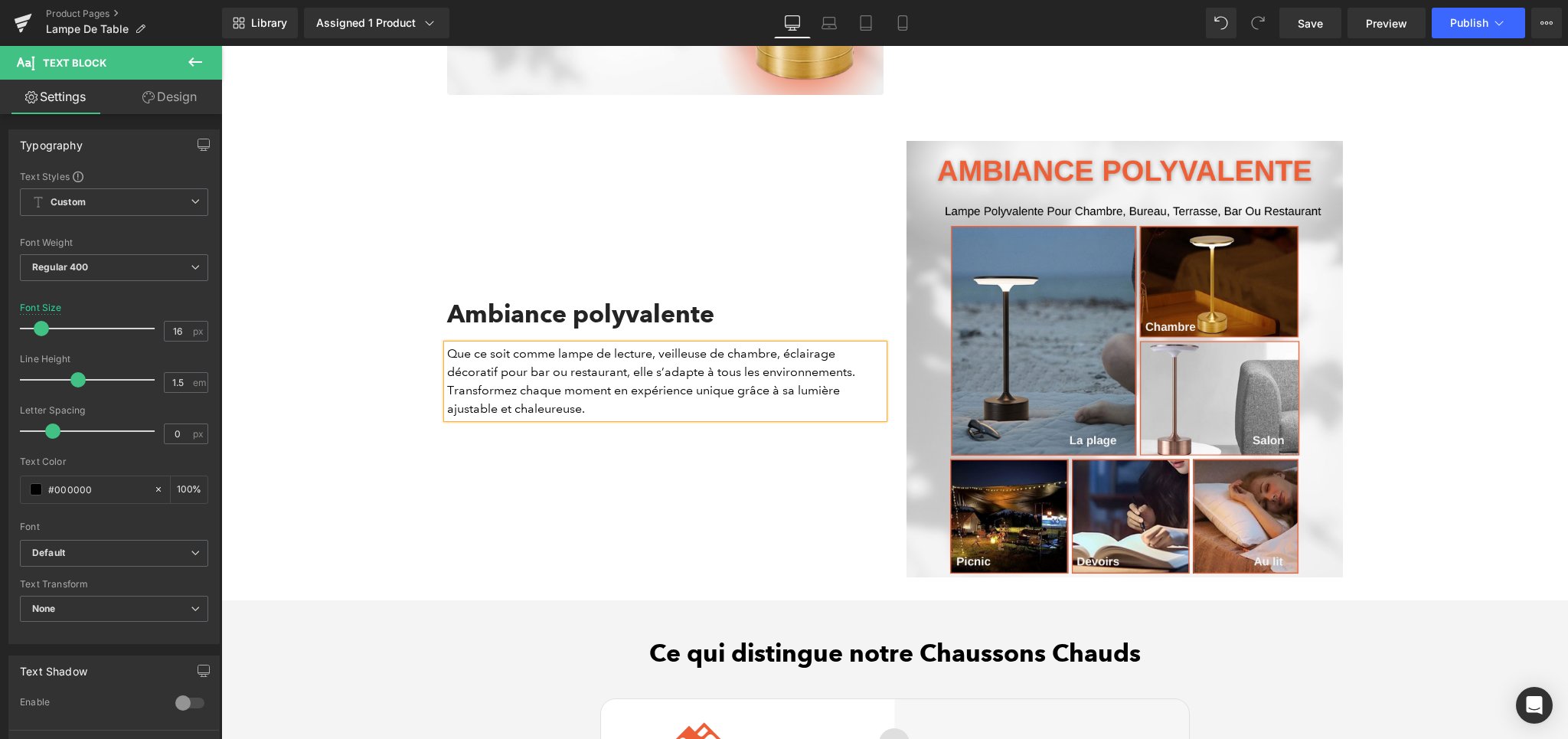
click at [686, 493] on div "Ambiance polyvalente Heading Que ce soit comme lampe de lecture, veilleuse de c…" at bounding box center [665, 359] width 459 height 437
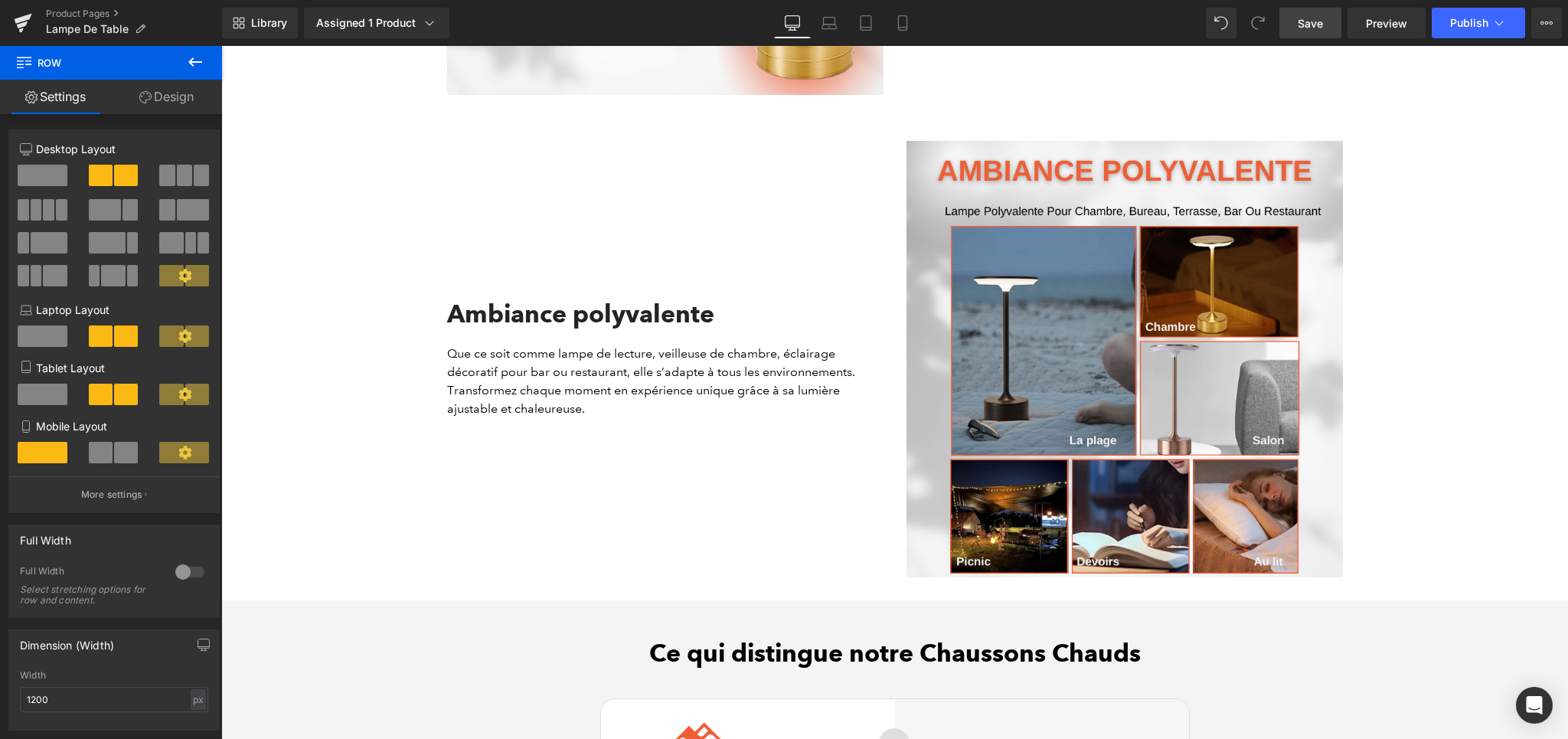
click at [1306, 35] on link "Save" at bounding box center [1310, 23] width 62 height 31
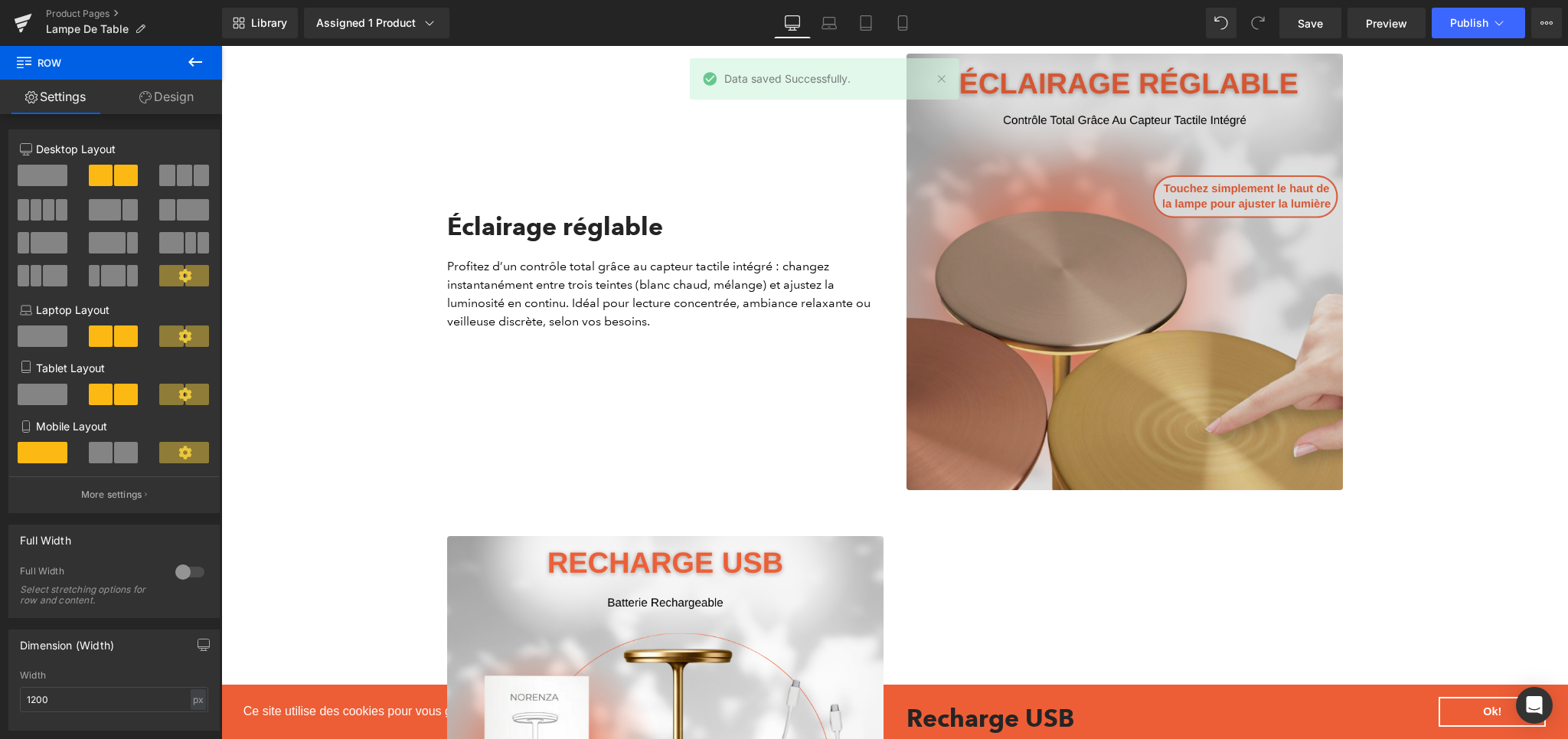
scroll to position [1397, 0]
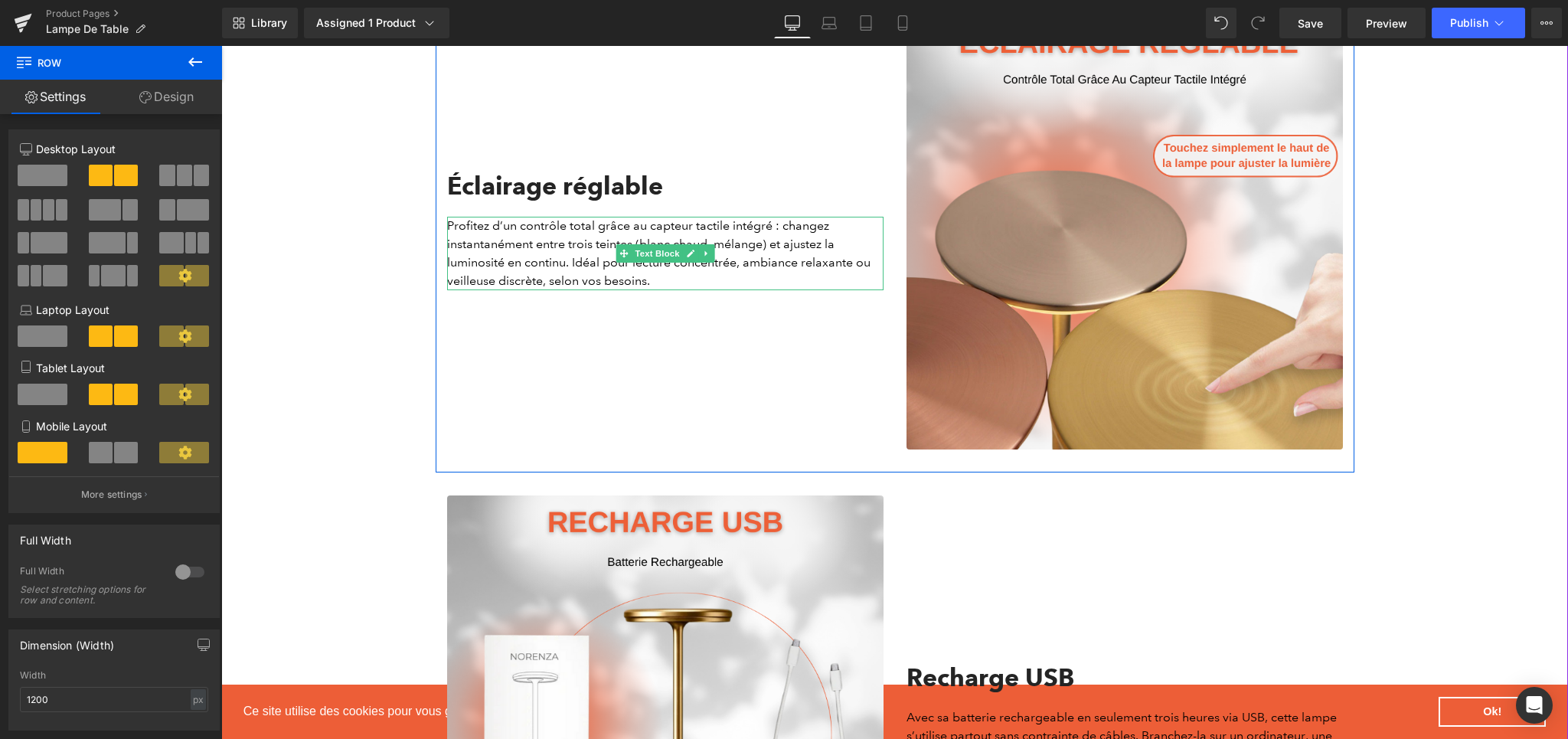
click at [499, 261] on p "Profitez d’un contrôle total grâce au capteur tactile intégré : changez instant…" at bounding box center [666, 253] width 437 height 73
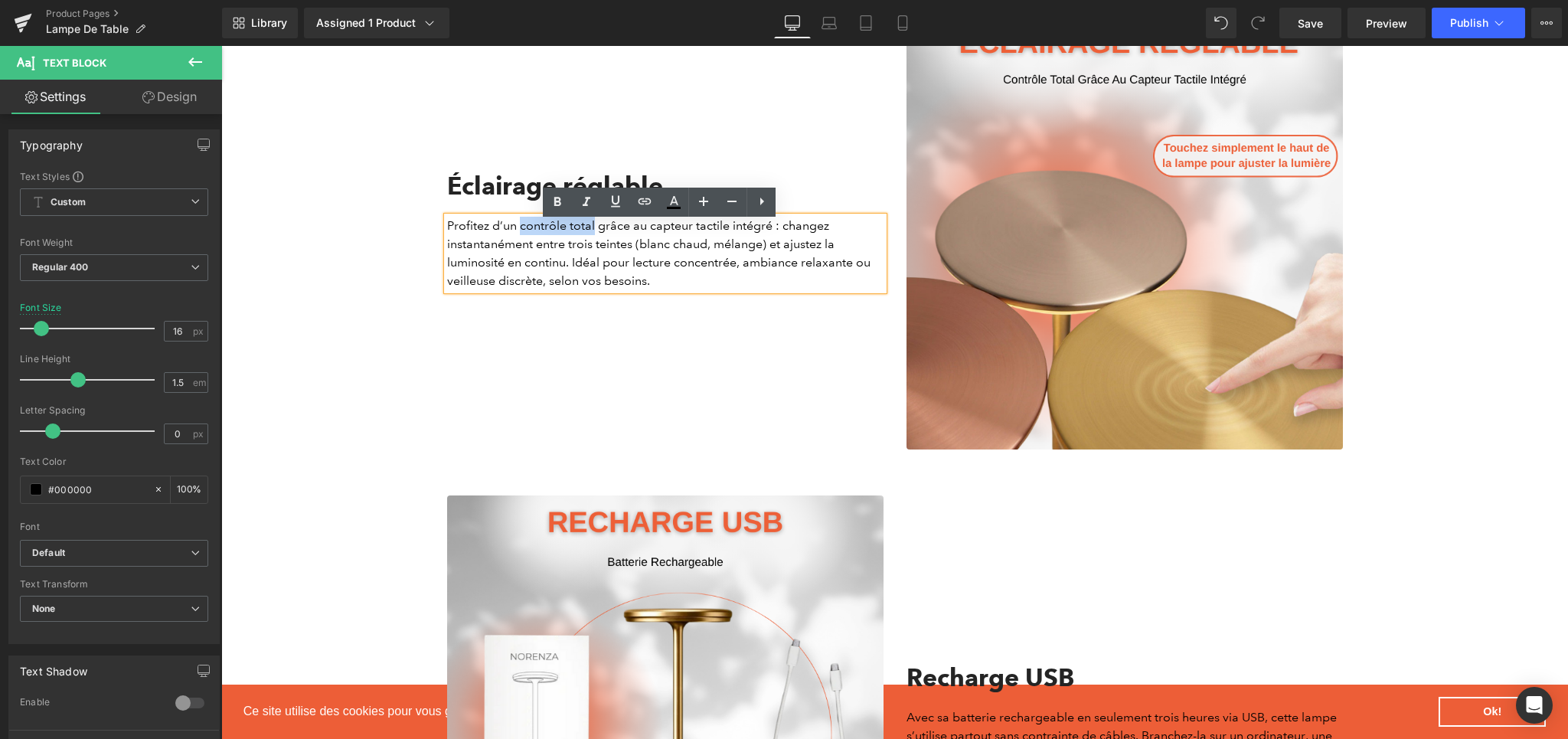
drag, startPoint x: 514, startPoint y: 240, endPoint x: 586, endPoint y: 241, distance: 72.0
click at [586, 241] on p "Profitez d’un contrôle total grâce au capteur tactile intégré : changez instant…" at bounding box center [666, 253] width 437 height 73
click at [566, 197] on icon at bounding box center [557, 202] width 18 height 18
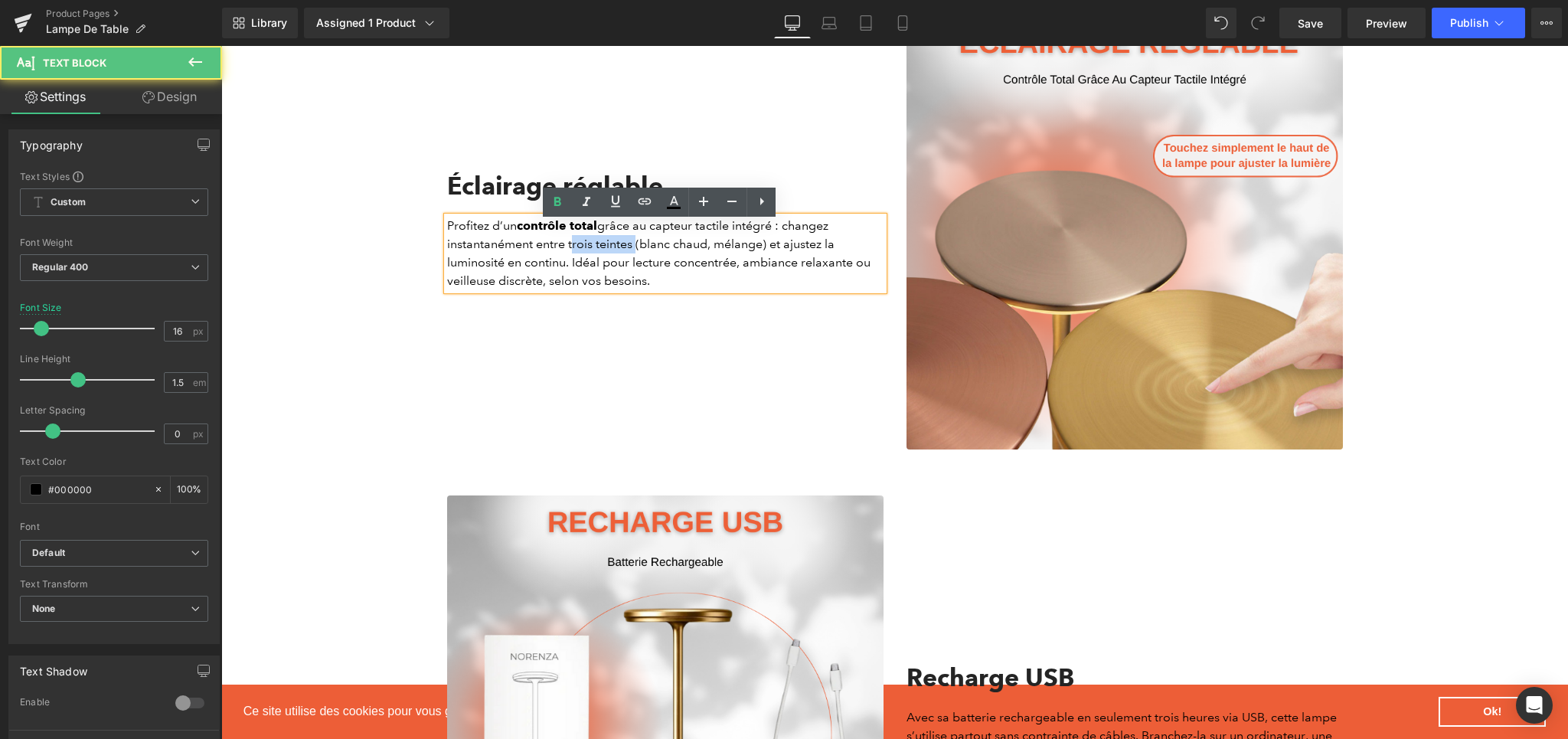
drag, startPoint x: 562, startPoint y: 255, endPoint x: 628, endPoint y: 258, distance: 66.1
click at [628, 258] on p "Profitez d’un contrôle total grâce au capteur tactile intégré : changez instant…" at bounding box center [666, 253] width 437 height 73
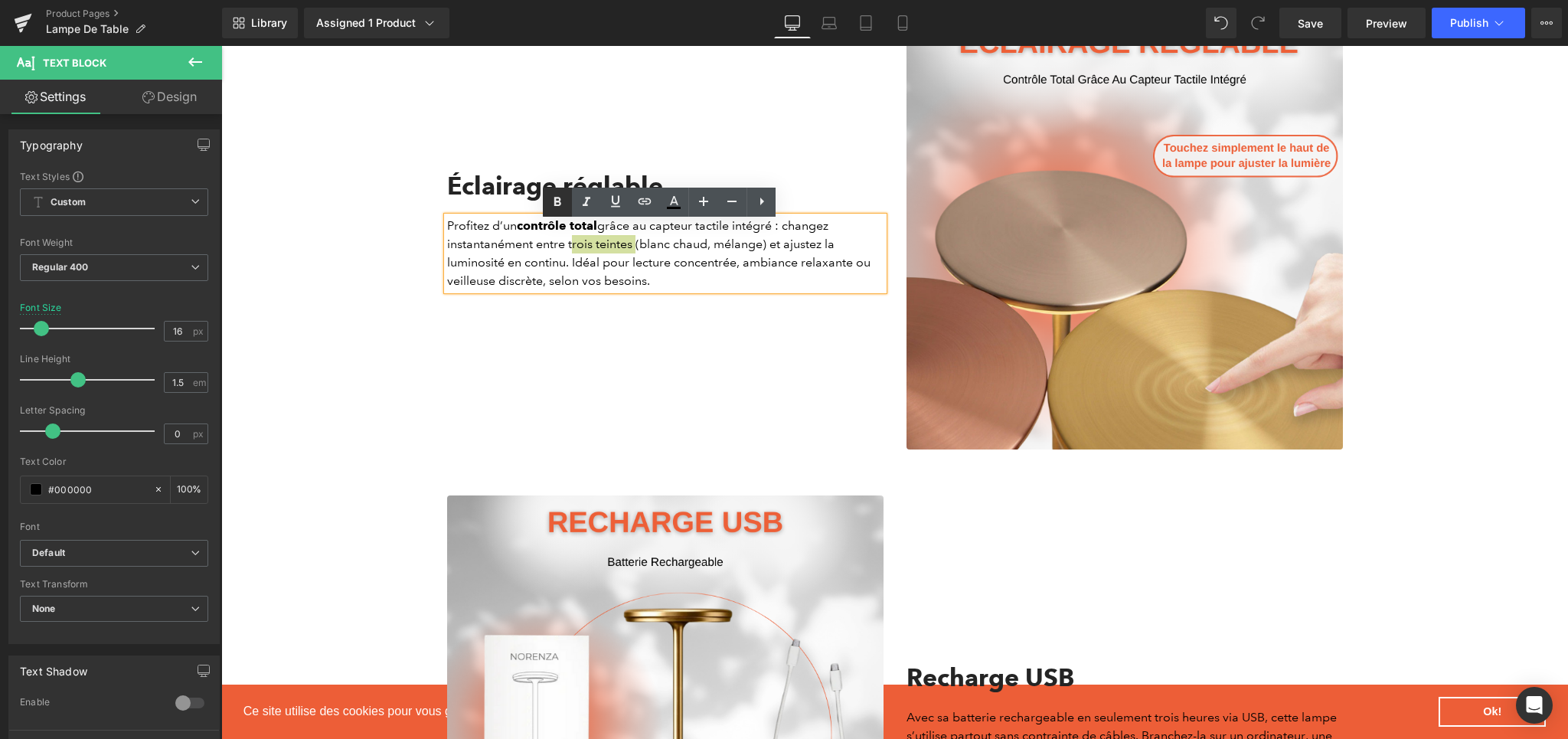
click at [553, 207] on icon at bounding box center [557, 202] width 18 height 18
drag, startPoint x: 785, startPoint y: 251, endPoint x: 499, endPoint y: 270, distance: 286.6
click at [499, 270] on p "Profitez d’un contrôle total grâce au capteur tactile intégré : changez instant…" at bounding box center [666, 253] width 437 height 73
click at [550, 197] on icon at bounding box center [557, 202] width 18 height 18
click at [645, 339] on div "Éclairage réglable Heading Profitez d’un contrôle total grâce au capteur tactil…" at bounding box center [665, 232] width 459 height 437
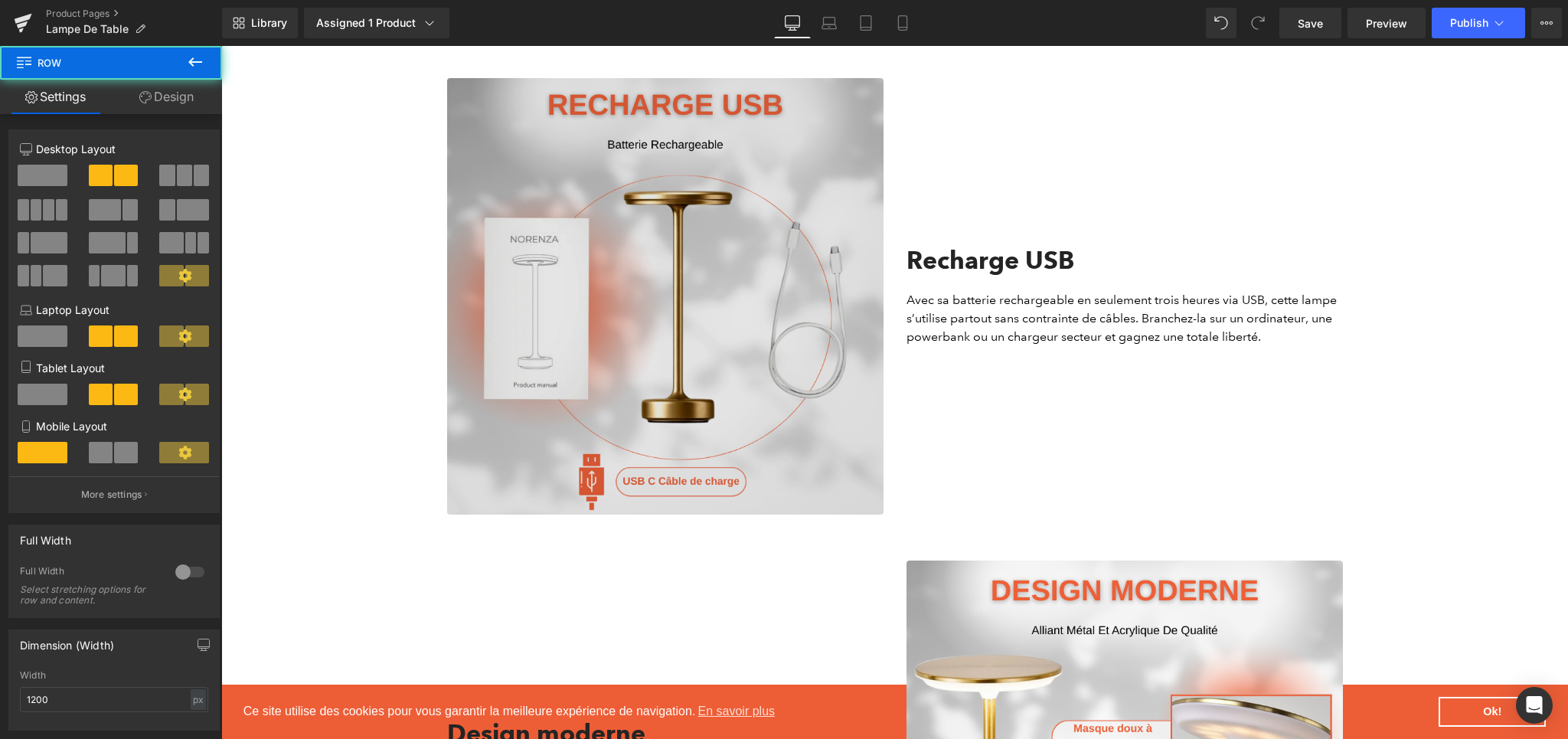
scroll to position [1831, 0]
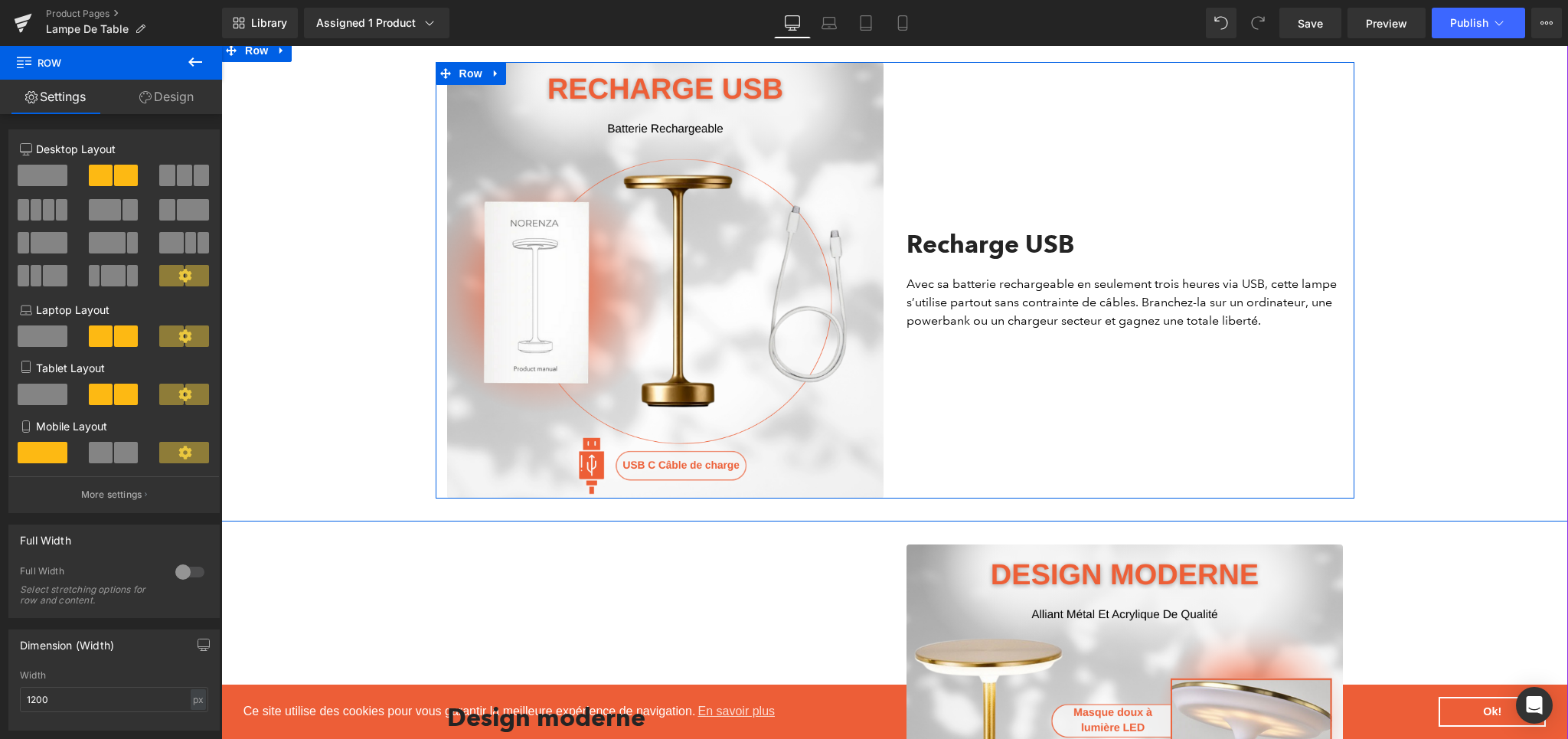
click at [221, 46] on div at bounding box center [221, 46] width 0 height 0
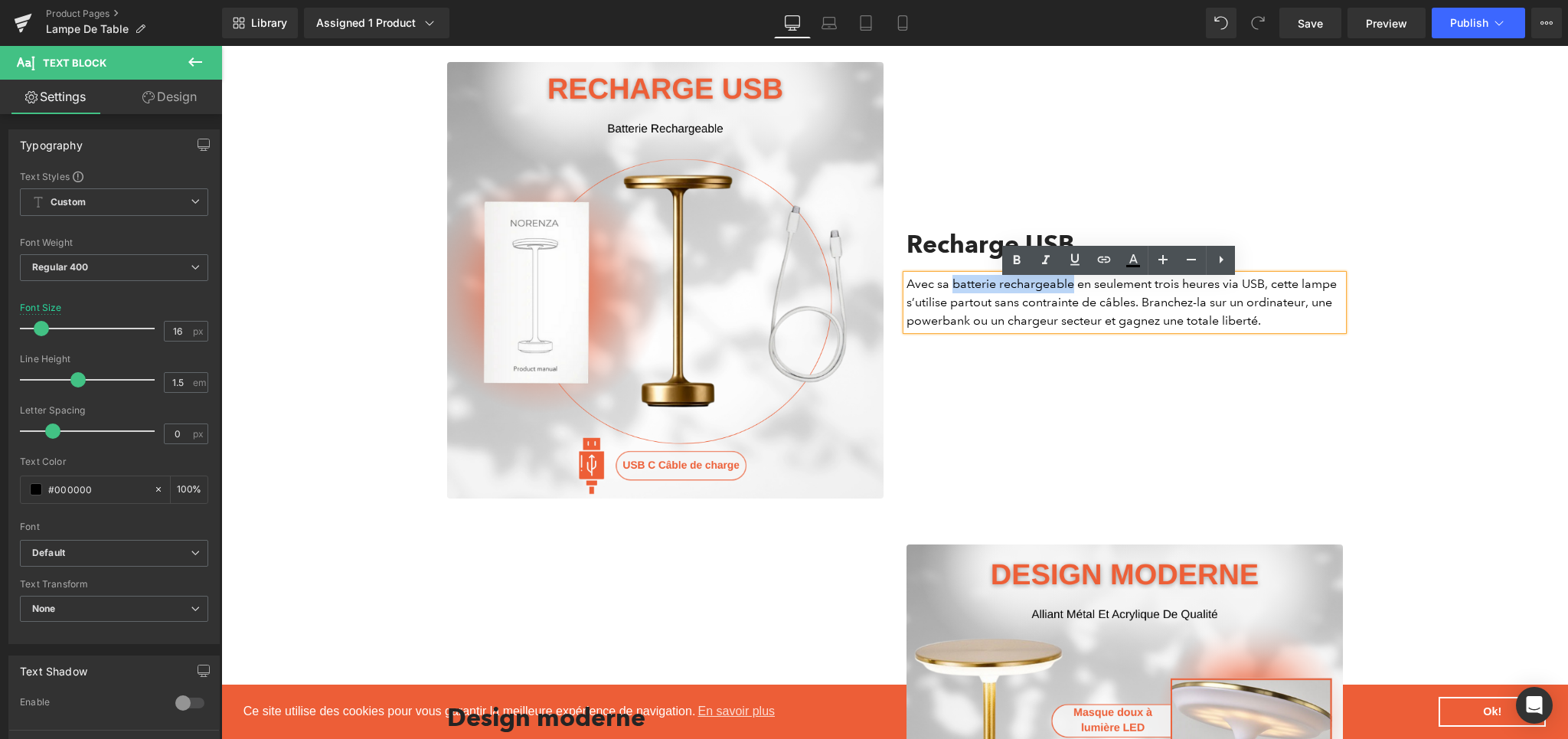
drag, startPoint x: 948, startPoint y: 287, endPoint x: 1064, endPoint y: 291, distance: 116.1
click at [1064, 291] on p "Avec sa batterie rechargeable en seulement trois heures via USB, cette lampe s’…" at bounding box center [1125, 302] width 437 height 55
click at [1018, 264] on icon at bounding box center [1017, 260] width 7 height 10
drag, startPoint x: 1222, startPoint y: 287, endPoint x: 1264, endPoint y: 284, distance: 42.1
click at [1264, 284] on p "Avec sa batterie rechargeable en seulement trois heures via USB, cette lampe s’…" at bounding box center [1125, 302] width 437 height 55
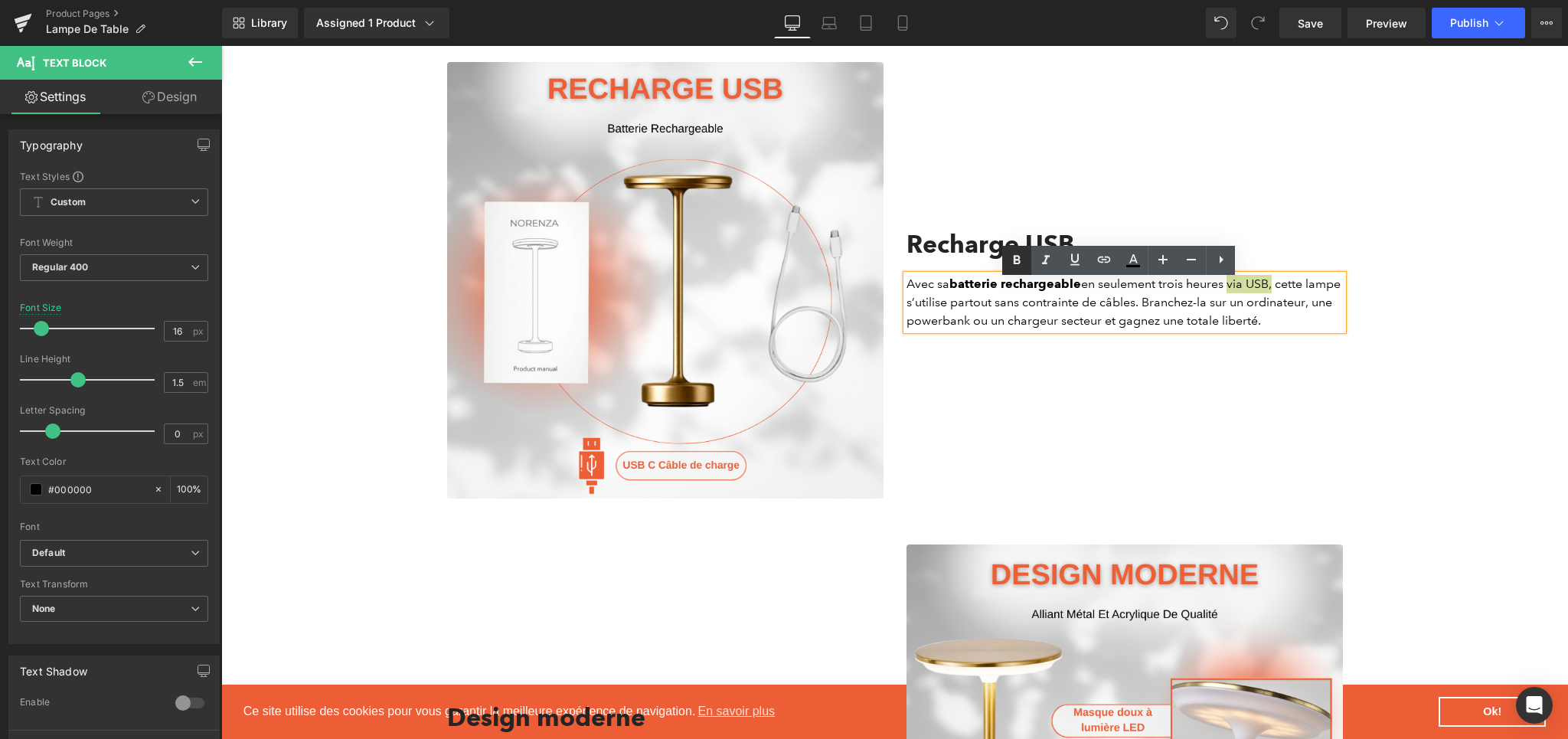
click at [1023, 262] on icon at bounding box center [1016, 260] width 18 height 18
click at [1021, 330] on p "Avec sa batterie rechargeable en seulement trois heures via USB , cette lampe s…" at bounding box center [1125, 302] width 437 height 55
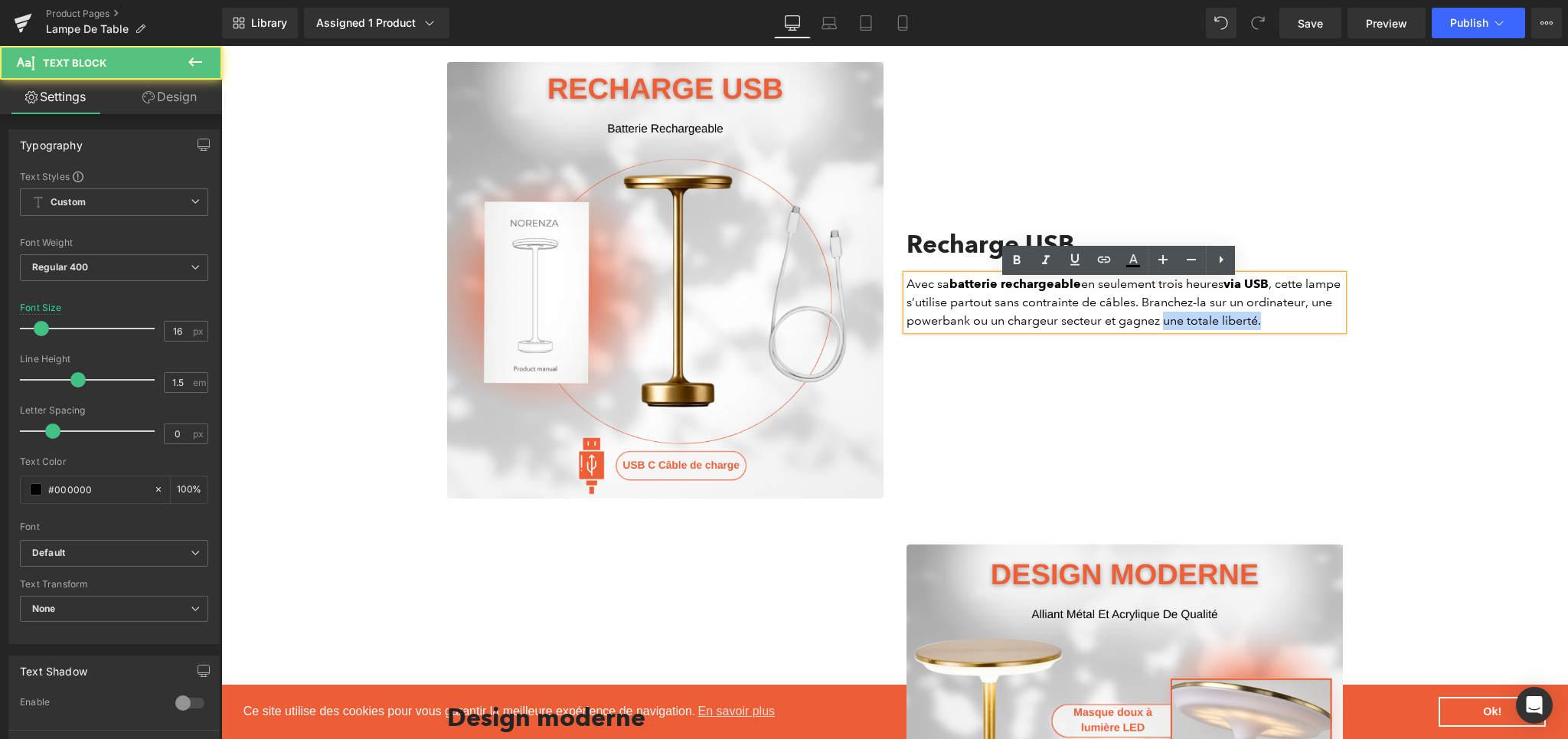
drag, startPoint x: 1248, startPoint y: 320, endPoint x: 1248, endPoint y: 330, distance: 10.0
click at [1248, 330] on p "Avec sa batterie rechargeable en seulement trois heures via USB , cette lampe s…" at bounding box center [1125, 302] width 437 height 55
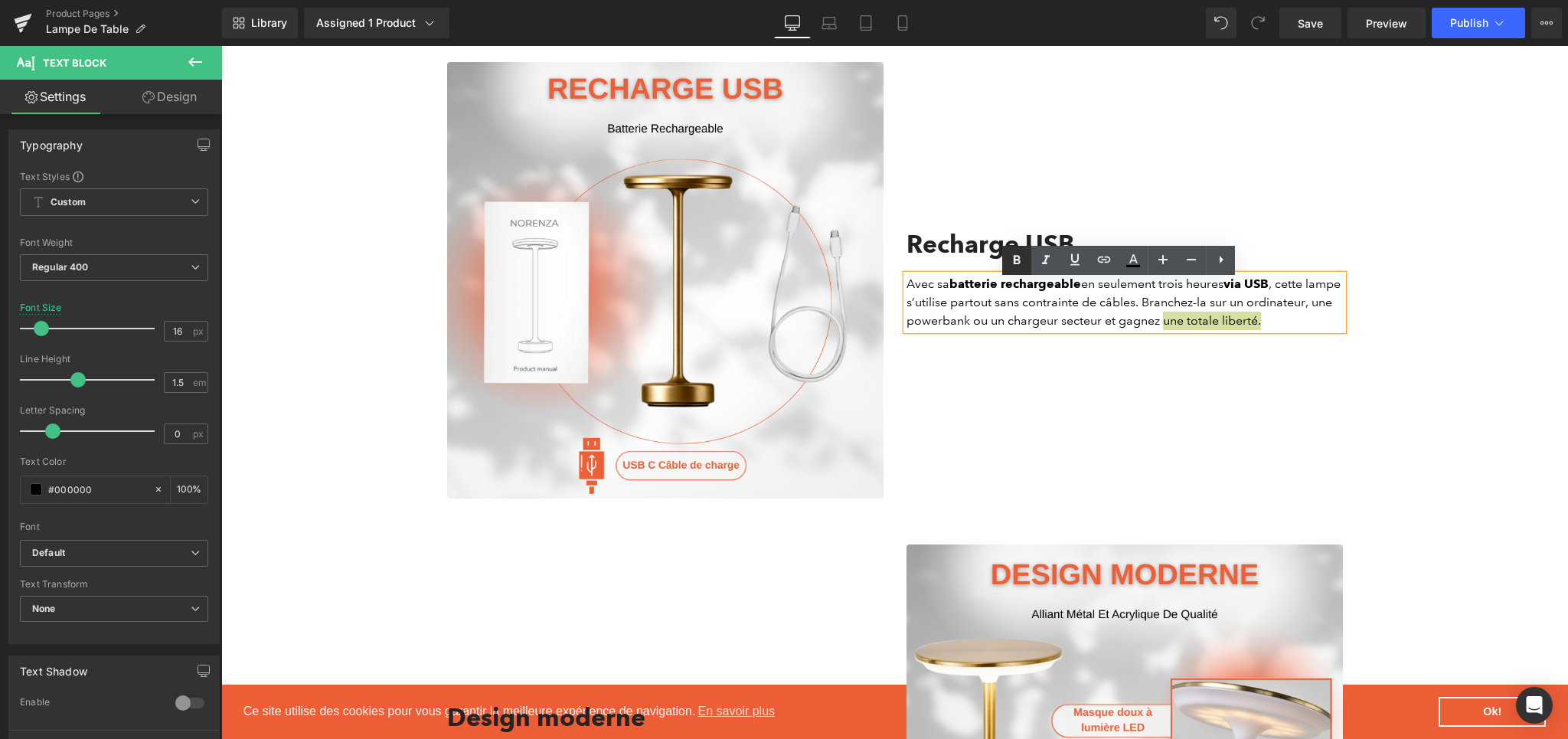
click at [1008, 261] on icon at bounding box center [1016, 260] width 18 height 18
click at [1168, 446] on div "Recharge USB Heading Avec sa batterie rechargeable en seulement trois heures vi…" at bounding box center [1124, 280] width 459 height 437
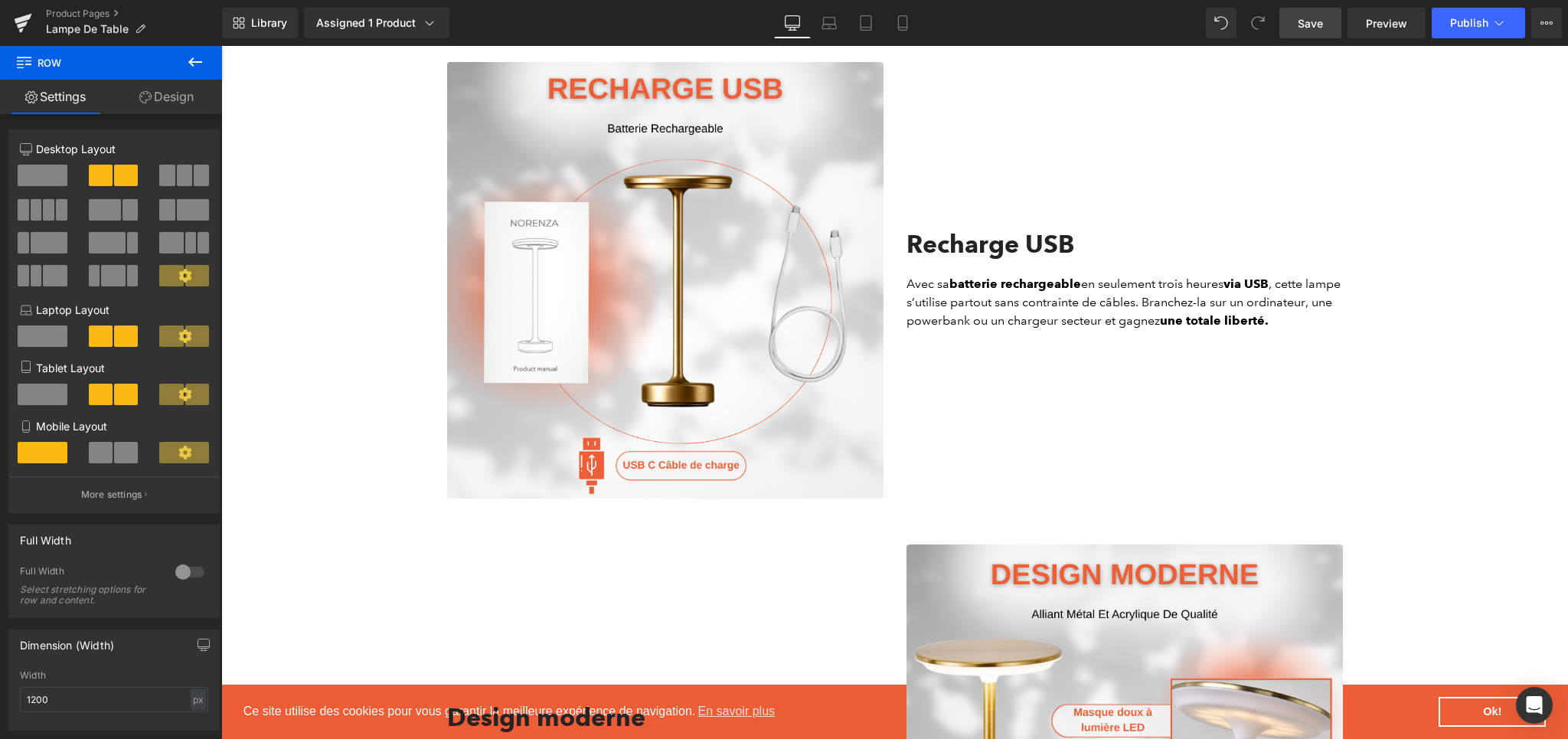
click at [1305, 15] on span "Save" at bounding box center [1310, 23] width 25 height 16
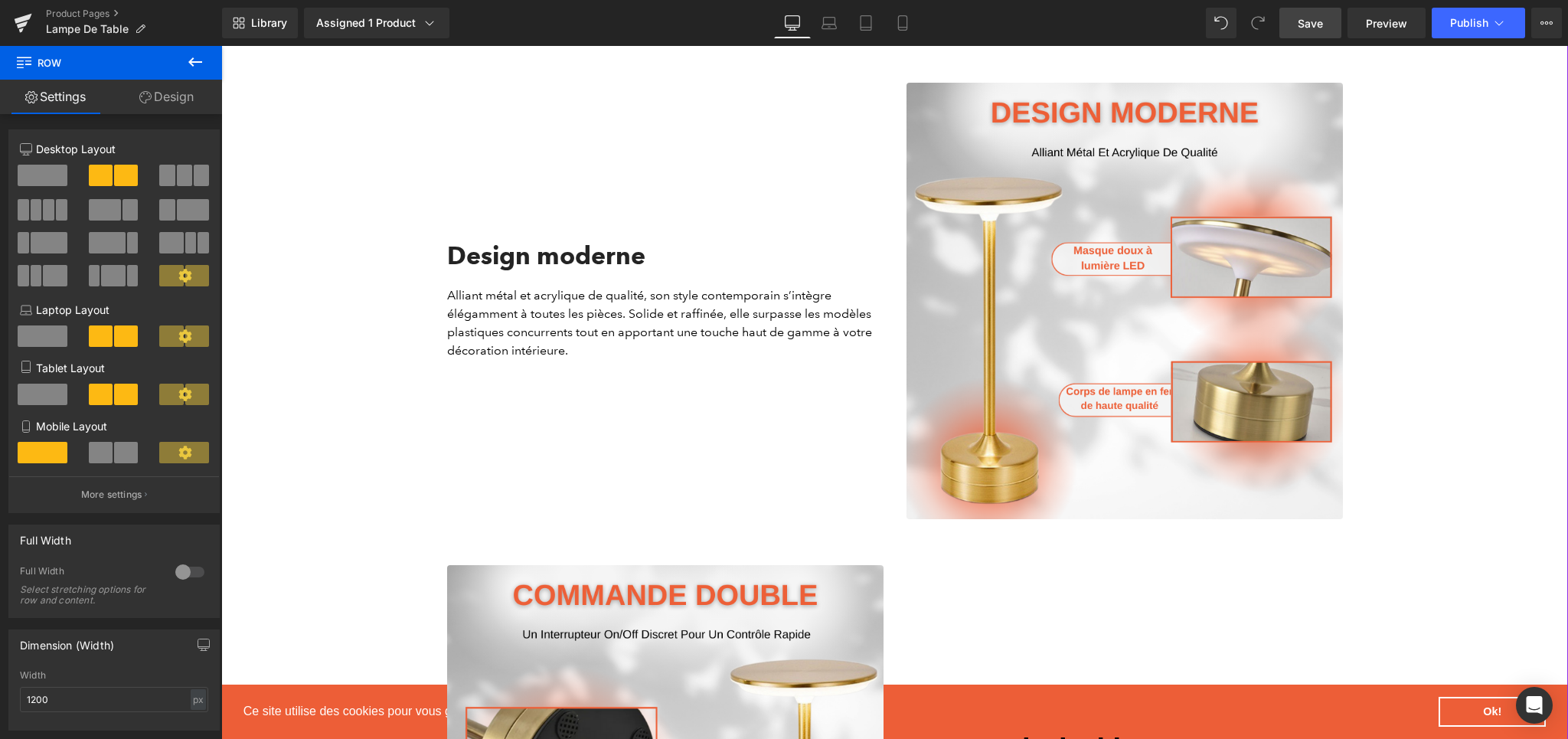
scroll to position [2293, 0]
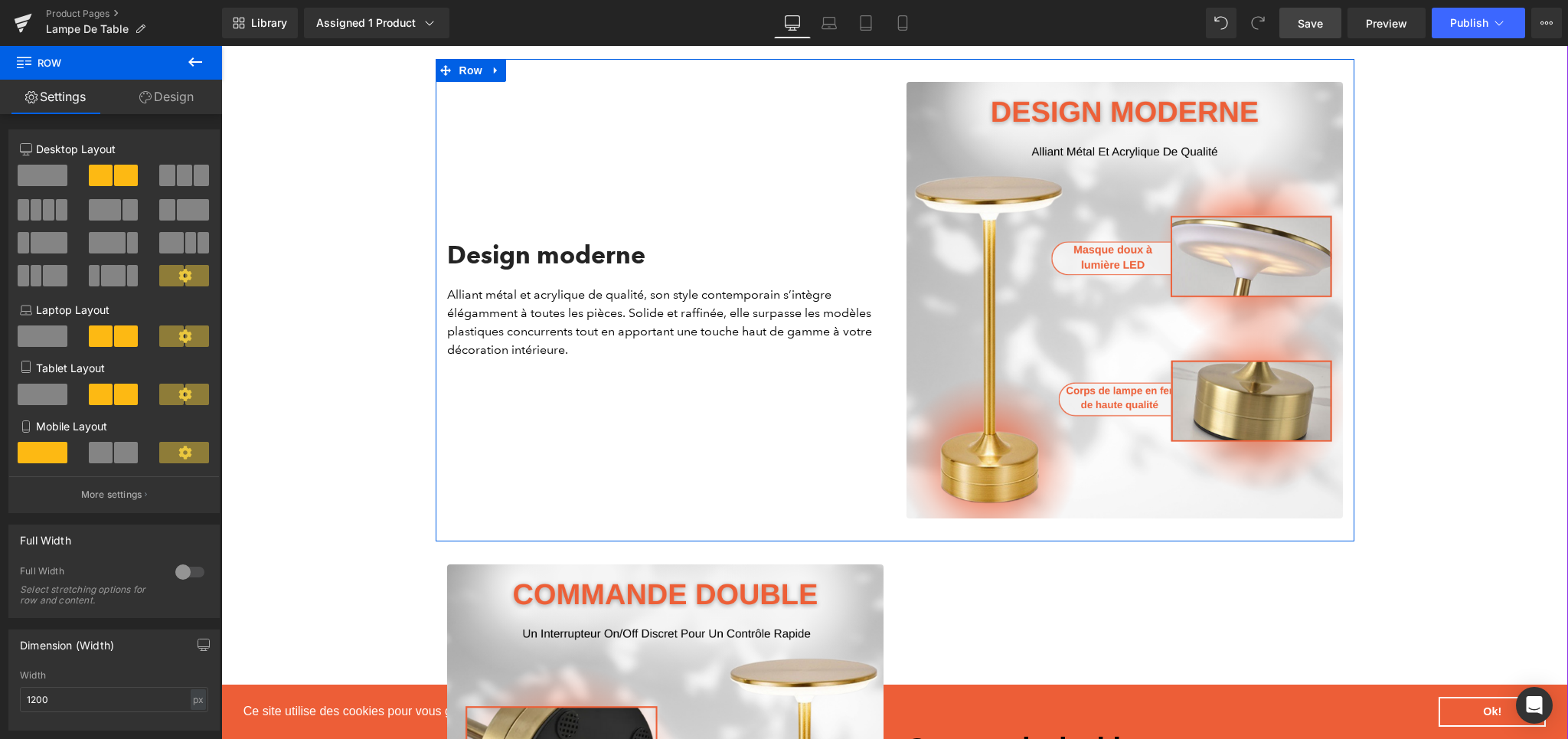
click at [516, 279] on div "Design moderne" at bounding box center [666, 263] width 437 height 44
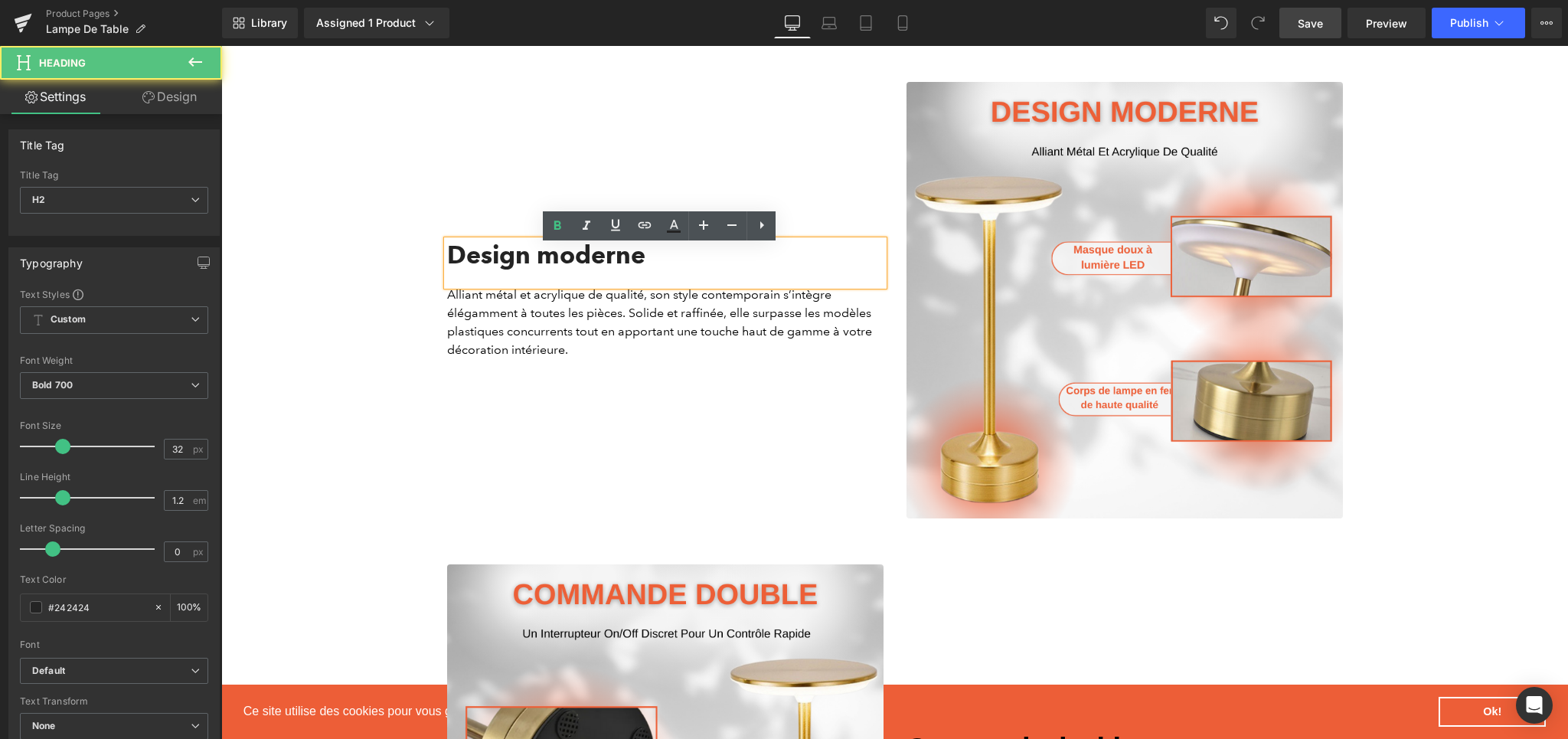
click at [476, 318] on p "Alliant métal et acrylique de qualité, son style contemporain s’intègre élégamm…" at bounding box center [666, 322] width 437 height 73
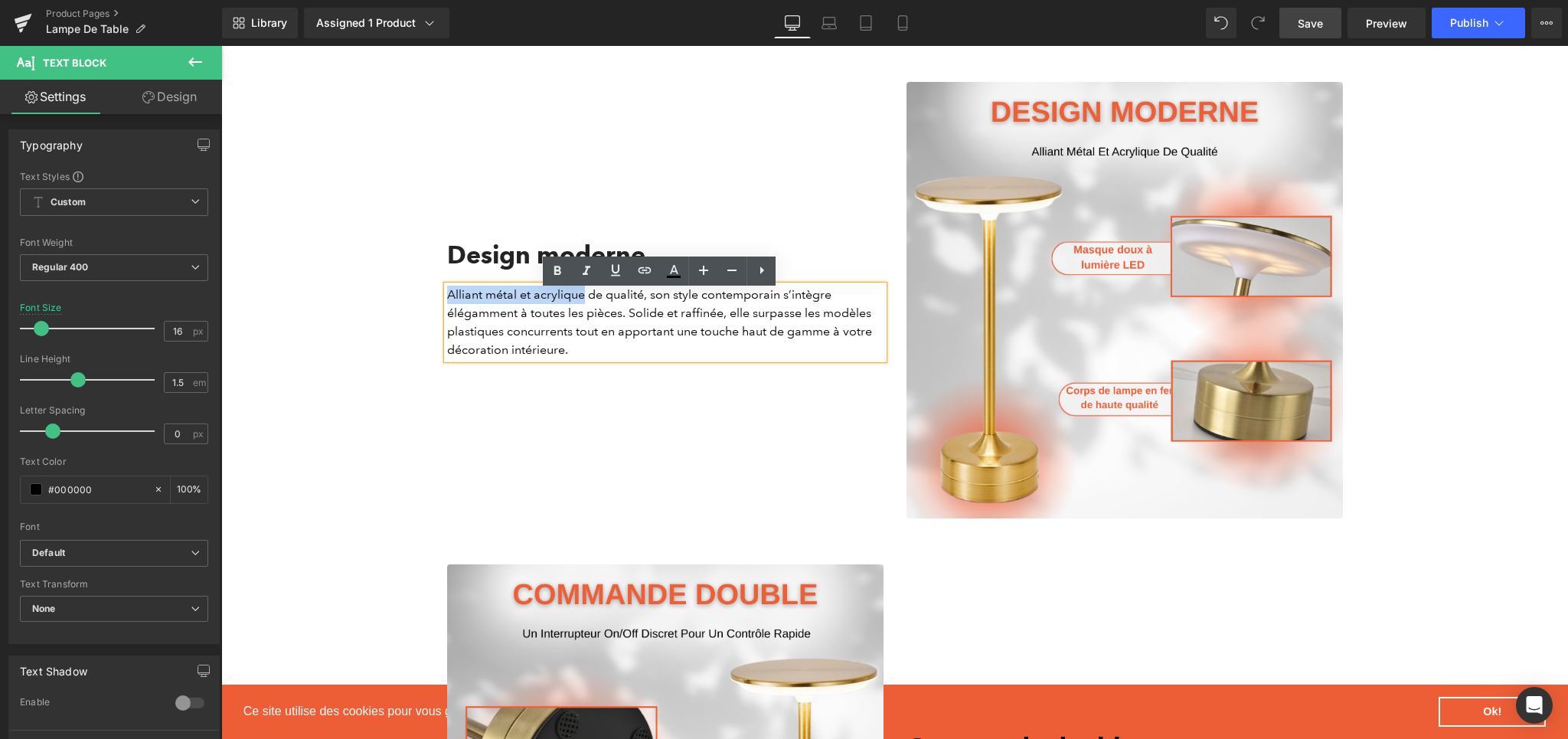
drag, startPoint x: 579, startPoint y: 304, endPoint x: 437, endPoint y: 298, distance: 142.1
click at [447, 298] on div "Alliant métal et acrylique de qualité, son style contemporain s’intègre élégamm…" at bounding box center [666, 322] width 437 height 73
click at [561, 283] on link at bounding box center [557, 271] width 29 height 29
drag, startPoint x: 623, startPoint y: 319, endPoint x: 716, endPoint y: 320, distance: 93.0
click at [716, 320] on p "Alliant métal et acrylique de qualité, son style contemporain s’intègre élégamm…" at bounding box center [666, 322] width 437 height 73
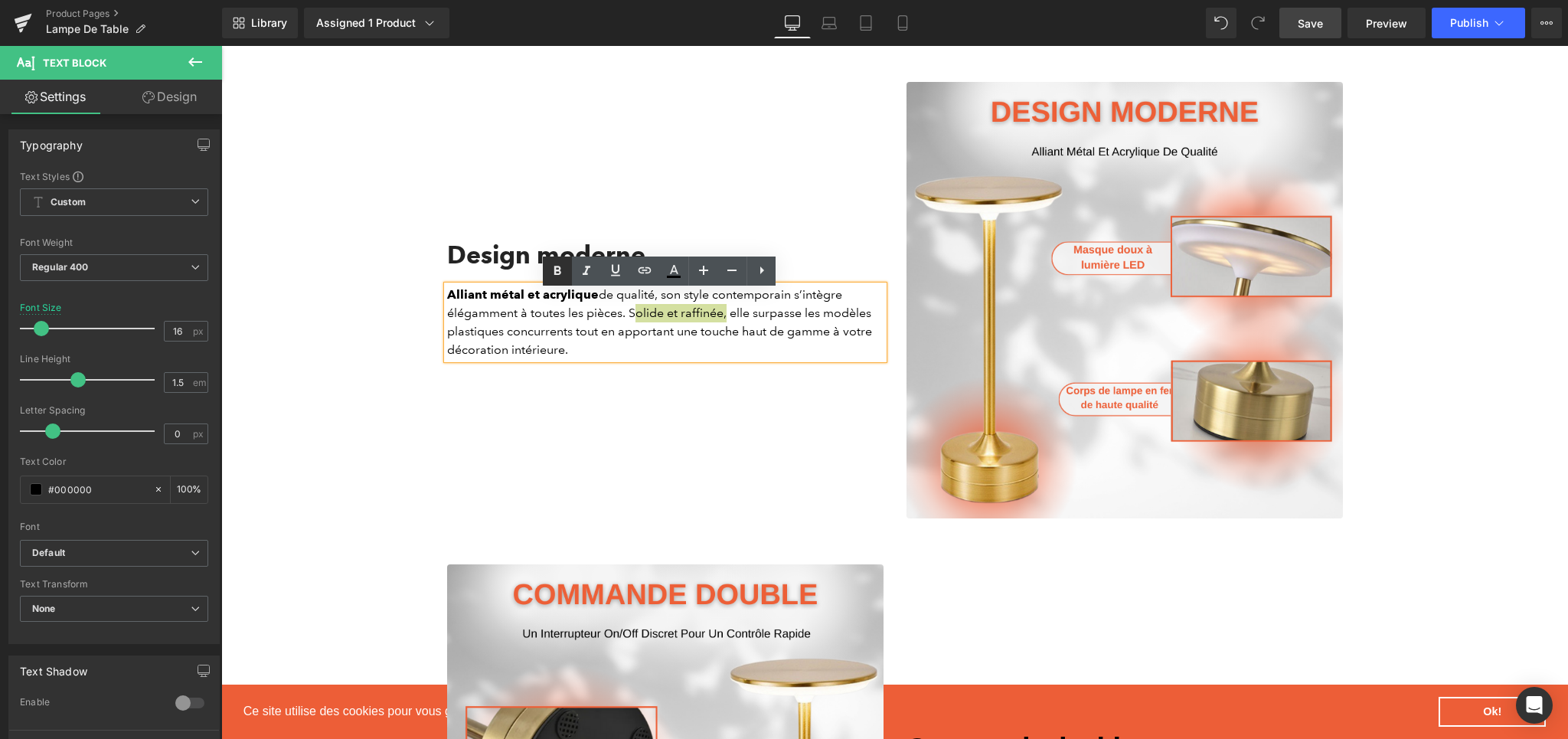
click at [545, 275] on link at bounding box center [557, 271] width 29 height 29
drag, startPoint x: 693, startPoint y: 344, endPoint x: 823, endPoint y: 341, distance: 130.0
click at [823, 341] on p "Alliant métal et acrylique de qualité, son style contemporain s’intègre élégamm…" at bounding box center [666, 322] width 437 height 73
click at [555, 268] on icon at bounding box center [557, 270] width 7 height 10
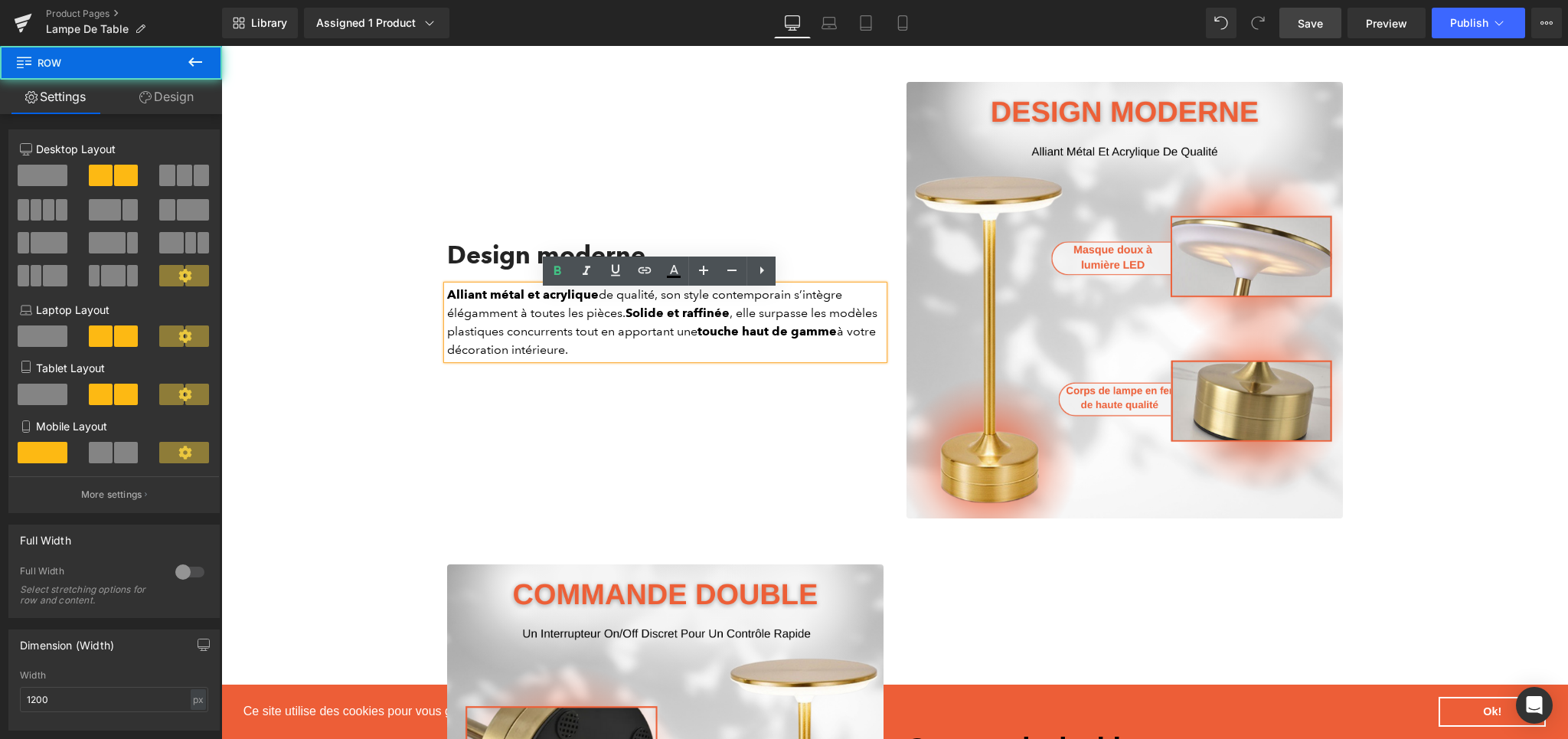
click at [797, 445] on div "Design moderne Heading Alliant métal et acrylique de qualité, son style contemp…" at bounding box center [665, 300] width 459 height 437
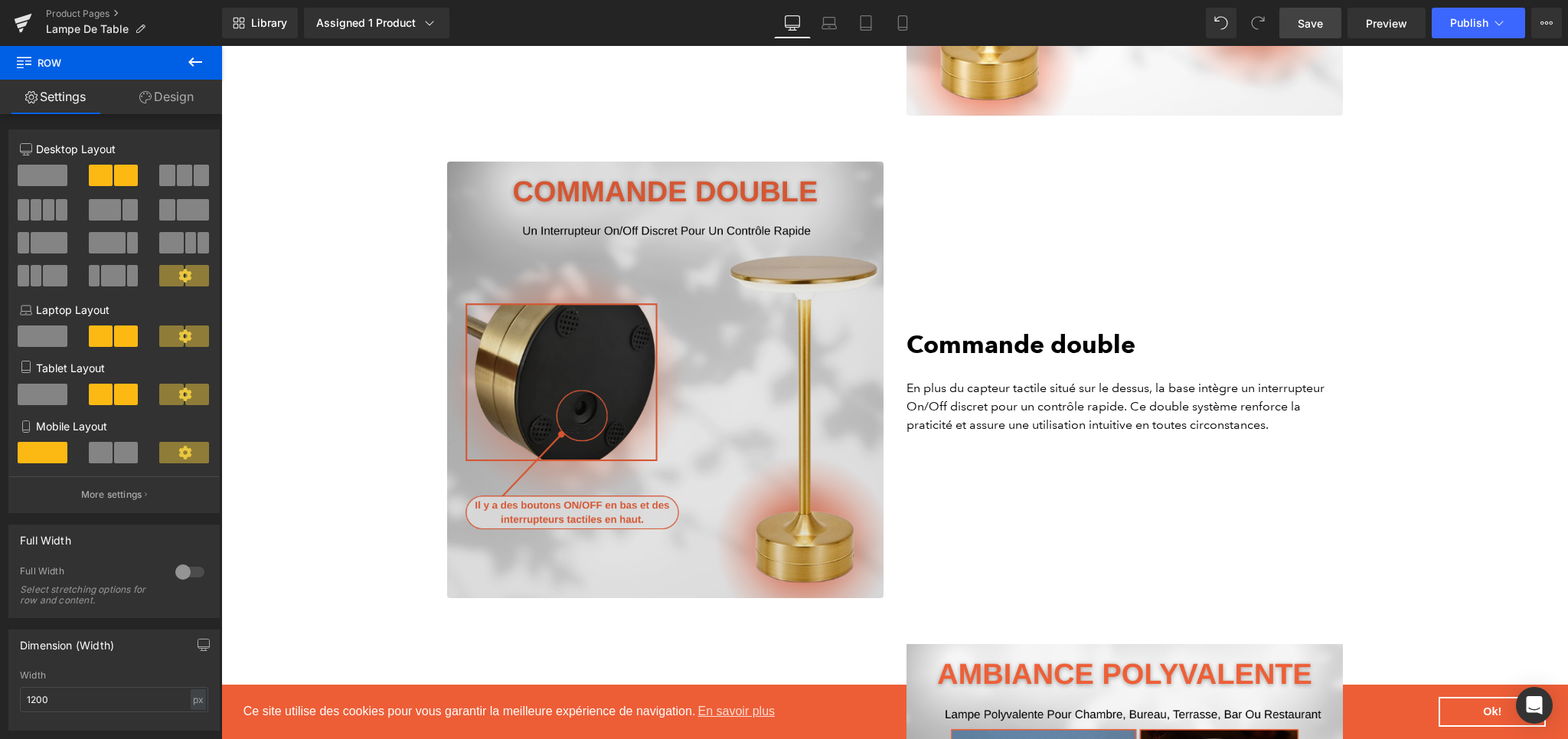
scroll to position [2622, 0]
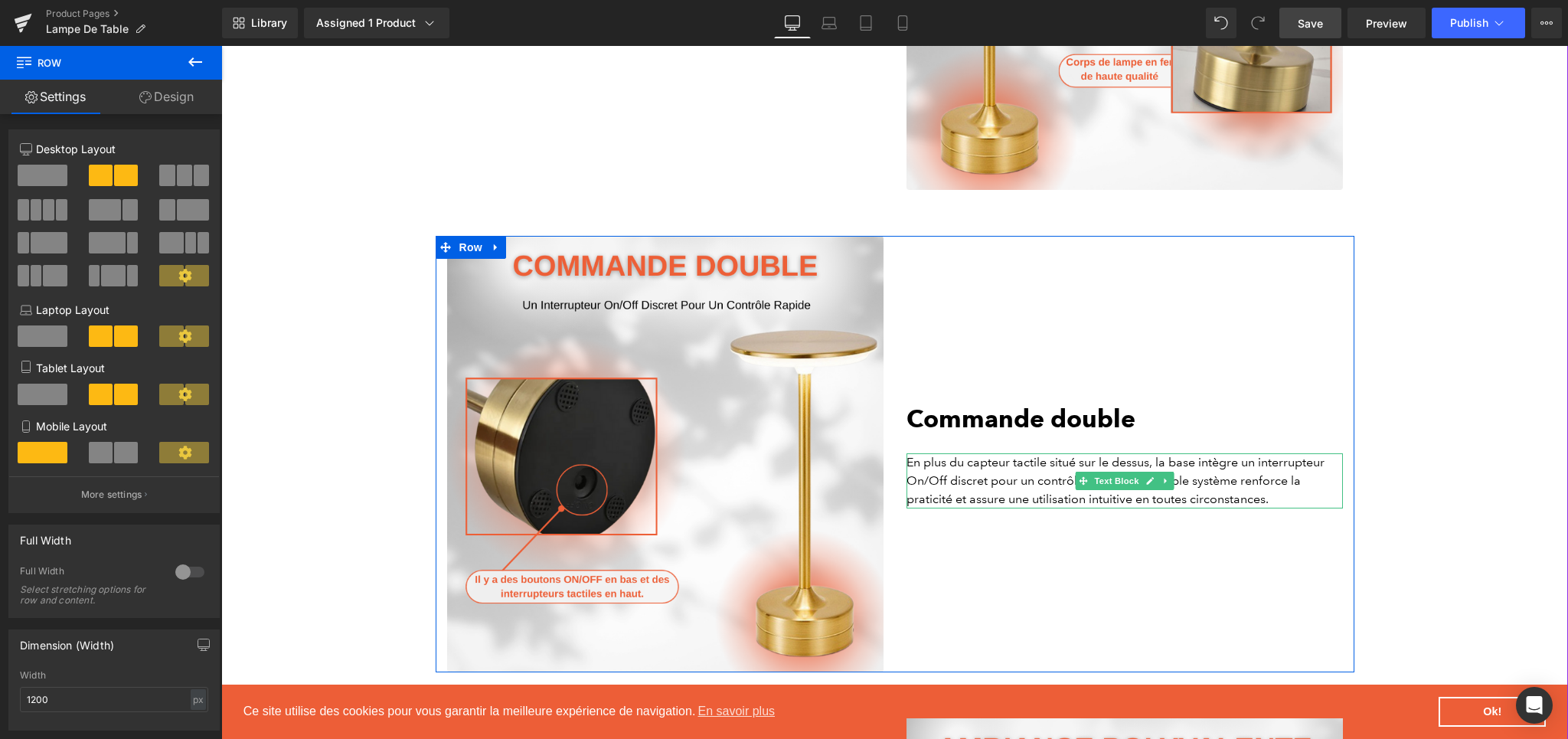
click at [969, 504] on p "En plus du capteur tactile situé sur le dessus, la base intègre un interrupteur…" at bounding box center [1125, 480] width 437 height 55
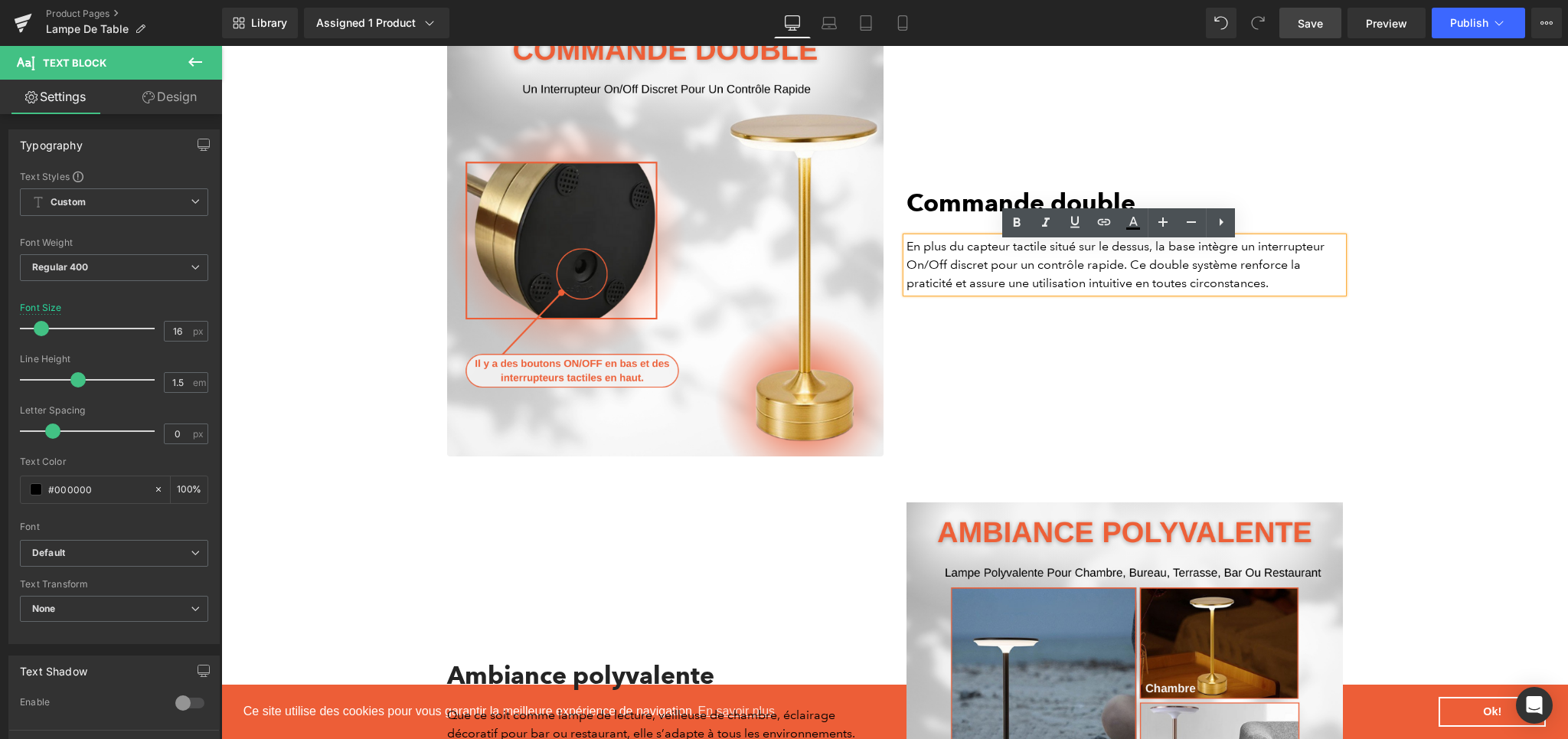
scroll to position [2870, 0]
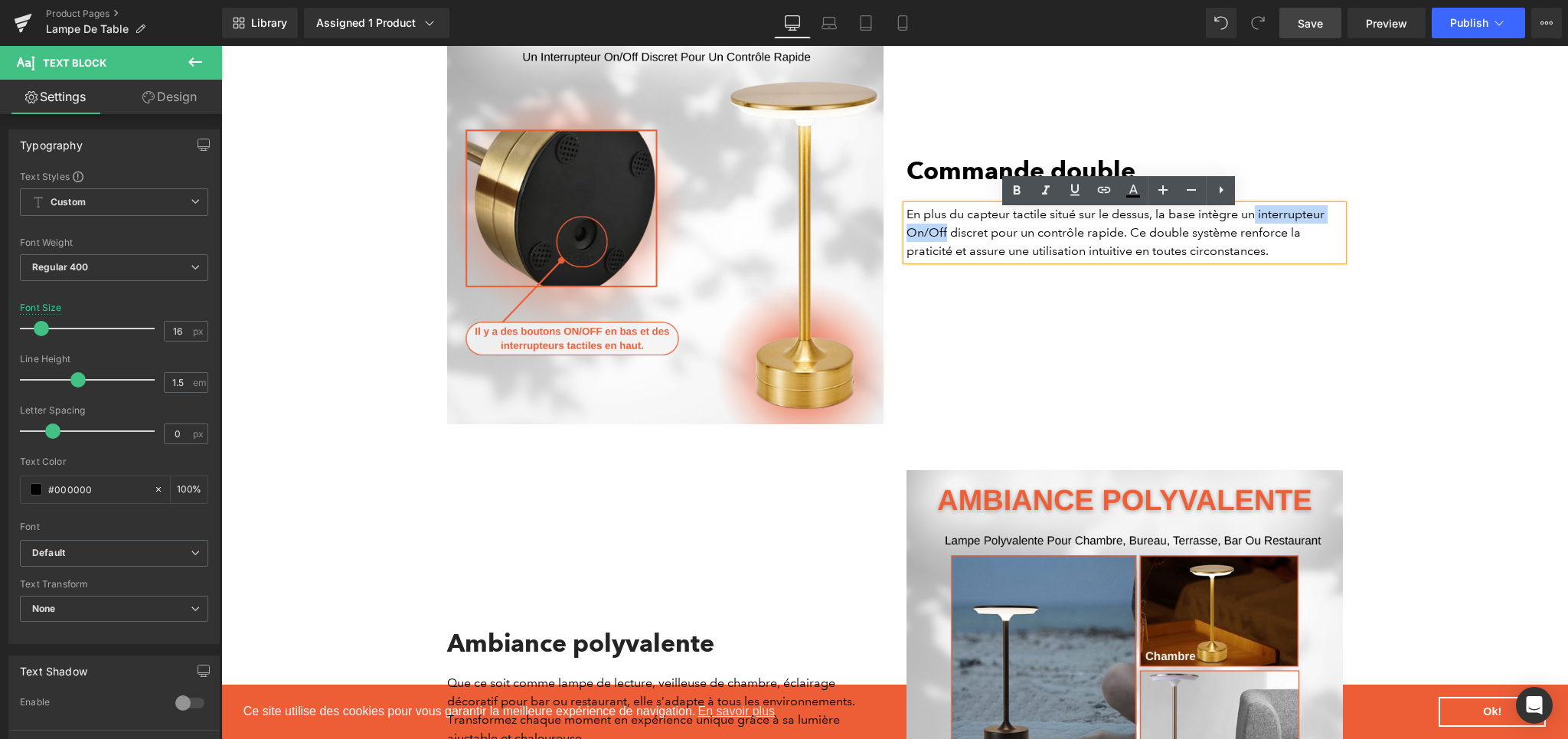
drag, startPoint x: 1252, startPoint y: 217, endPoint x: 941, endPoint y: 242, distance: 312.0
click at [941, 242] on p "En plus du capteur tactile situé sur le dessus, la base intègre un interrupteur…" at bounding box center [1125, 232] width 437 height 55
click at [1009, 193] on icon at bounding box center [1016, 191] width 18 height 18
drag, startPoint x: 947, startPoint y: 258, endPoint x: 901, endPoint y: 257, distance: 46.0
click at [906, 257] on p "En plus du capteur tactile situé sur le dessus, la base intègre un interrupteur…" at bounding box center [1125, 232] width 437 height 55
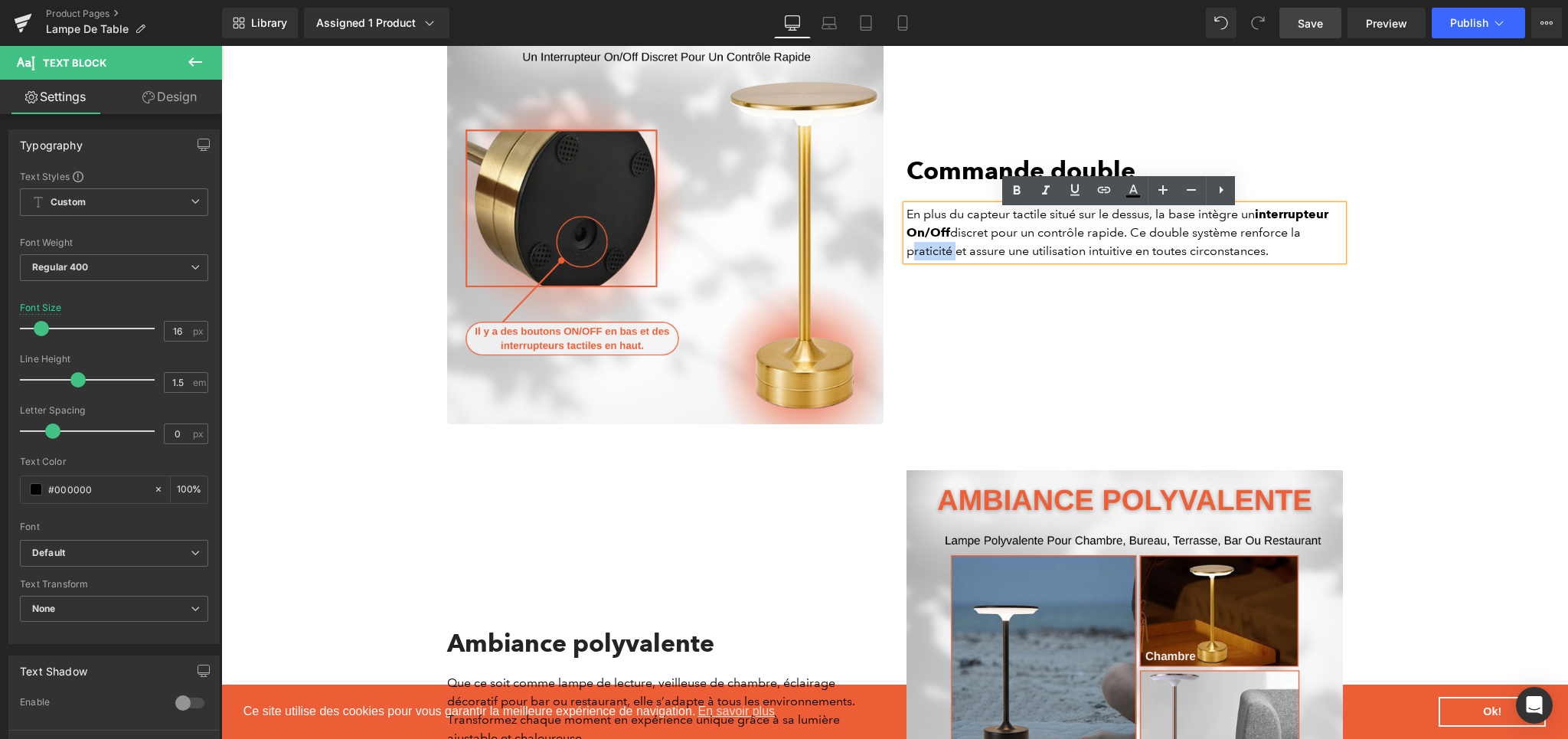
copy p "praticité"
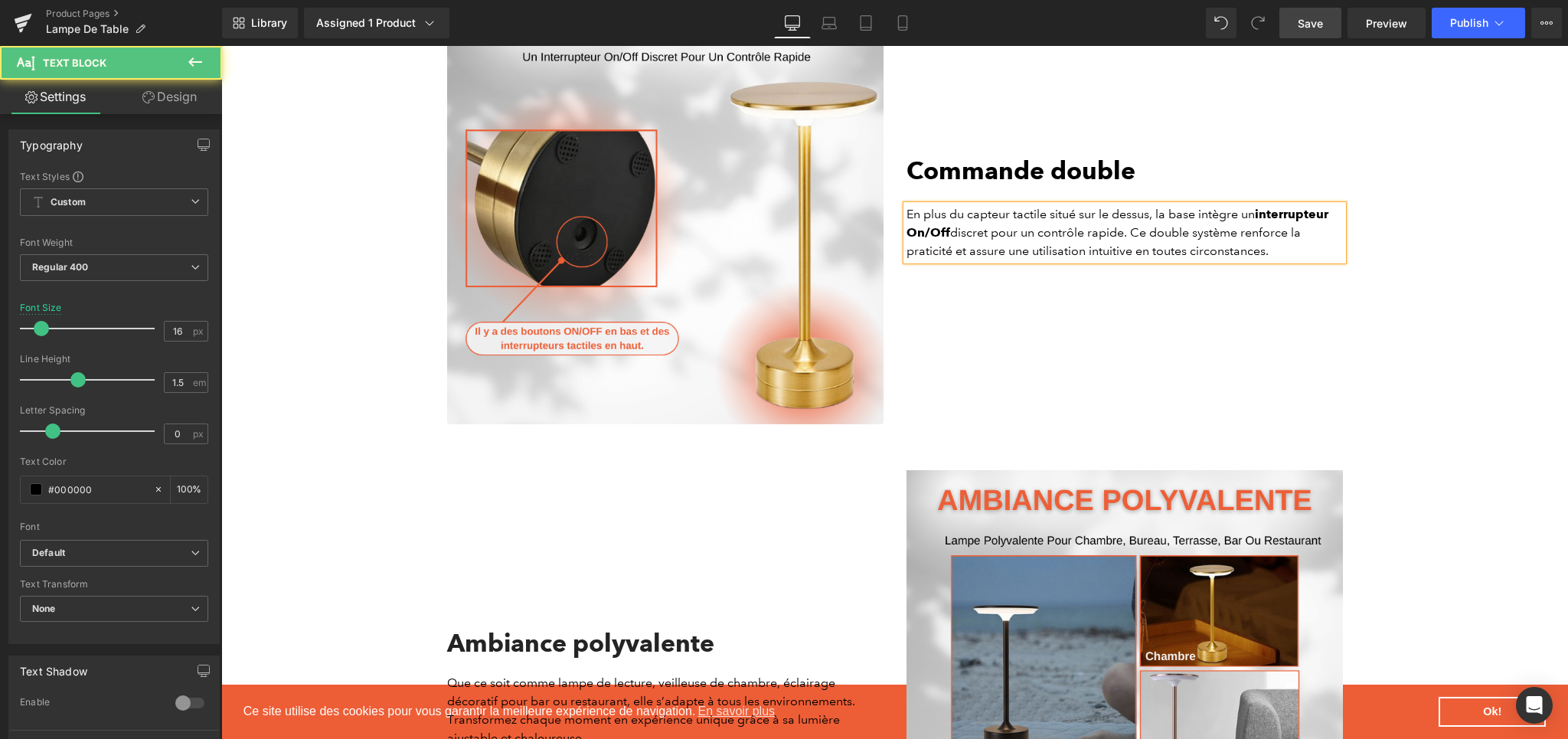
click at [1284, 253] on p "En plus du capteur tactile situé sur le dessus, la base intègre un interrupteur…" at bounding box center [1125, 232] width 437 height 55
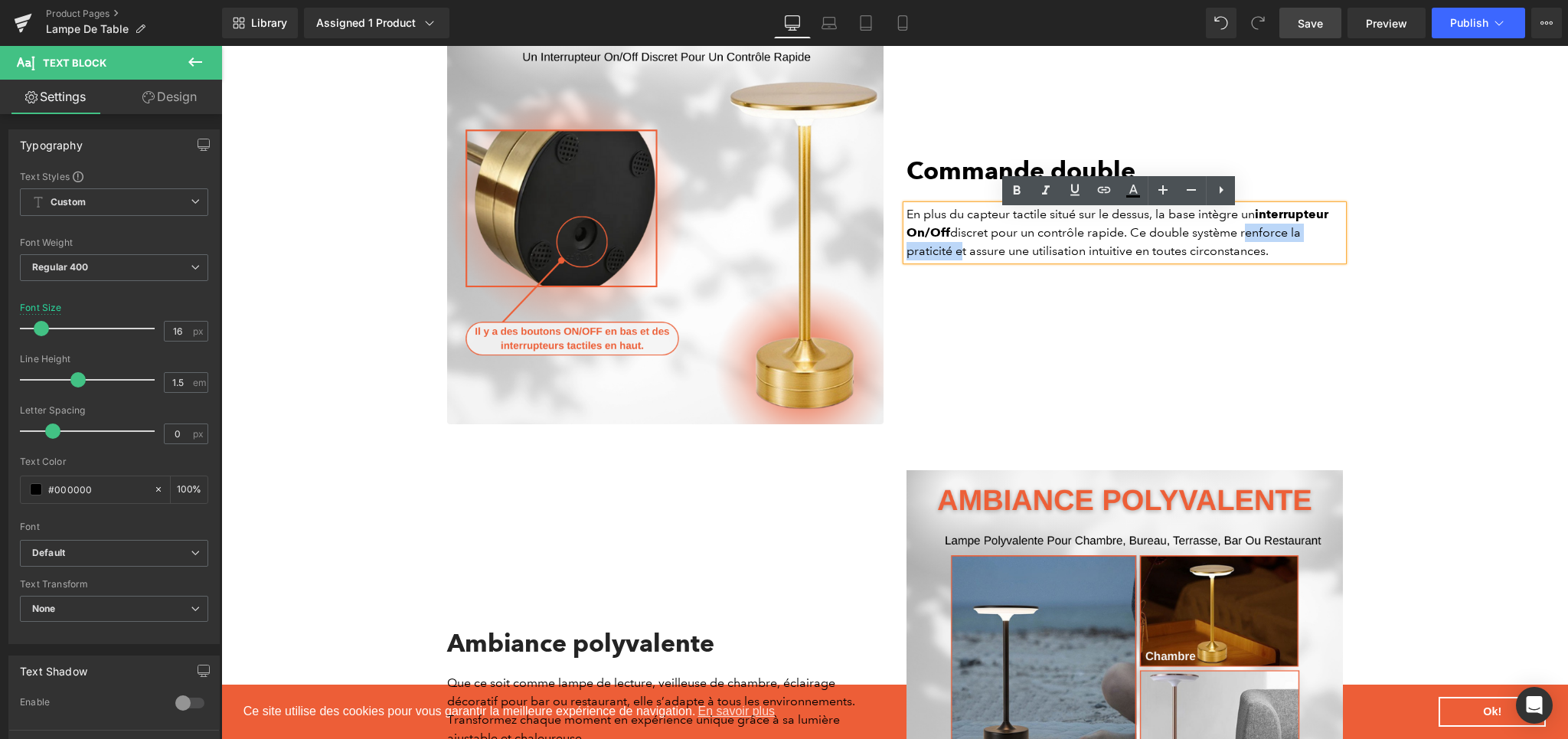
drag, startPoint x: 1237, startPoint y: 238, endPoint x: 948, endPoint y: 265, distance: 290.3
click at [948, 261] on p "En plus du capteur tactile situé sur le dessus, la base intègre un interrupteur…" at bounding box center [1125, 232] width 437 height 55
click at [1014, 191] on icon at bounding box center [1017, 191] width 7 height 10
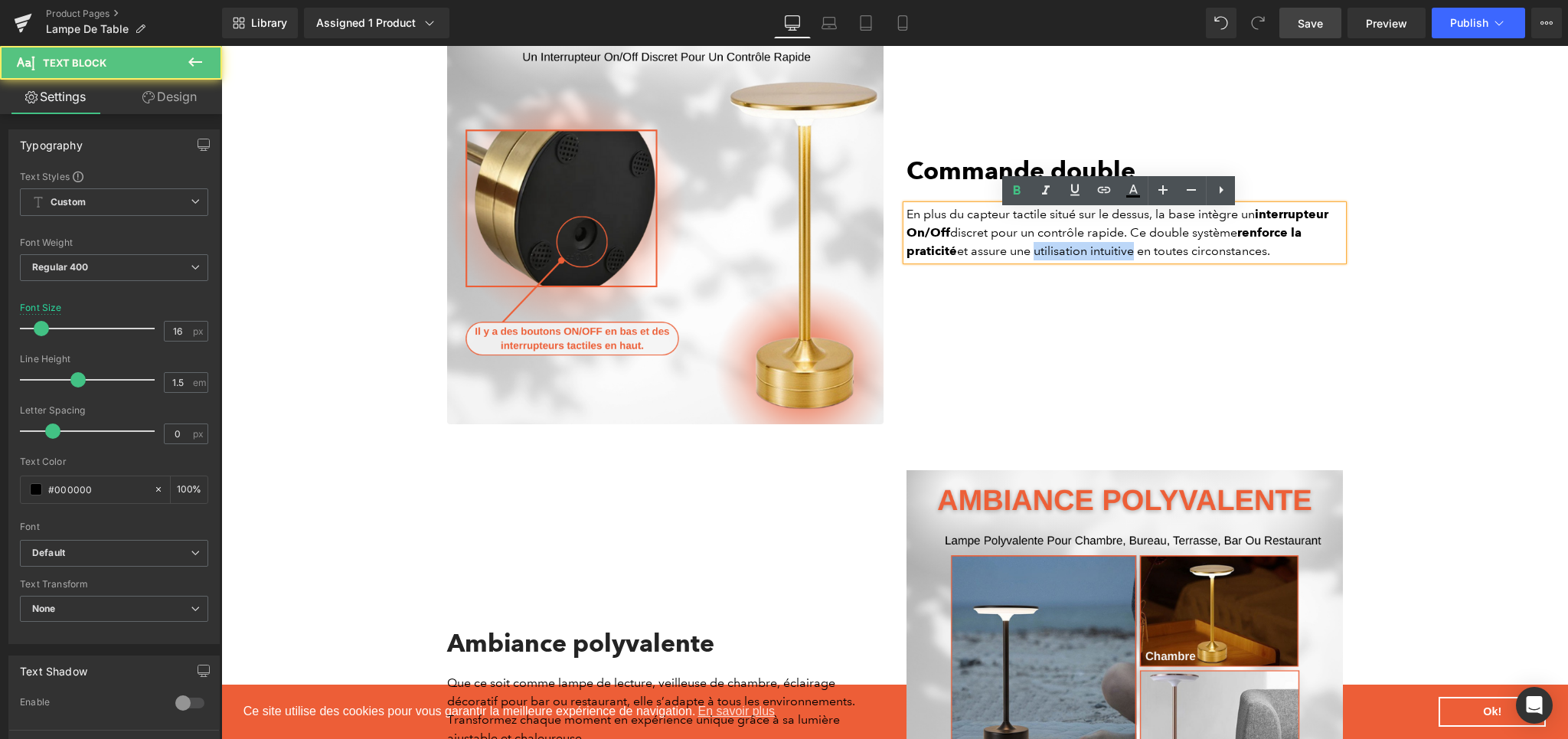
drag, startPoint x: 1130, startPoint y: 257, endPoint x: 1030, endPoint y: 257, distance: 100.0
click at [1030, 257] on p "En plus du capteur tactile situé sur le dessus, la base intègre un interrupteur…" at bounding box center [1125, 232] width 437 height 55
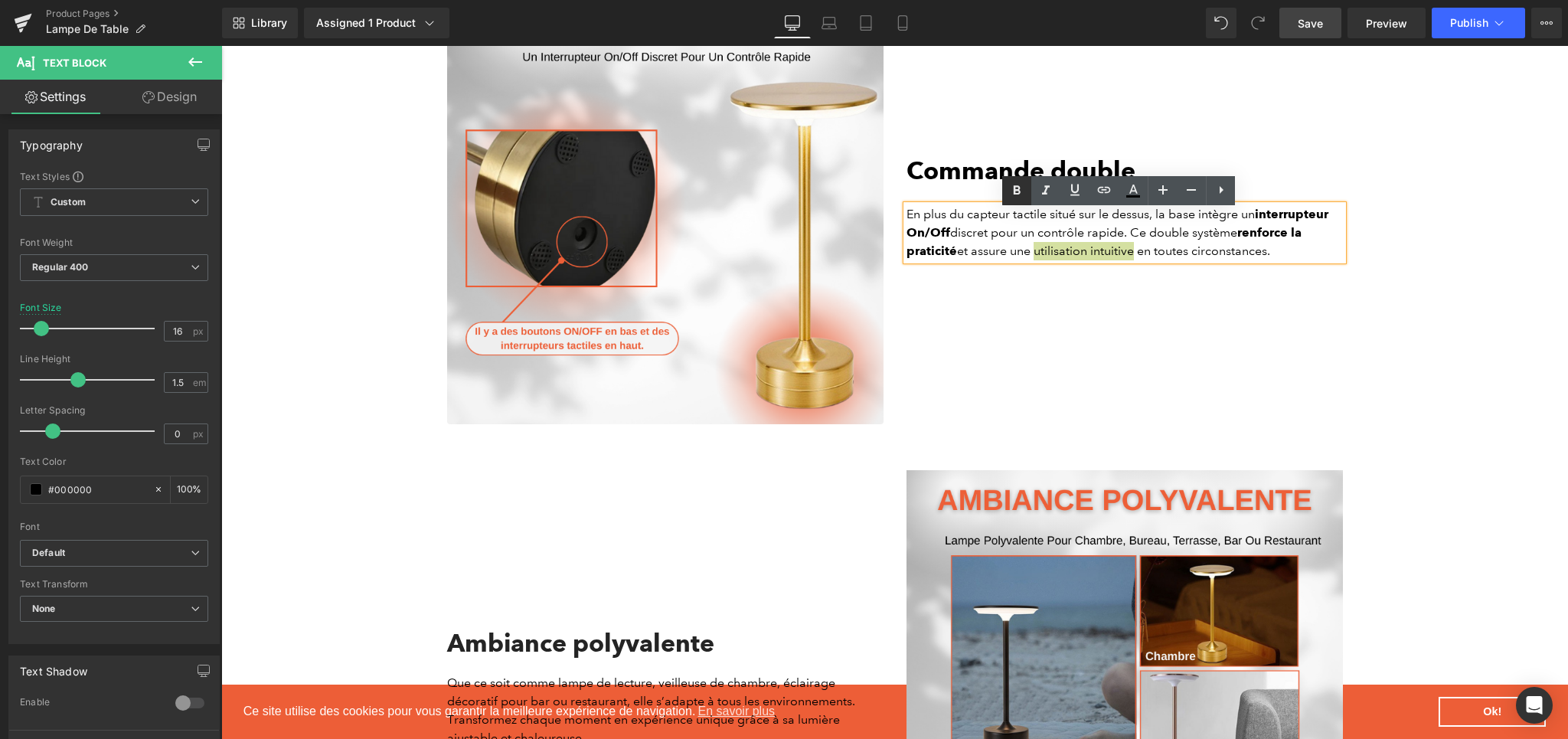
click at [1009, 187] on icon at bounding box center [1016, 191] width 18 height 18
click at [1460, 350] on div "Image Commande double Heading En plus du capteur tactile situé sur le dessus, l…" at bounding box center [895, 206] width 1347 height 437
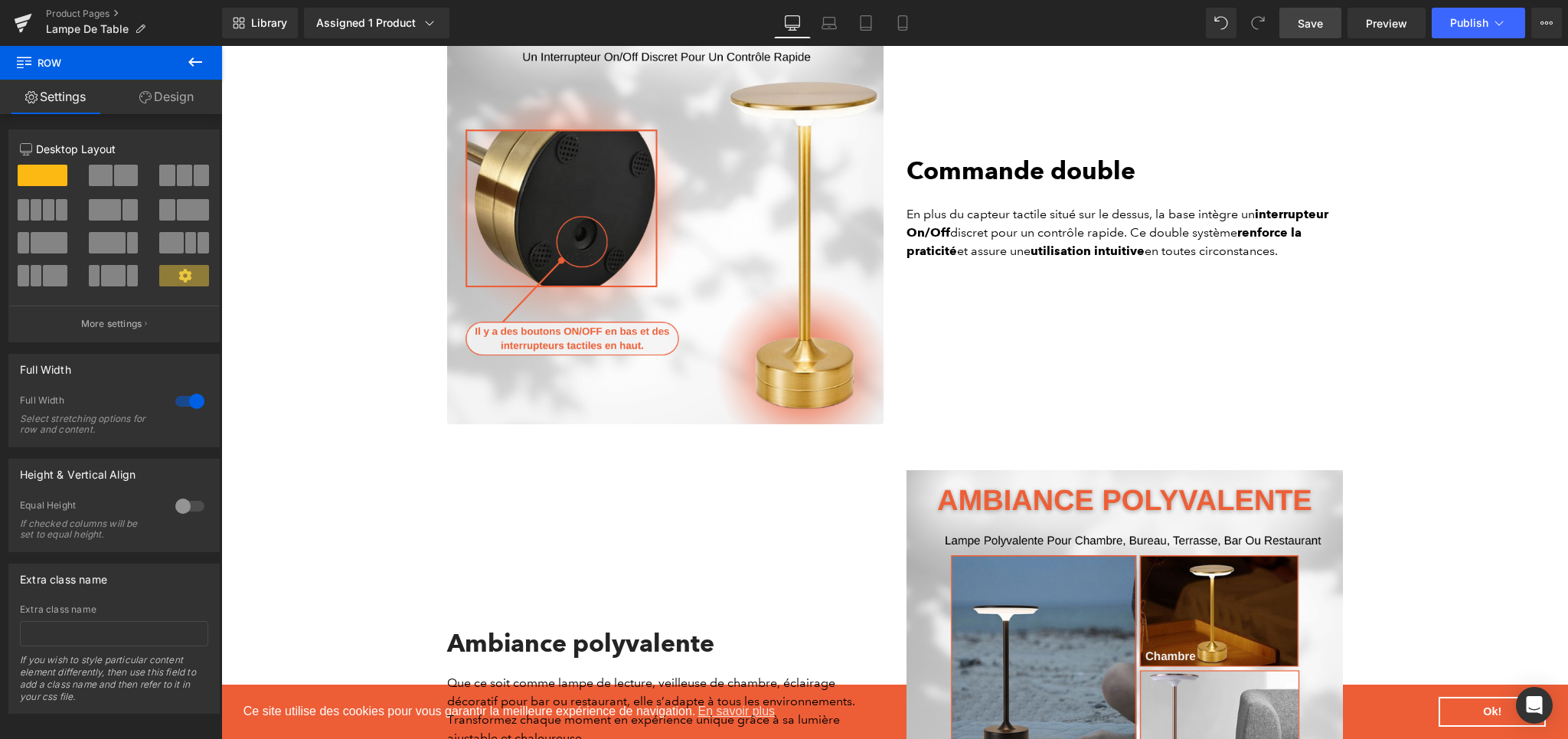
click at [1310, 16] on span "Save" at bounding box center [1310, 23] width 25 height 16
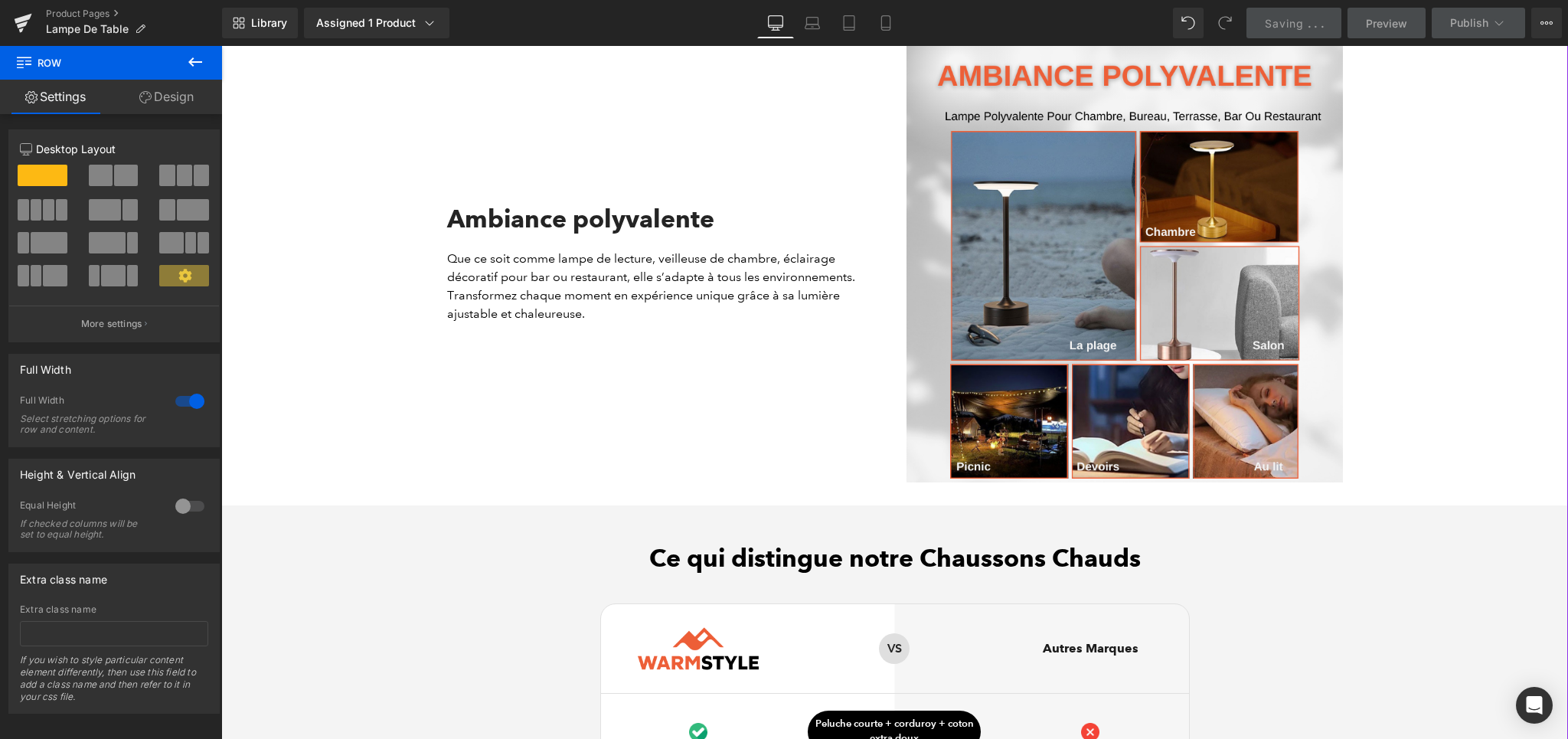
scroll to position [3099, 0]
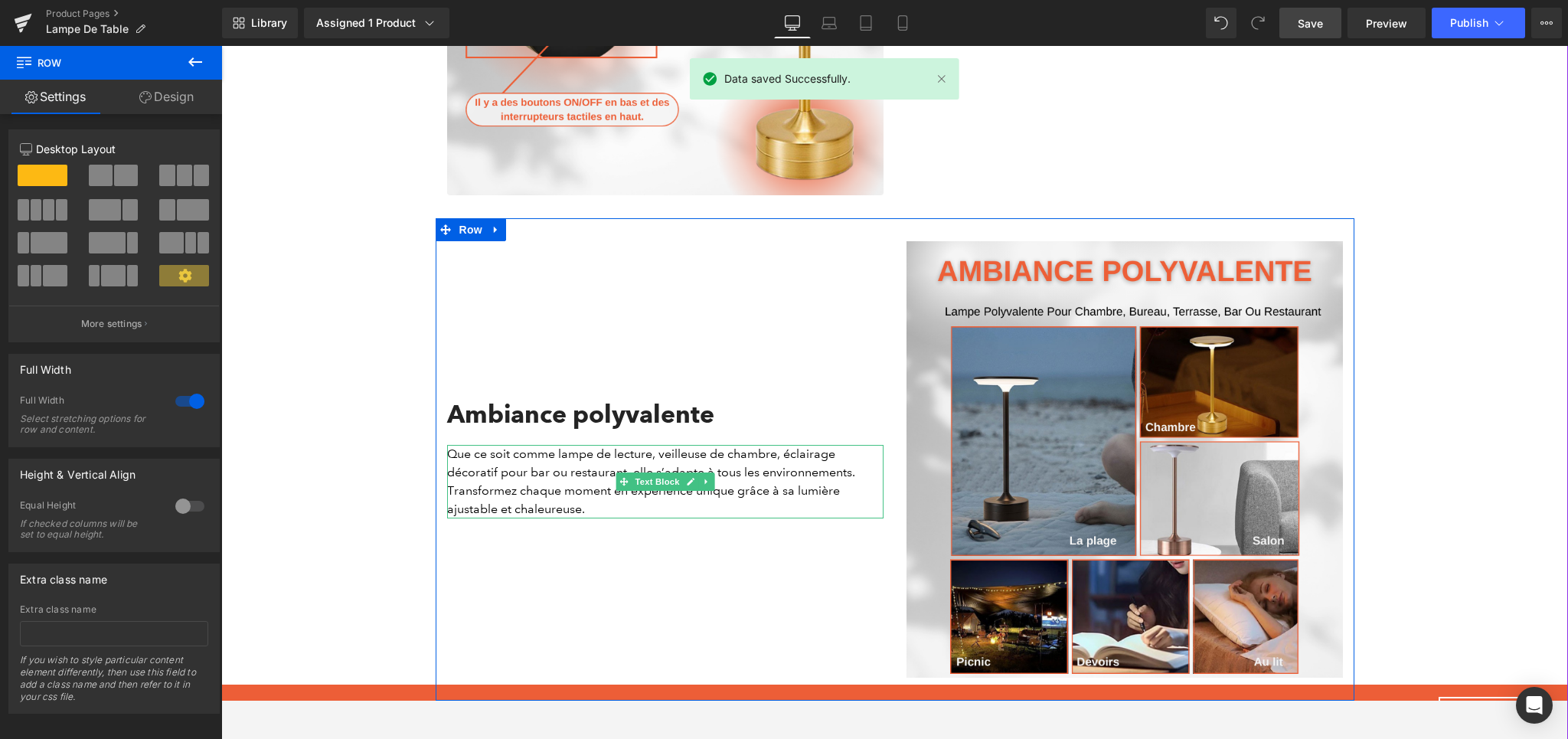
click at [518, 504] on p "Que ce soit comme lampe de lecture, veilleuse de chambre, éclairage décoratif p…" at bounding box center [666, 481] width 437 height 73
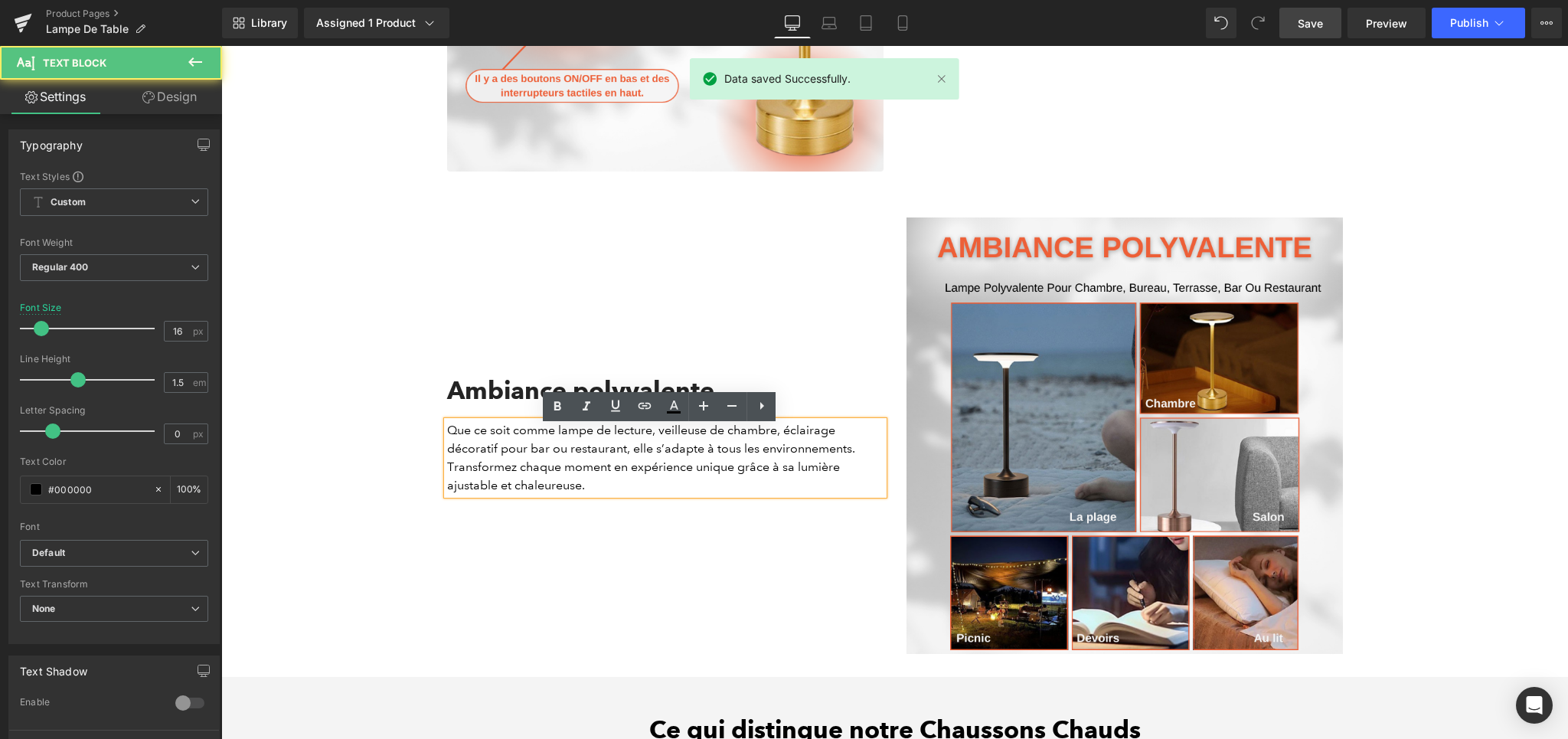
scroll to position [3122, 0]
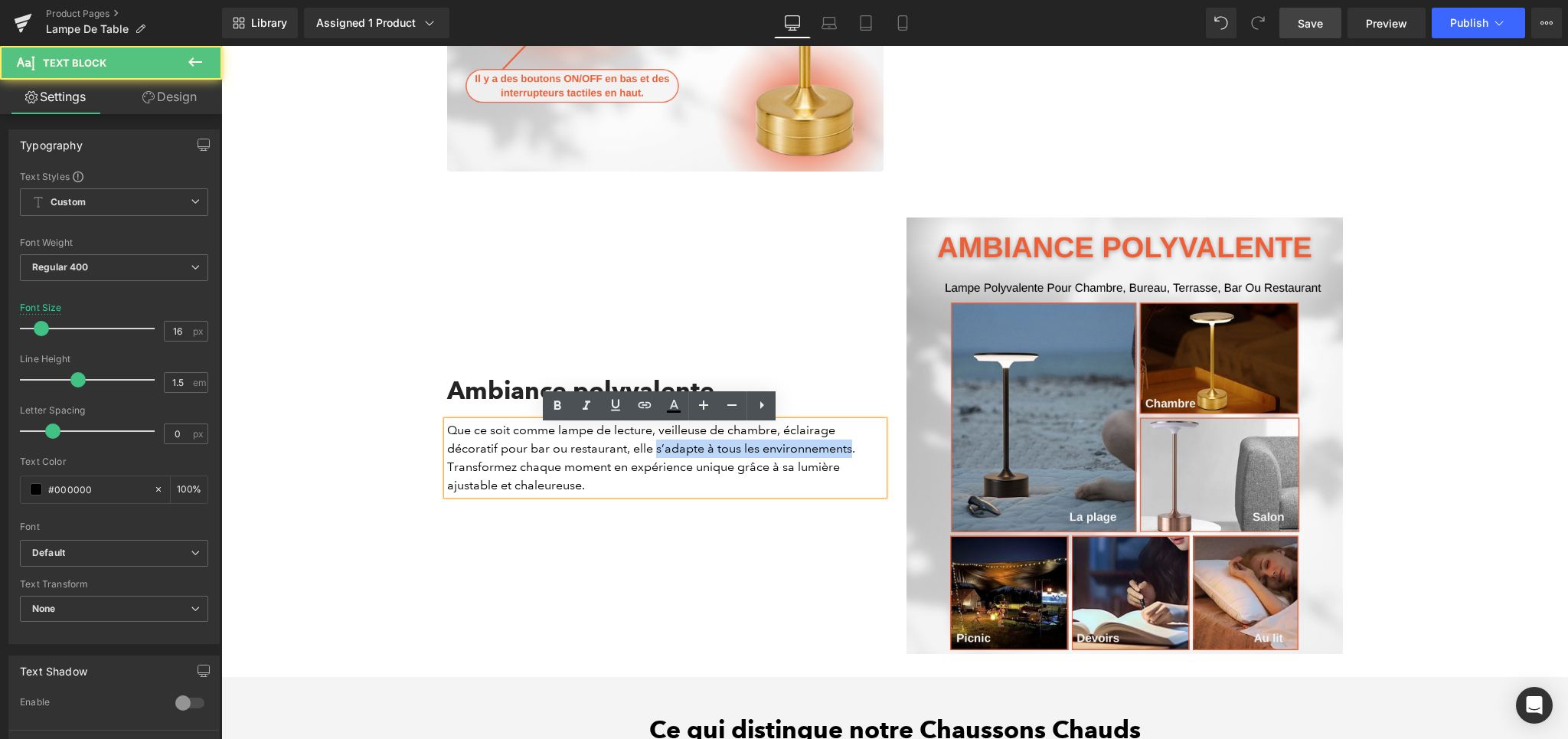
drag, startPoint x: 649, startPoint y: 458, endPoint x: 845, endPoint y: 453, distance: 196.1
click at [845, 453] on p "Que ce soit comme lampe de lecture, veilleuse de chambre, éclairage décoratif p…" at bounding box center [666, 458] width 437 height 73
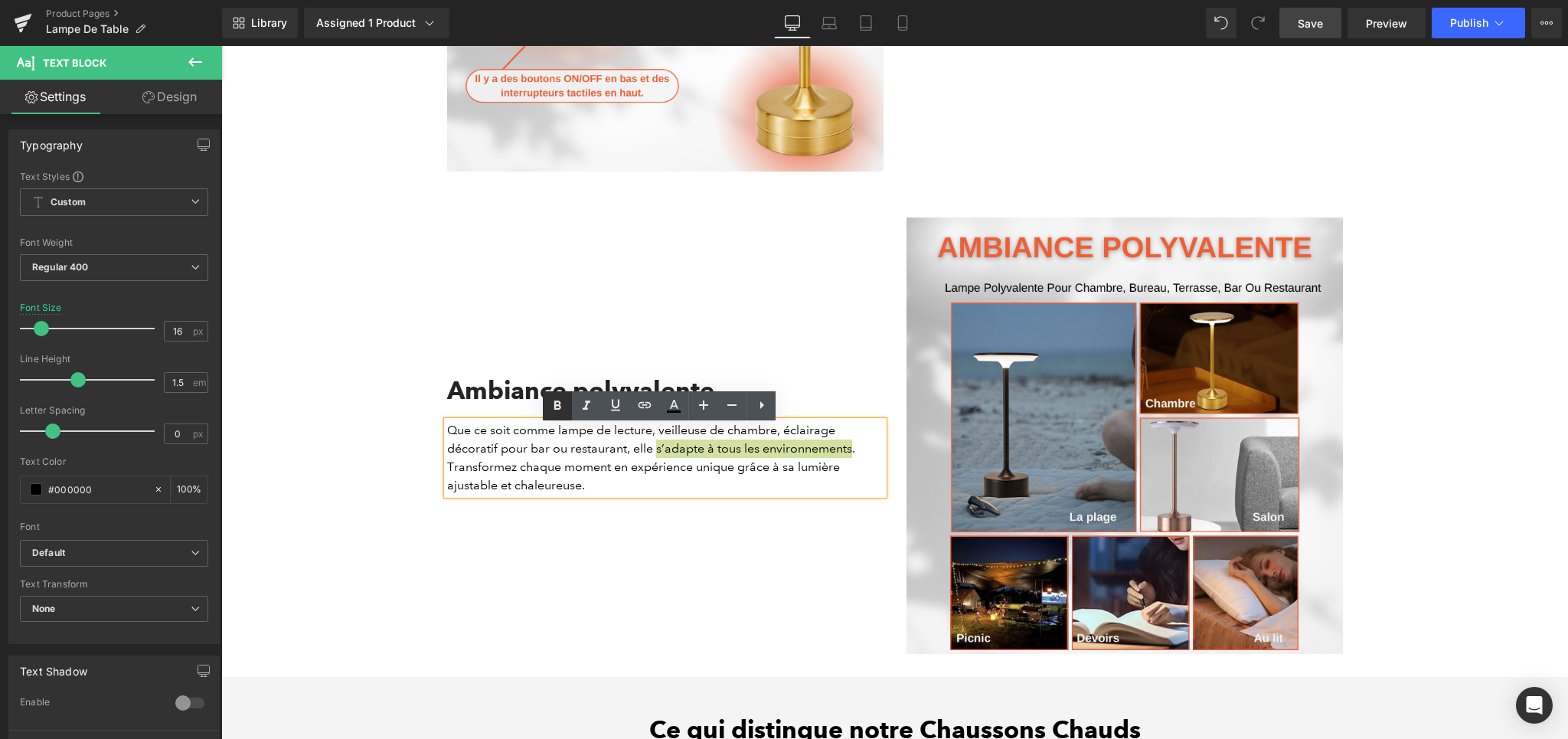
click at [557, 417] on link at bounding box center [557, 406] width 29 height 29
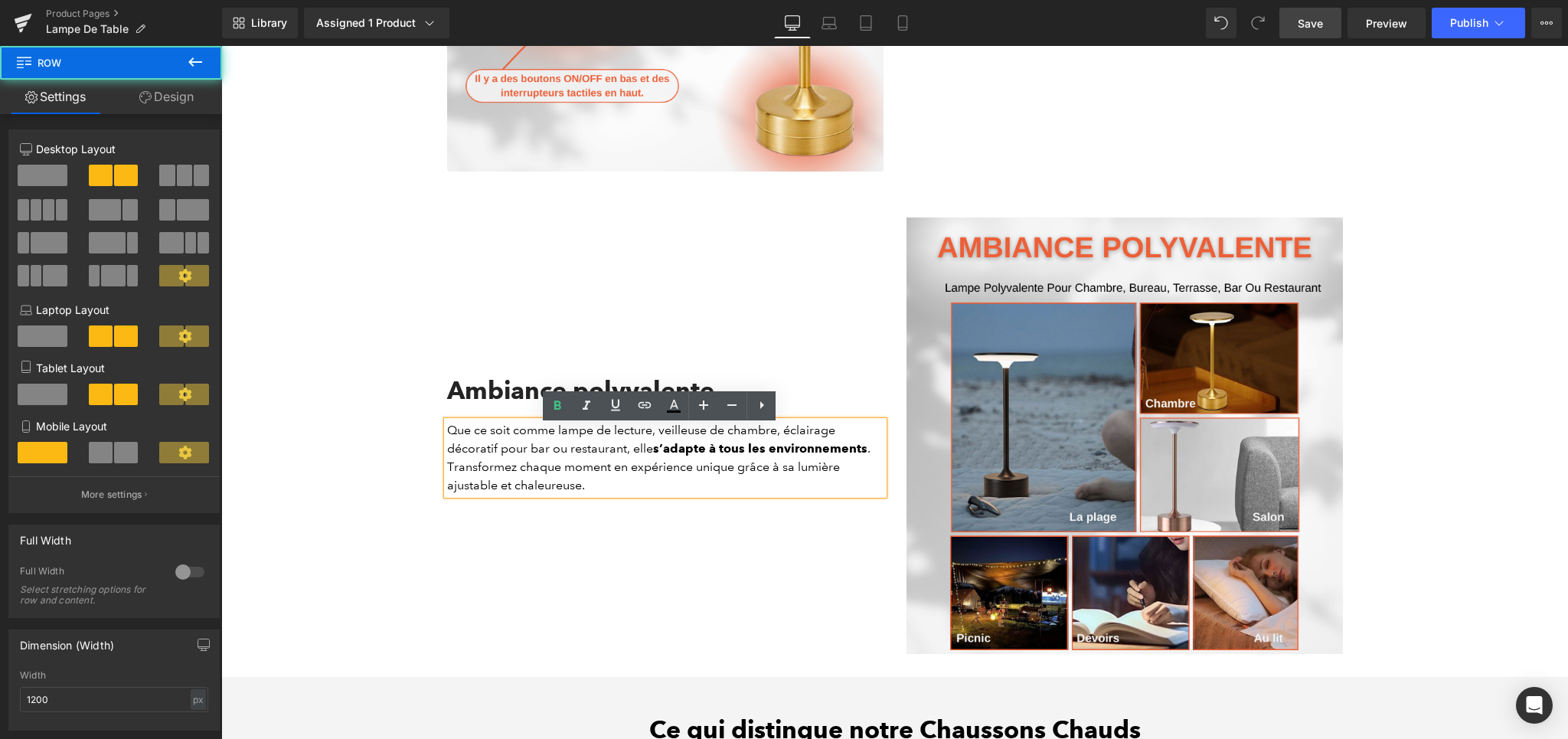
click at [729, 563] on div "Ambiance polyvalente Heading Que ce soit comme lampe de lecture, veilleuse de c…" at bounding box center [665, 436] width 459 height 437
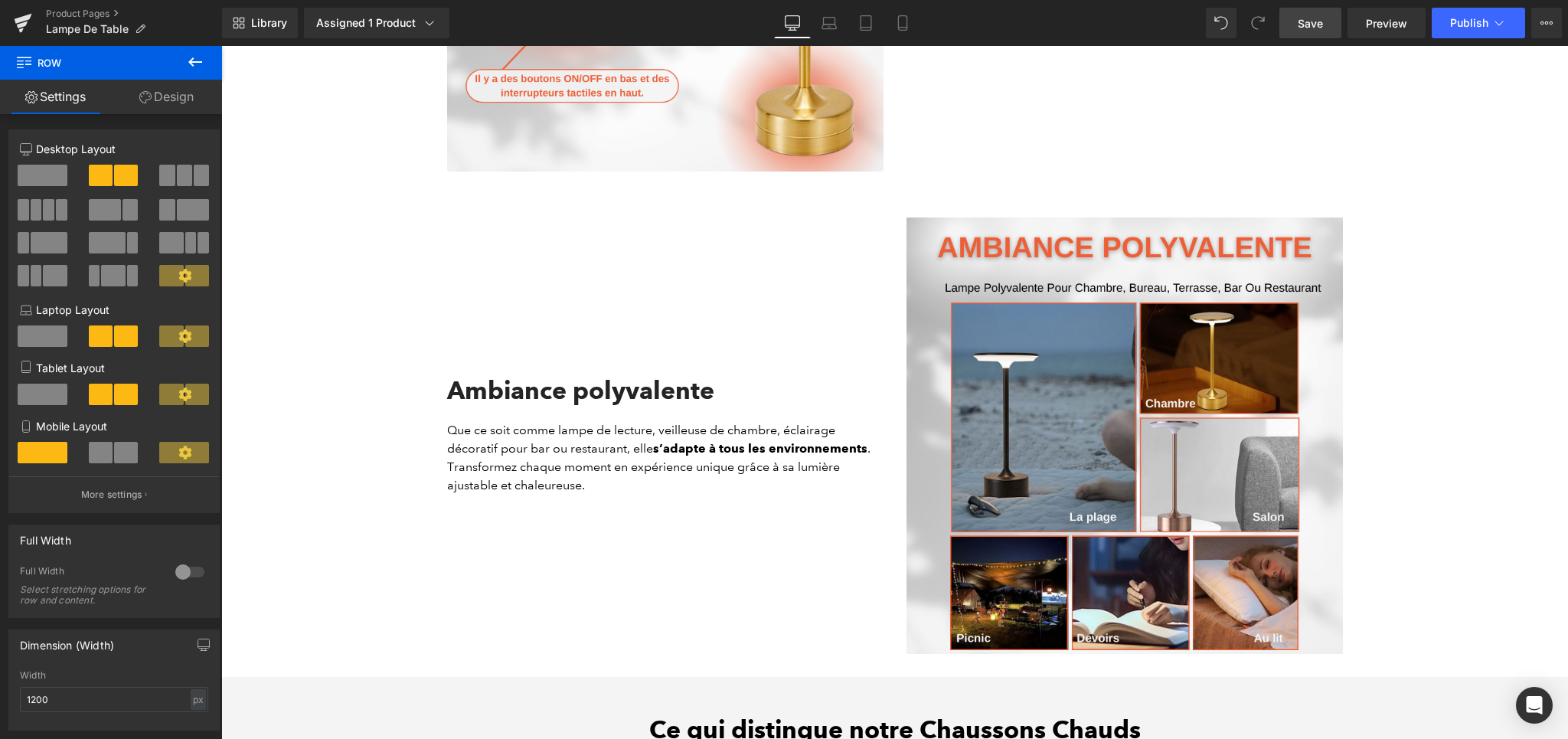
click at [1318, 17] on span "Save" at bounding box center [1310, 23] width 25 height 16
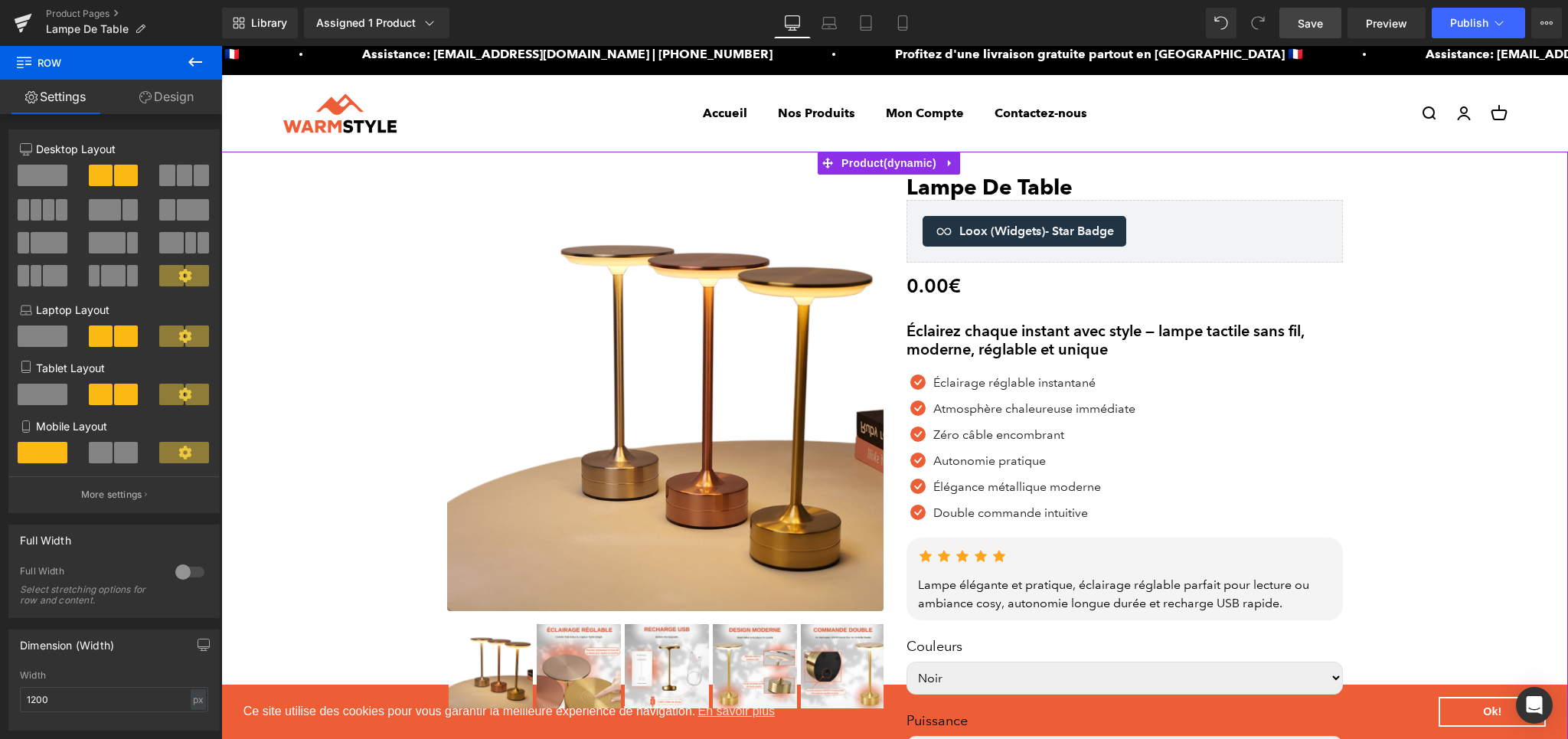
scroll to position [0, 0]
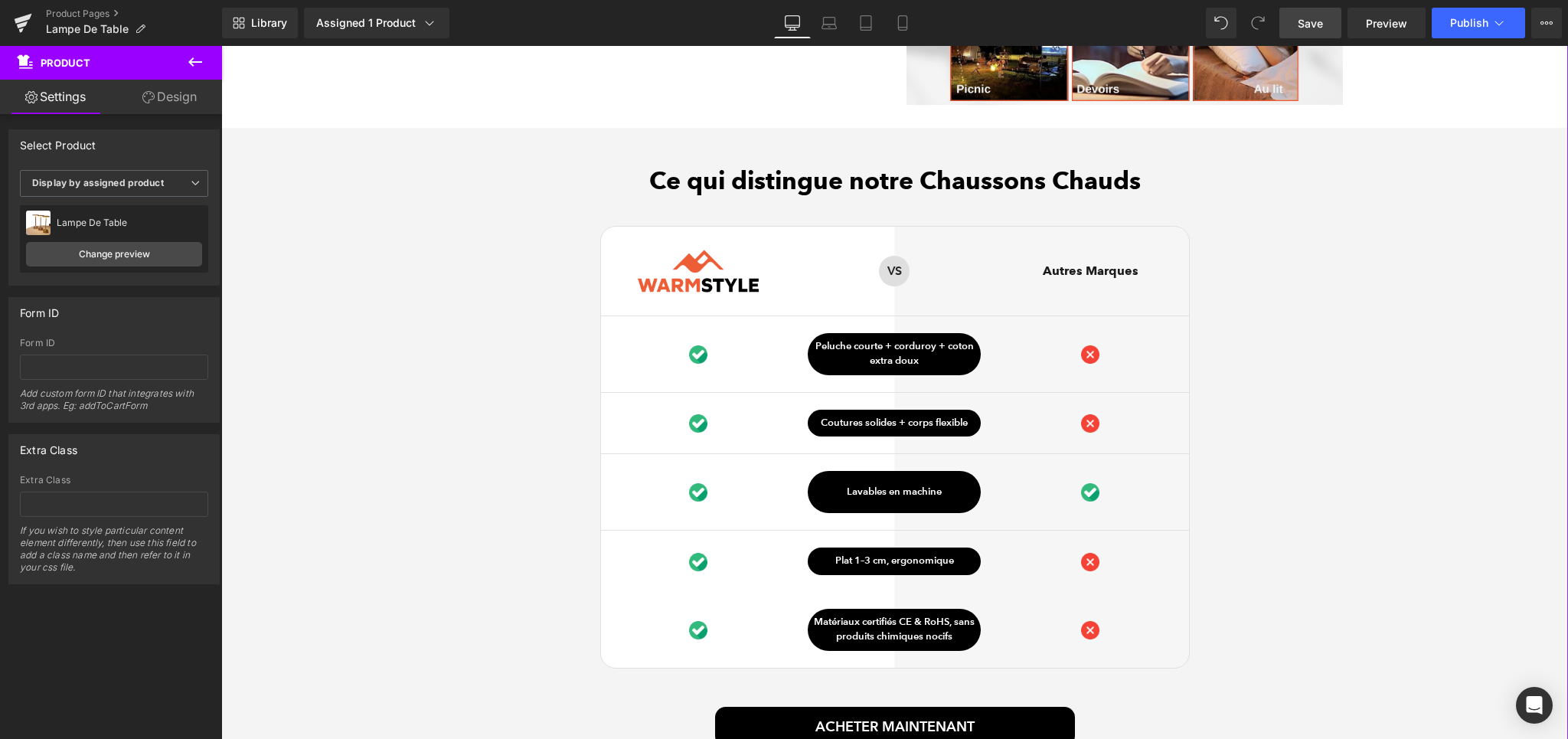
scroll to position [3711, 0]
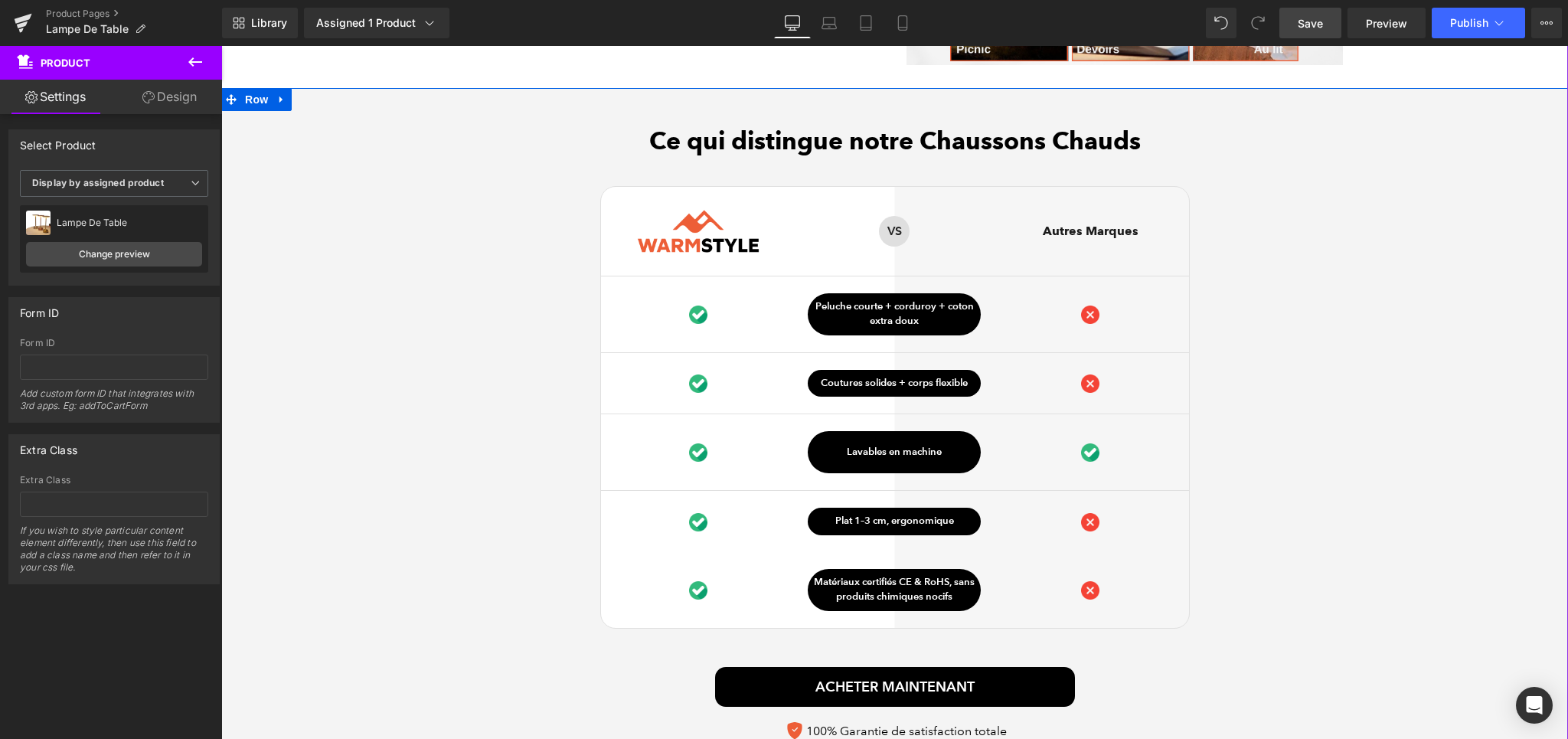
click at [861, 142] on h2 "Ce qui distingue notre Chaussons Chauds" at bounding box center [895, 140] width 1347 height 29
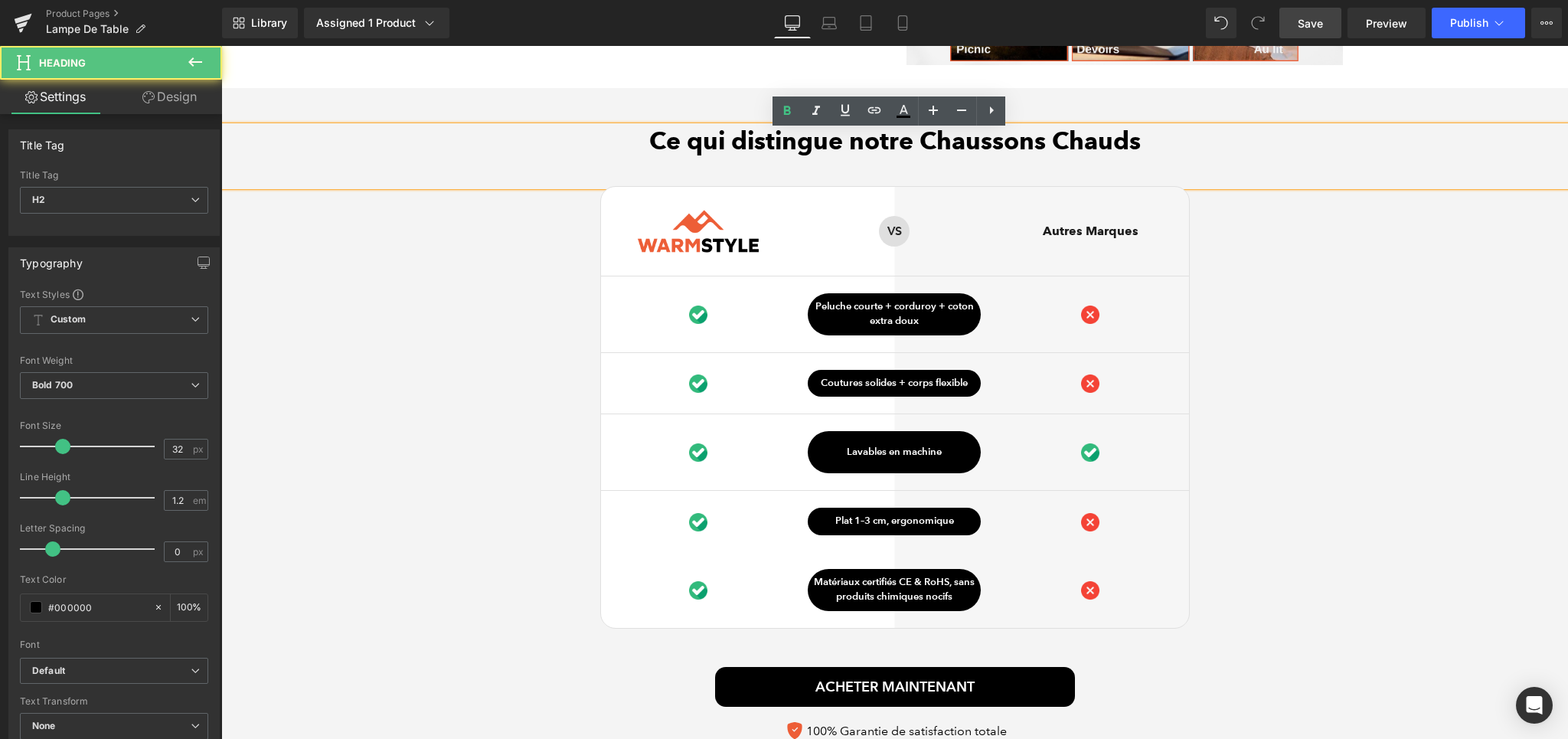
click at [929, 153] on h2 "Ce qui distingue notre Chaussons Chauds" at bounding box center [895, 140] width 1347 height 29
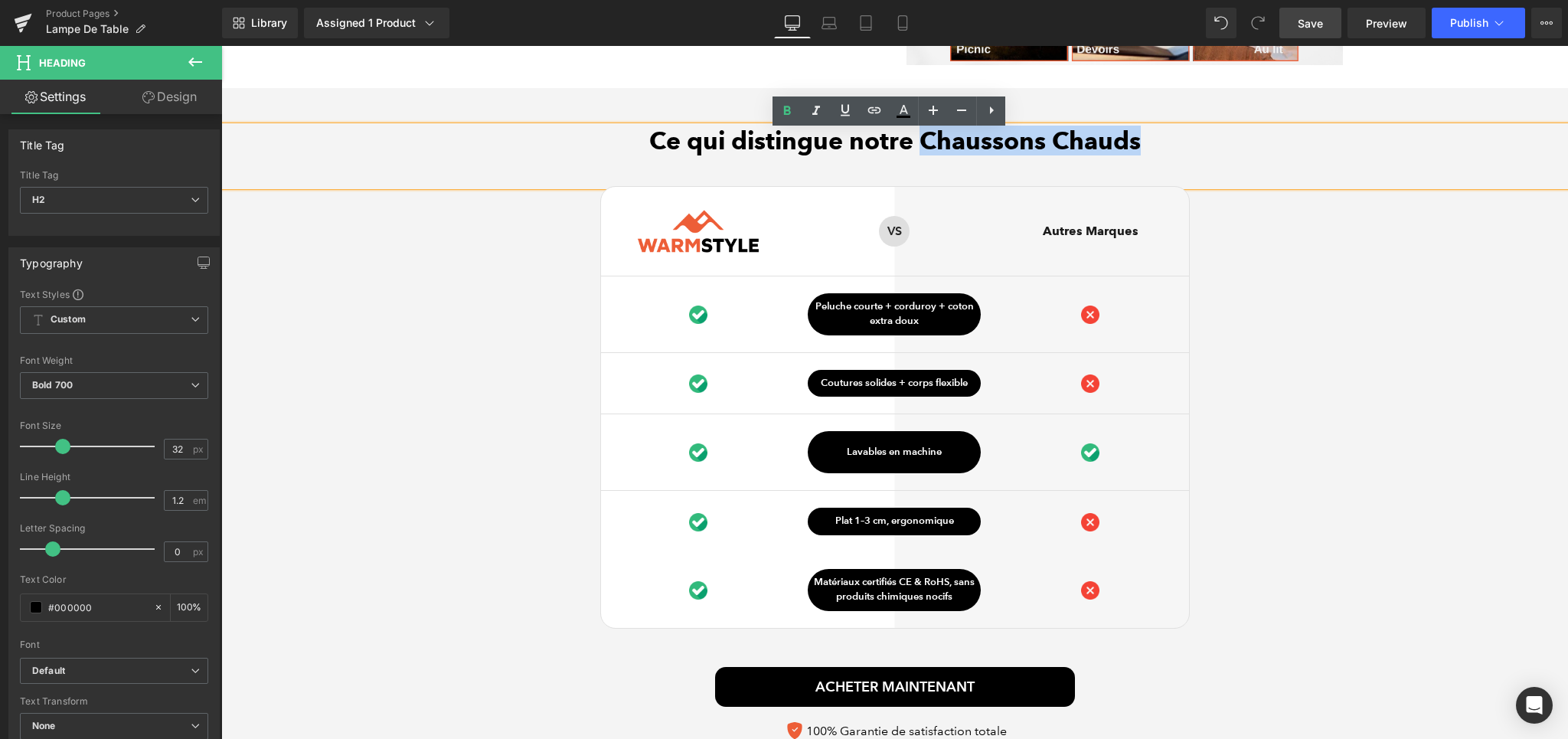
drag, startPoint x: 922, startPoint y: 145, endPoint x: 1153, endPoint y: 161, distance: 231.6
click at [1153, 161] on div "Ce qui distingue notre Chaussons Chauds" at bounding box center [895, 156] width 1347 height 60
paste div
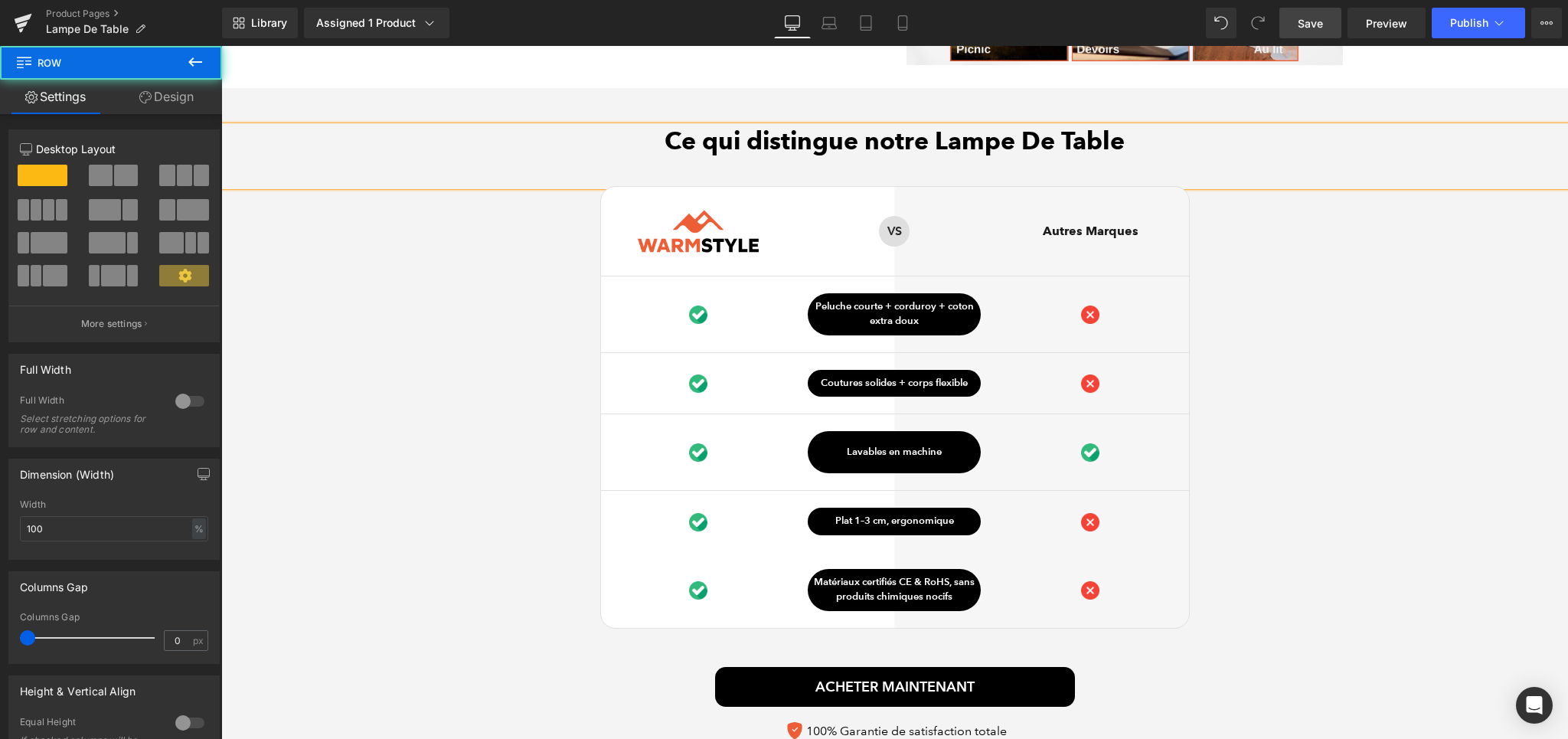
click at [1434, 291] on div "Ce qui distingue notre Lampe De Table Heading Image Row VS Text Block Row Autre…" at bounding box center [895, 437] width 1347 height 623
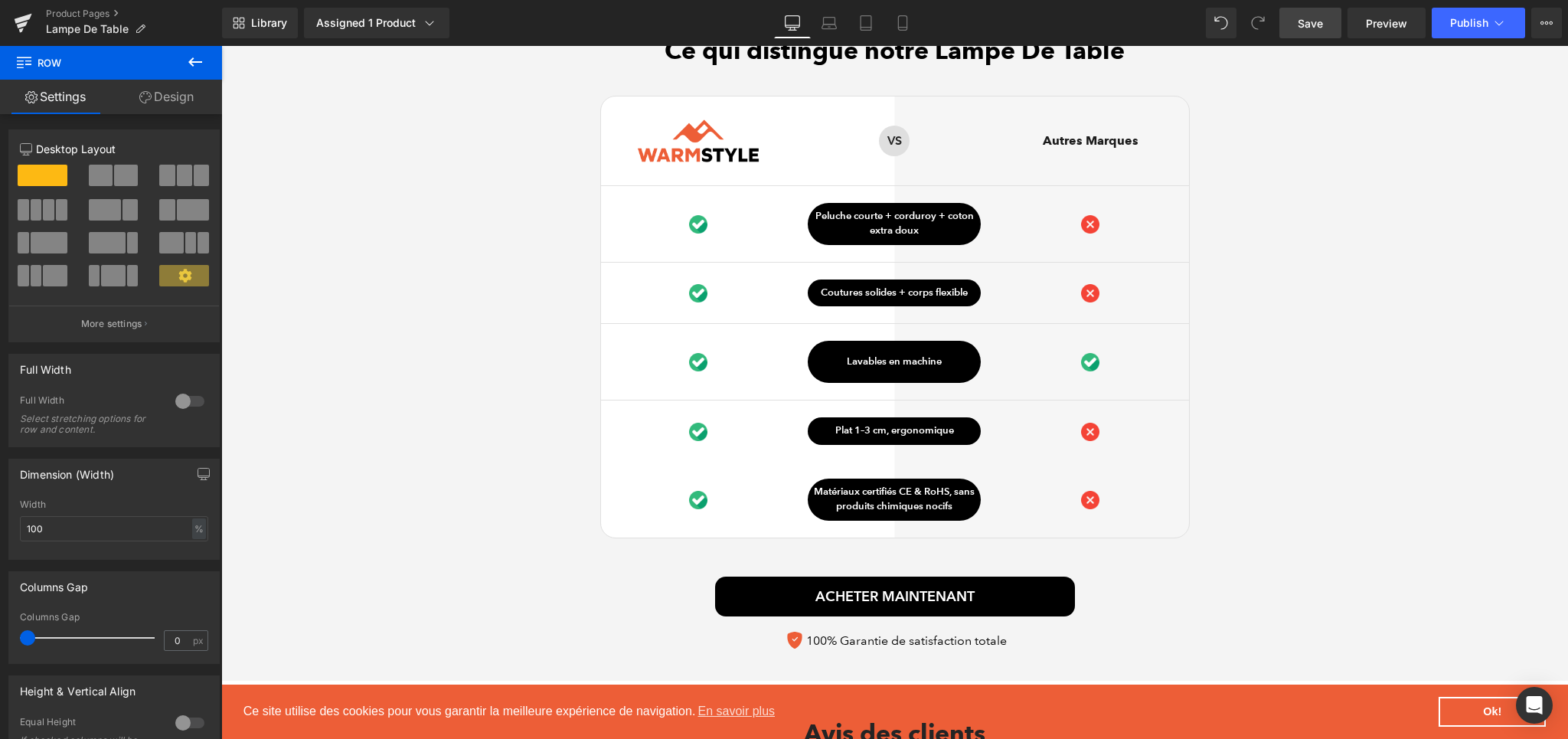
scroll to position [3868, 0]
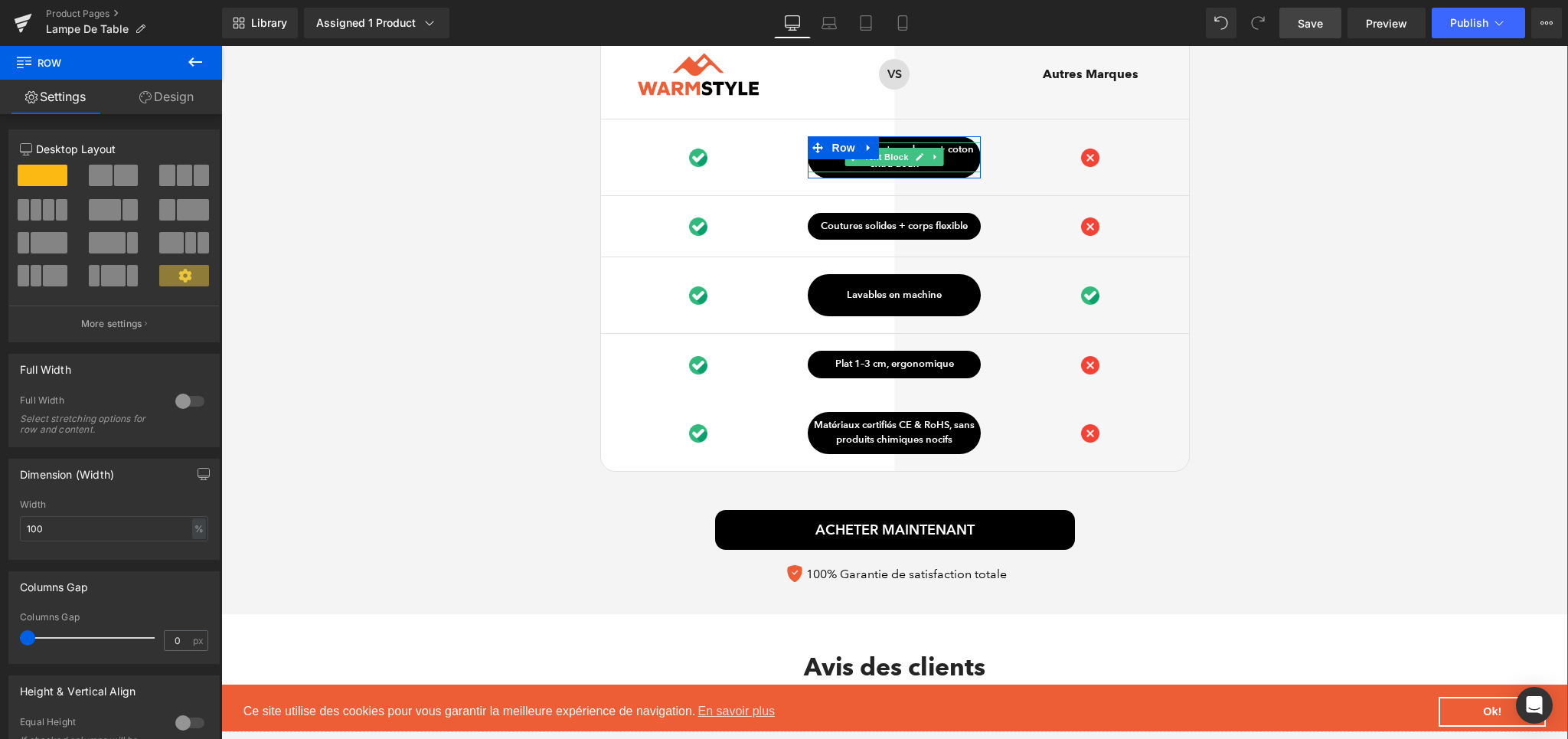
click at [948, 156] on p "Peluche courte + corduroy + coton extra doux" at bounding box center [895, 157] width 173 height 30
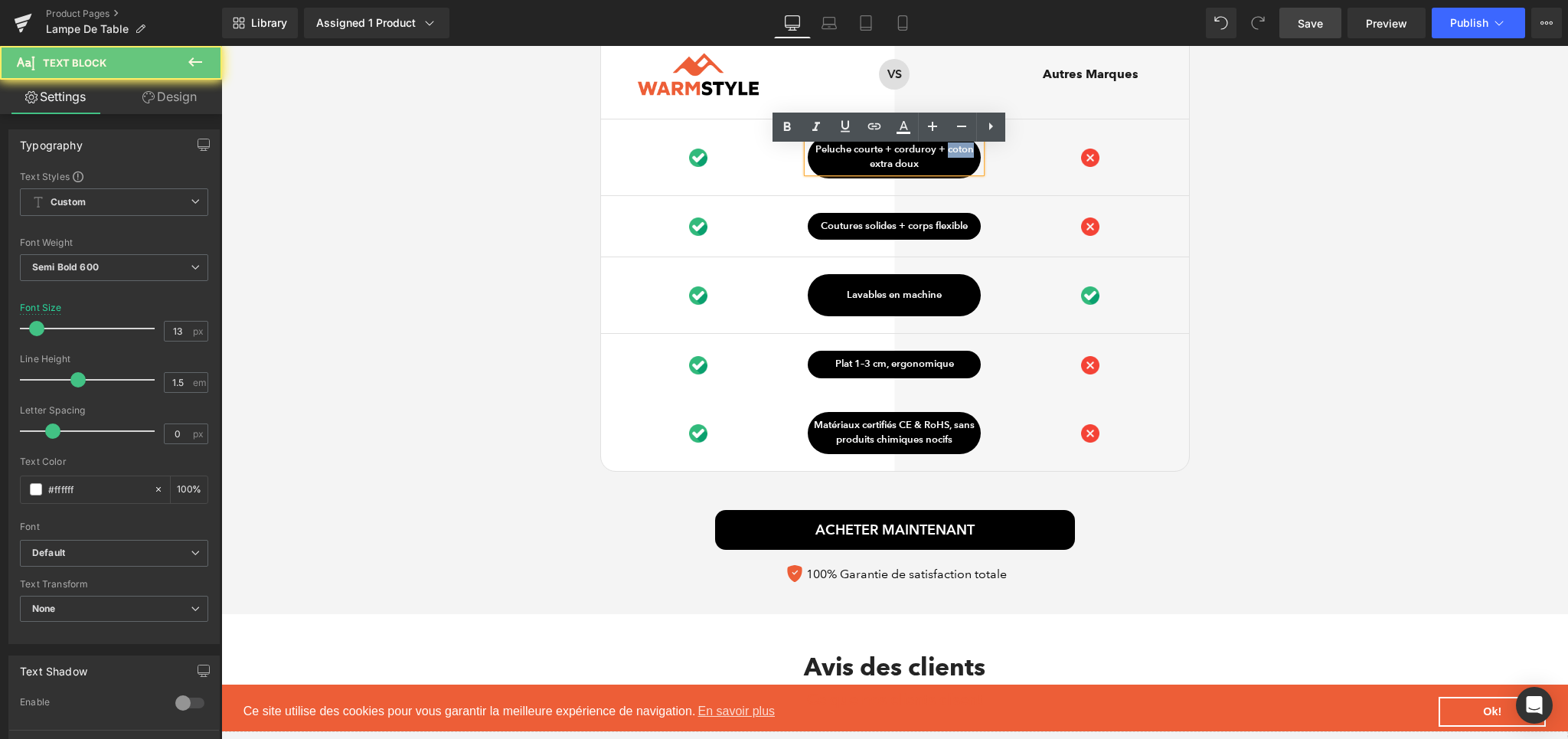
click at [948, 156] on p "Peluche courte + corduroy + coton extra doux" at bounding box center [895, 157] width 173 height 30
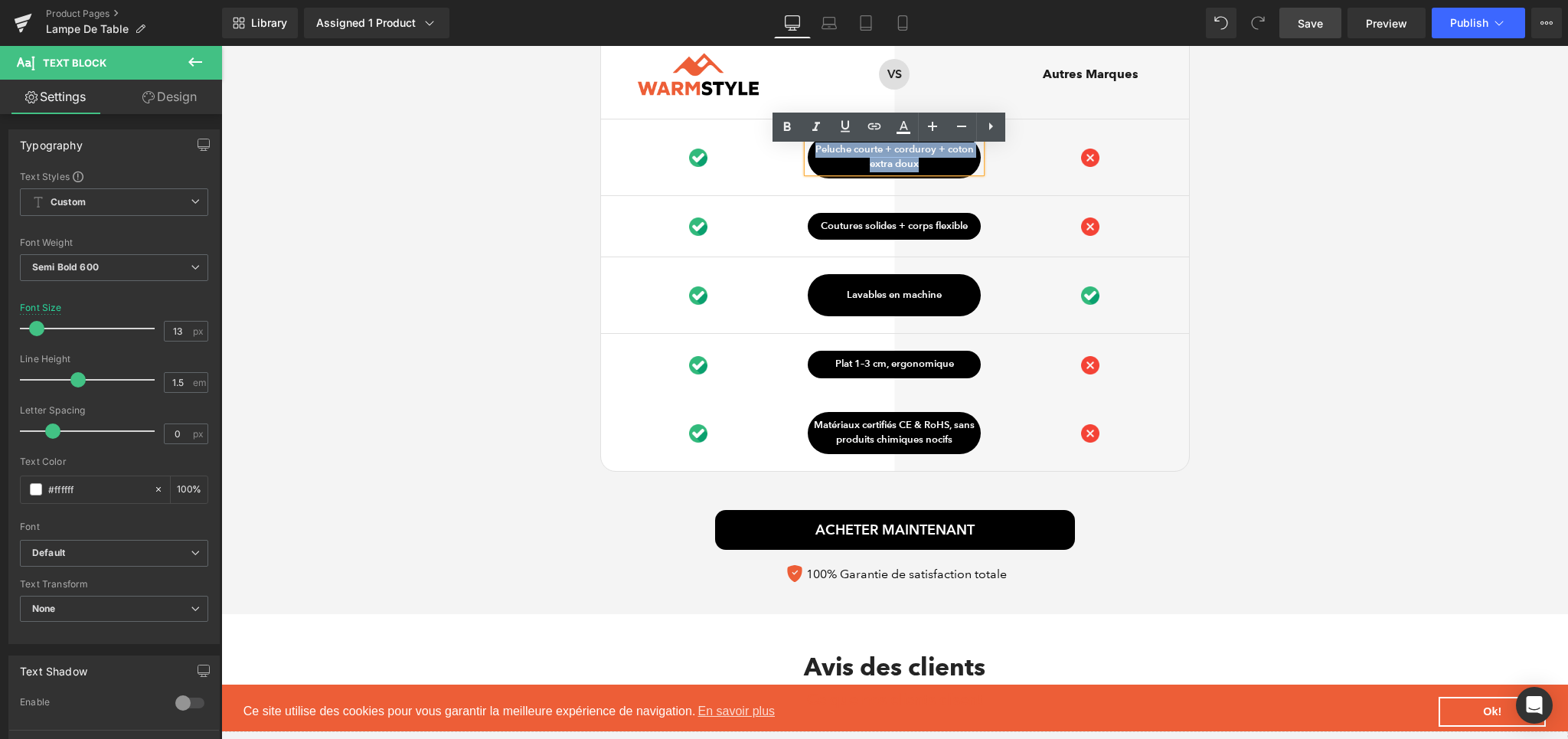
paste div
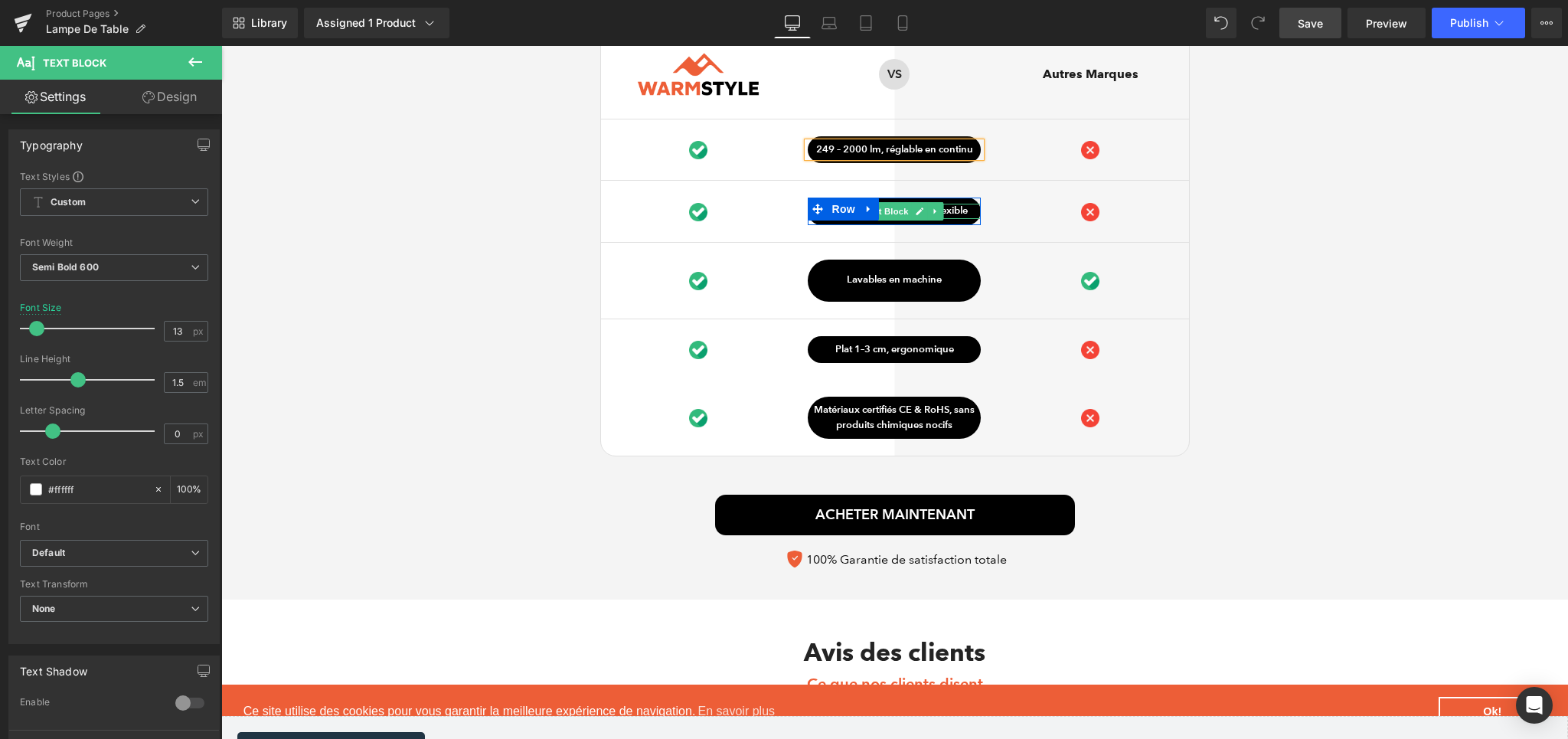
click at [962, 217] on p "Coutures solides + corps flexible" at bounding box center [895, 212] width 173 height 15
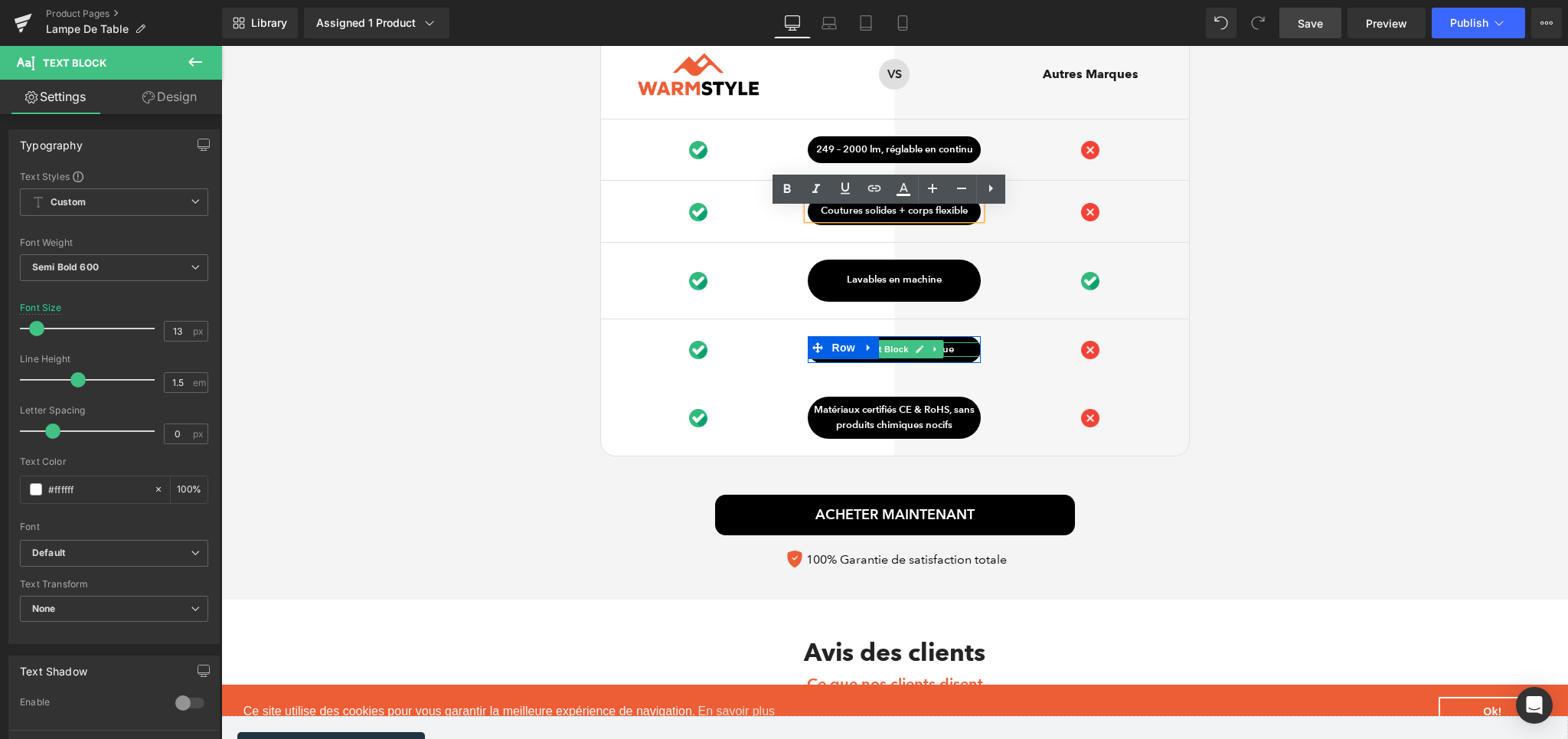
click at [895, 358] on span "Text Block" at bounding box center [886, 348] width 51 height 18
click at [954, 357] on div at bounding box center [895, 355] width 173 height 4
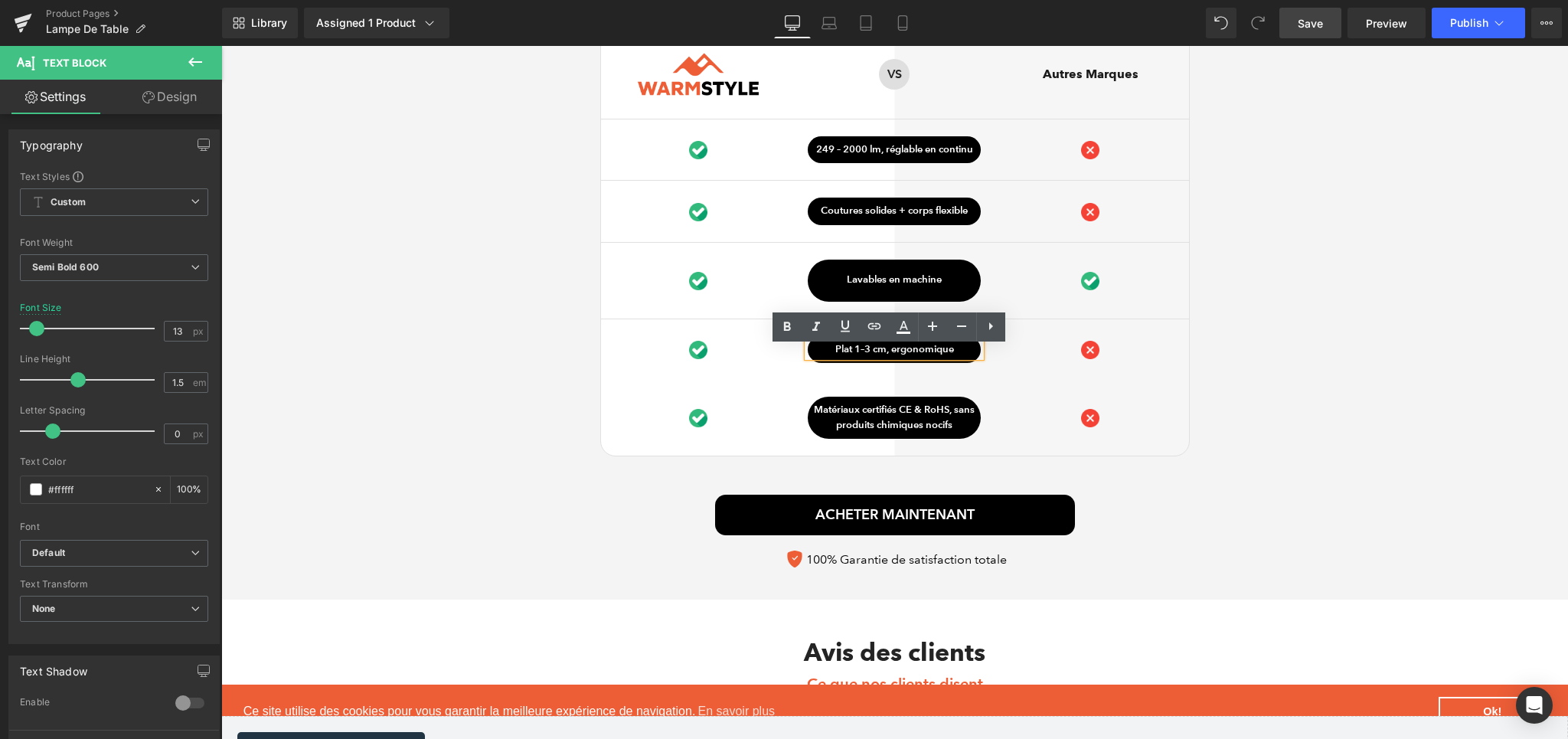
click at [940, 355] on p "Plat 1–3 cm, ergonomique" at bounding box center [895, 350] width 173 height 15
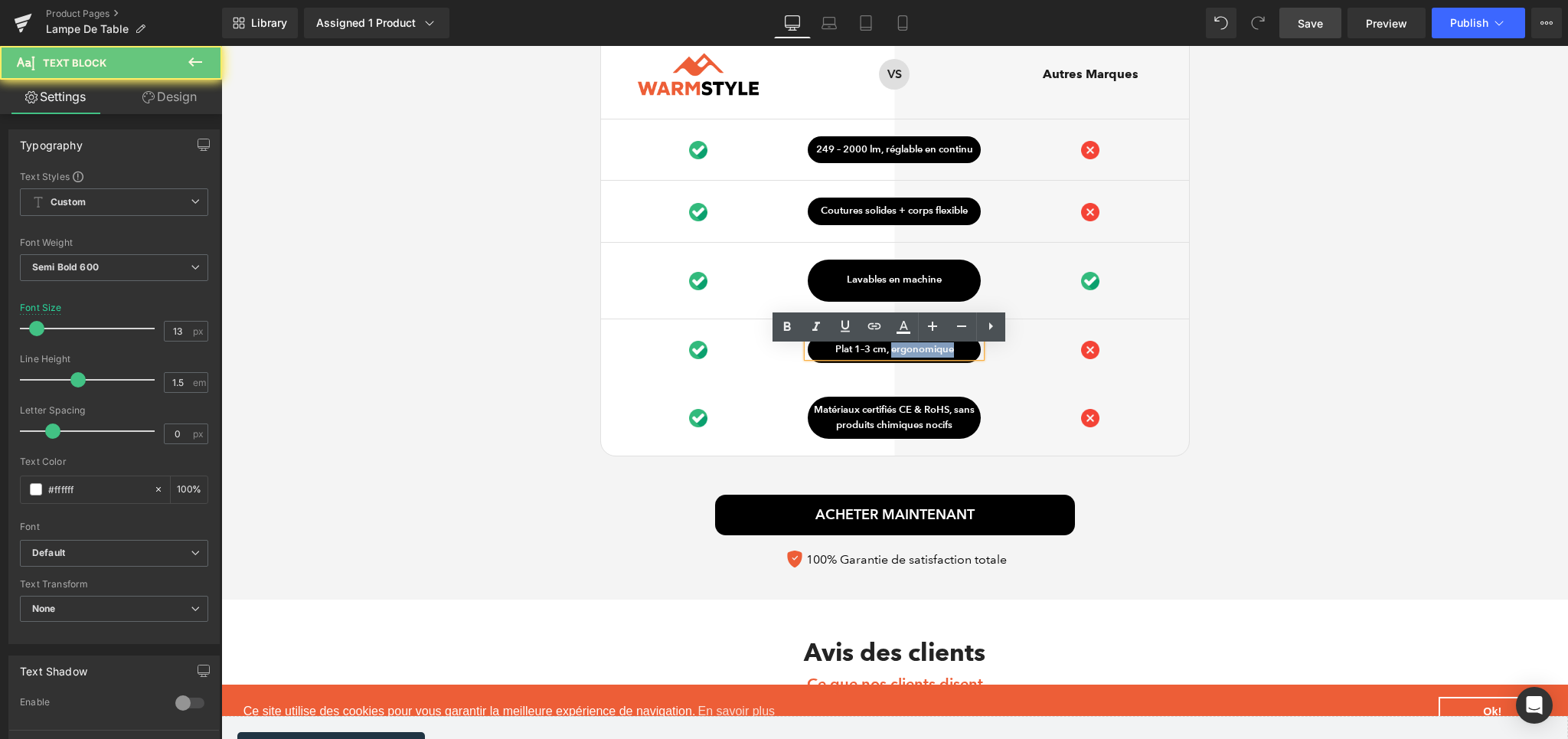
click at [940, 355] on p "Plat 1–3 cm, ergonomique" at bounding box center [895, 350] width 173 height 15
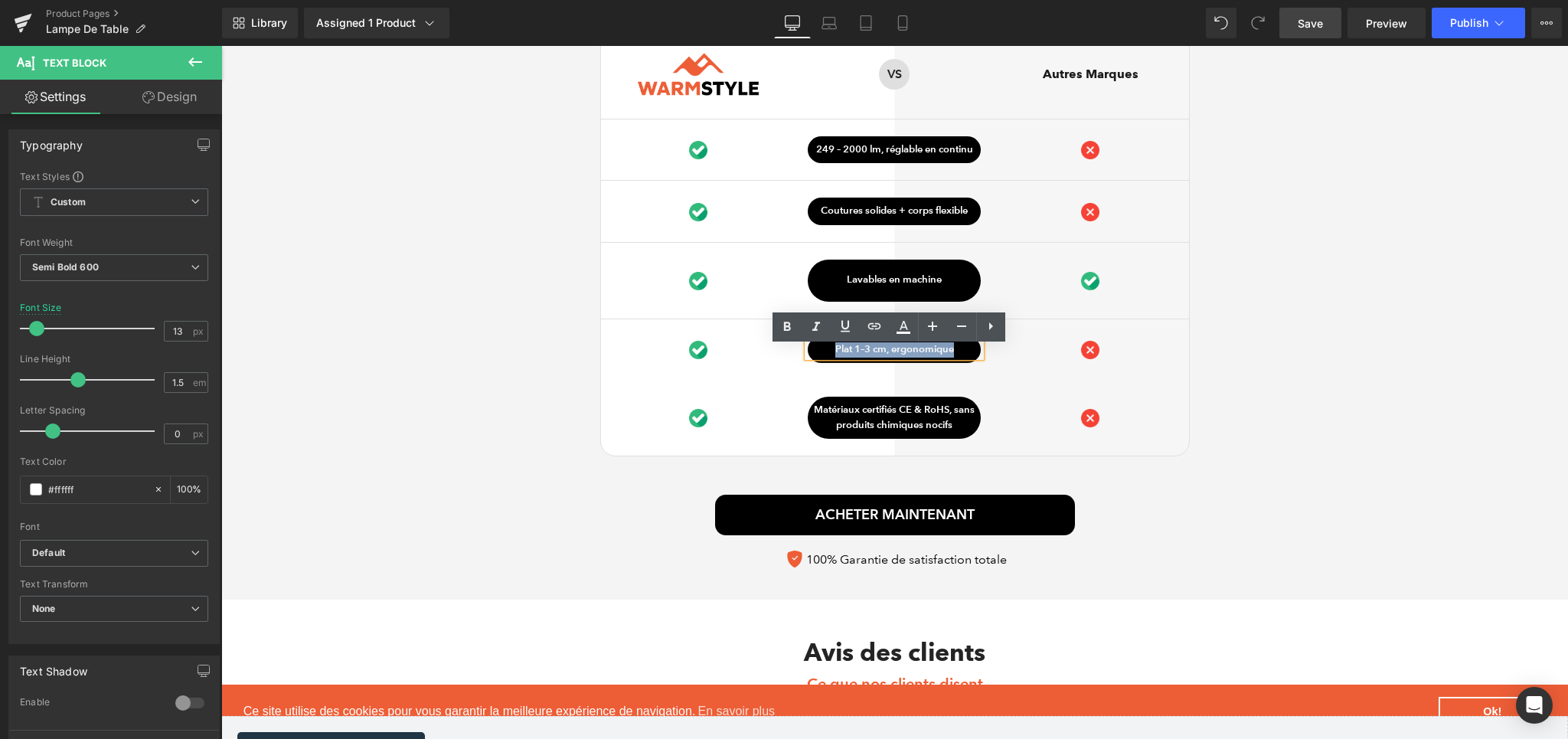
paste div
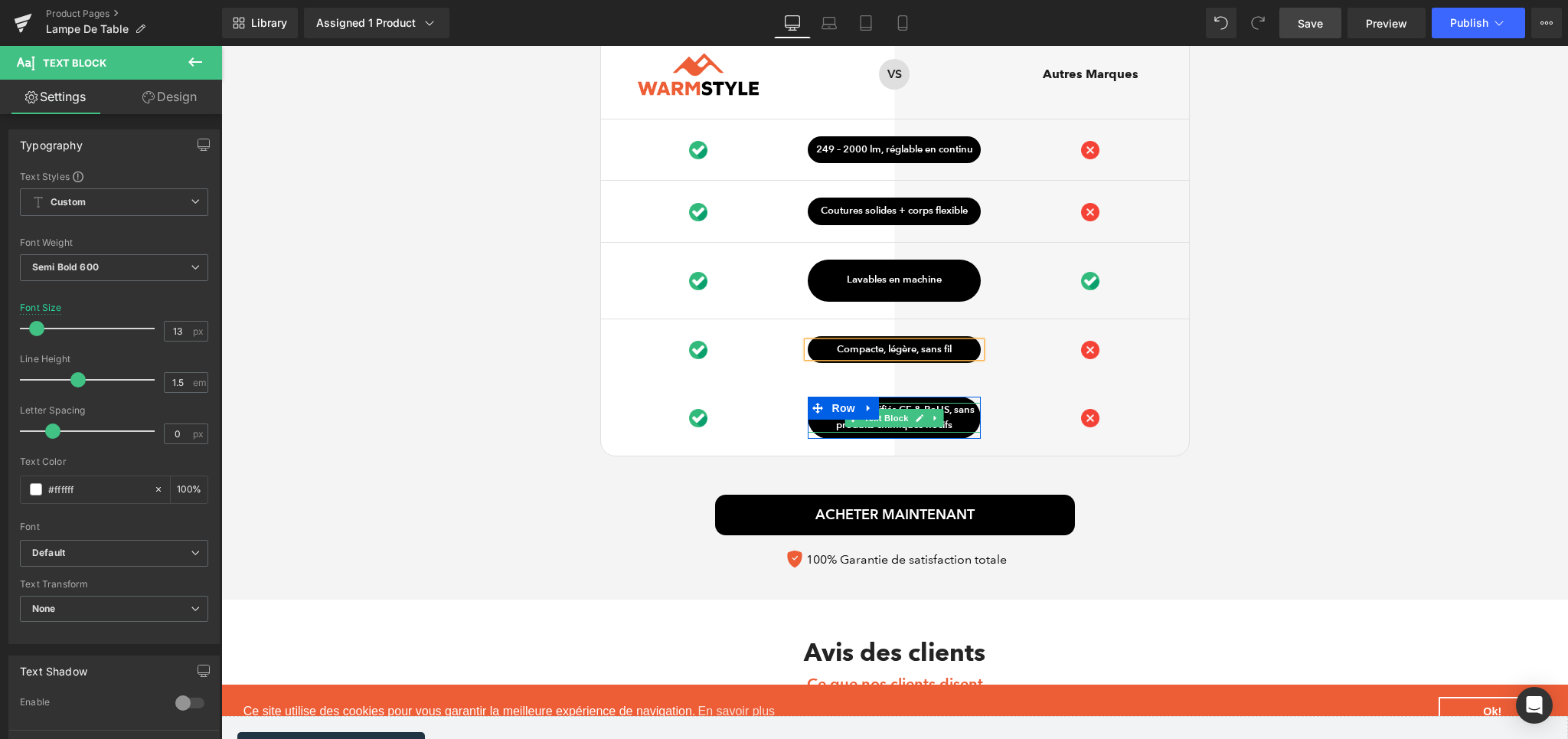
click at [957, 433] on p "Matériaux certifiés CE & RoHS, sans produits chimiques nocifs" at bounding box center [895, 418] width 173 height 30
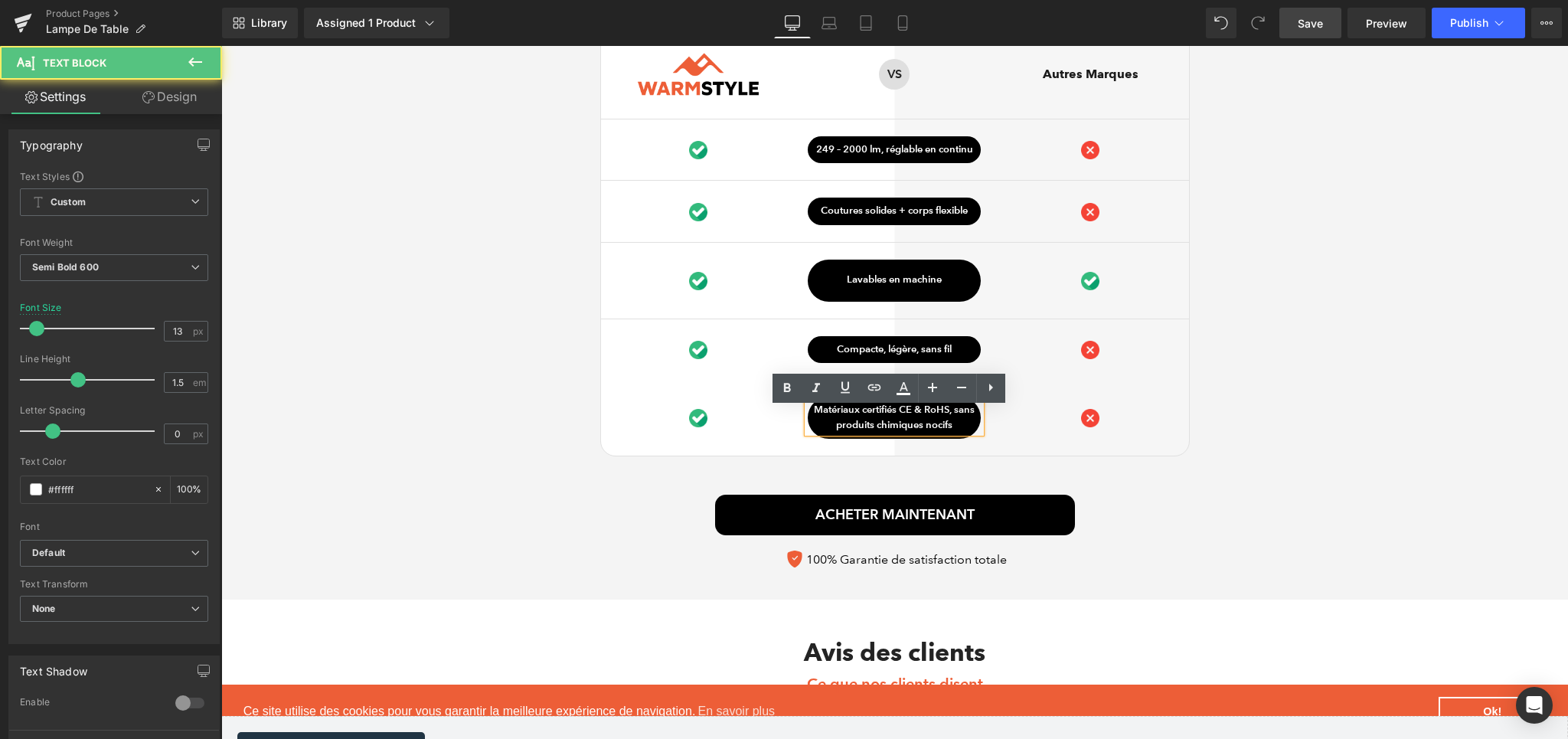
click at [957, 423] on p "Matériaux certifiés CE & RoHS, sans produits chimiques nocifs" at bounding box center [895, 418] width 173 height 30
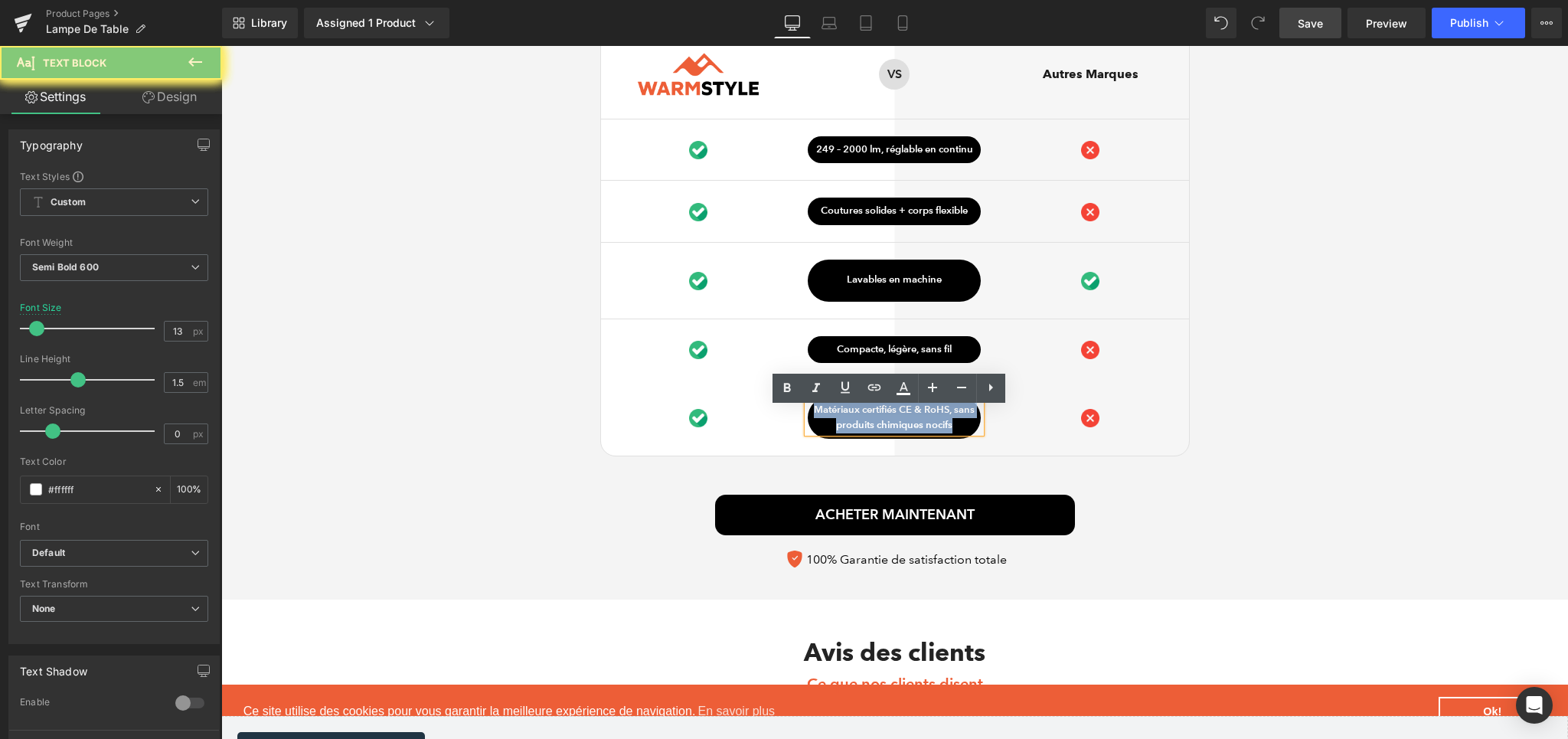
click at [957, 423] on p "Matériaux certifiés CE & RoHS, sans produits chimiques nocifs" at bounding box center [895, 418] width 173 height 30
paste div
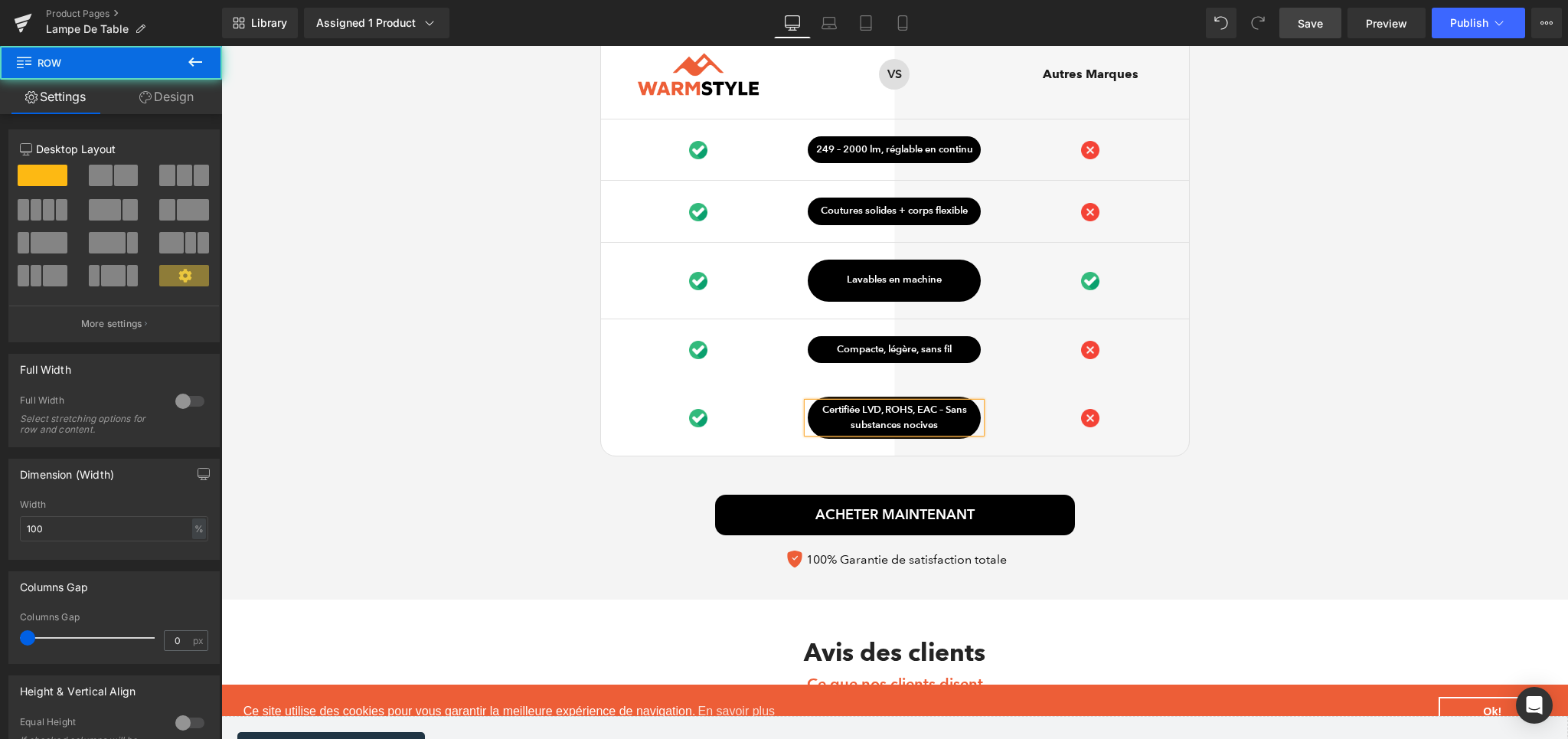
click at [1224, 497] on div "Ce qui distingue notre Lampe De Table Heading Image Row VS Text Block Row Autre…" at bounding box center [895, 272] width 1347 height 607
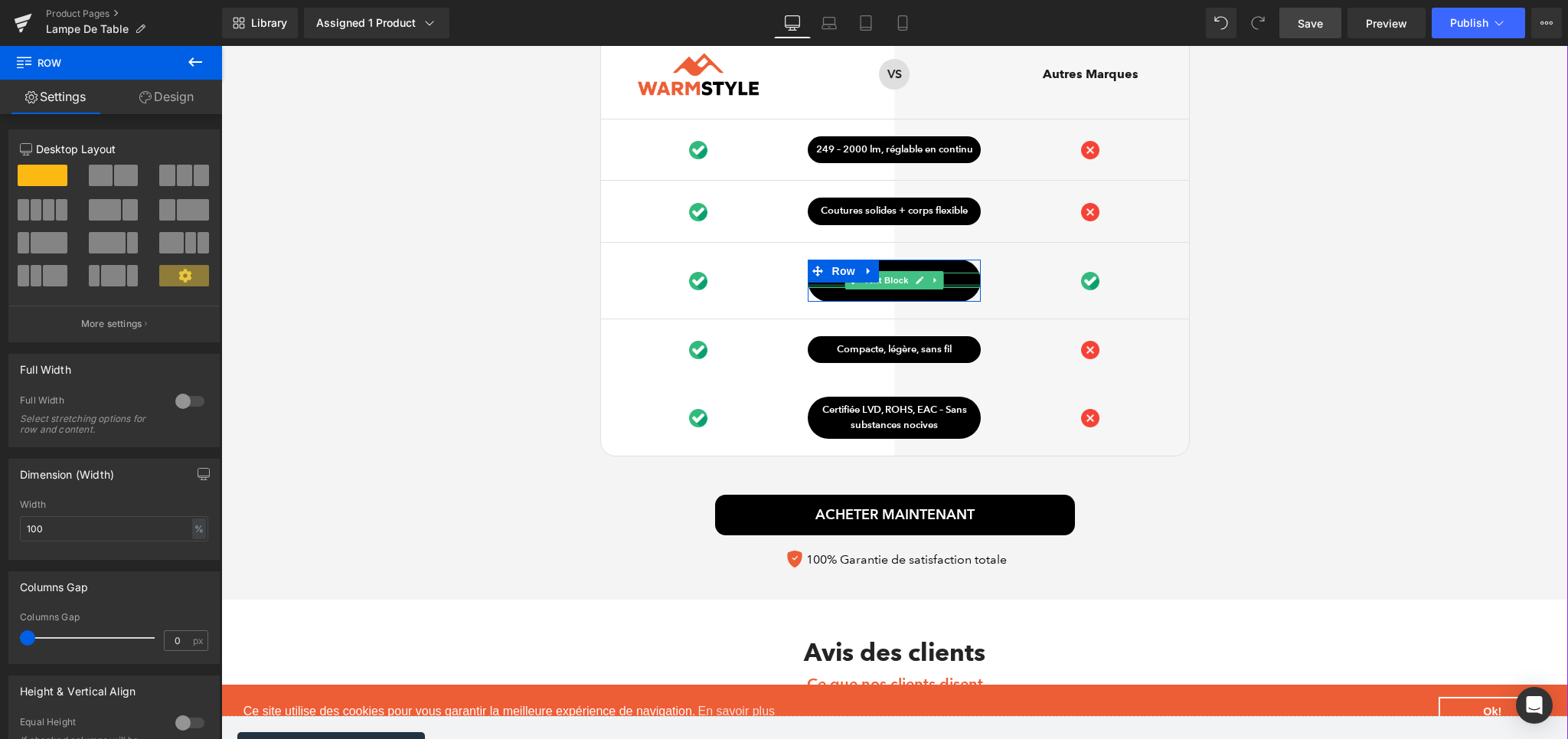
click at [945, 288] on div at bounding box center [895, 286] width 173 height 4
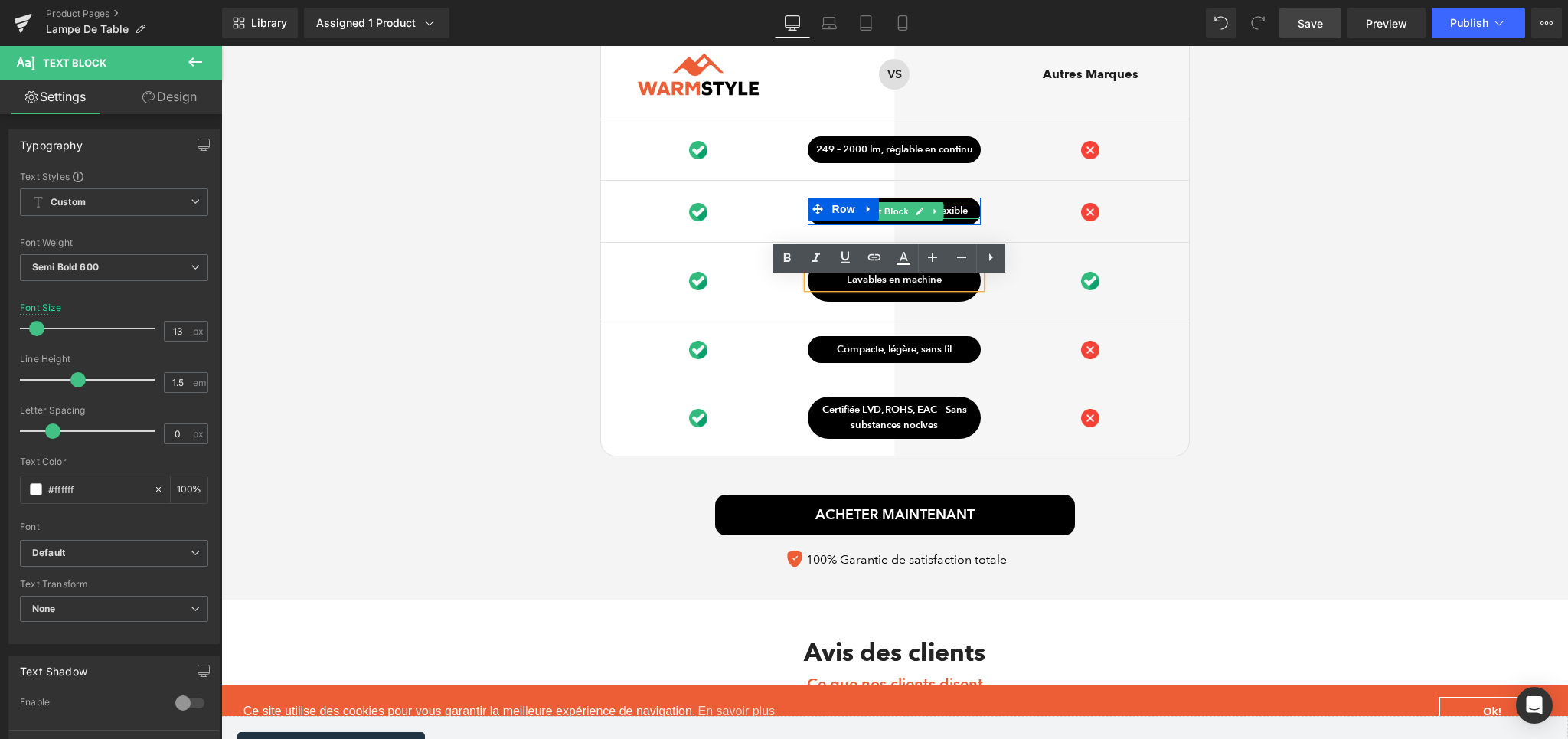
click at [955, 216] on p "Coutures solides + corps flexible" at bounding box center [895, 212] width 173 height 15
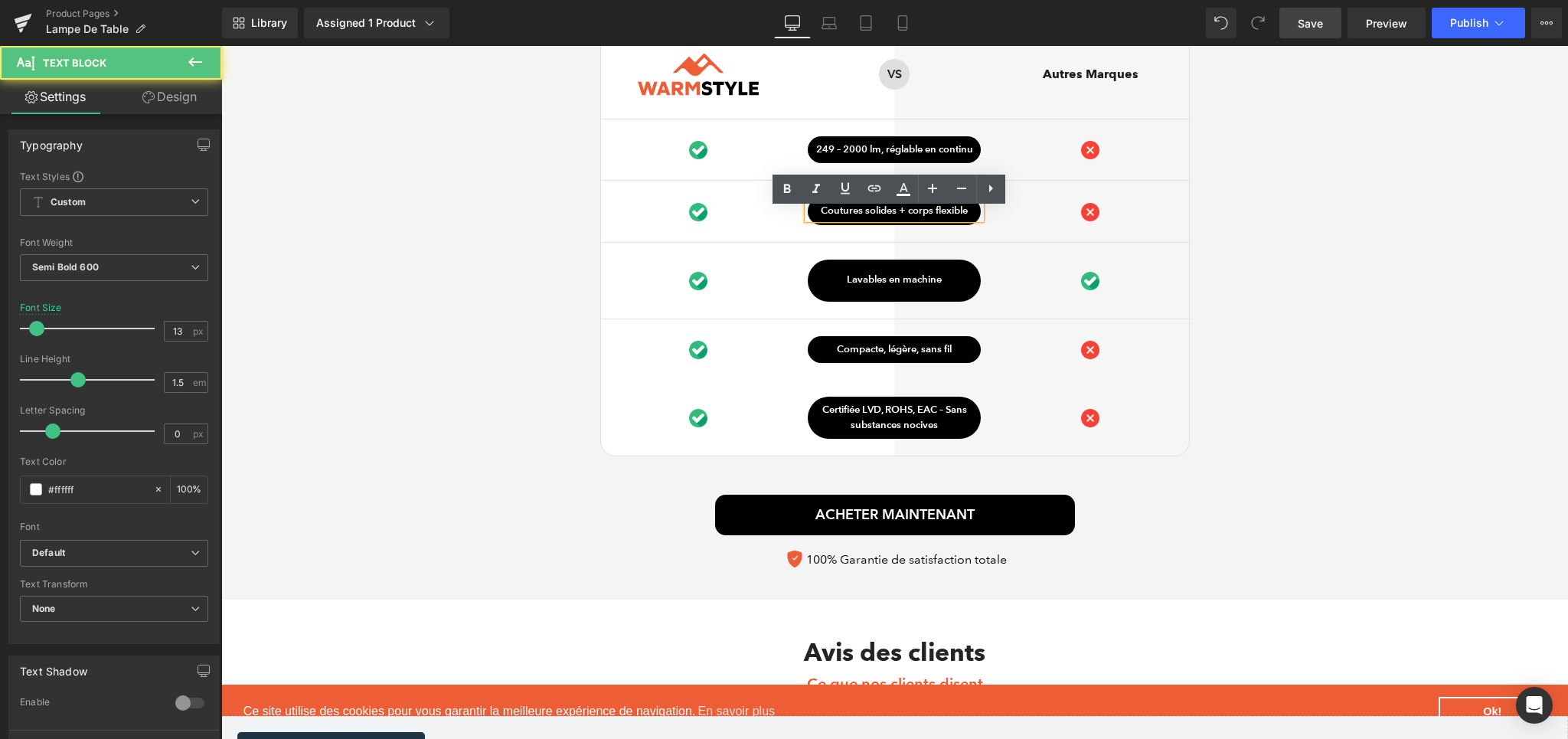
click at [955, 216] on p "Coutures solides + corps flexible" at bounding box center [895, 212] width 173 height 15
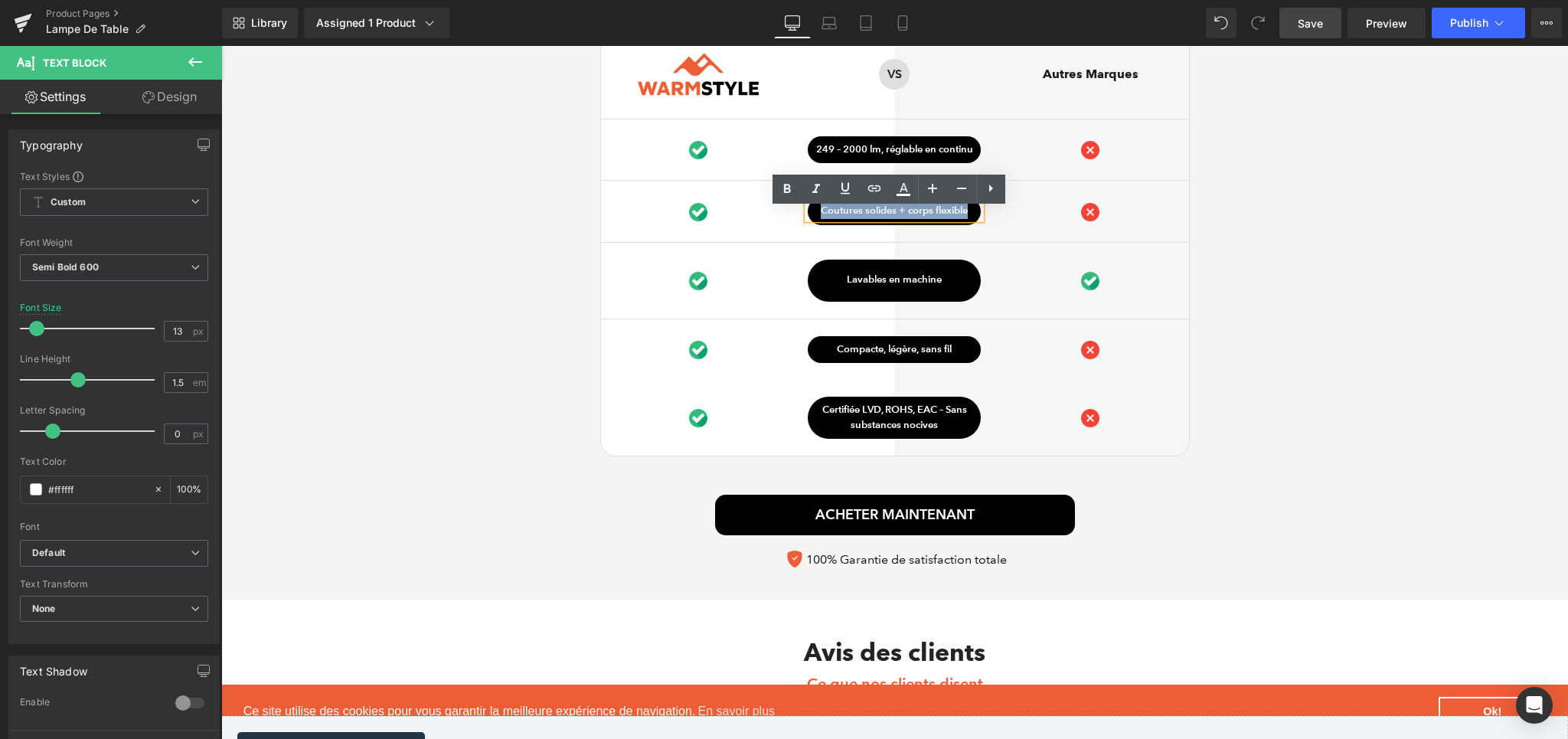
paste div
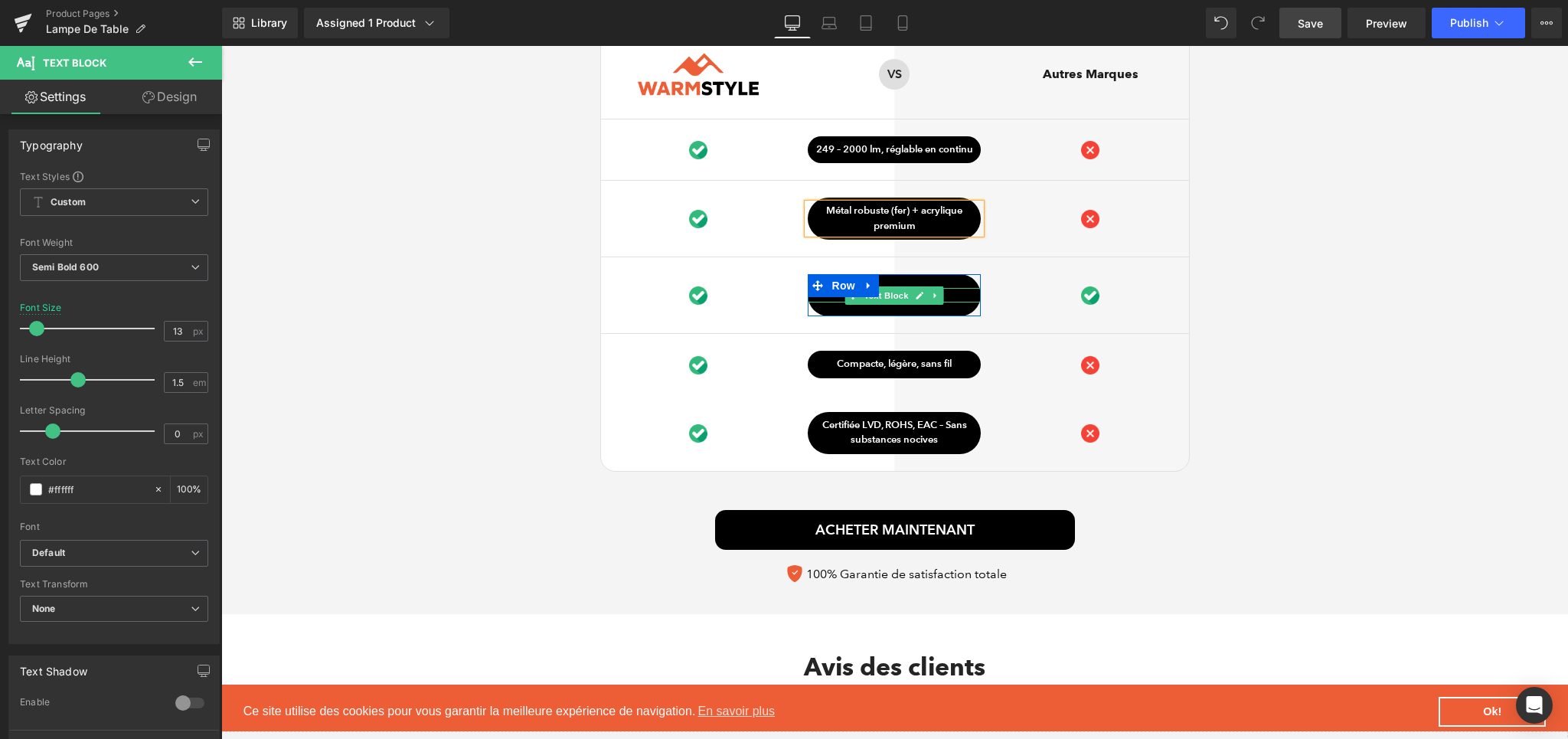
click at [905, 303] on span "Text Block" at bounding box center [886, 295] width 51 height 18
click at [960, 298] on p "Lavables en machine" at bounding box center [895, 295] width 173 height 15
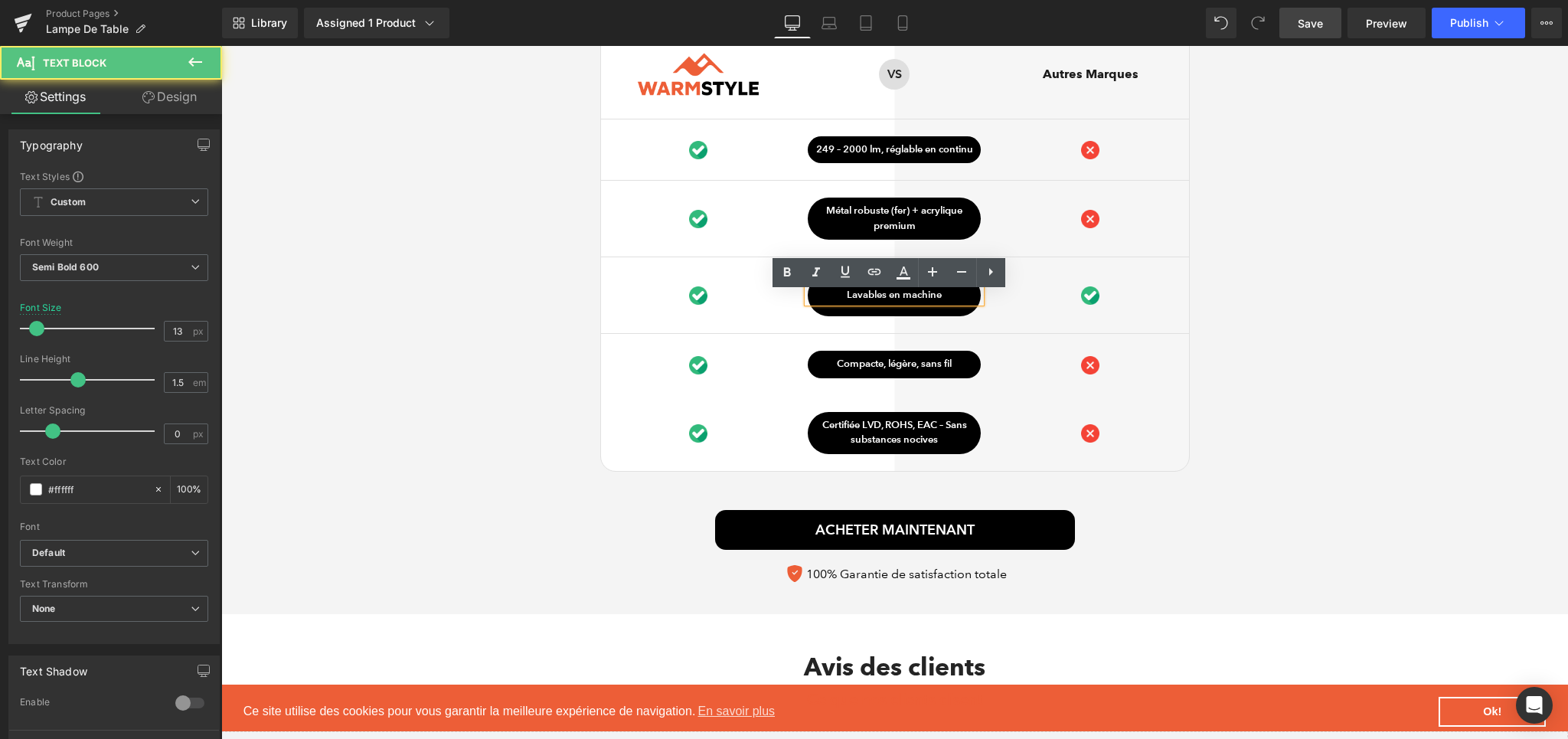
click at [960, 298] on p "Lavables en machine" at bounding box center [895, 295] width 173 height 15
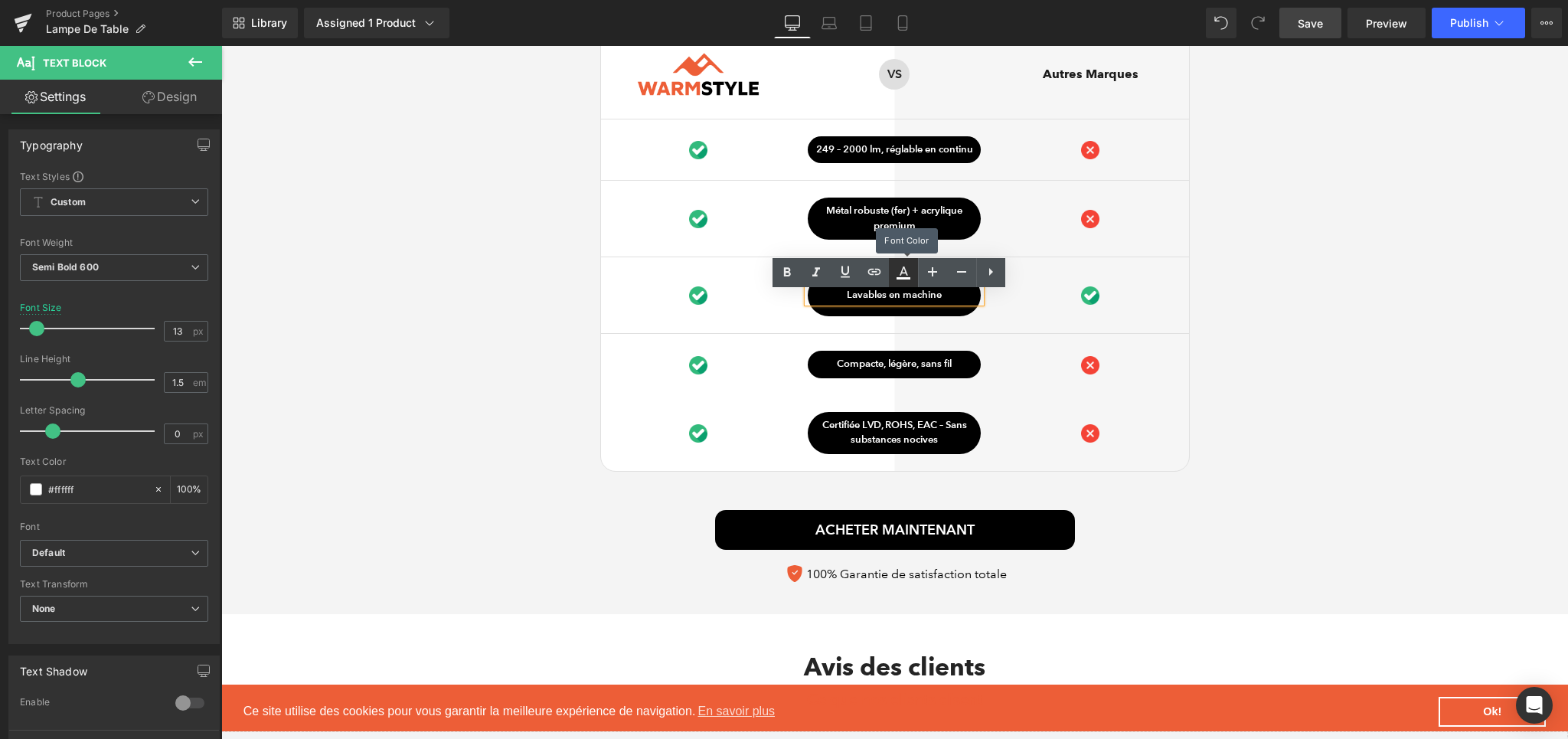
paste div
click at [1384, 256] on div "Ce qui distingue notre Lampe De Table Heading Image Row VS Text Block Row Autre…" at bounding box center [895, 280] width 1347 height 623
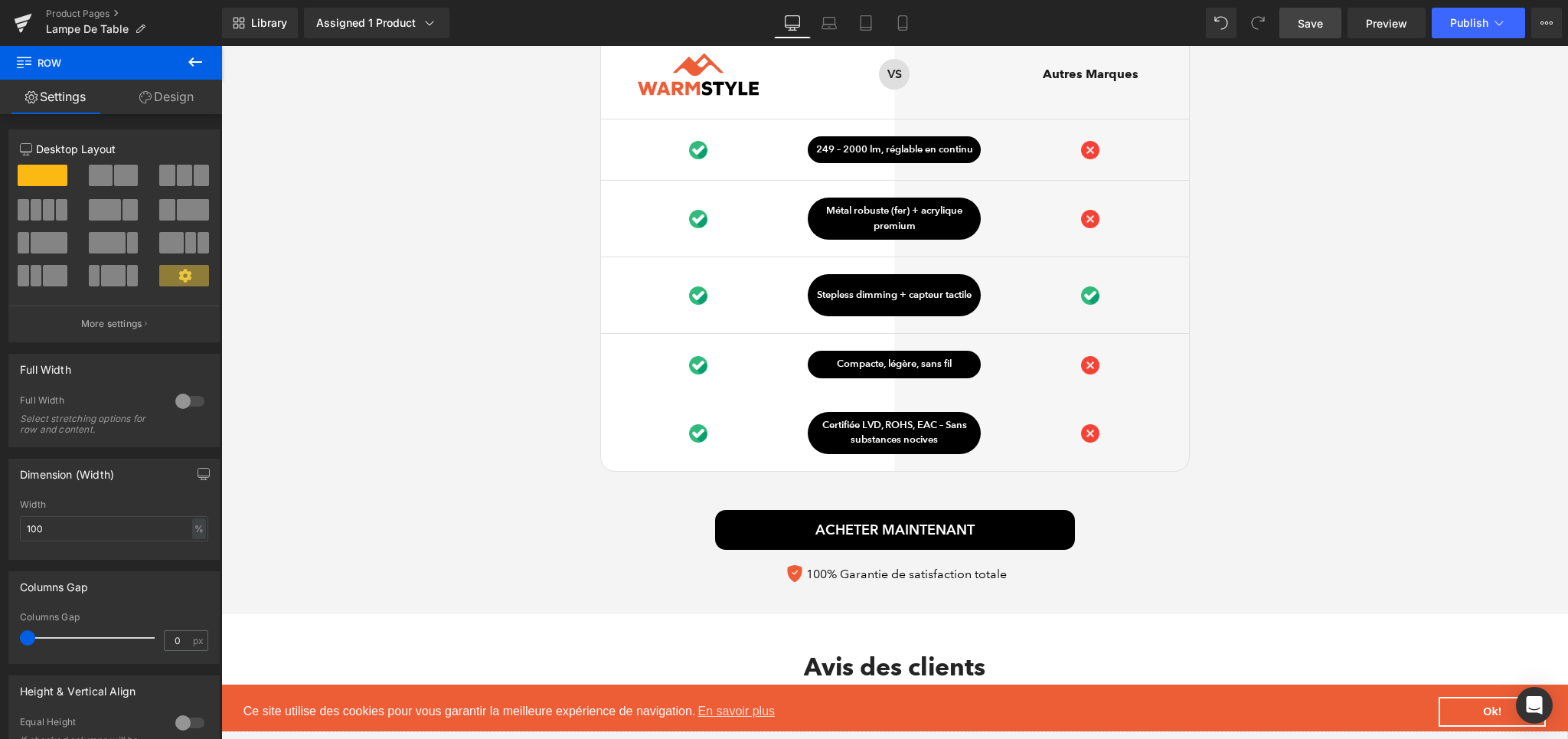
click at [1287, 16] on link "Save" at bounding box center [1310, 23] width 62 height 31
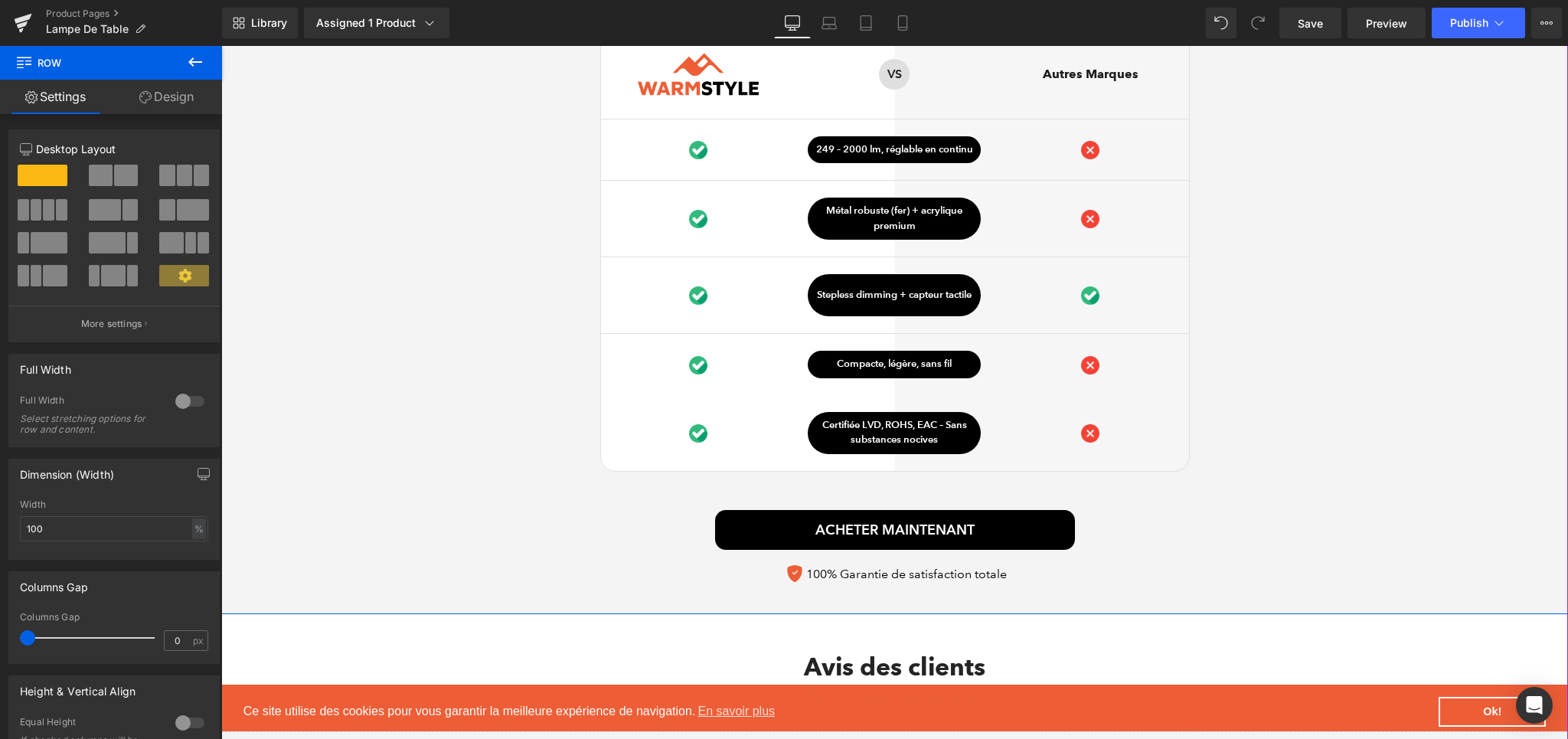
click at [1389, 243] on div "Ce qui distingue notre Lampe De Table Heading Image Row VS Text Block Row Autre…" at bounding box center [895, 280] width 1347 height 623
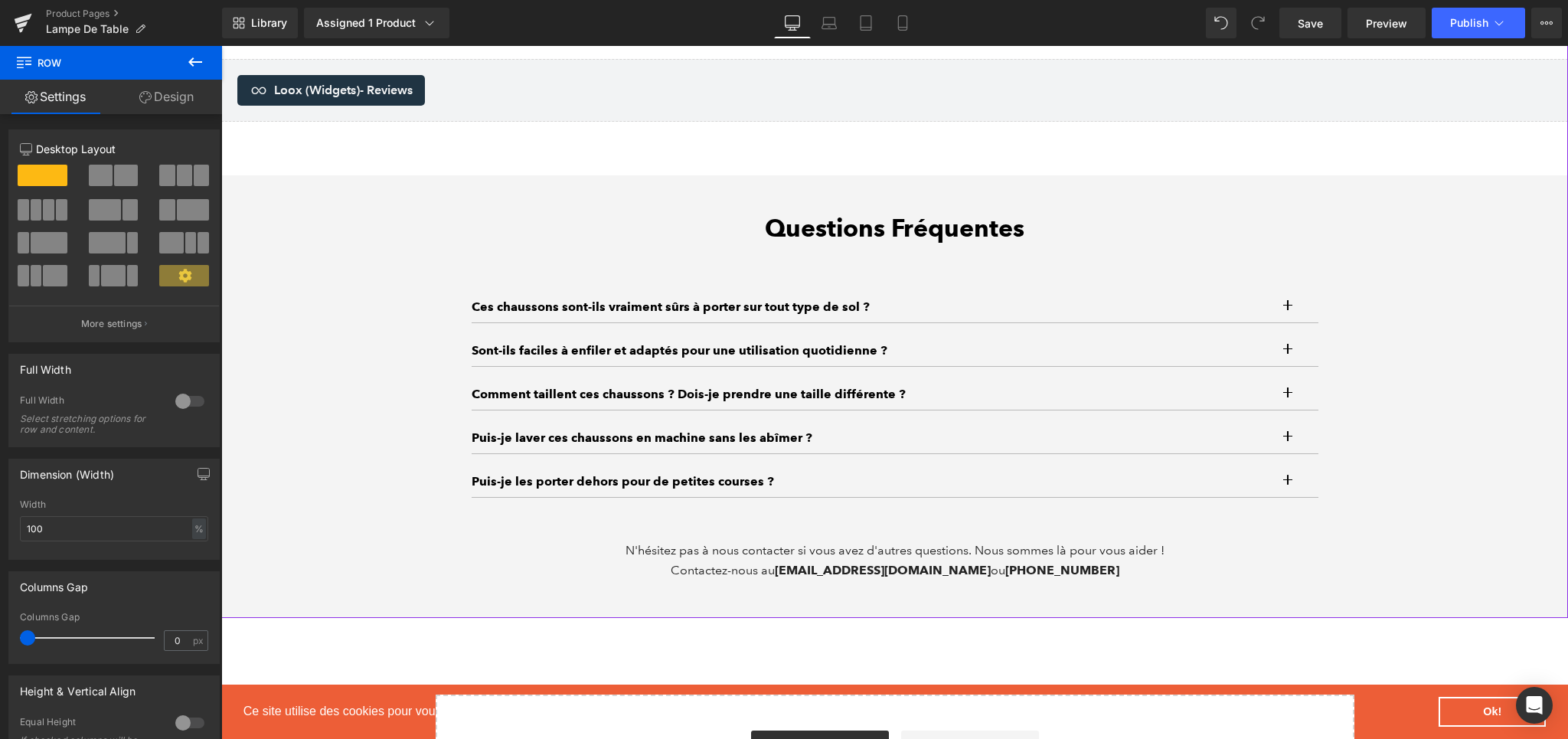
scroll to position [4583, 0]
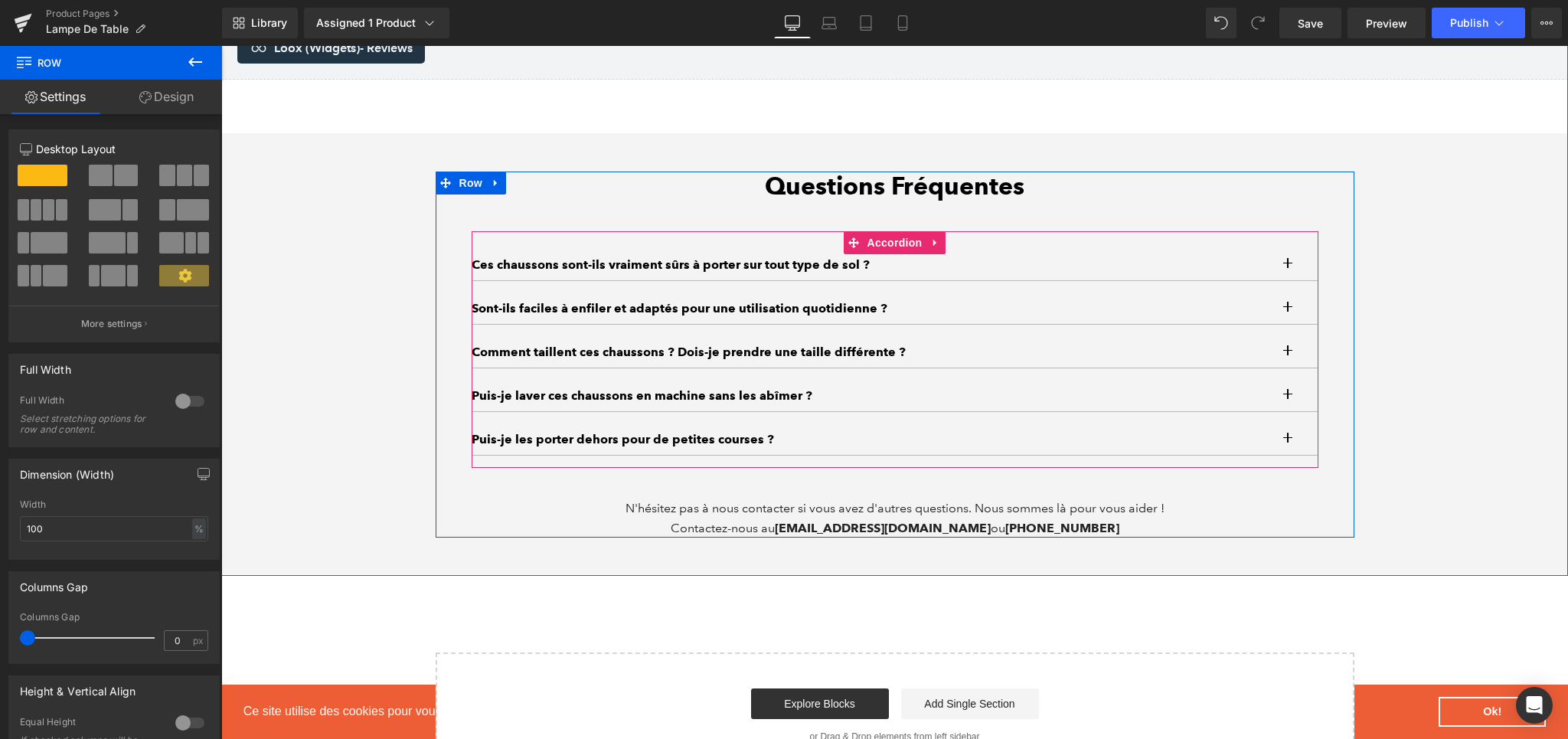
click at [1288, 272] on button "button" at bounding box center [1303, 265] width 31 height 31
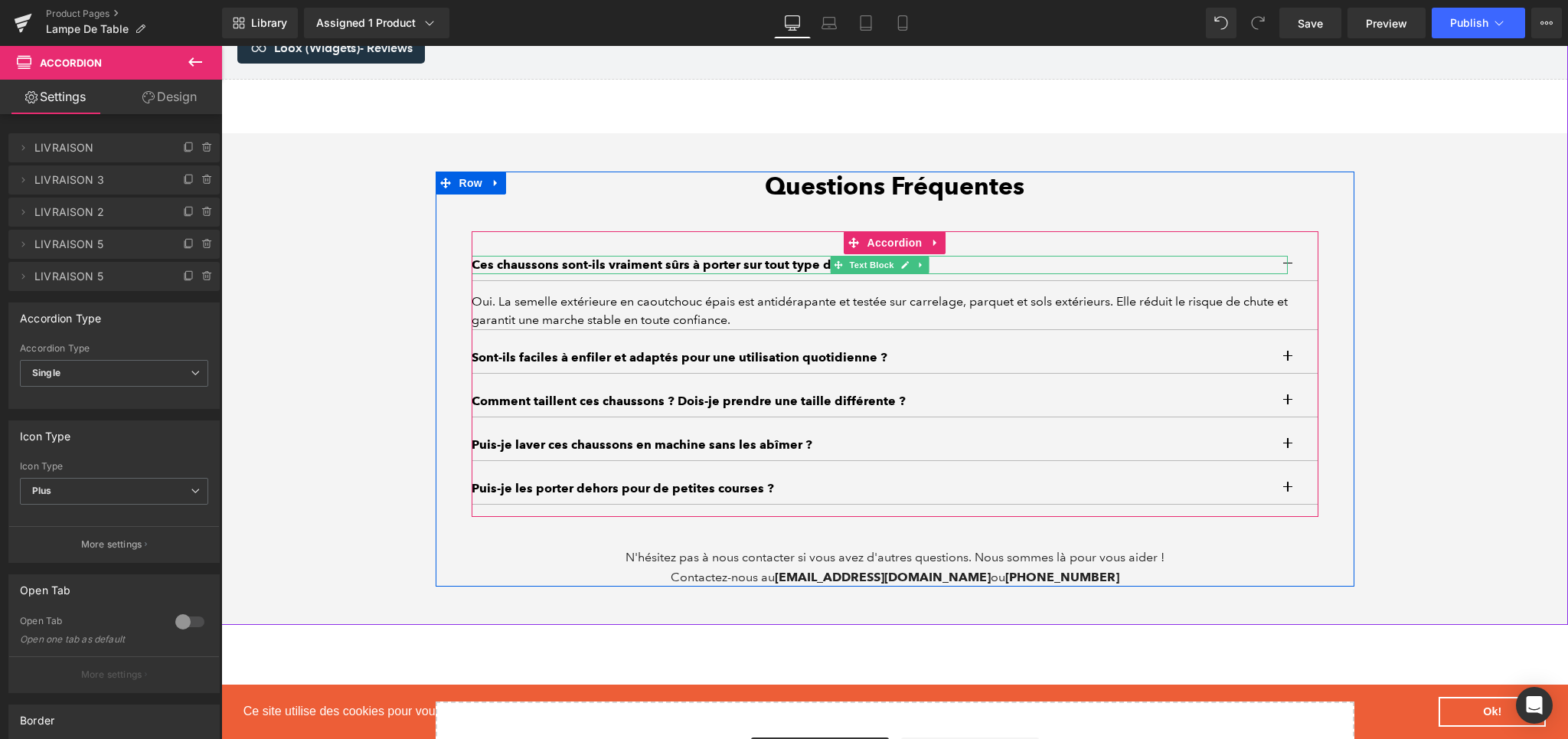
click at [729, 272] on p "Ces chaussons sont-ils vraiment sûrs à porter sur tout type de sol ?" at bounding box center [879, 265] width 816 height 18
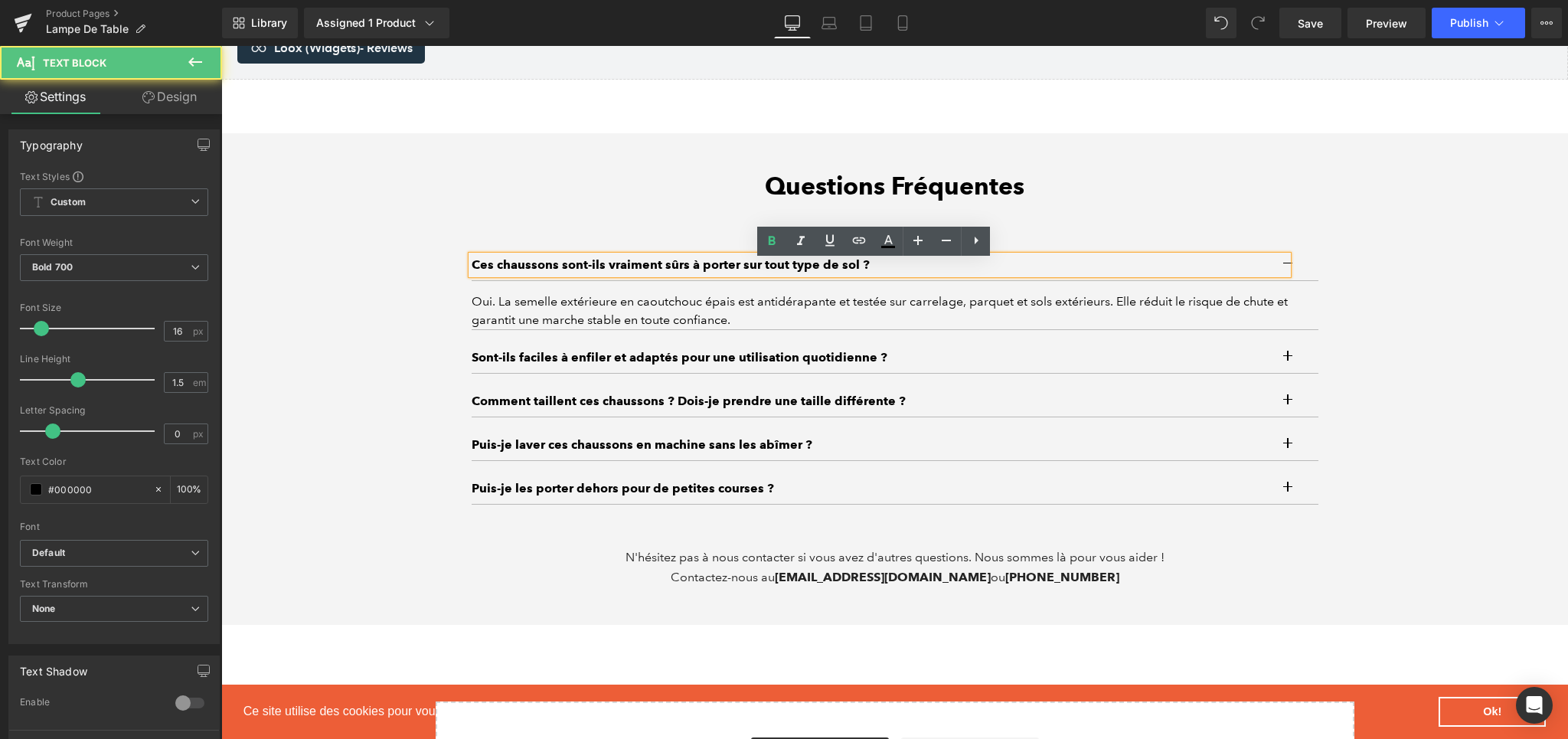
click at [729, 272] on p "Ces chaussons sont-ils vraiment sûrs à porter sur tout type de sol ?" at bounding box center [879, 265] width 816 height 18
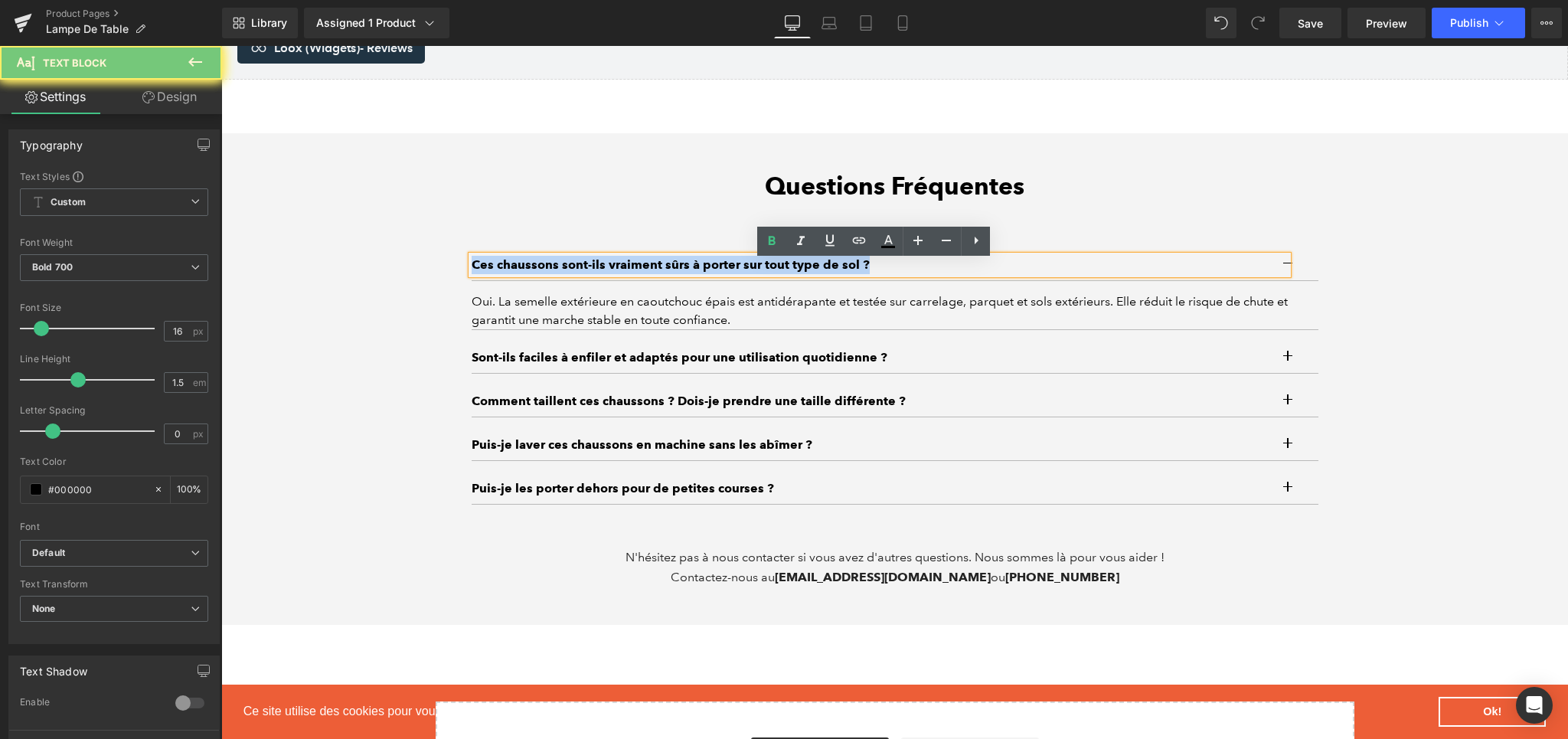
click at [729, 272] on p "Ces chaussons sont-ils vraiment sûrs à porter sur tout type de sol ?" at bounding box center [879, 265] width 816 height 18
paste div
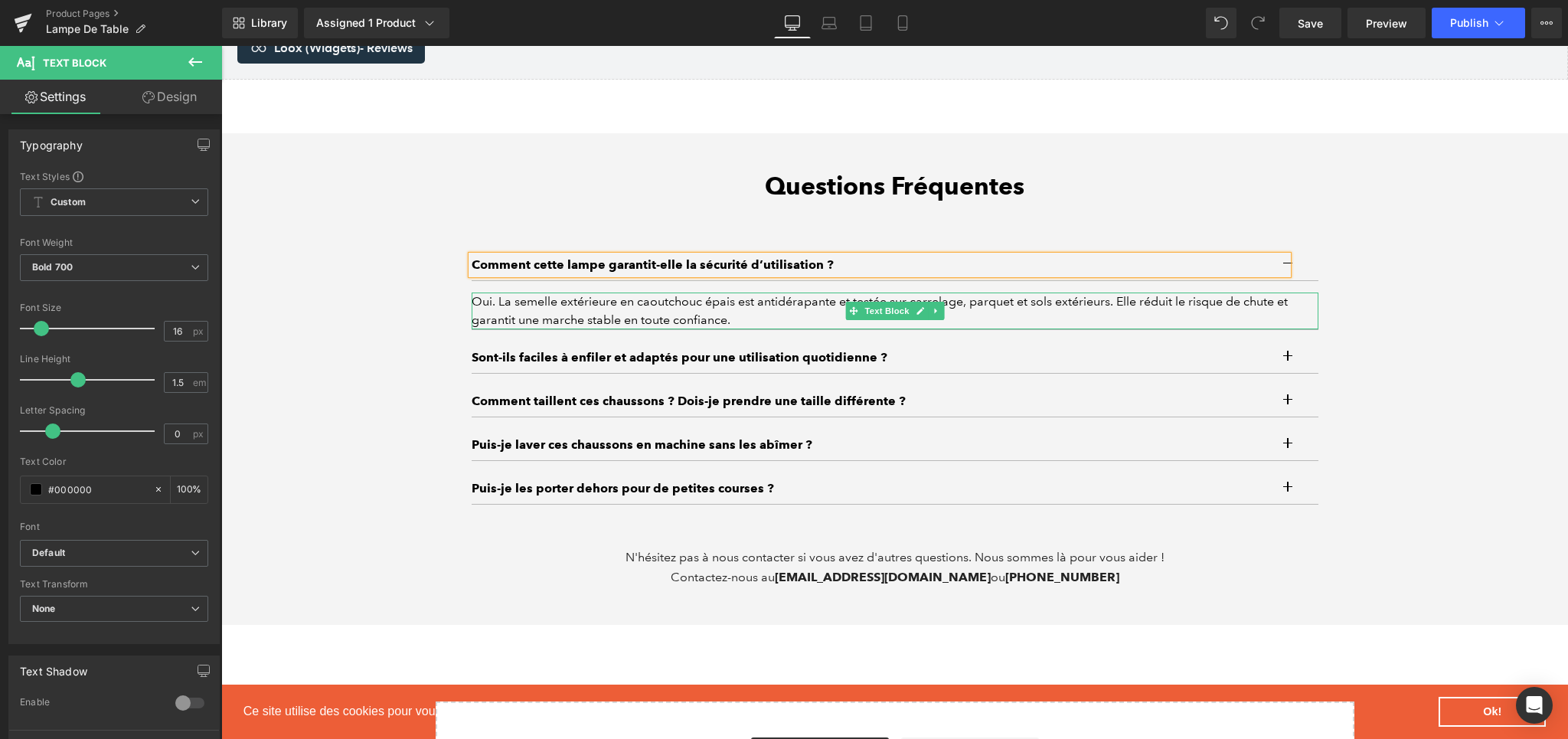
click at [695, 312] on div "Oui. La semelle extérieure en caoutchouc épais est antidérapante et testée sur …" at bounding box center [895, 311] width 847 height 37
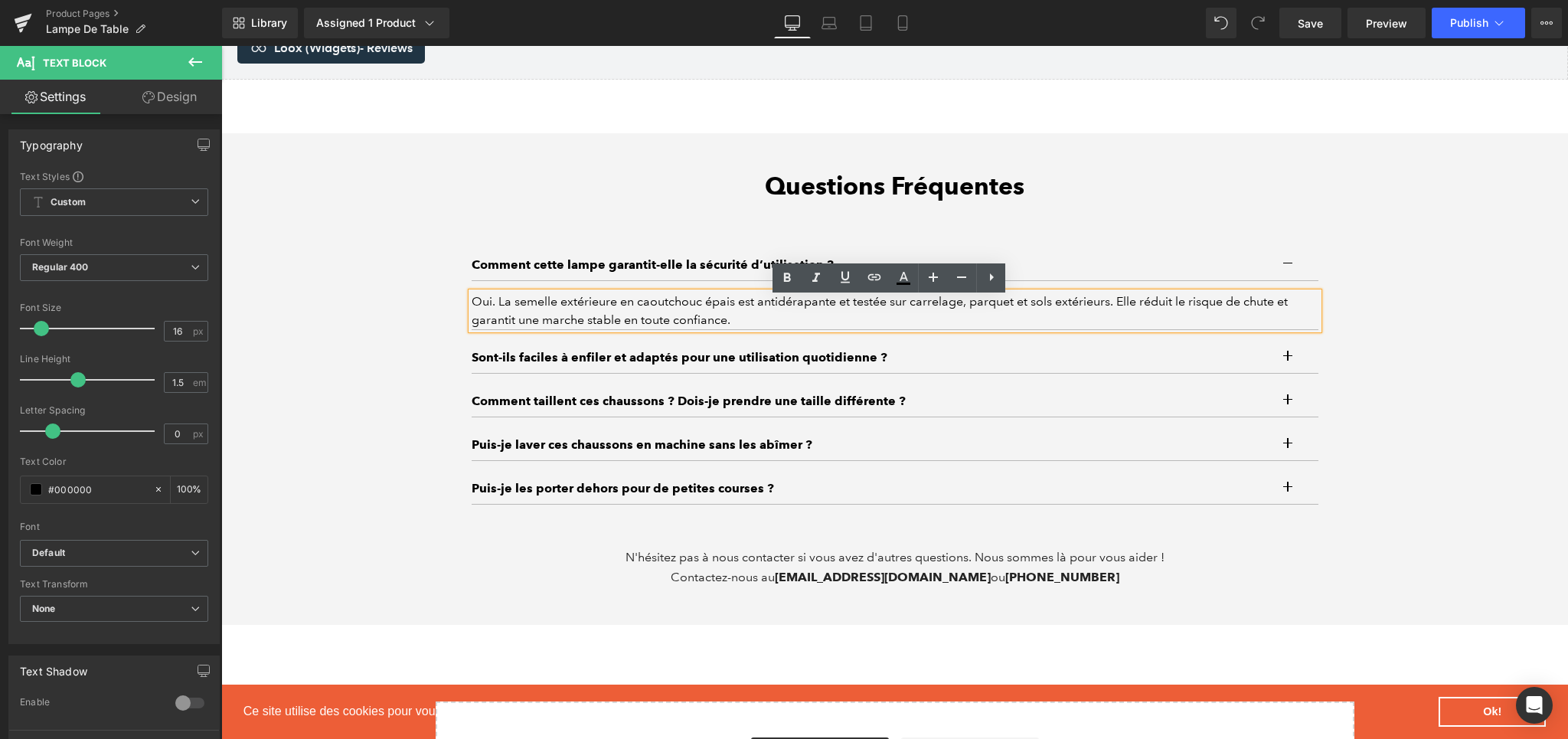
click at [549, 303] on div "Oui. La semelle extérieure en caoutchouc épais est antidérapante et testée sur …" at bounding box center [895, 311] width 847 height 37
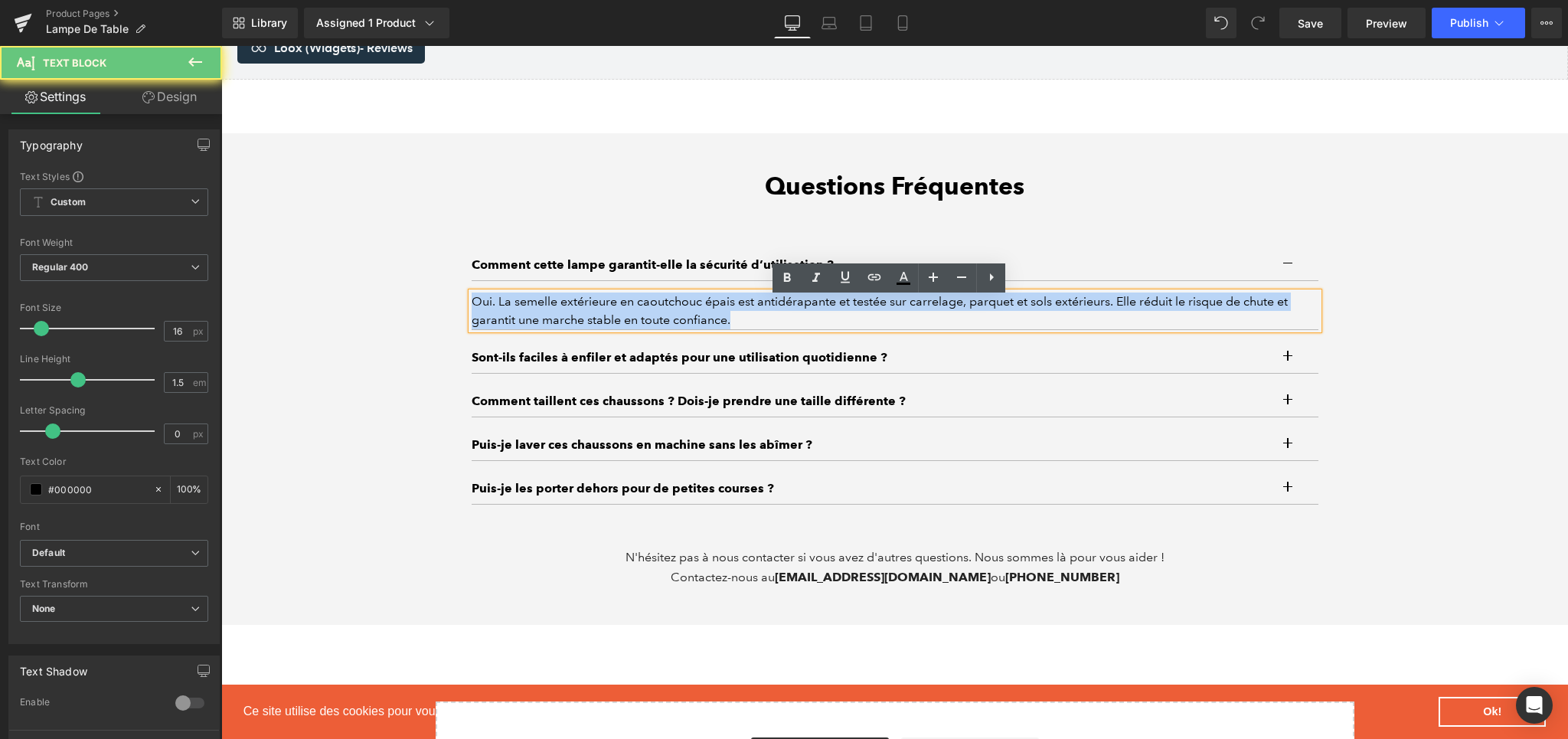
click at [549, 303] on div "Oui. La semelle extérieure en caoutchouc épais est antidérapante et testée sur …" at bounding box center [895, 311] width 847 height 37
paste div
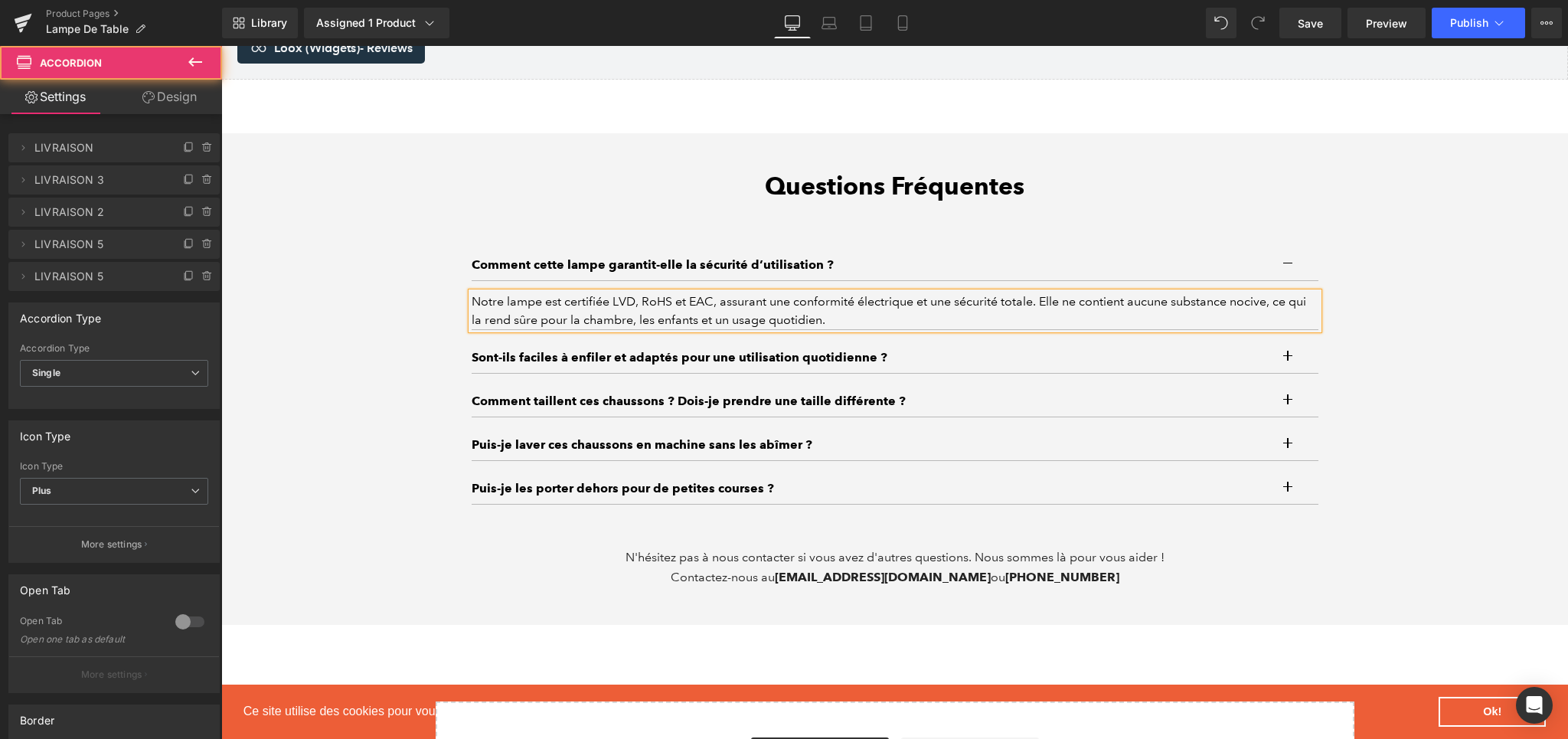
click at [1288, 361] on button "button" at bounding box center [1303, 358] width 31 height 31
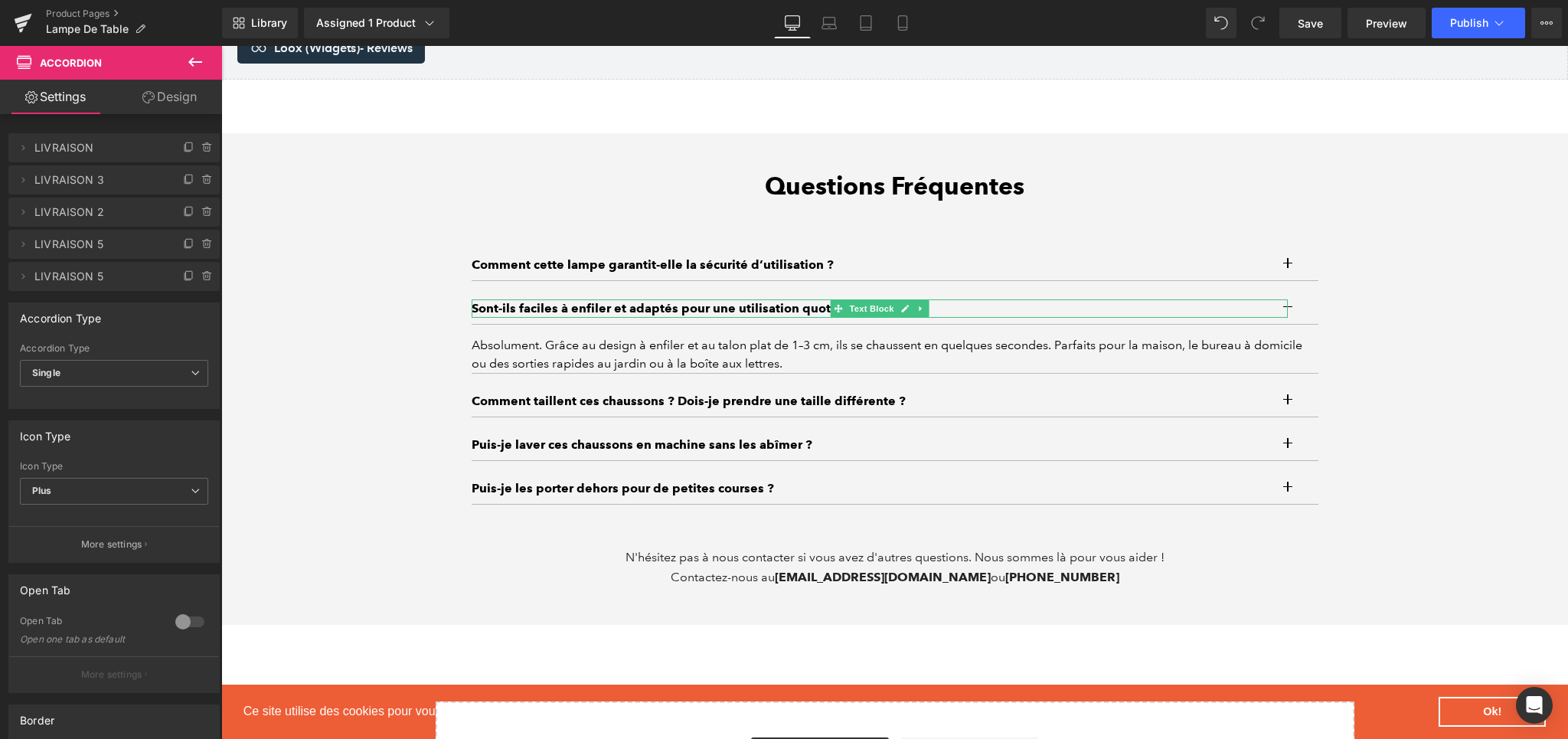
click at [629, 318] on p "Sont-ils faciles à enfiler et adaptés pour une utilisation quotidienne ?" at bounding box center [879, 308] width 816 height 18
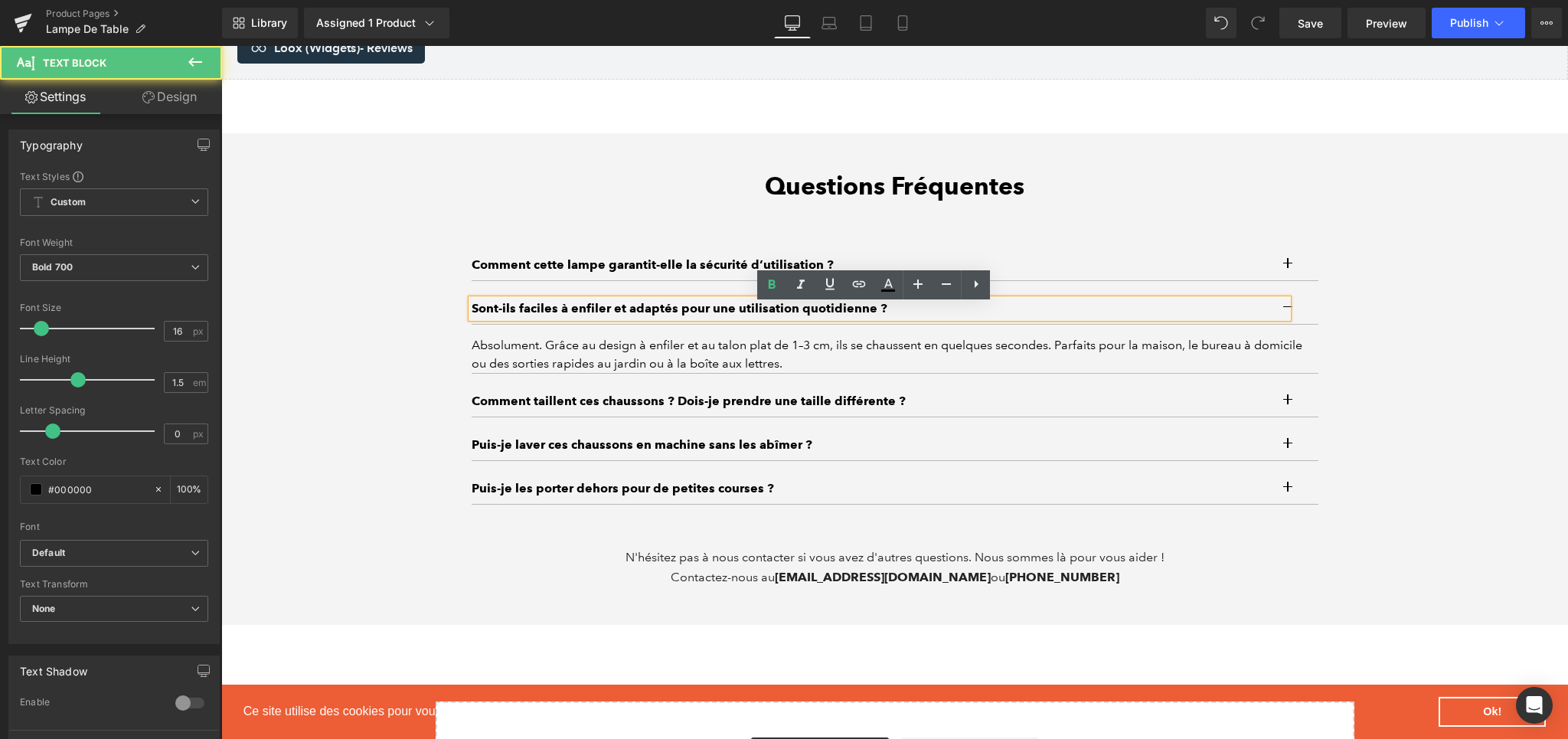
click at [620, 316] on p "Sont-ils faciles à enfiler et adaptés pour une utilisation quotidienne ?" at bounding box center [879, 308] width 816 height 18
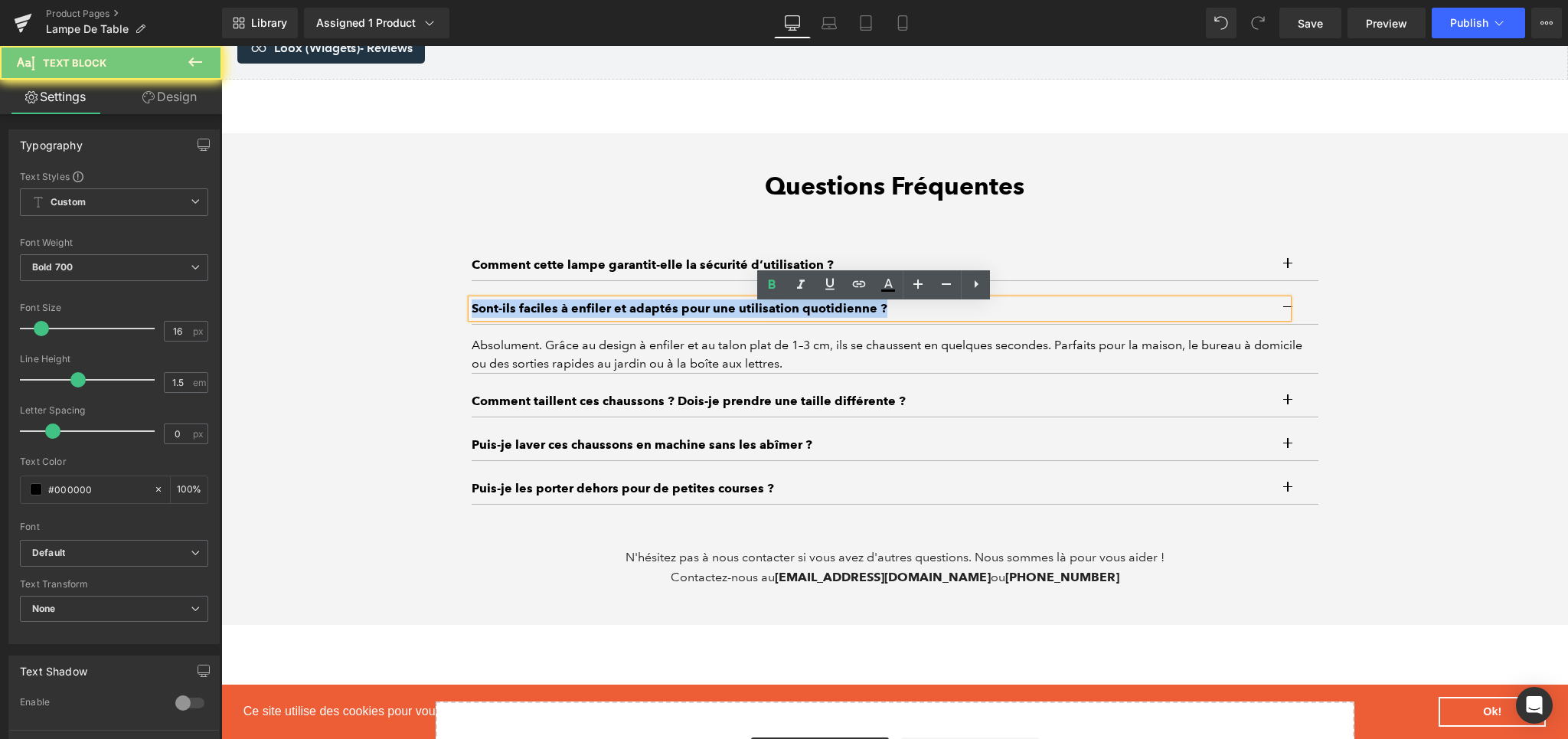
click at [620, 316] on p "Sont-ils faciles à enfiler et adaptés pour une utilisation quotidienne ?" at bounding box center [879, 308] width 816 height 18
paste div
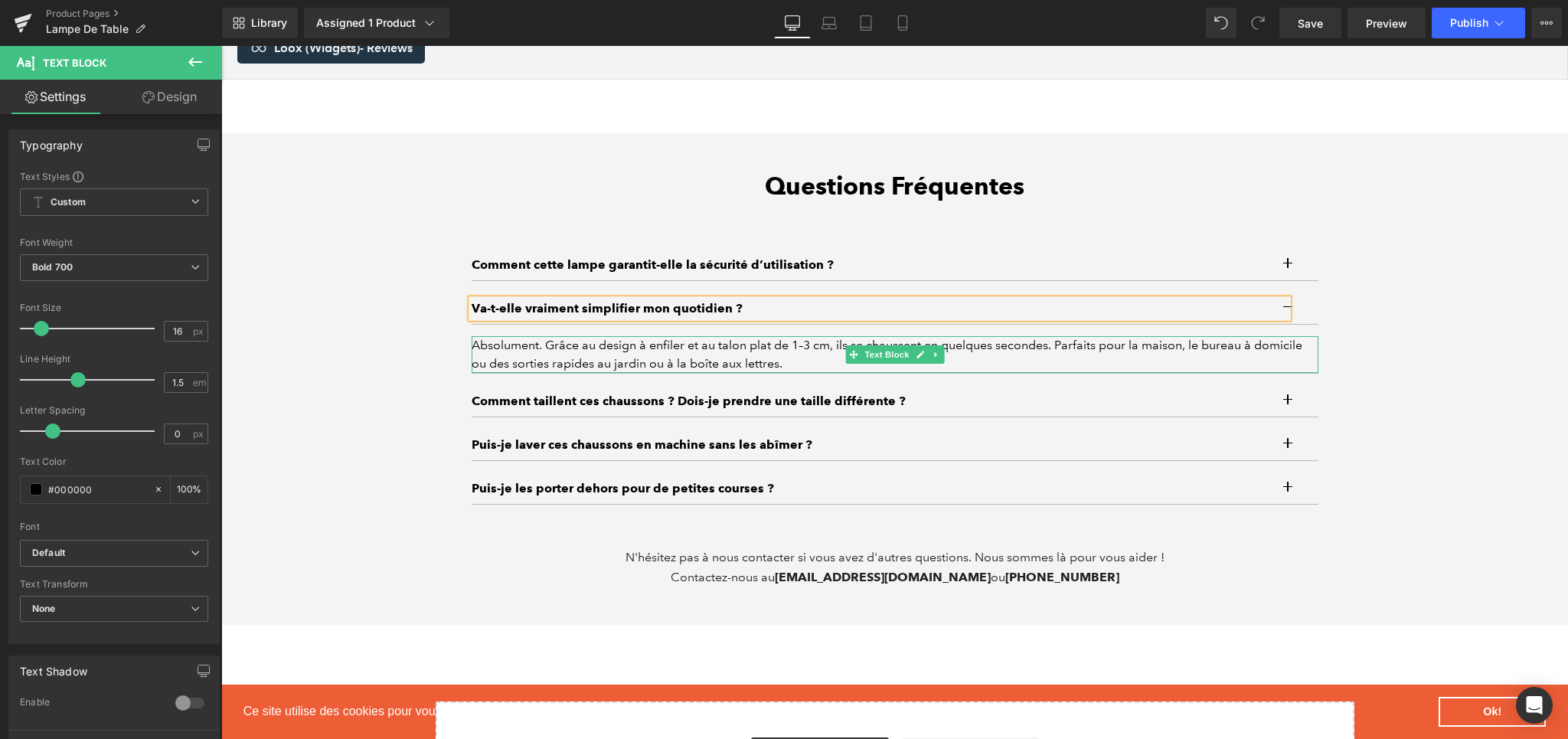
click at [608, 362] on div "Absolument. Grâce au design à enfiler et au talon plat de 1–3 cm, ils se chauss…" at bounding box center [895, 354] width 847 height 37
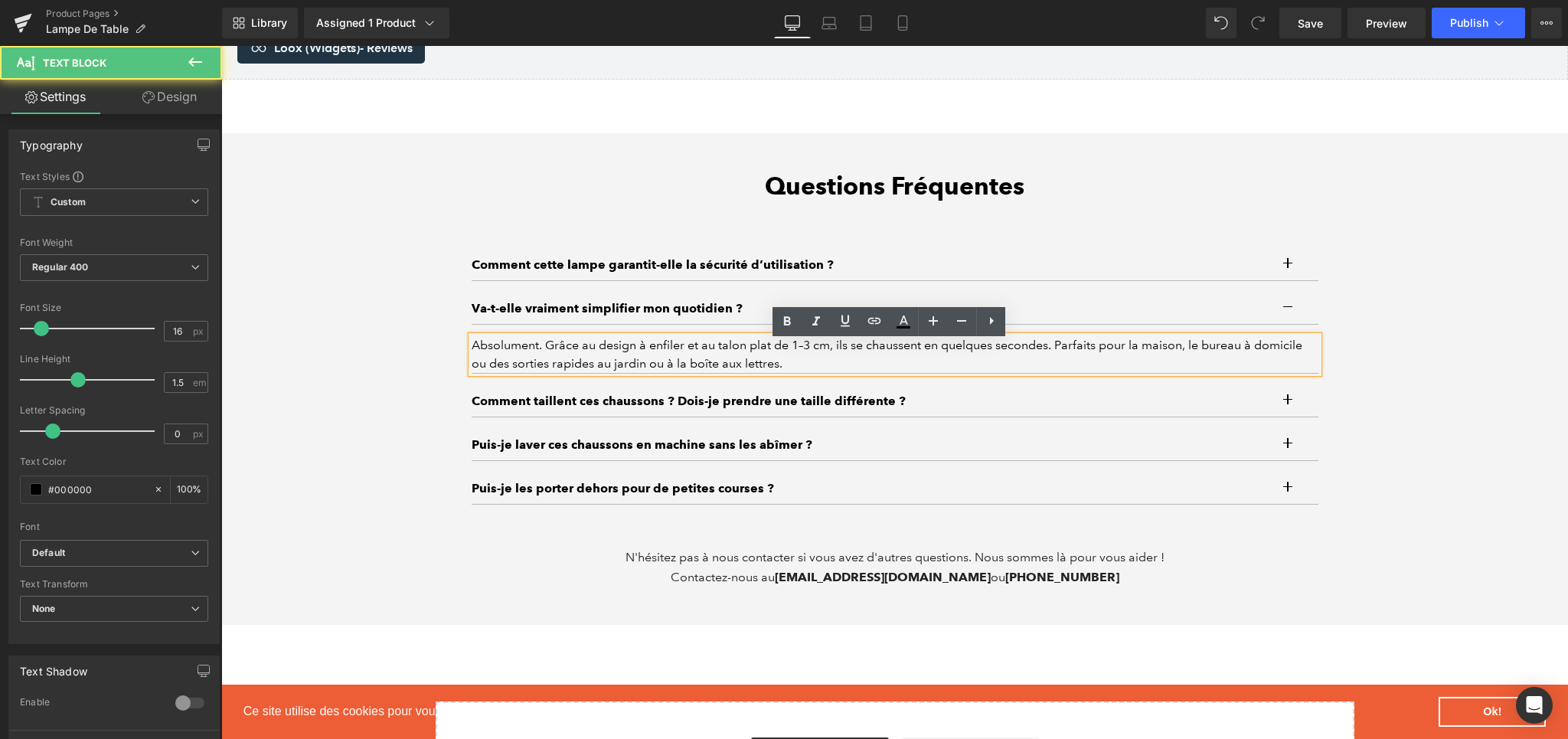
click at [580, 349] on div "Absolument. Grâce au design à enfiler et au talon plat de 1–3 cm, ils se chauss…" at bounding box center [895, 354] width 847 height 37
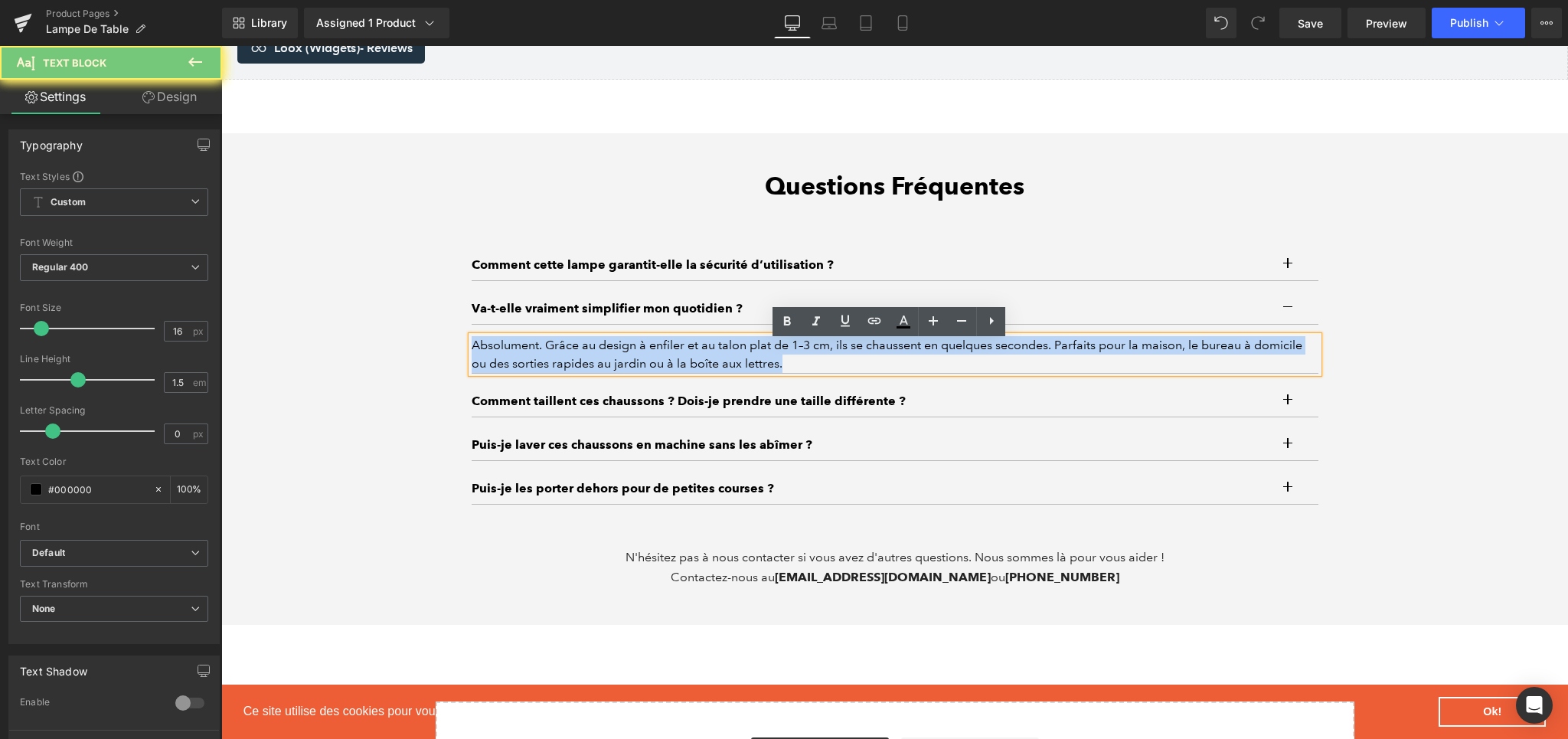
click at [580, 349] on div "Absolument. Grâce au design à enfiler et au talon plat de 1–3 cm, ils se chauss…" at bounding box center [895, 354] width 847 height 37
paste div
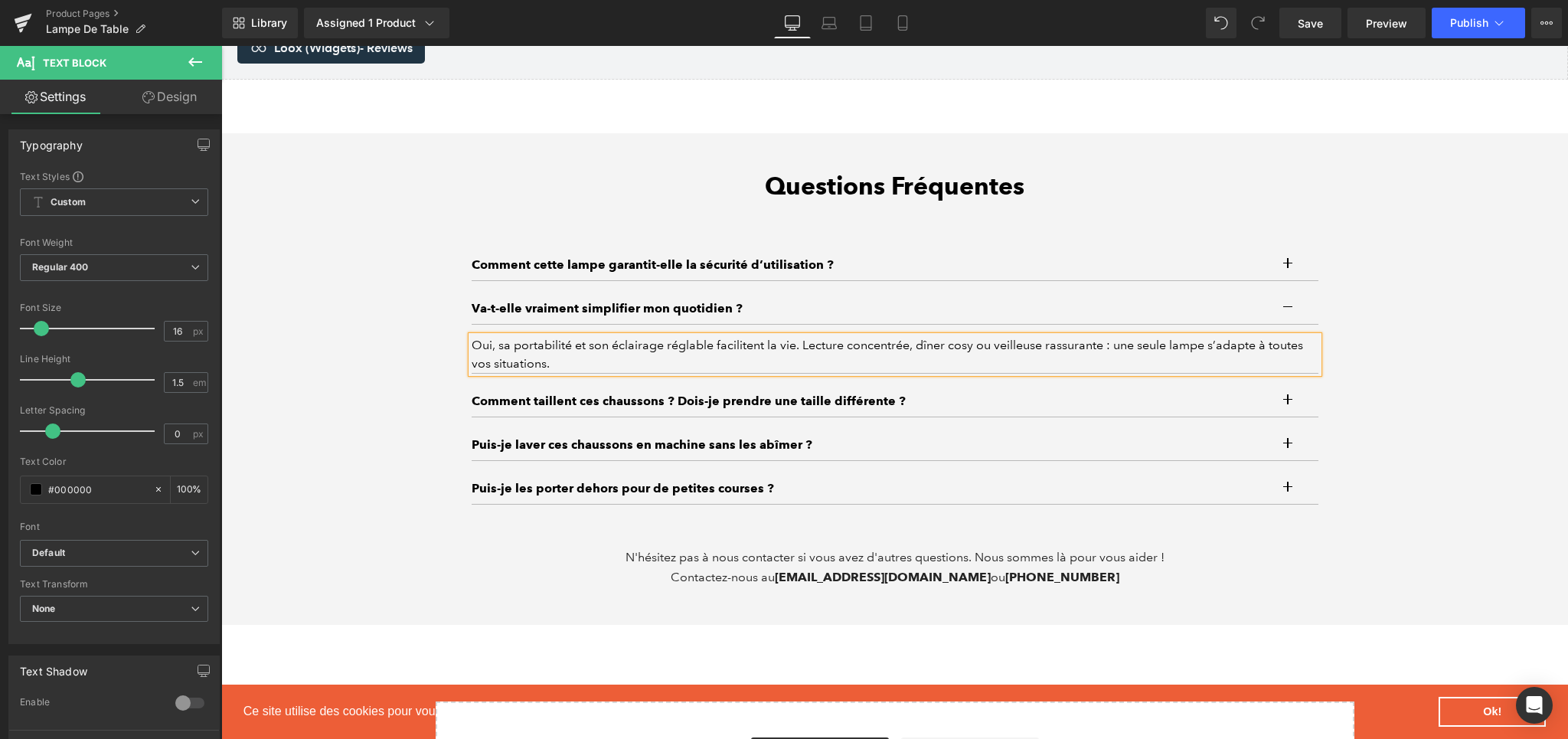
click at [596, 408] on p "Comment taillent ces chaussons ? Dois-je prendre une taille différente ?" at bounding box center [879, 400] width 816 height 18
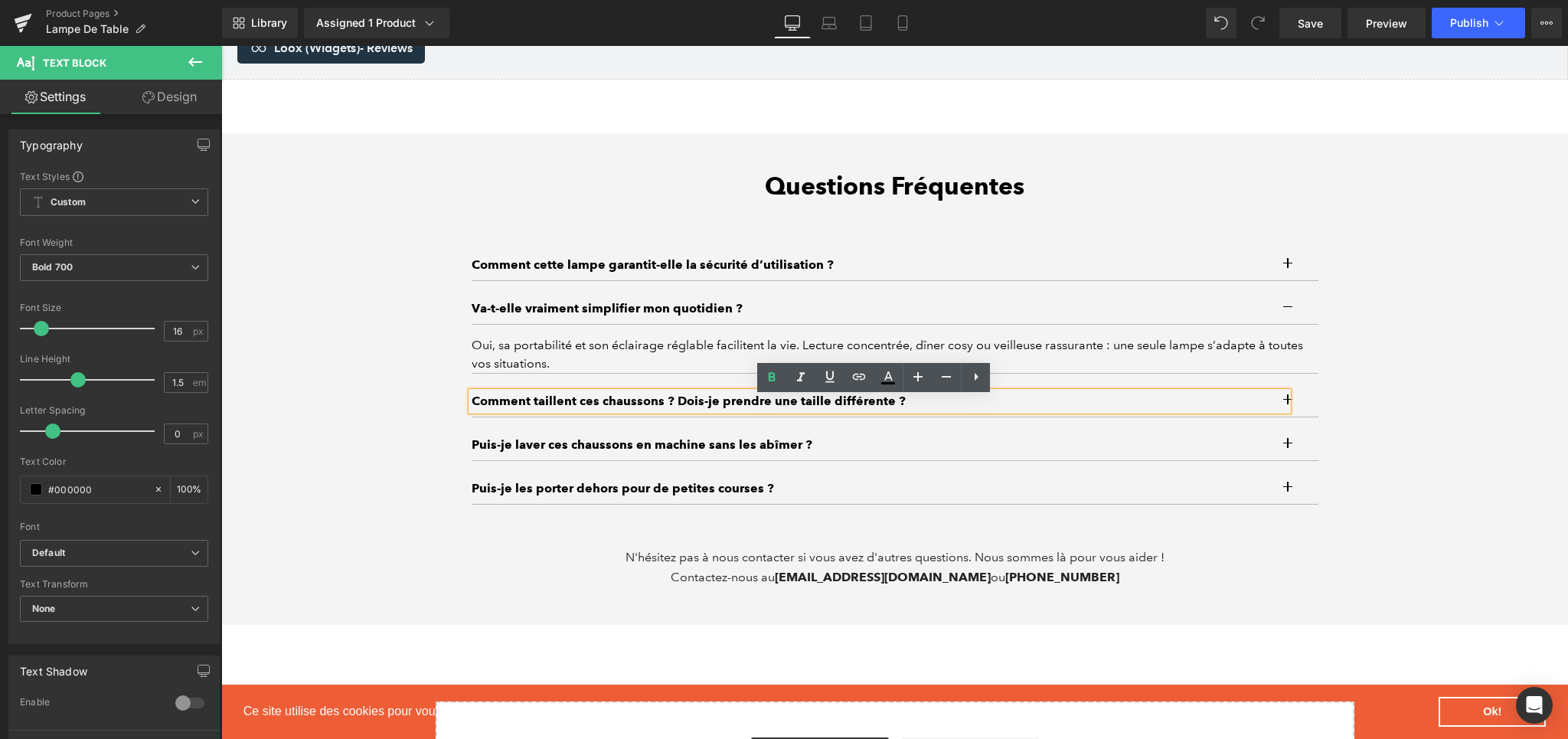
click at [1291, 314] on button "button" at bounding box center [1303, 309] width 31 height 31
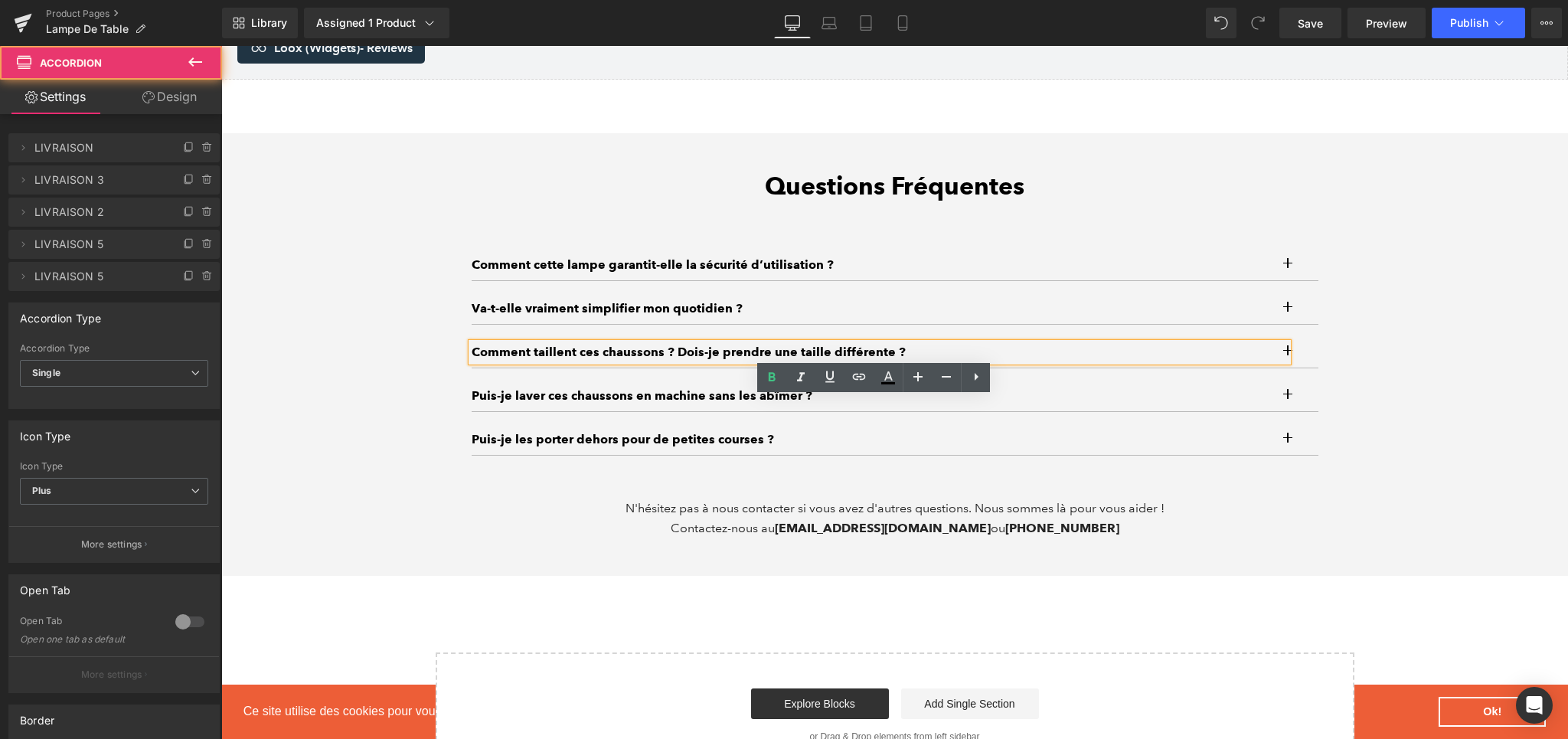
click at [1288, 364] on button "button" at bounding box center [1303, 352] width 31 height 31
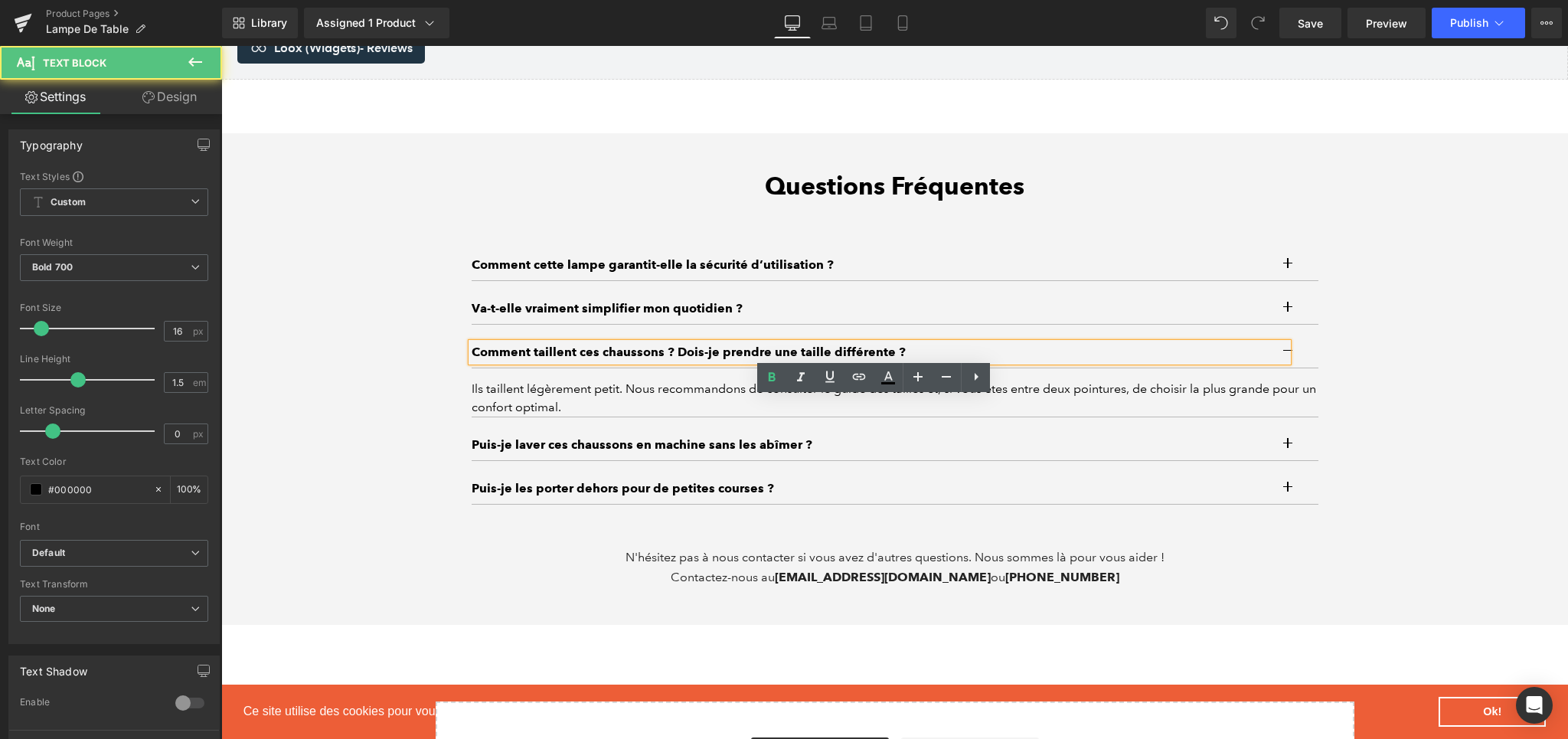
click at [501, 362] on p "Comment taillent ces chaussons ? Dois-je prendre une taille différente ?" at bounding box center [879, 352] width 816 height 18
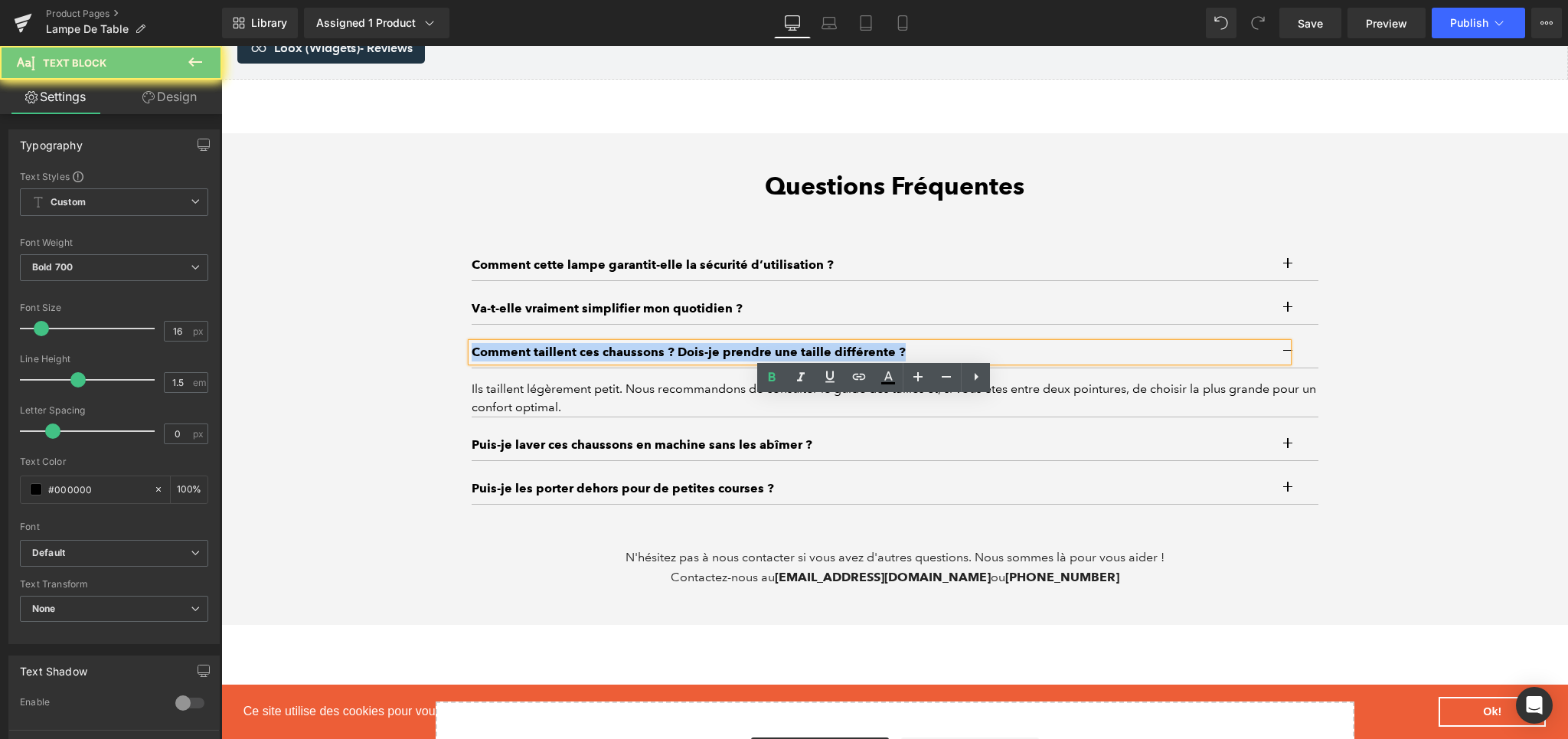
click at [501, 362] on p "Comment taillent ces chaussons ? Dois-je prendre une taille différente ?" at bounding box center [879, 352] width 816 height 18
paste div
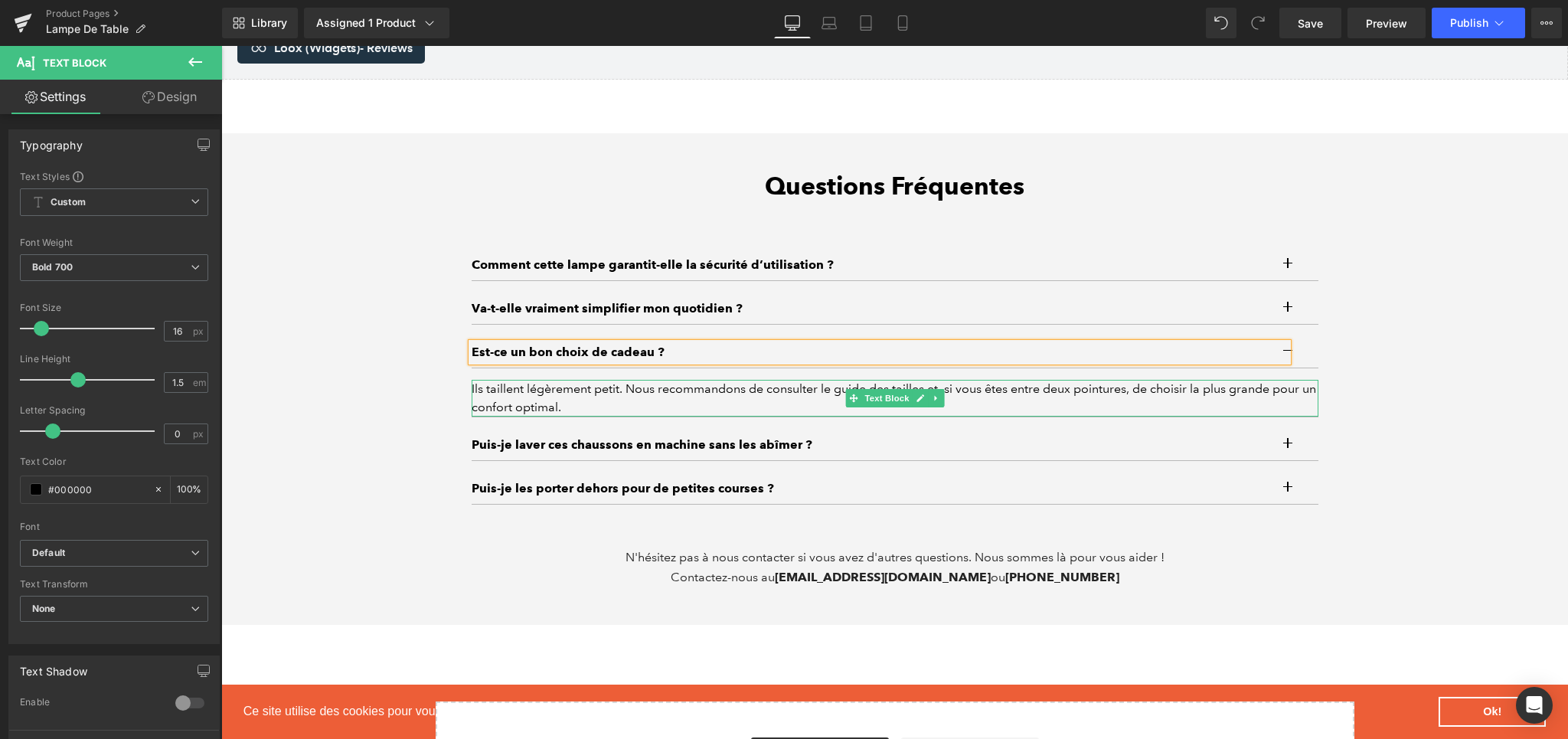
click at [502, 413] on div "Ils taillent légèrement petit. Nous recommandons de consulter le guide des tail…" at bounding box center [895, 398] width 847 height 37
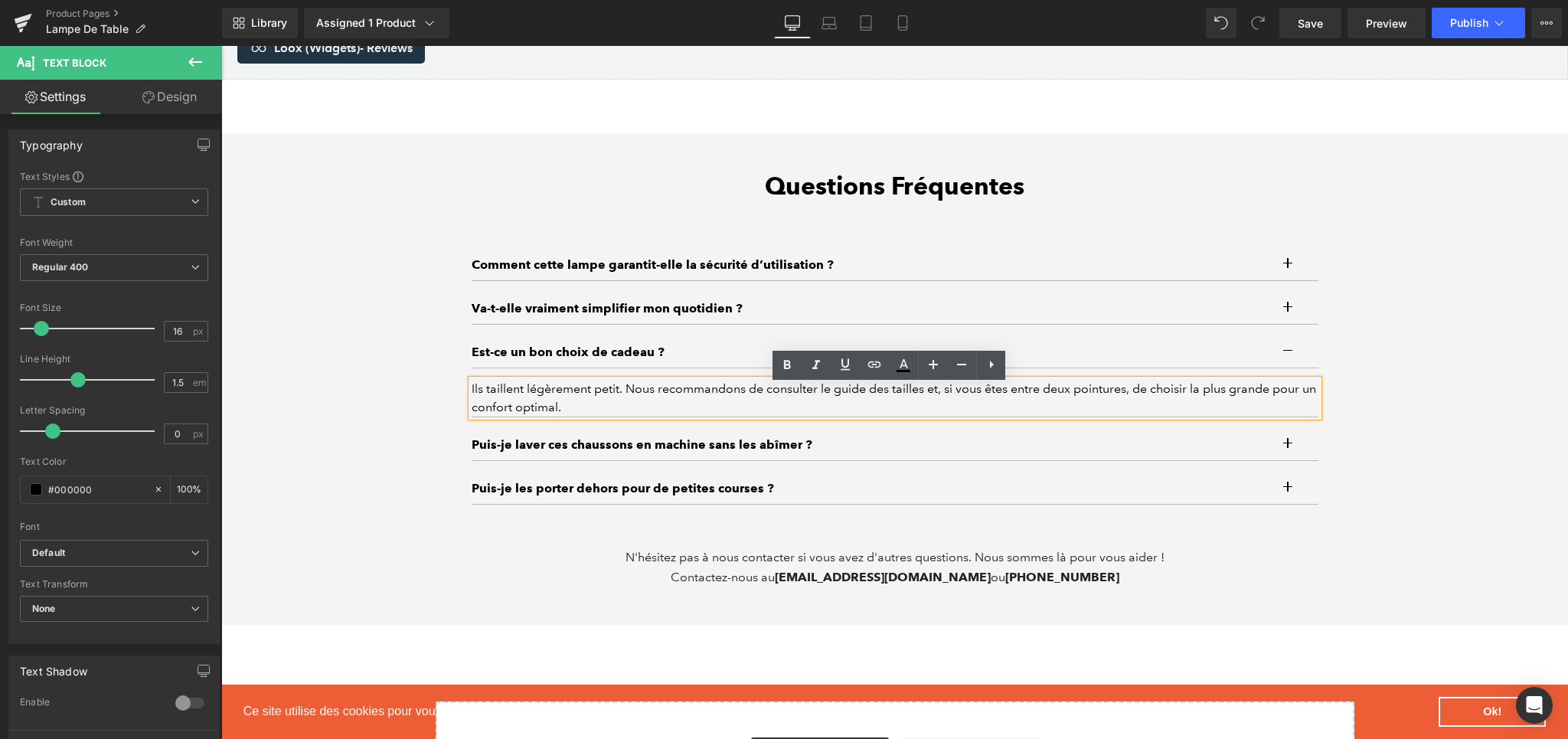
click at [497, 393] on div "Ils taillent légèrement petit. Nous recommandons de consulter le guide des tail…" at bounding box center [895, 398] width 847 height 37
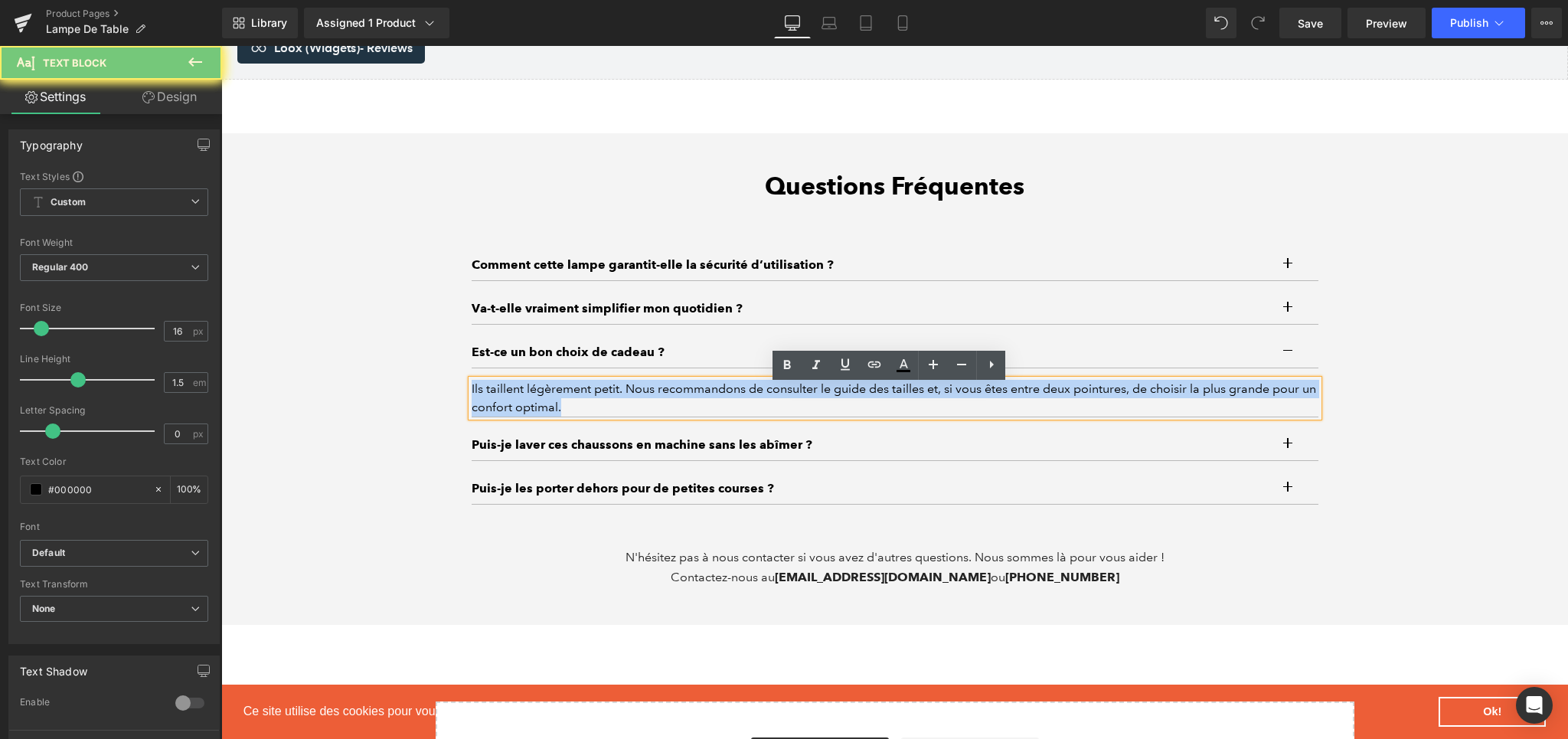
click at [497, 393] on div "Ils taillent légèrement petit. Nous recommandons de consulter le guide des tail…" at bounding box center [895, 398] width 847 height 37
paste div
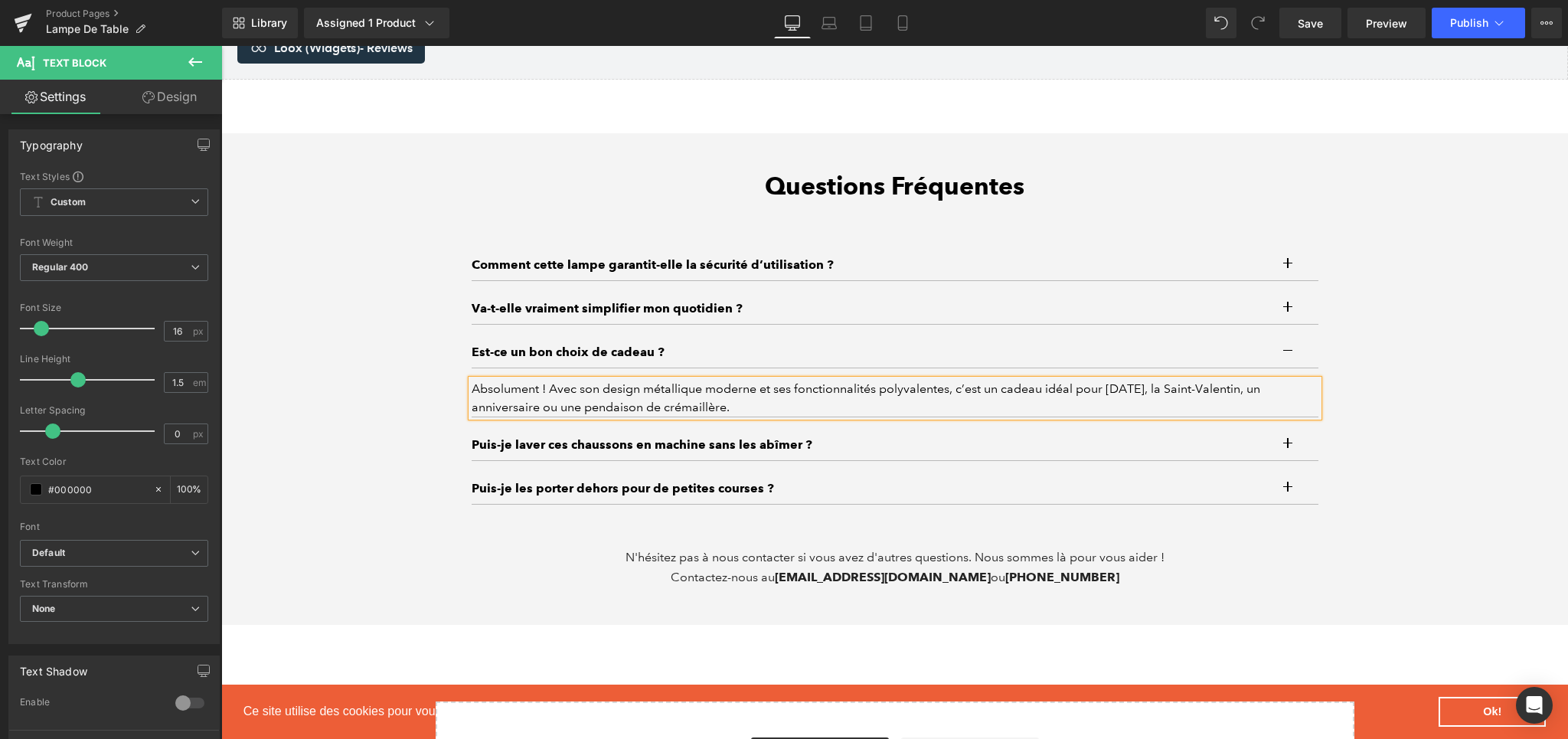
click at [1289, 450] on button "button" at bounding box center [1303, 445] width 31 height 31
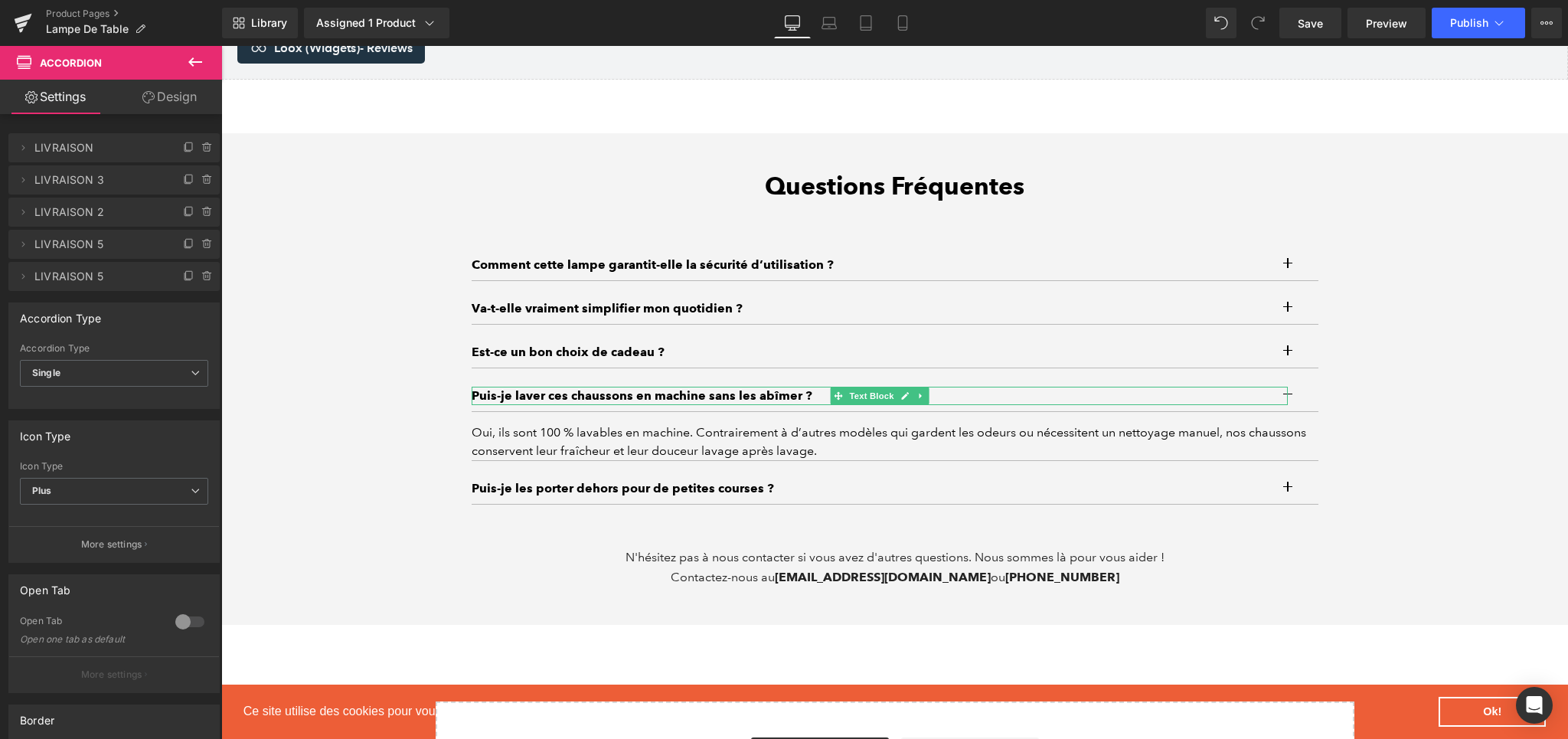
click at [538, 399] on p "​​Puis-je laver ces chaussons en machine sans les abîmer ?" at bounding box center [879, 395] width 816 height 18
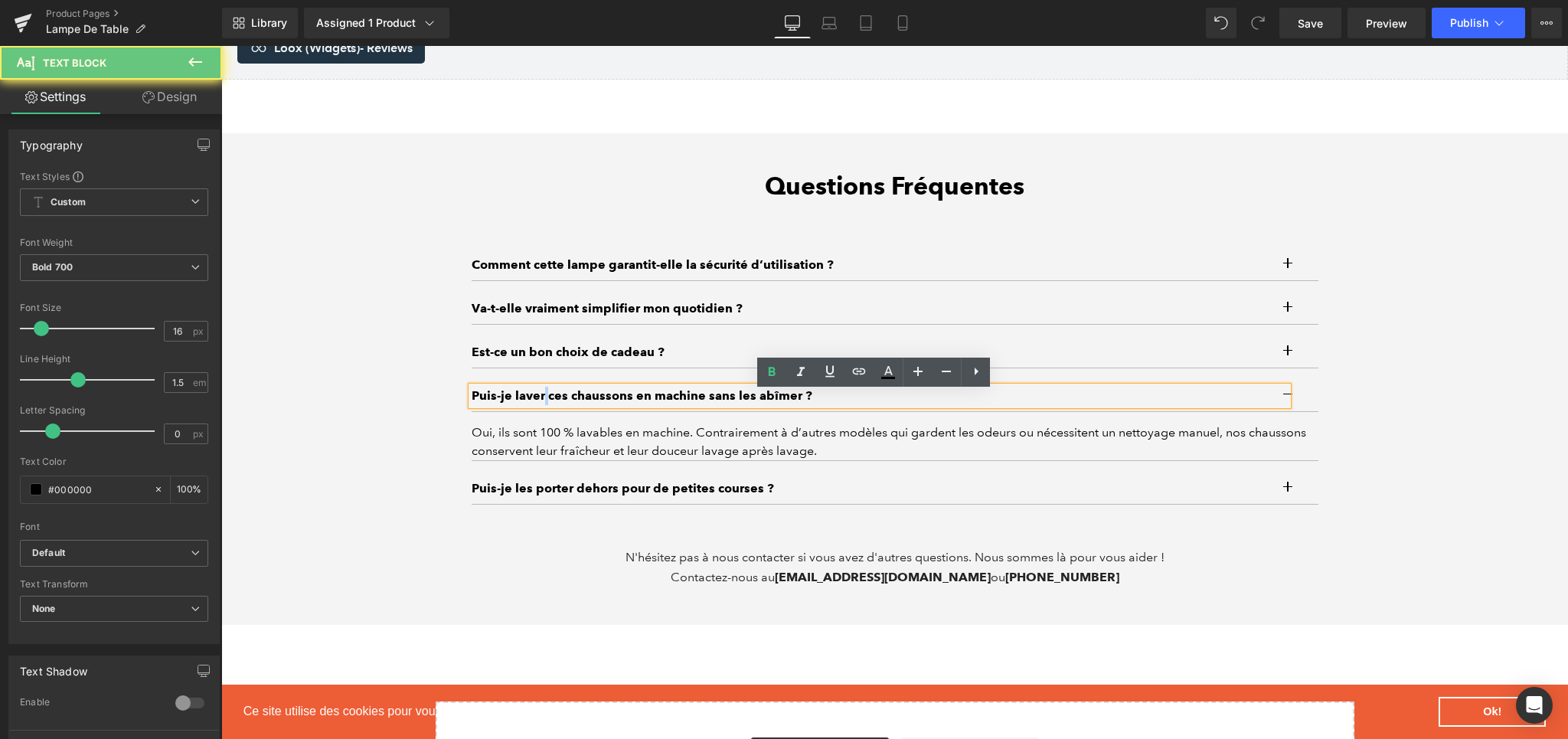
click at [538, 399] on p "​​Puis-je laver ces chaussons en machine sans les abîmer ?" at bounding box center [879, 395] width 816 height 18
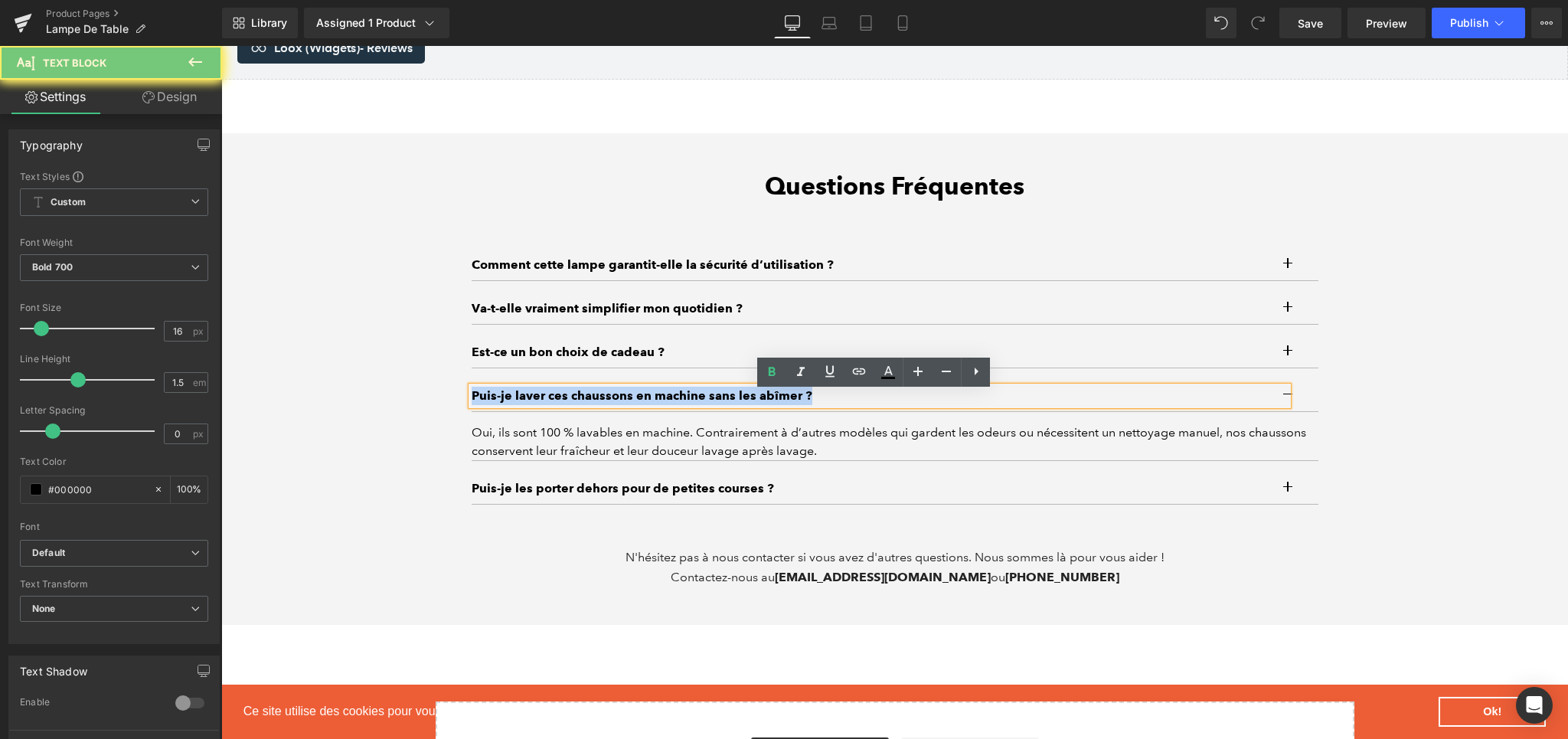
click at [538, 399] on p "​​Puis-je laver ces chaussons en machine sans les abîmer ?" at bounding box center [879, 395] width 816 height 18
paste div
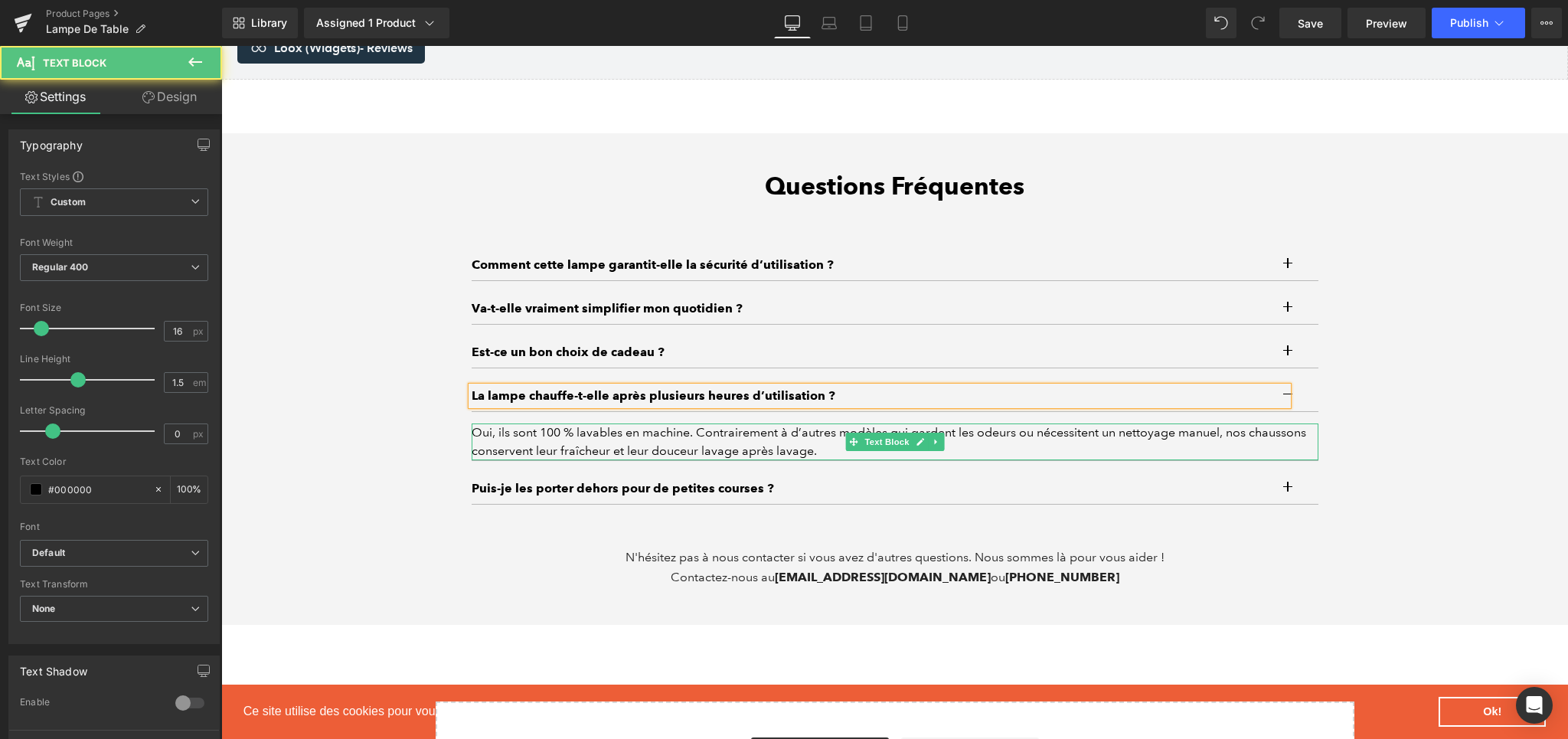
click at [540, 456] on div "Oui, ils sont 100 % lavables en machine. Contrairement à d’autres modèles qui g…" at bounding box center [895, 442] width 847 height 37
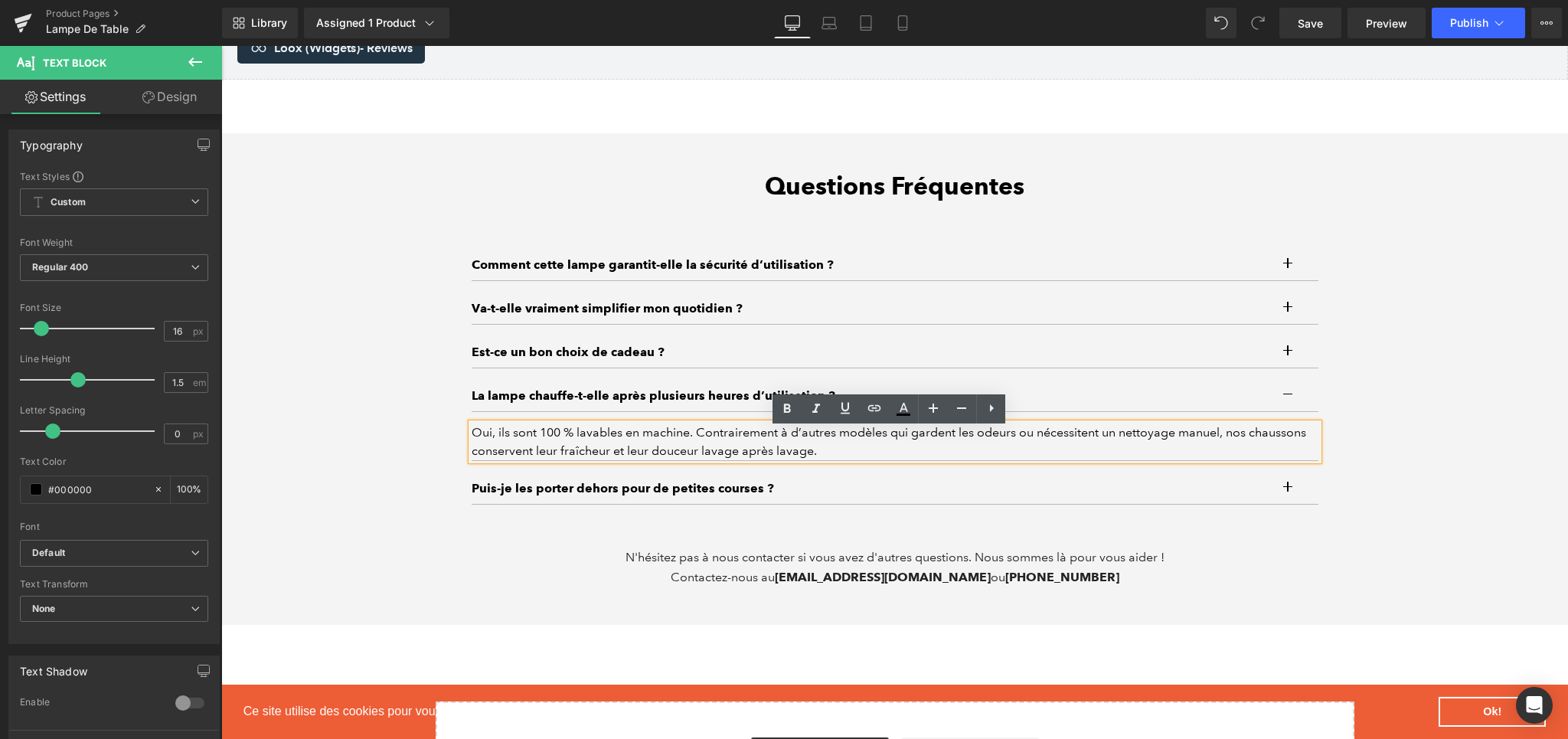
click at [524, 436] on div "Oui, ils sont 100 % lavables en machine. Contrairement à d’autres modèles qui g…" at bounding box center [895, 442] width 847 height 37
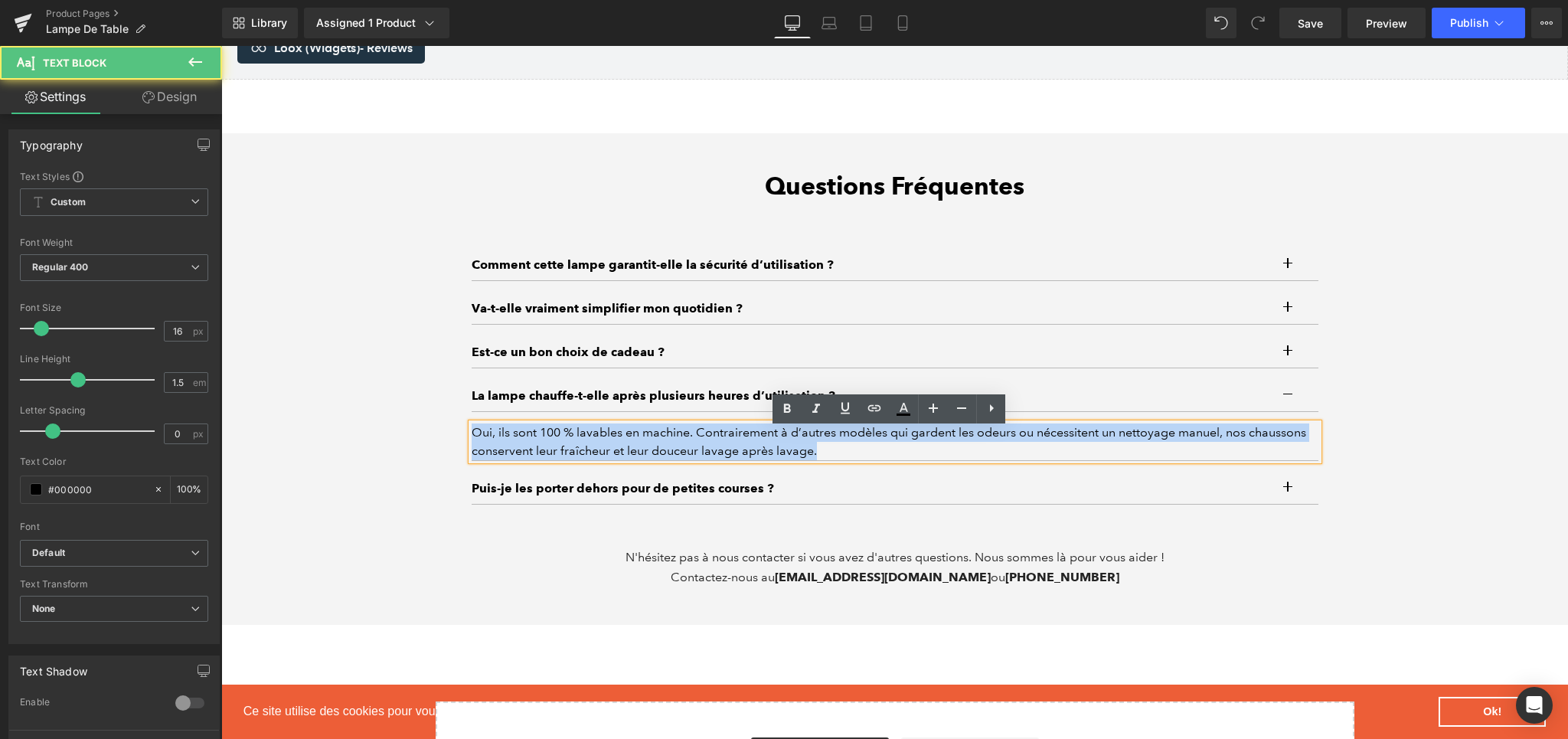
click at [524, 436] on div "Oui, ils sont 100 % lavables en machine. Contrairement à d’autres modèles qui g…" at bounding box center [895, 442] width 847 height 37
paste div
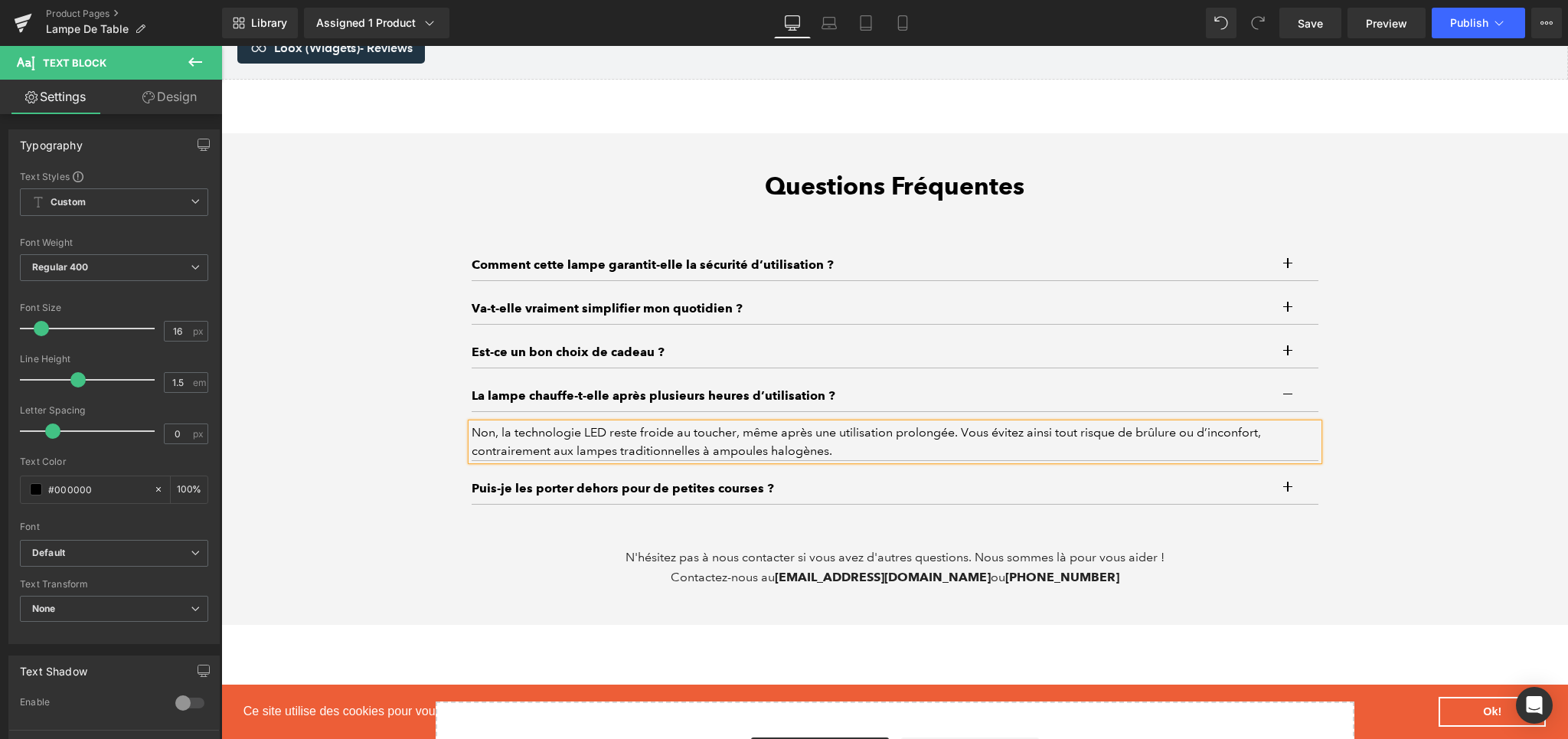
click at [1290, 497] on button "button" at bounding box center [1303, 489] width 31 height 31
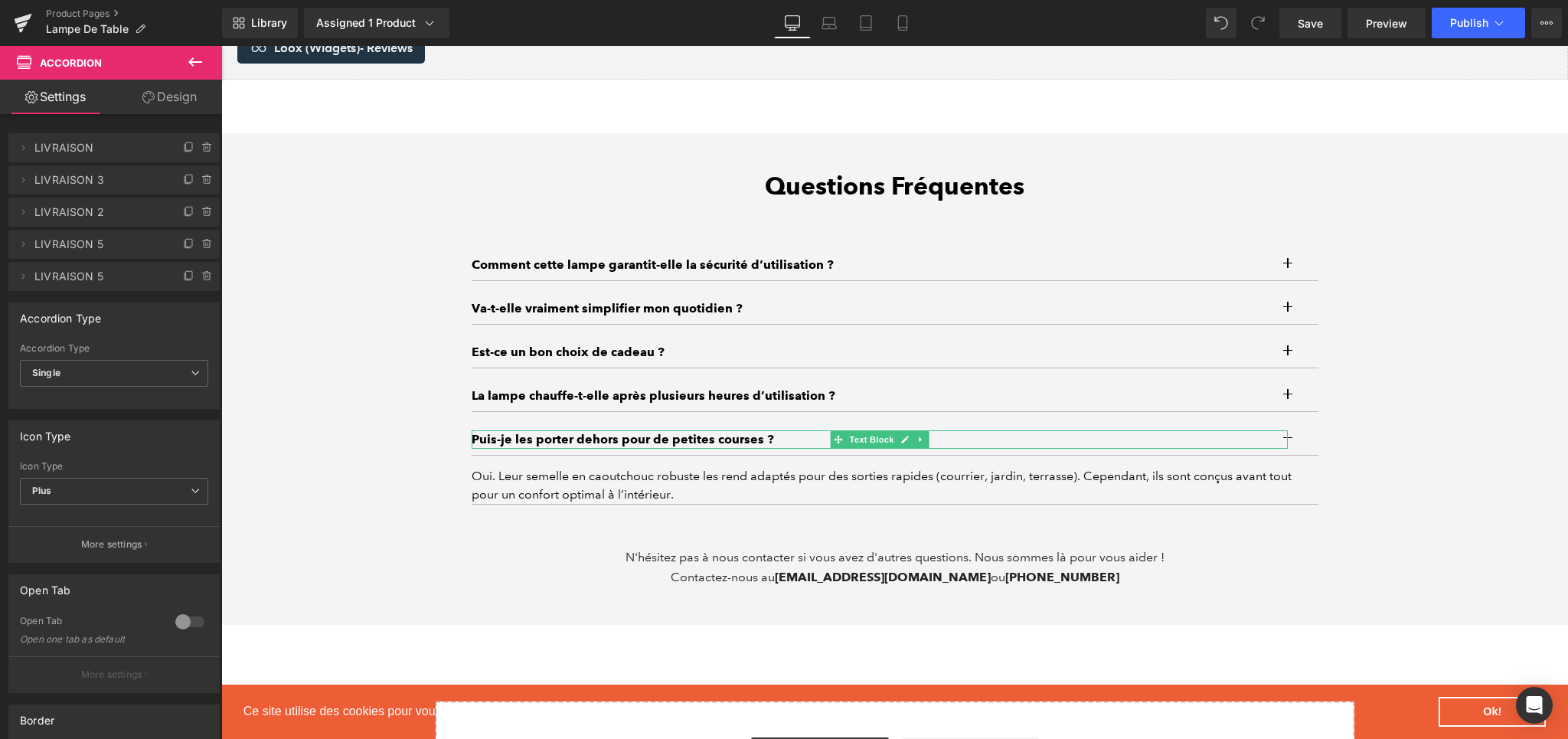
click at [546, 444] on p "Puis-je les porter dehors pour de petites courses ?" at bounding box center [879, 439] width 816 height 18
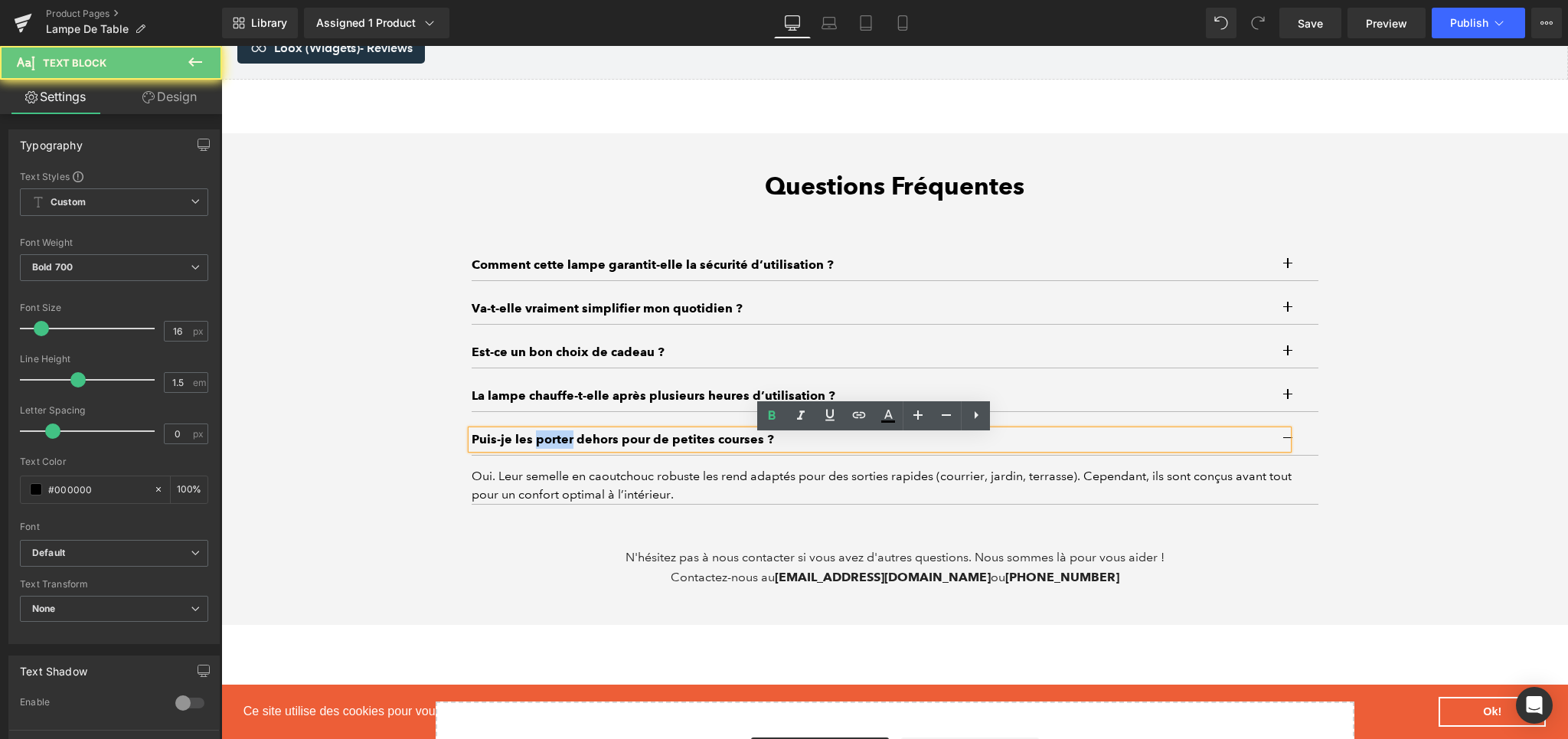
click at [546, 444] on p "Puis-je les porter dehors pour de petites courses ?" at bounding box center [879, 439] width 816 height 18
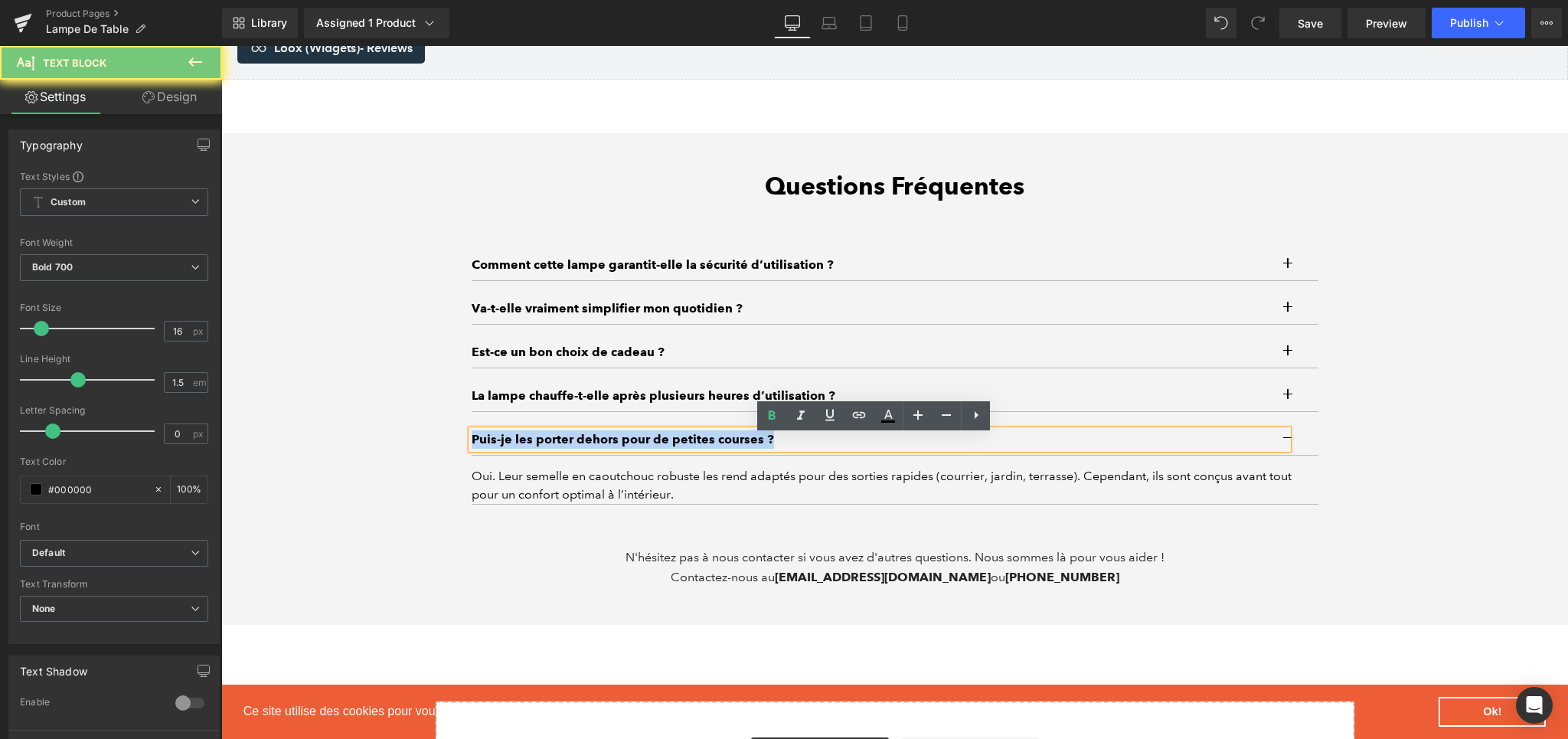
click at [546, 444] on p "Puis-je les porter dehors pour de petites courses ?" at bounding box center [879, 439] width 816 height 18
paste div
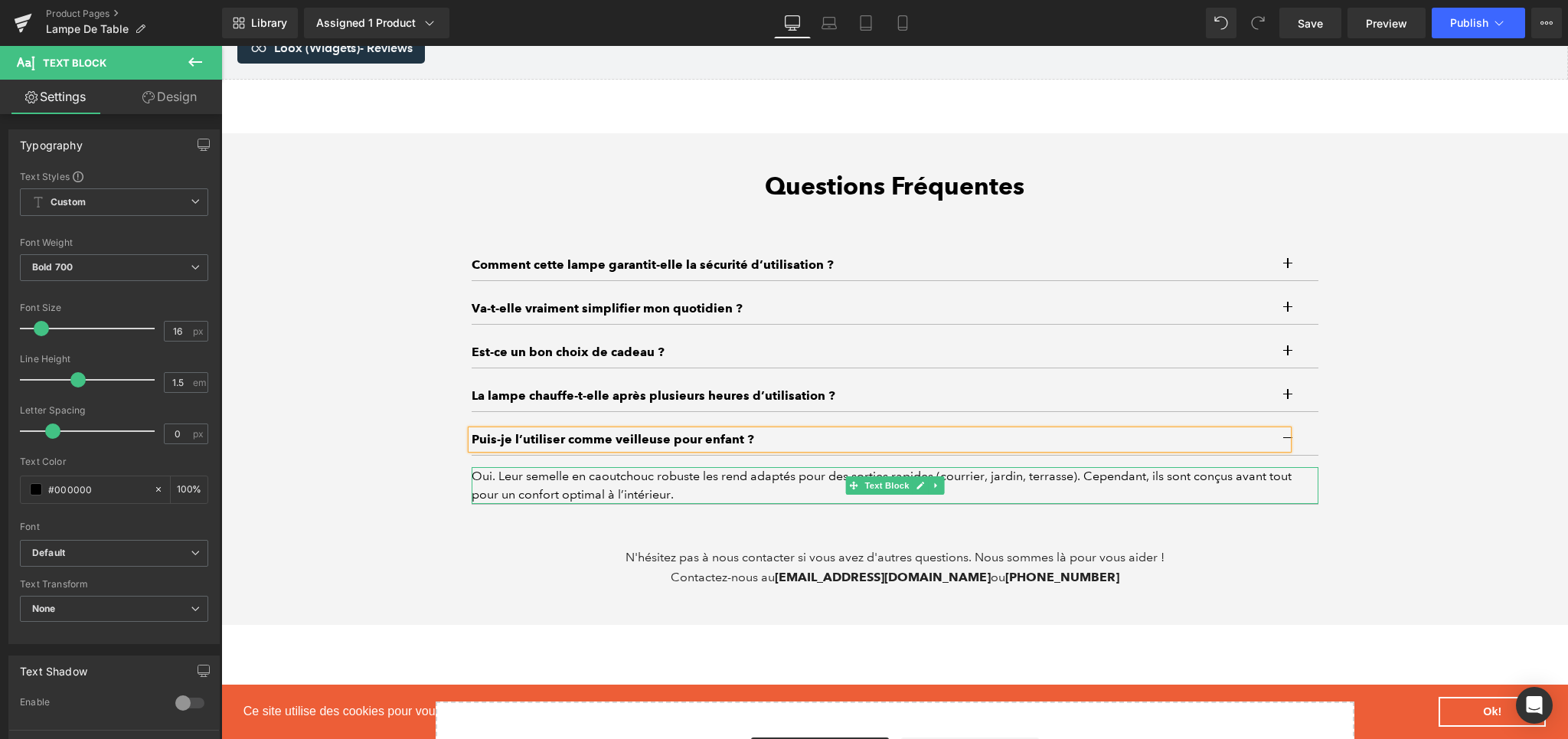
click at [538, 490] on div "Oui. Leur semelle en caoutchouc robuste les rend adaptés pour des sorties rapid…" at bounding box center [895, 485] width 847 height 37
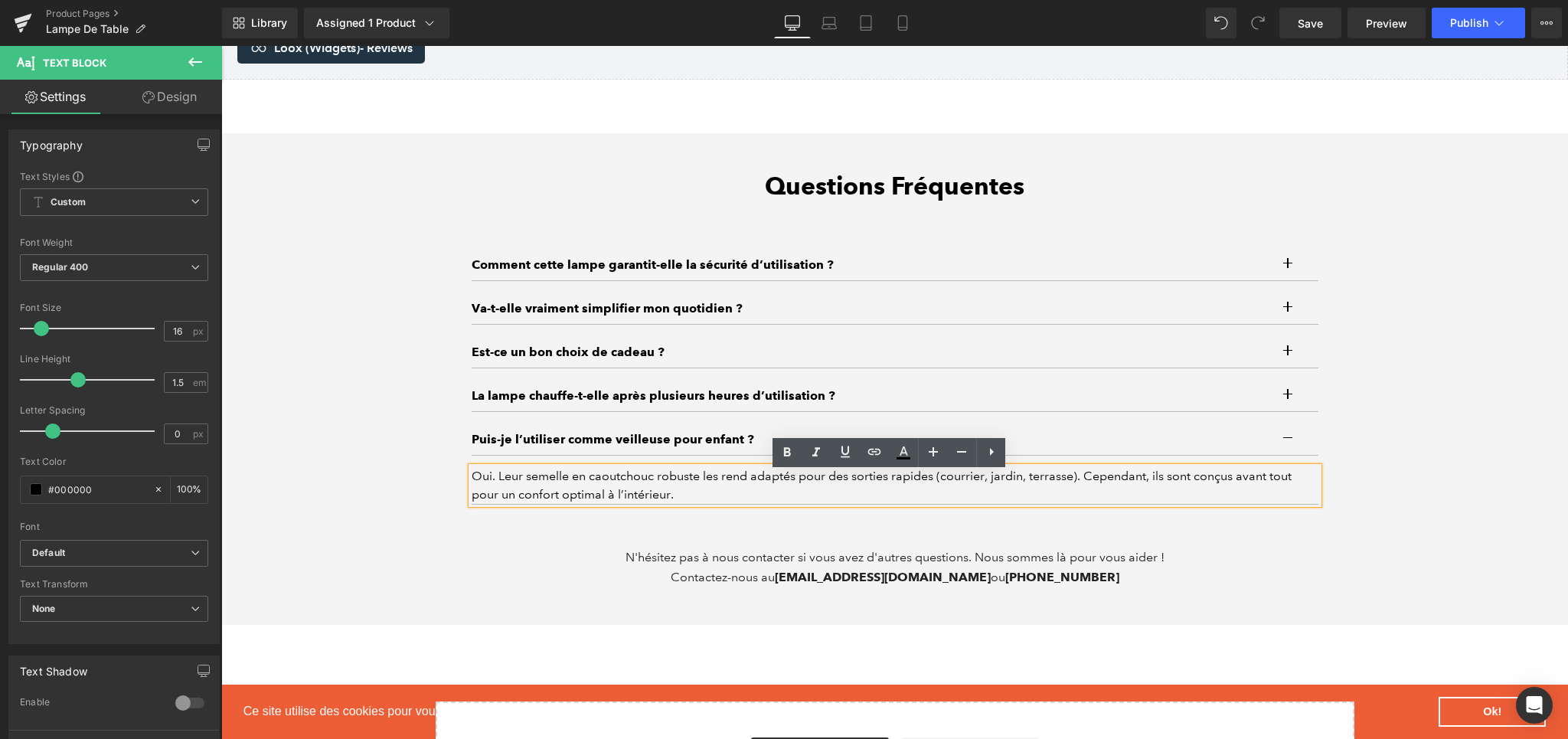
click at [531, 494] on div "Oui. Leur semelle en caoutchouc robuste les rend adaptés pour des sorties rapid…" at bounding box center [895, 485] width 847 height 37
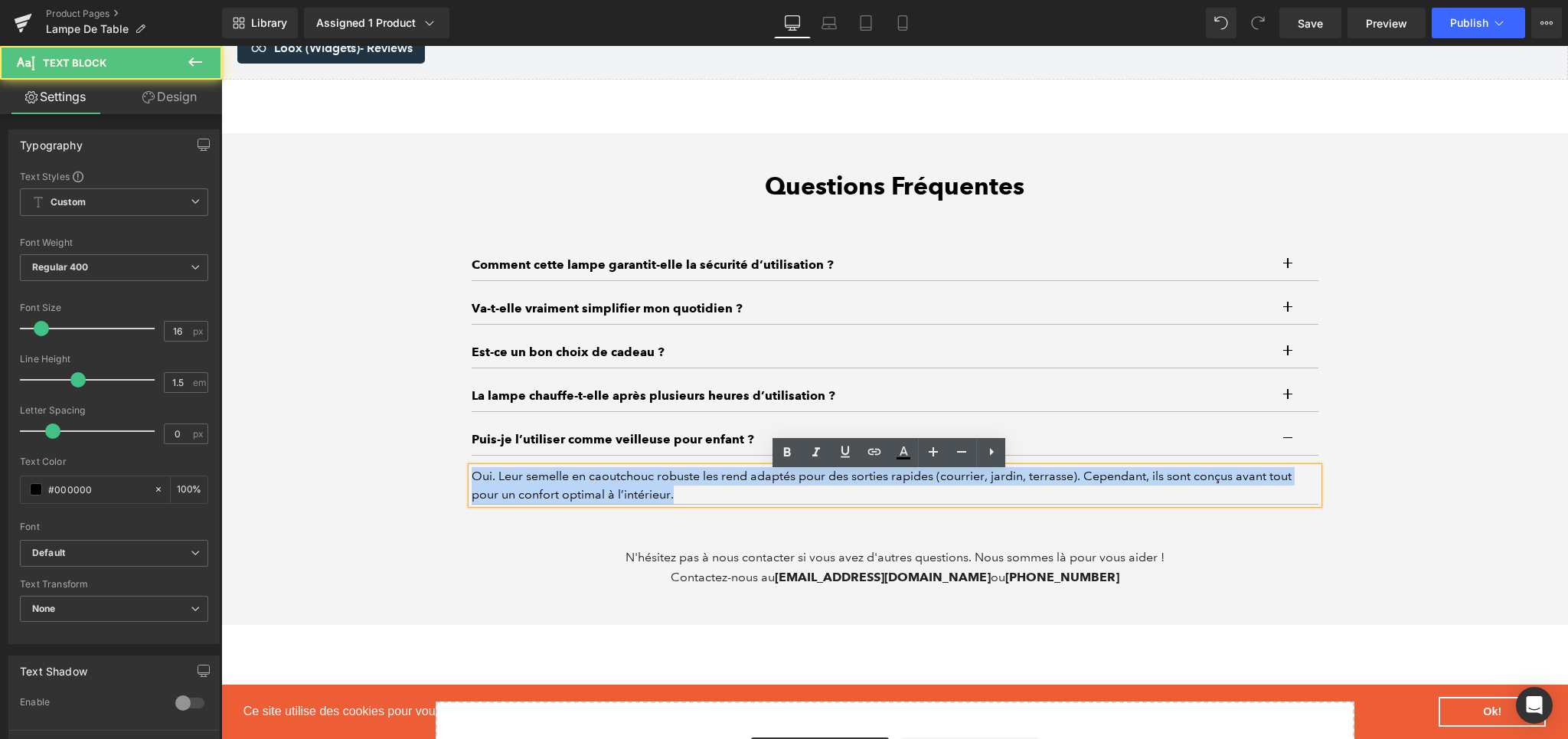
click at [531, 494] on div "Oui. Leur semelle en caoutchouc robuste les rend adaptés pour des sorties rapid…" at bounding box center [895, 485] width 847 height 37
paste div
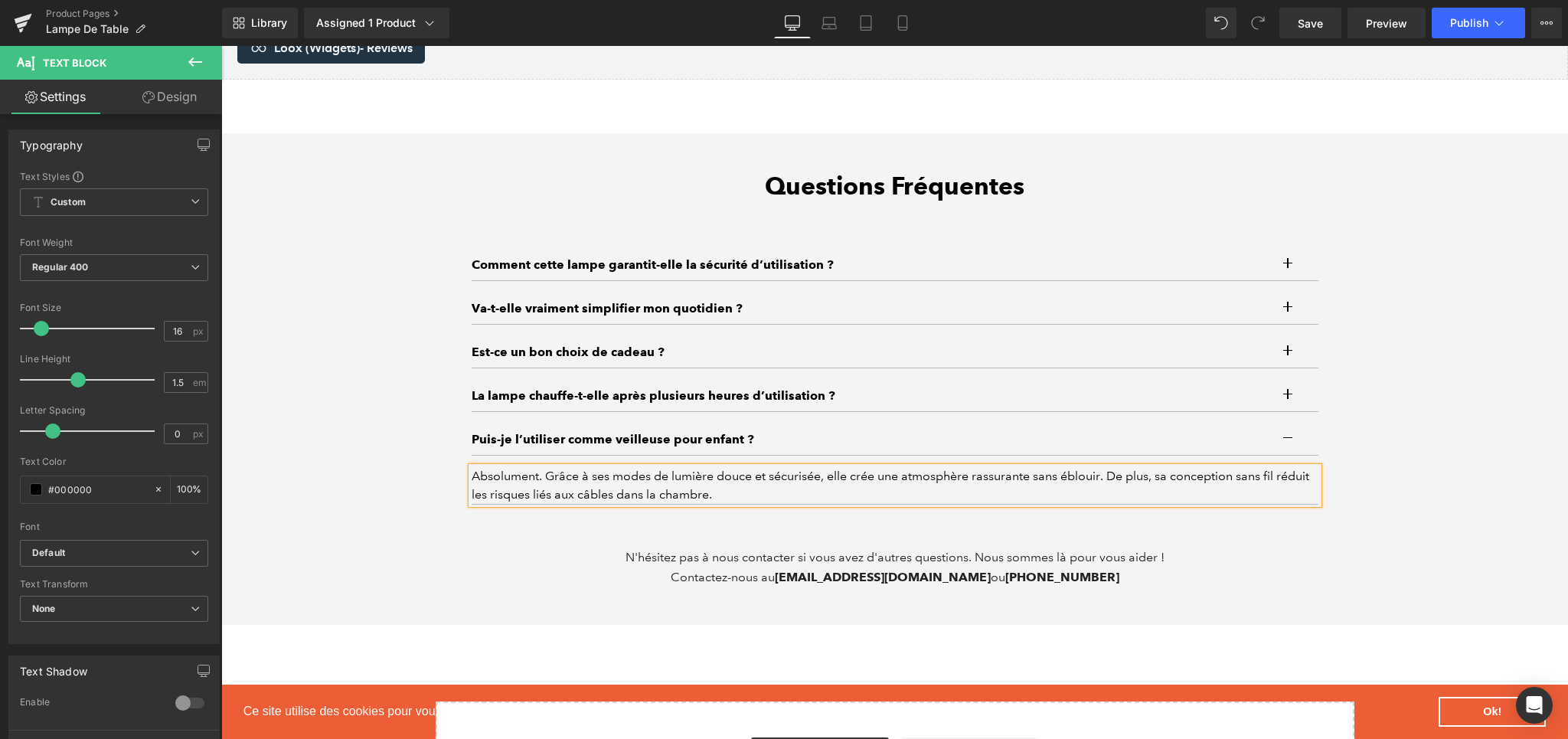
click at [1332, 444] on div "Questions Fréquentes Heading Comment cette lampe garantit-elle la sécurité d’ut…" at bounding box center [895, 379] width 919 height 416
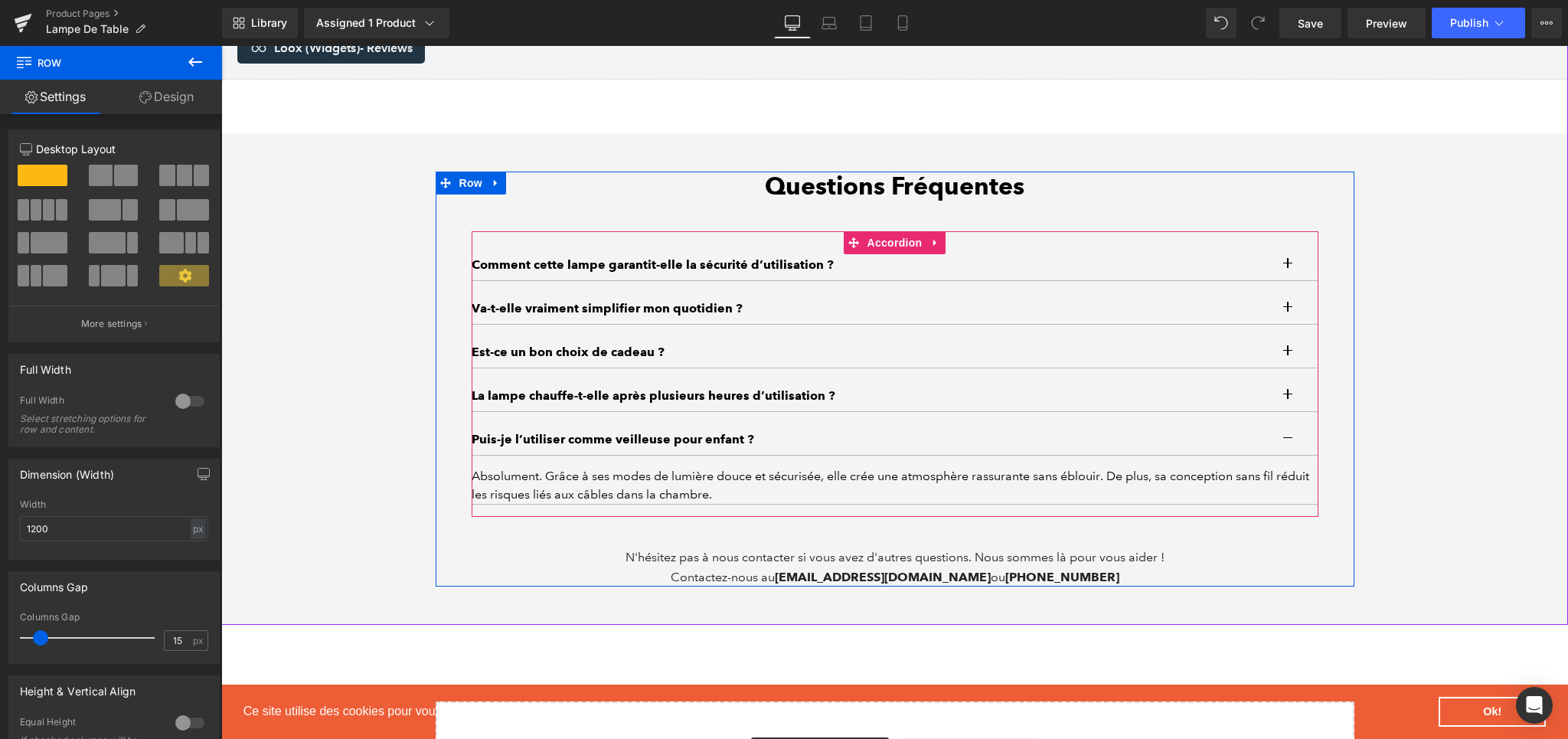
click at [1289, 447] on button "button" at bounding box center [1303, 440] width 31 height 31
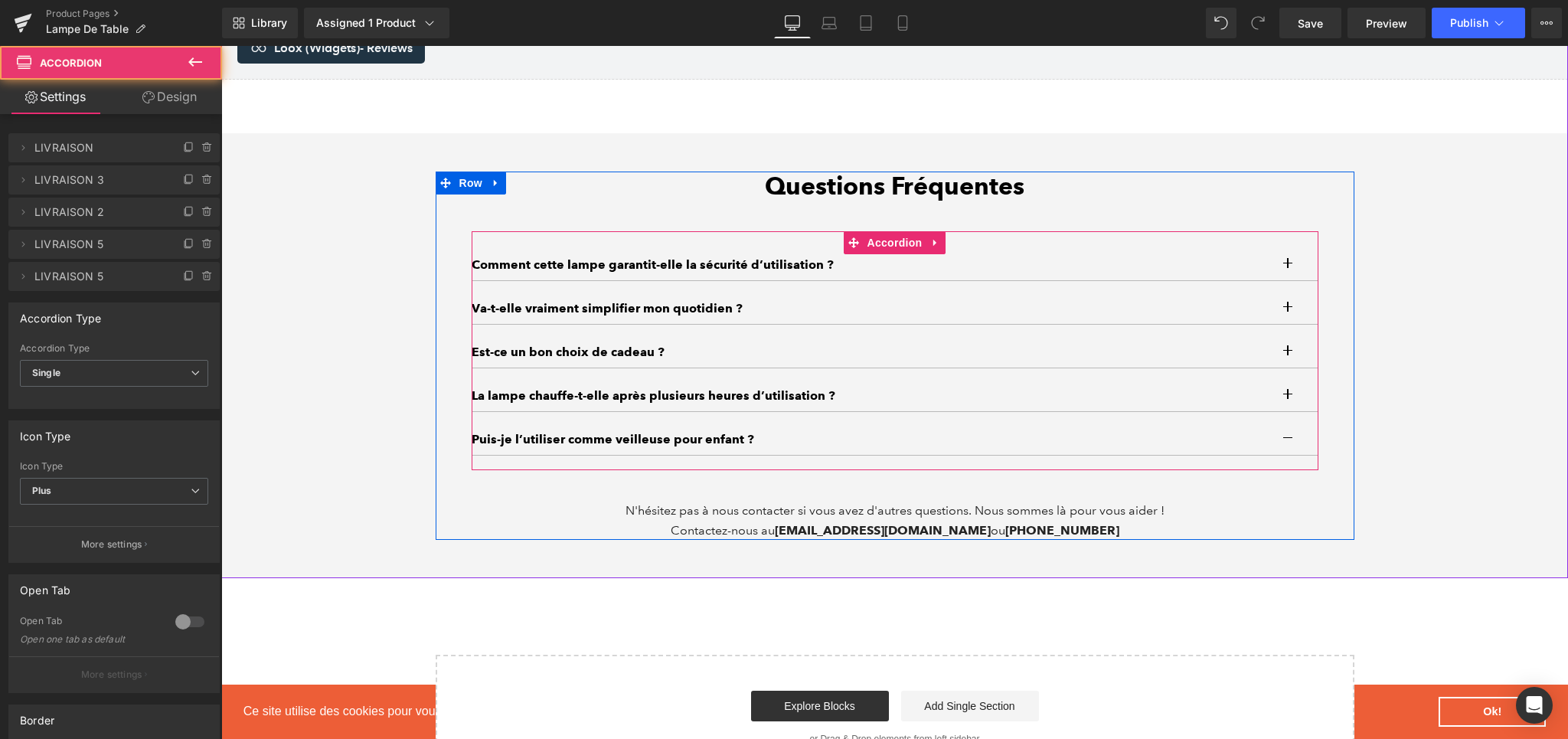
click at [1453, 452] on div "Questions Fréquentes Heading Comment cette lampe garantit-elle la sécurité d’ut…" at bounding box center [895, 355] width 1347 height 369
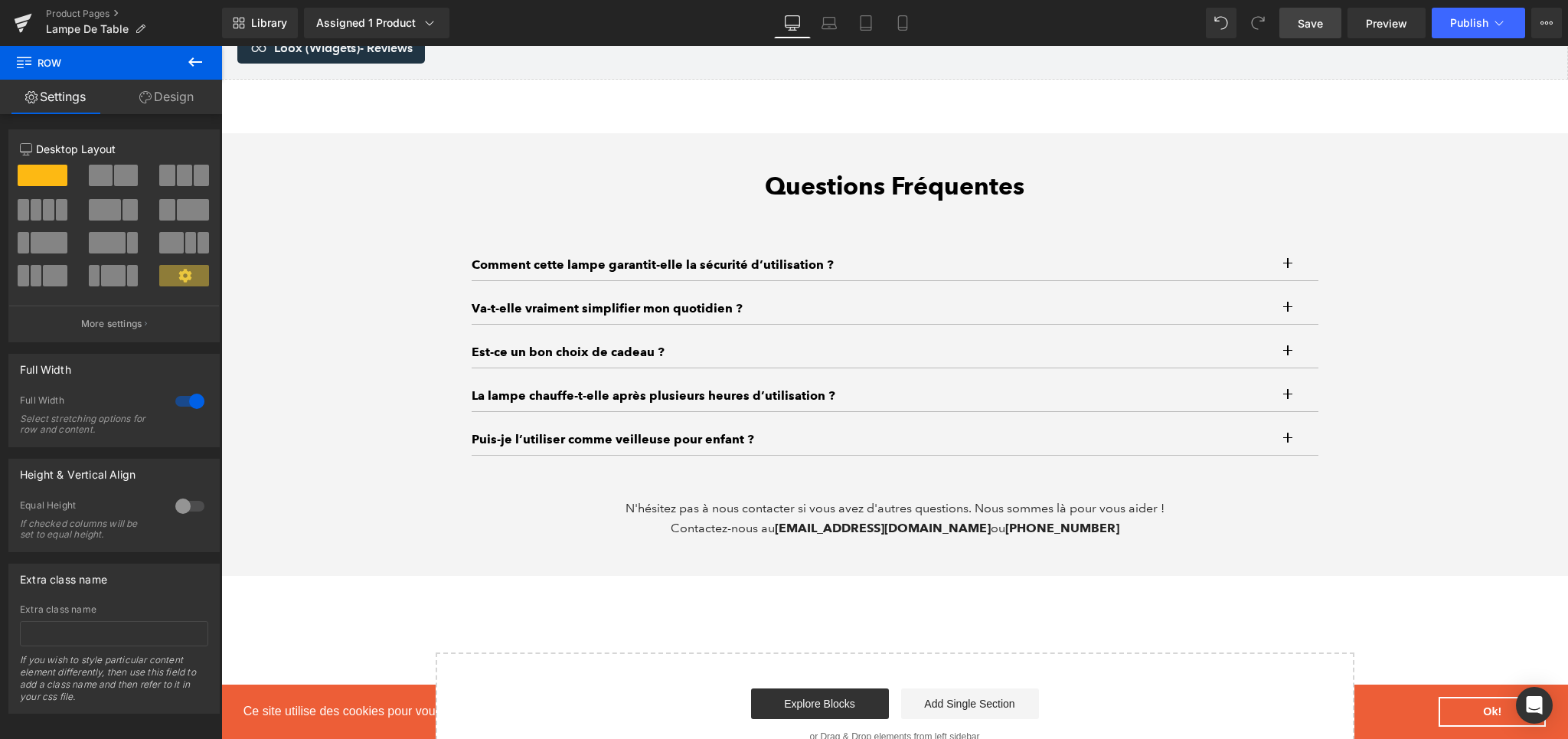
click at [1306, 28] on span "Save" at bounding box center [1310, 23] width 25 height 16
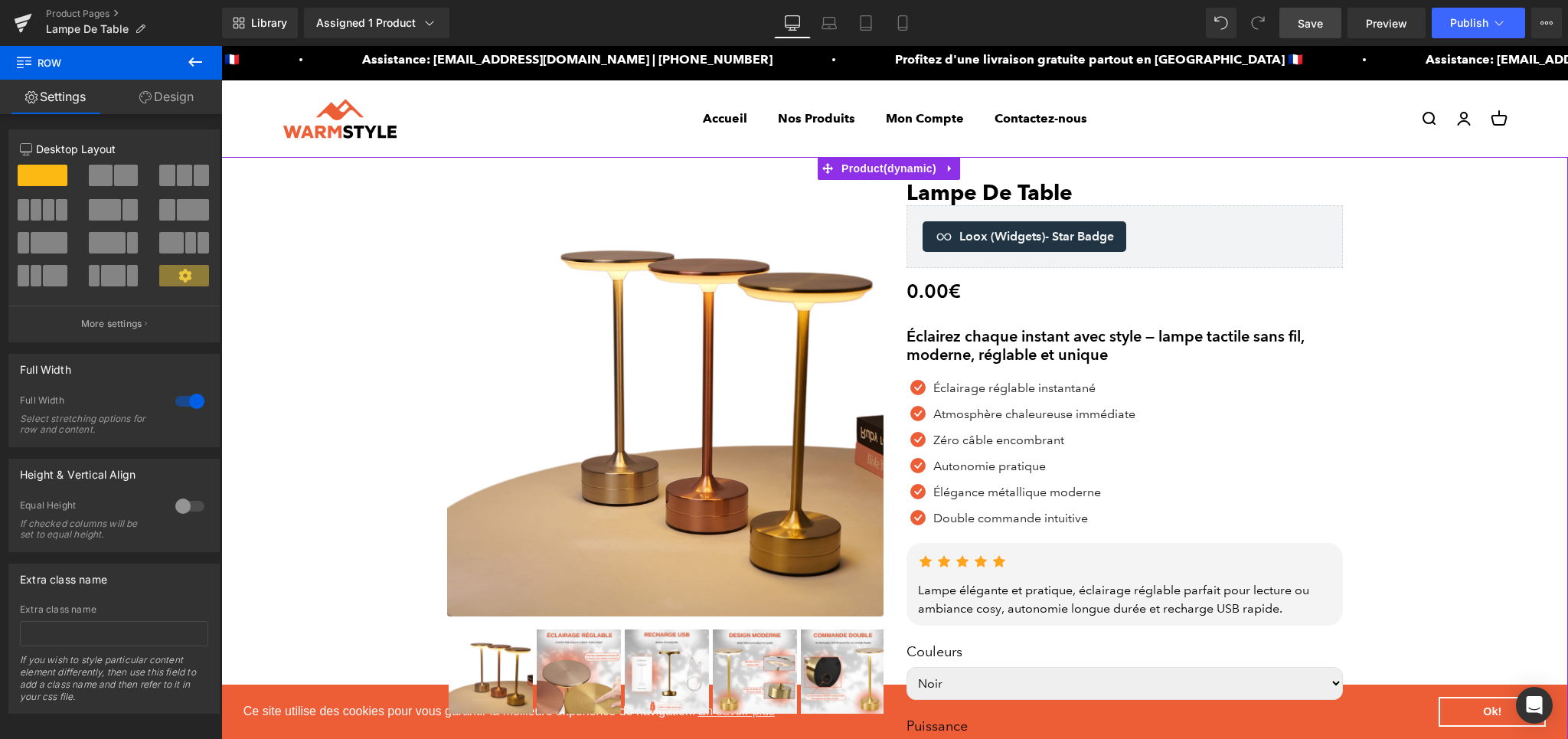
scroll to position [0, 0]
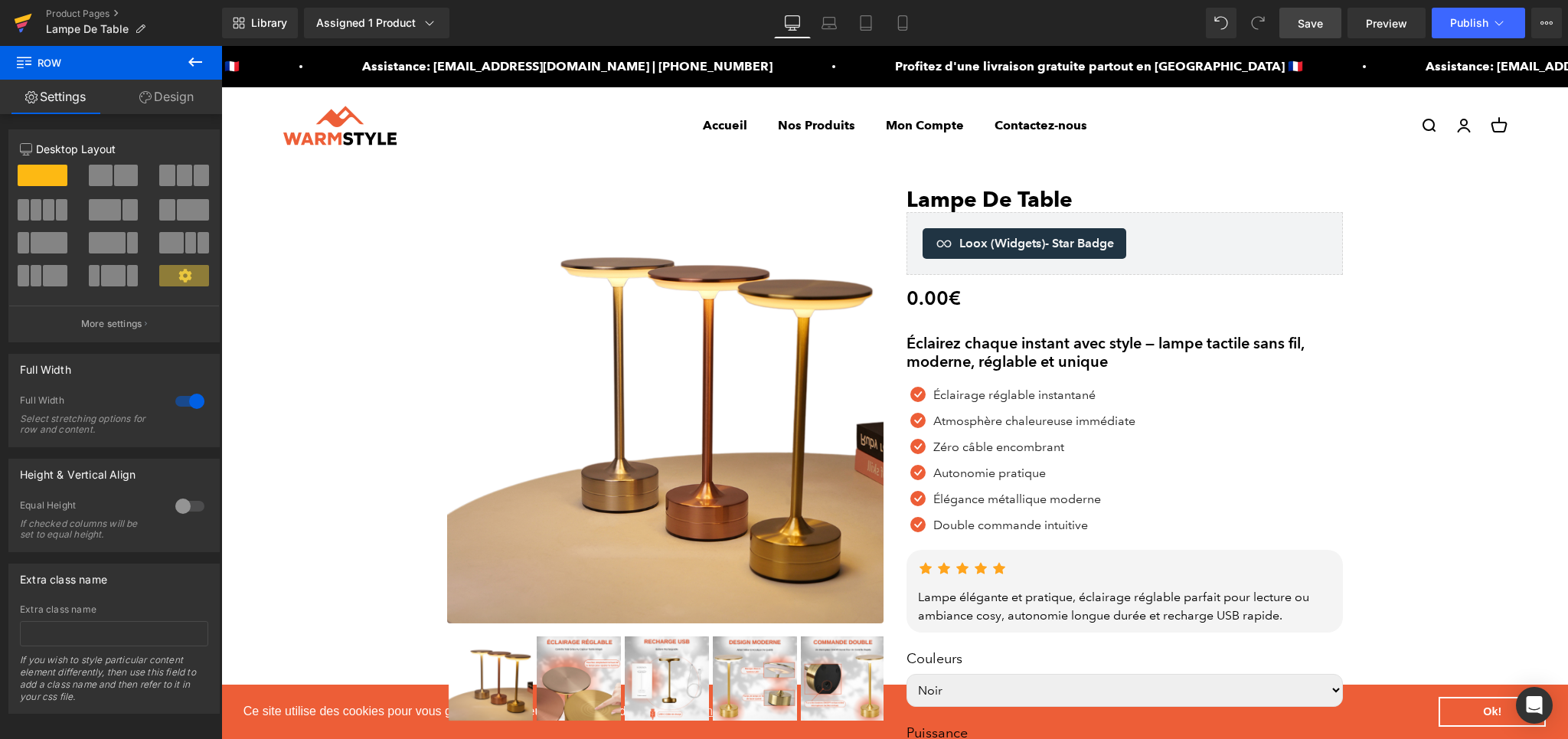
click at [17, 21] on icon at bounding box center [23, 18] width 17 height 10
